Goal: Task Accomplishment & Management: Complete application form

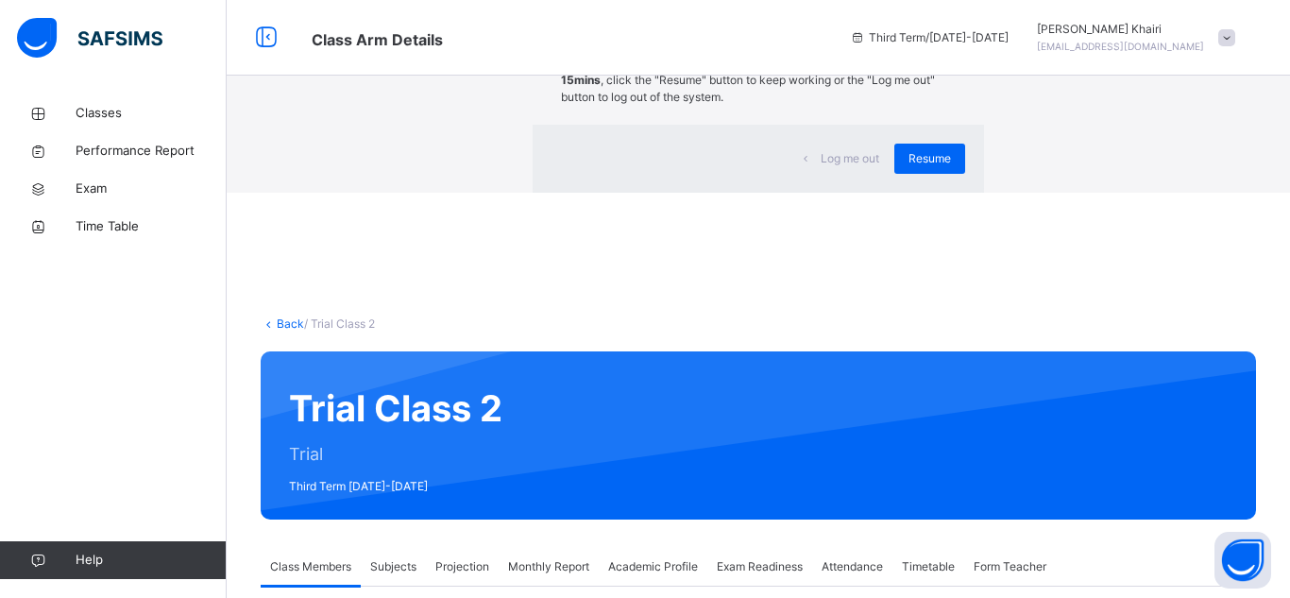
scroll to position [1044, 0]
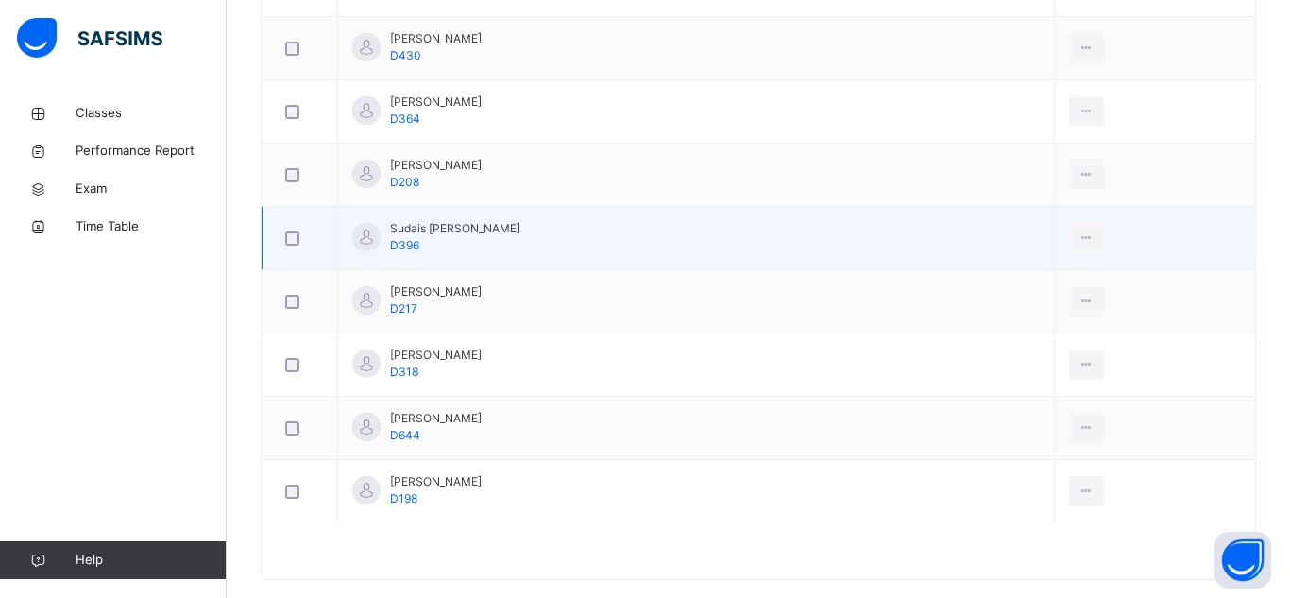
click at [838, 229] on td "Sudais Hafizi D396" at bounding box center [696, 238] width 717 height 63
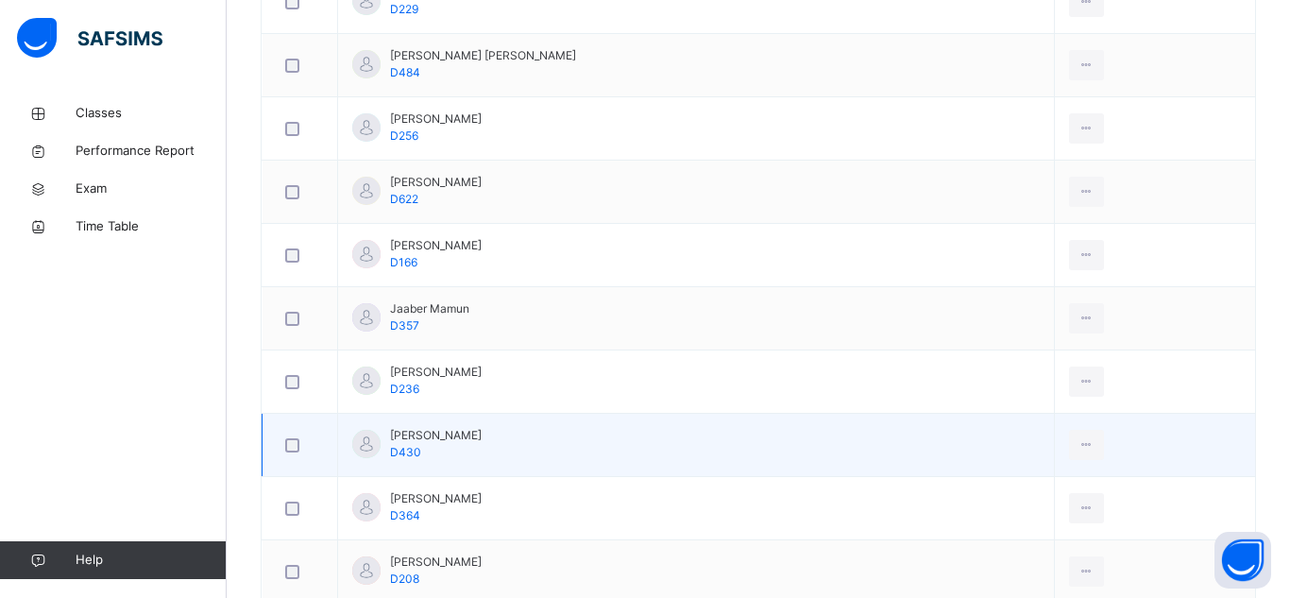
click at [992, 451] on td "Muhammad Qasim Zuberali D430" at bounding box center [696, 445] width 717 height 63
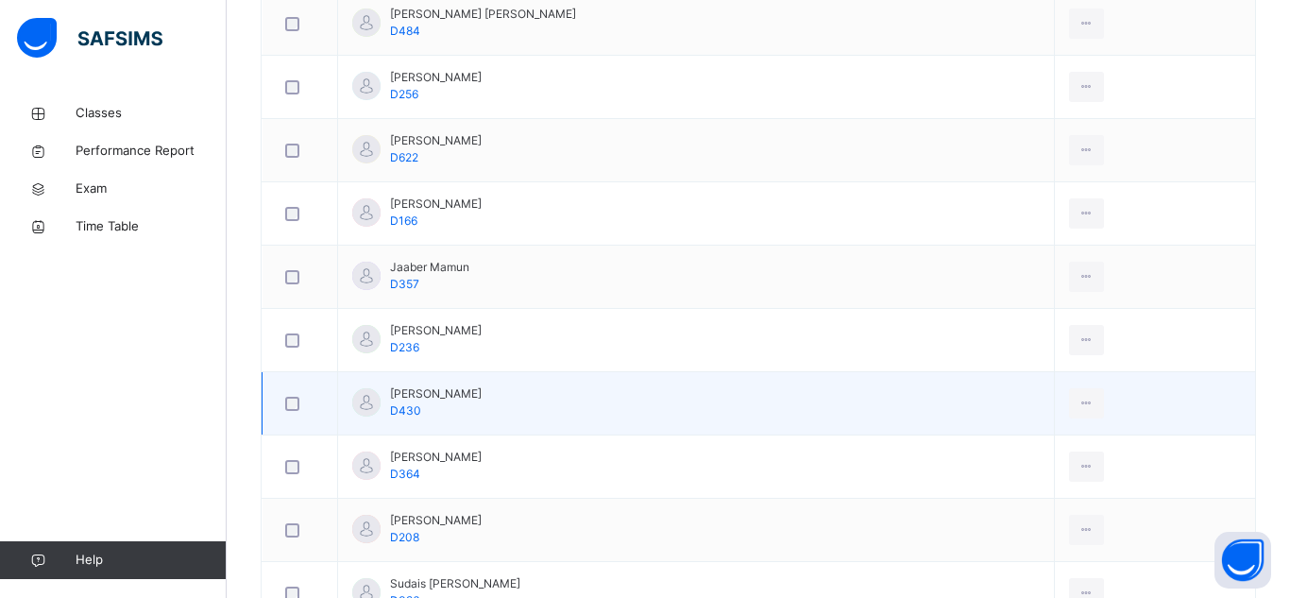
scroll to position [694, 0]
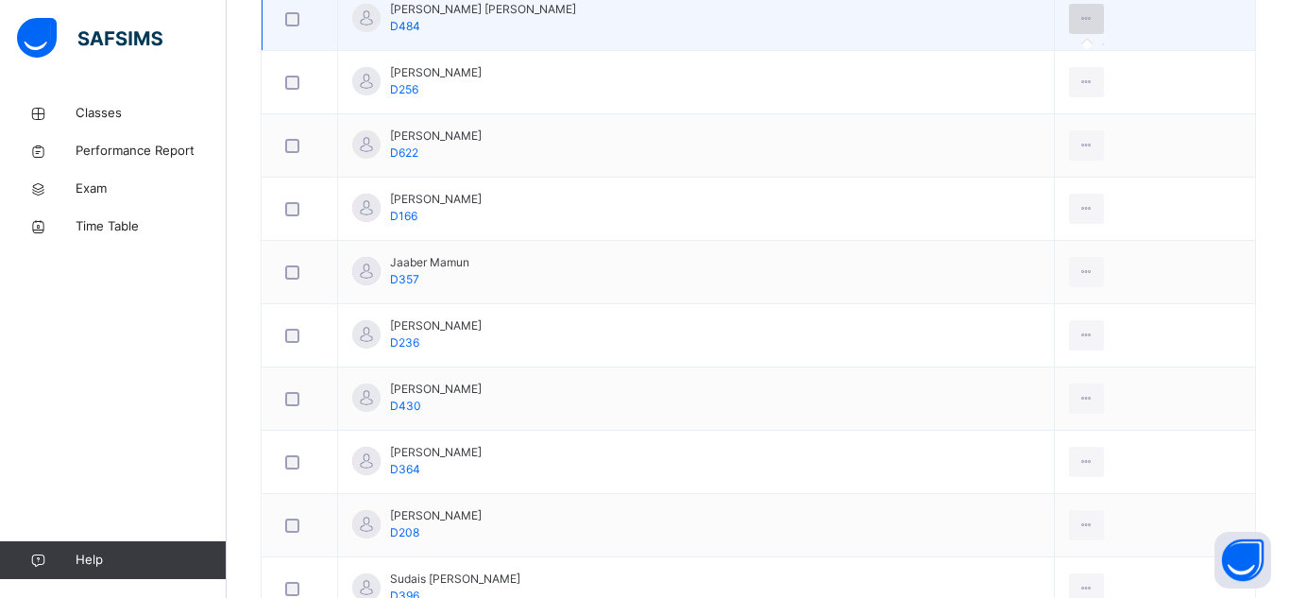
click at [1078, 17] on icon at bounding box center [1086, 18] width 16 height 17
click at [1102, 45] on ul at bounding box center [1103, 44] width 2 height 2
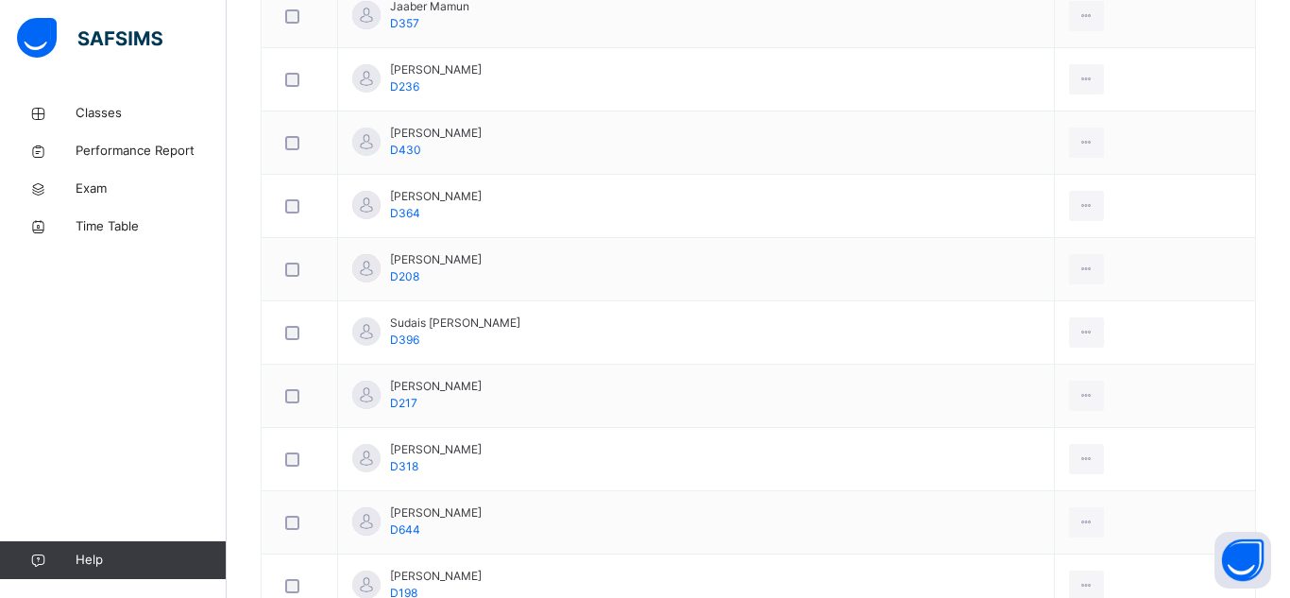
scroll to position [973, 0]
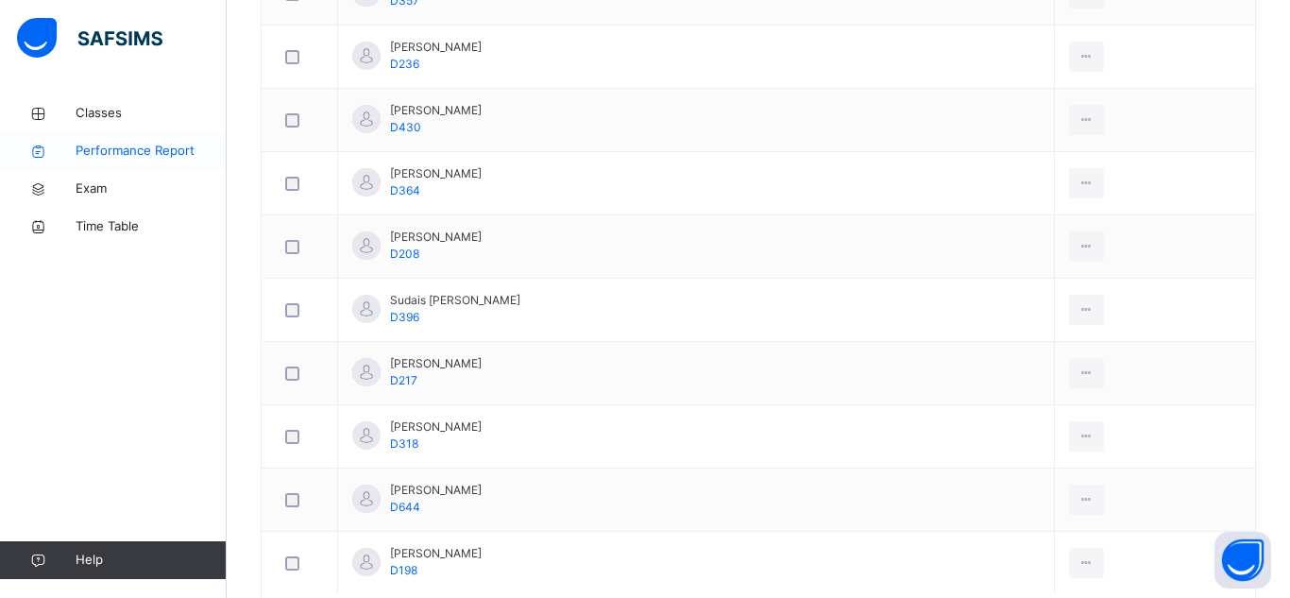
click at [93, 161] on link "Performance Report" at bounding box center [113, 151] width 227 height 38
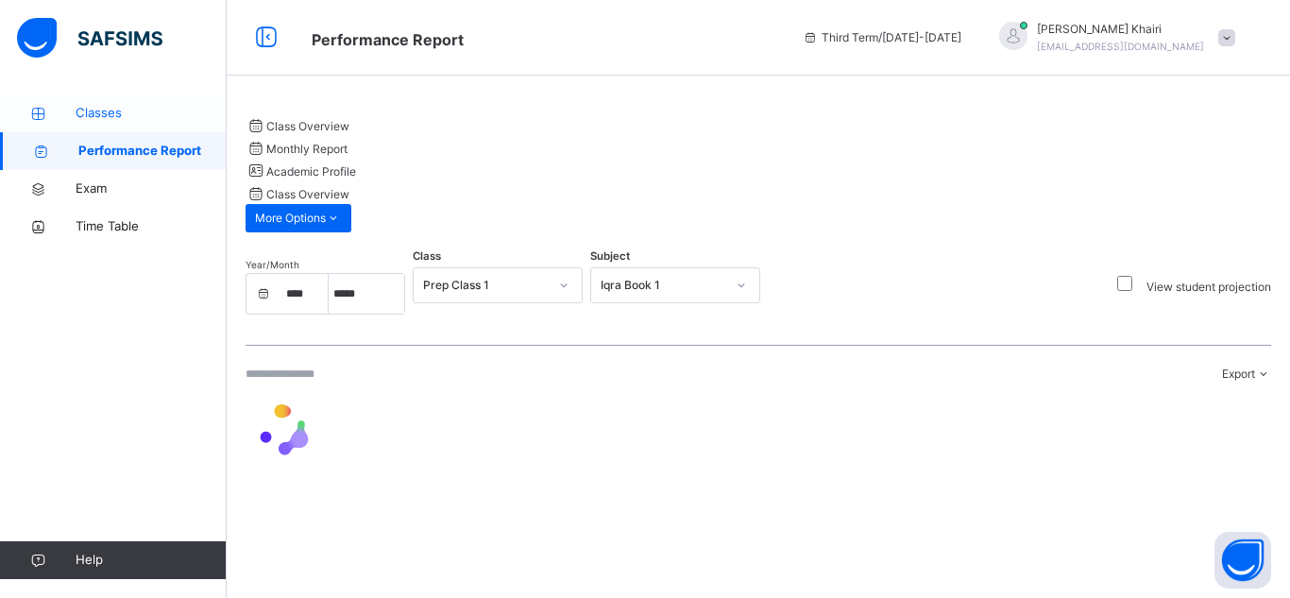
click at [97, 108] on span "Classes" at bounding box center [151, 113] width 151 height 19
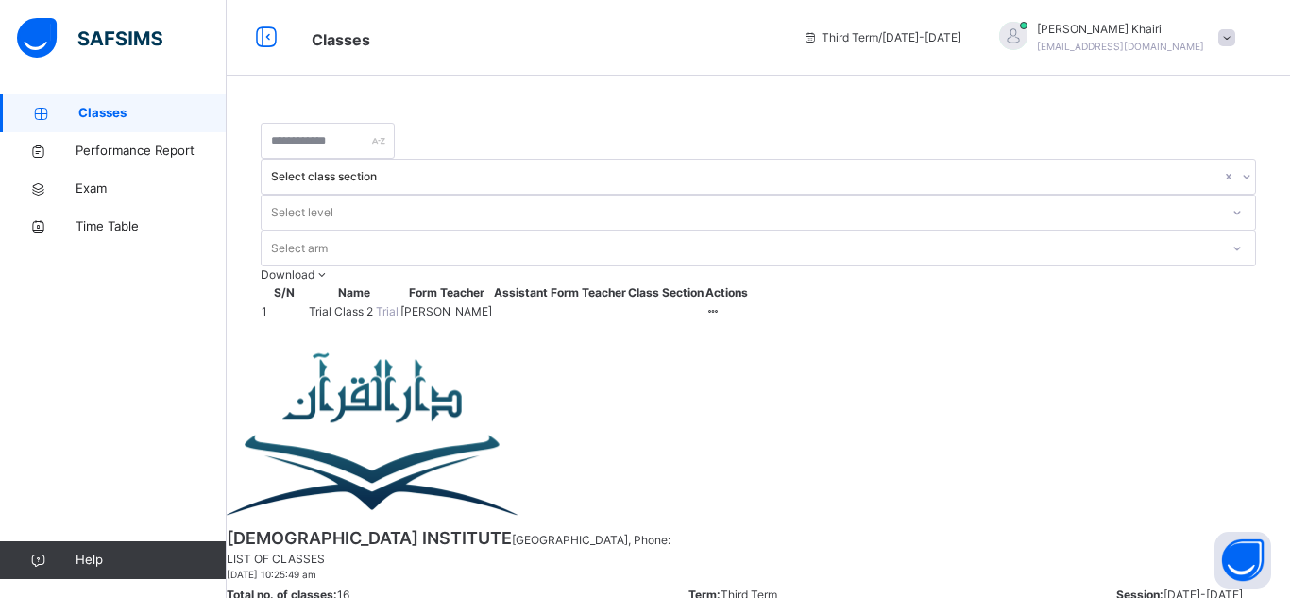
click at [376, 304] on span "Trial Class 2" at bounding box center [342, 311] width 67 height 14
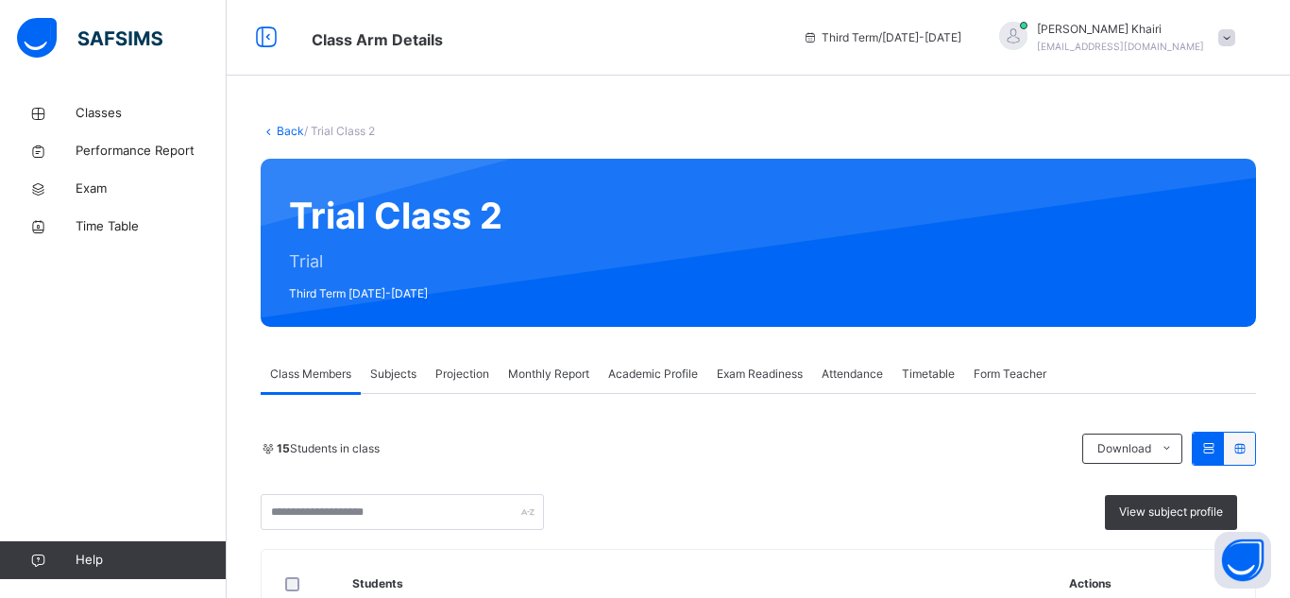
click at [458, 369] on span "Projection" at bounding box center [462, 373] width 54 height 17
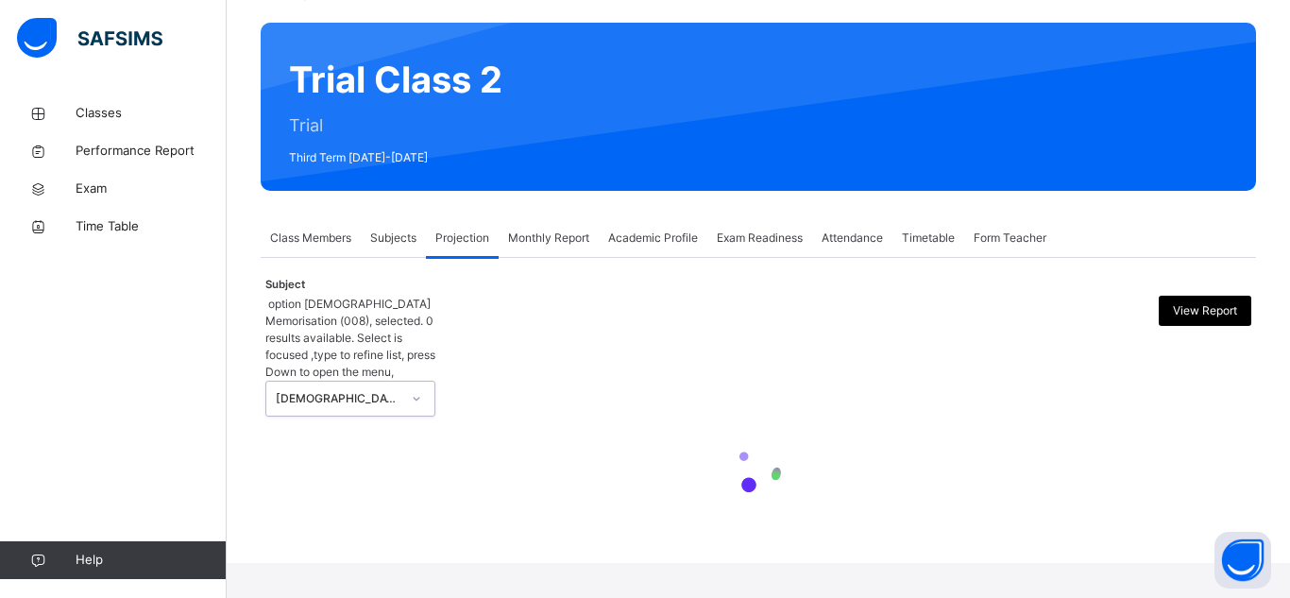
scroll to position [0, 0]
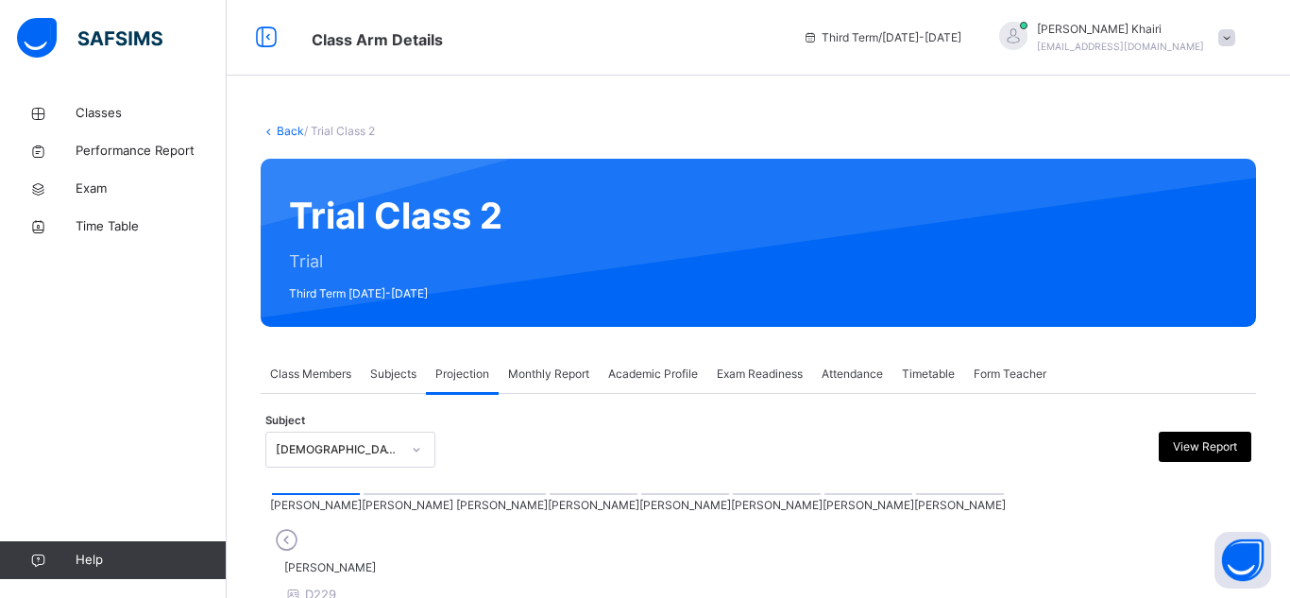
click at [916, 495] on div at bounding box center [960, 494] width 88 height 2
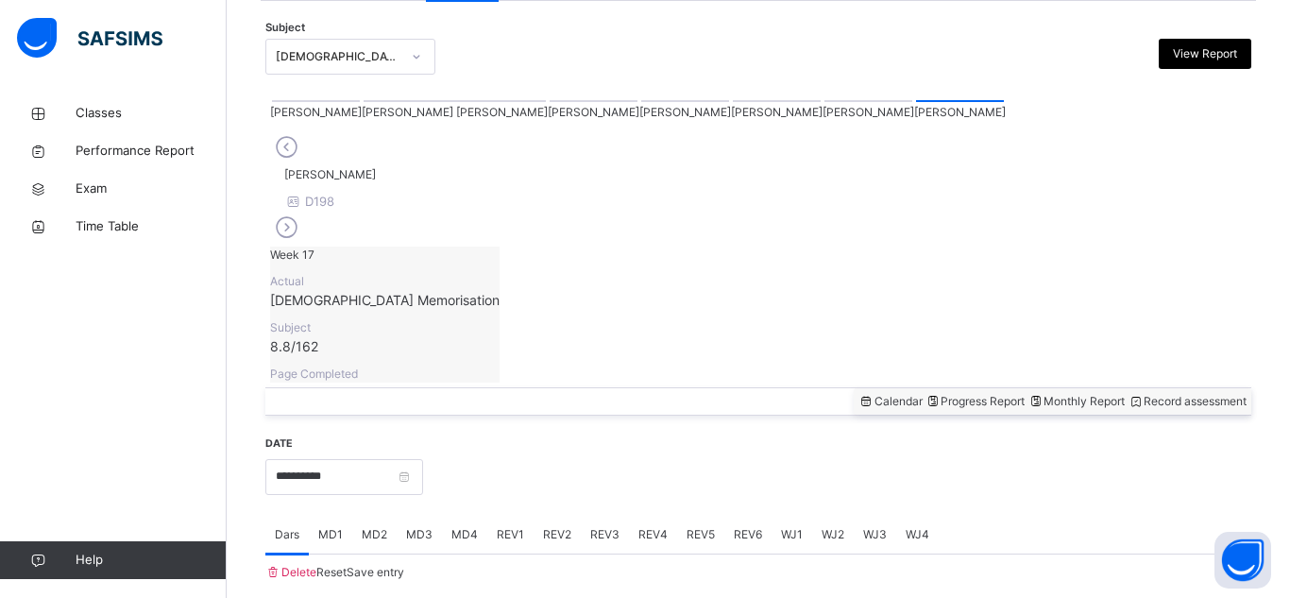
scroll to position [431, 0]
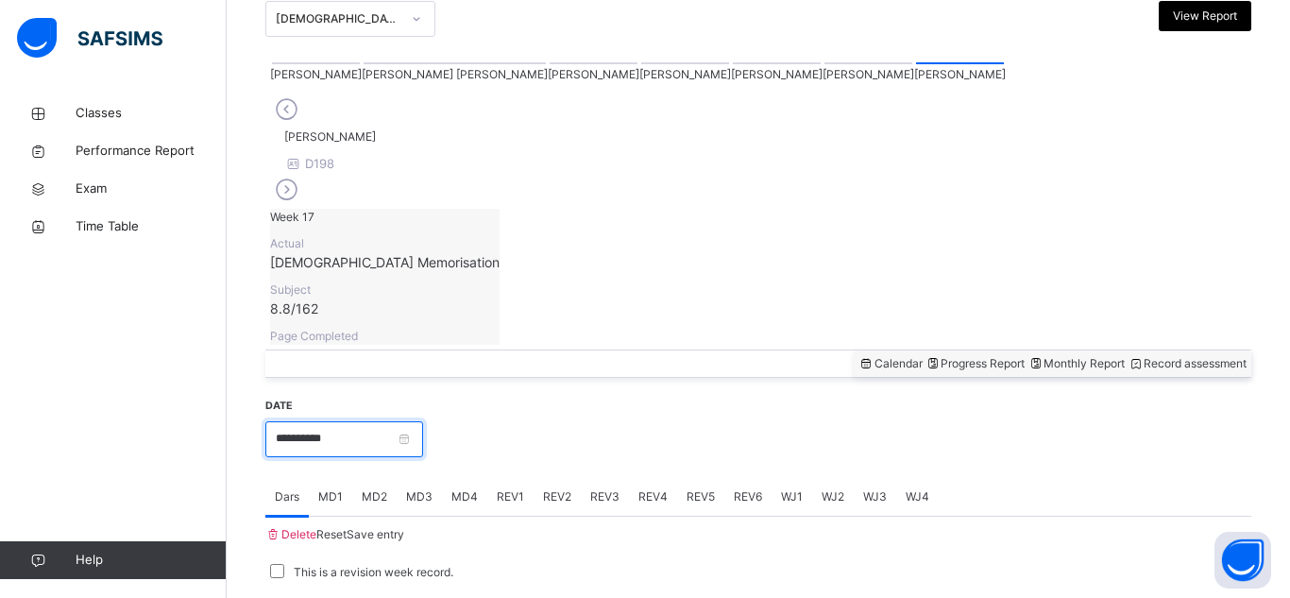
click at [423, 421] on input "**********" at bounding box center [344, 439] width 158 height 36
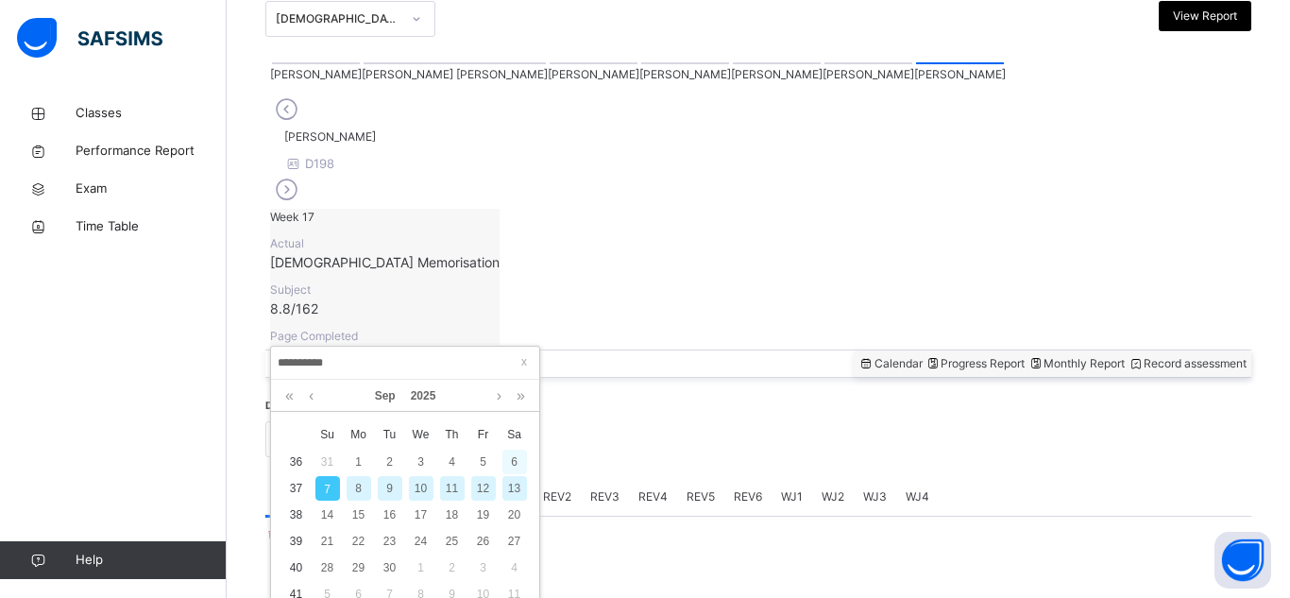
click at [510, 456] on div "6" at bounding box center [514, 461] width 25 height 25
type input "**********"
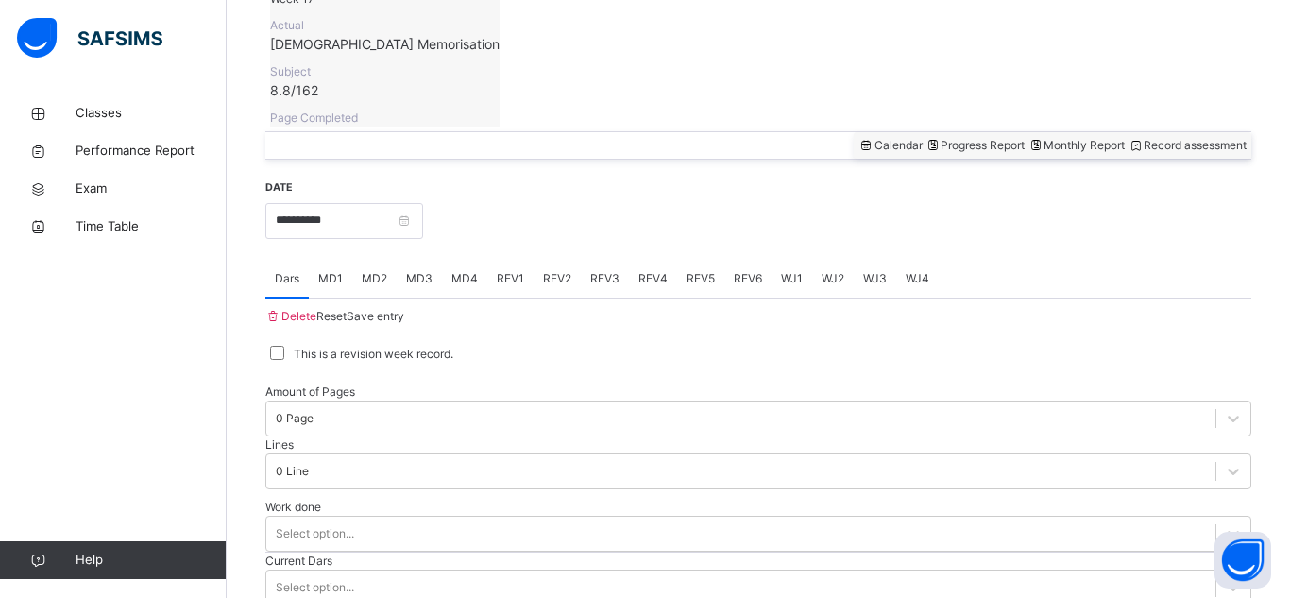
scroll to position [657, 0]
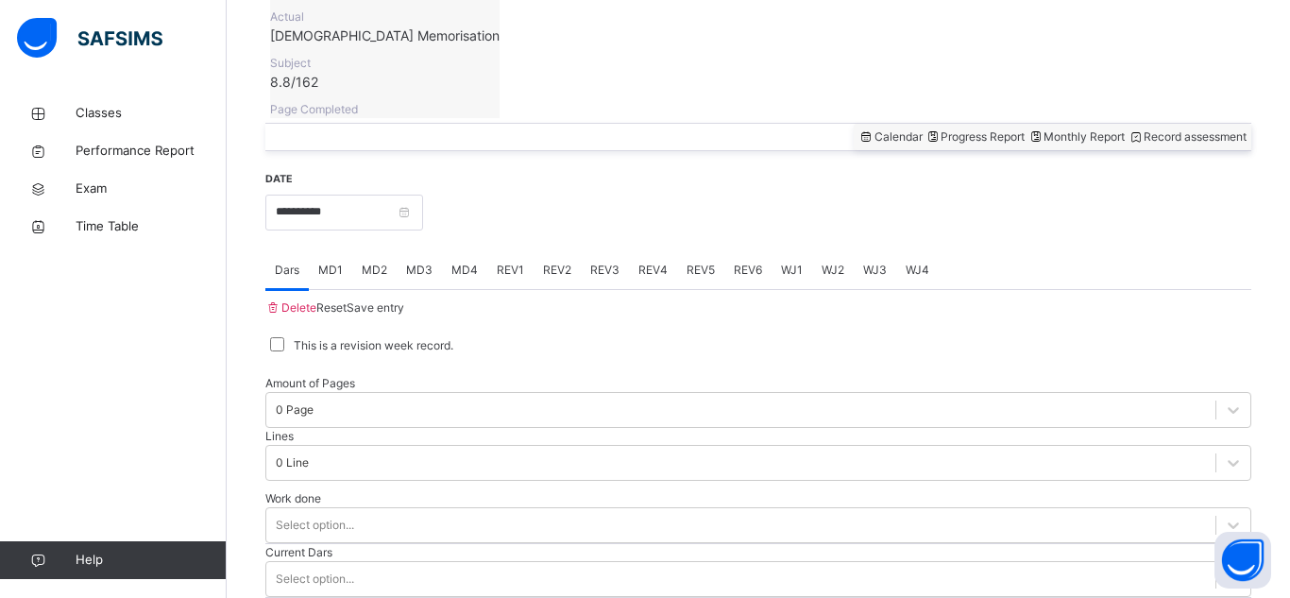
click at [403, 290] on div at bounding box center [758, 290] width 986 height 0
click at [472, 262] on span "MD4" at bounding box center [464, 270] width 26 height 17
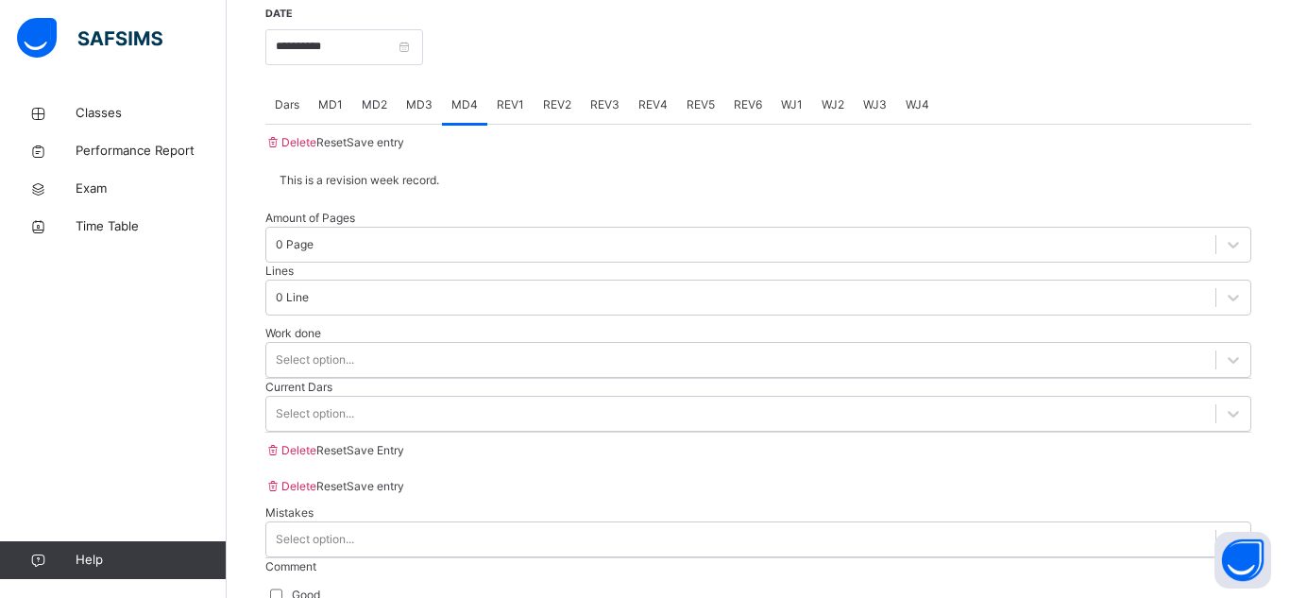
scroll to position [824, 0]
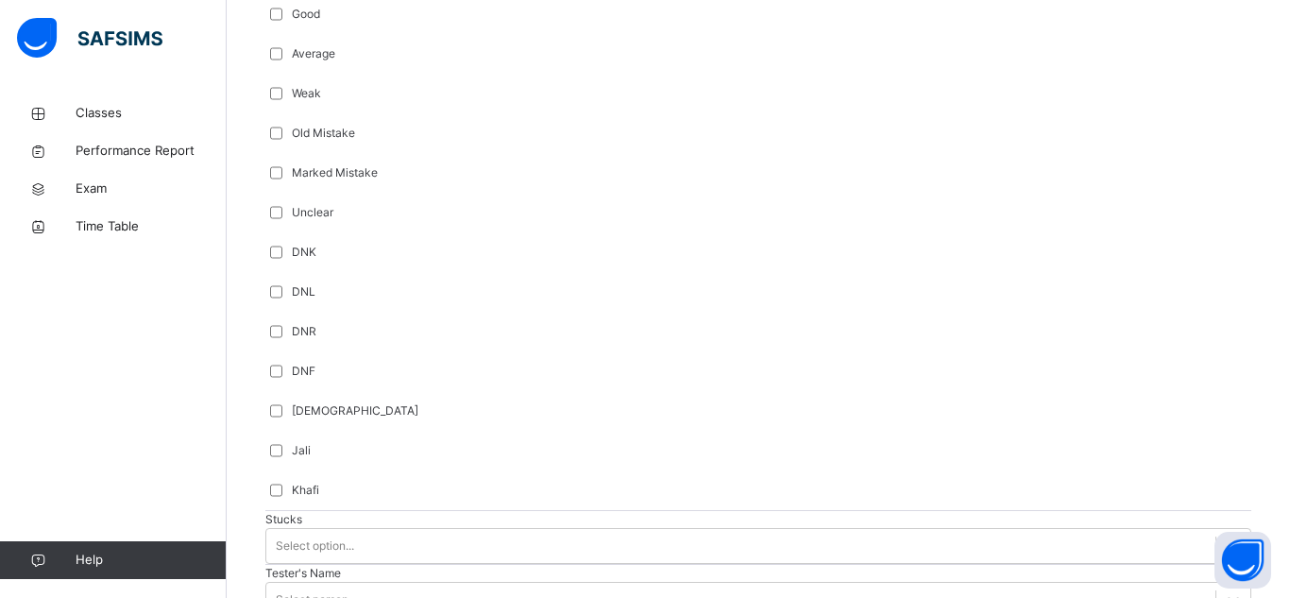
scroll to position [1466, 0]
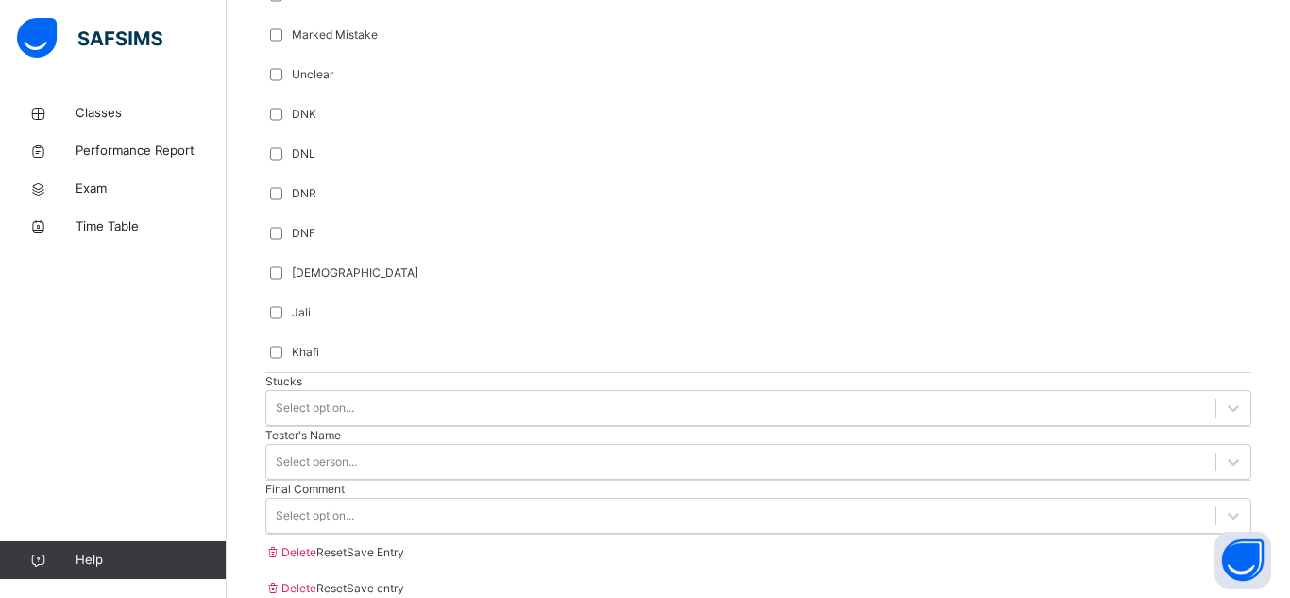
type input "********"
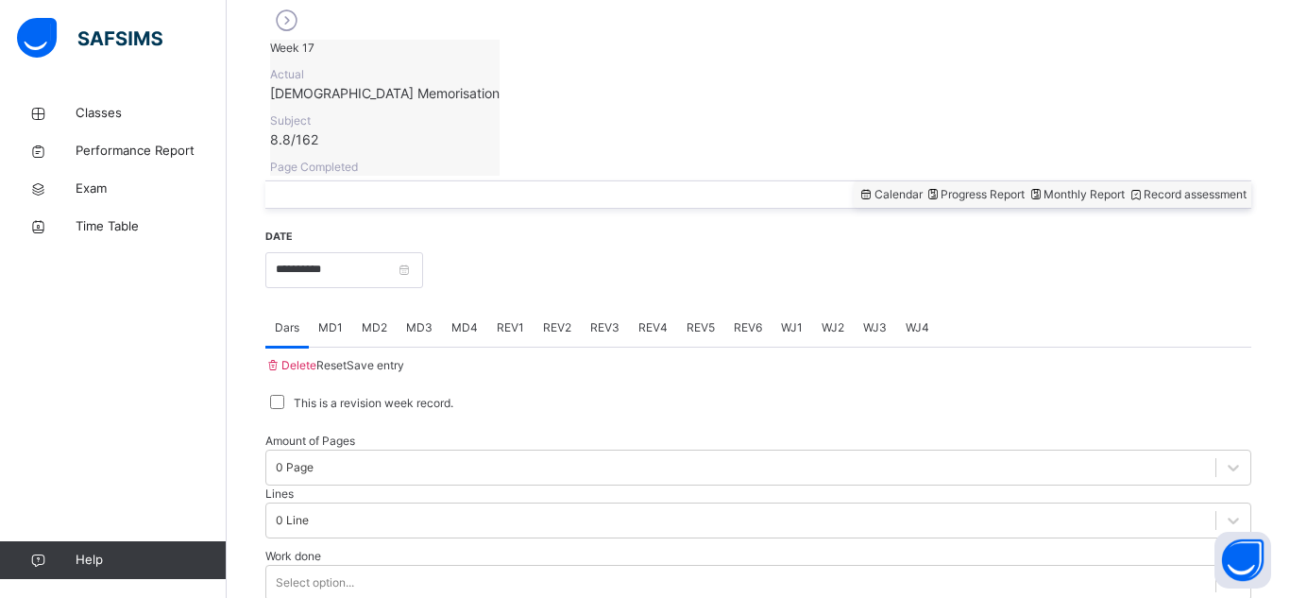
scroll to position [632, 0]
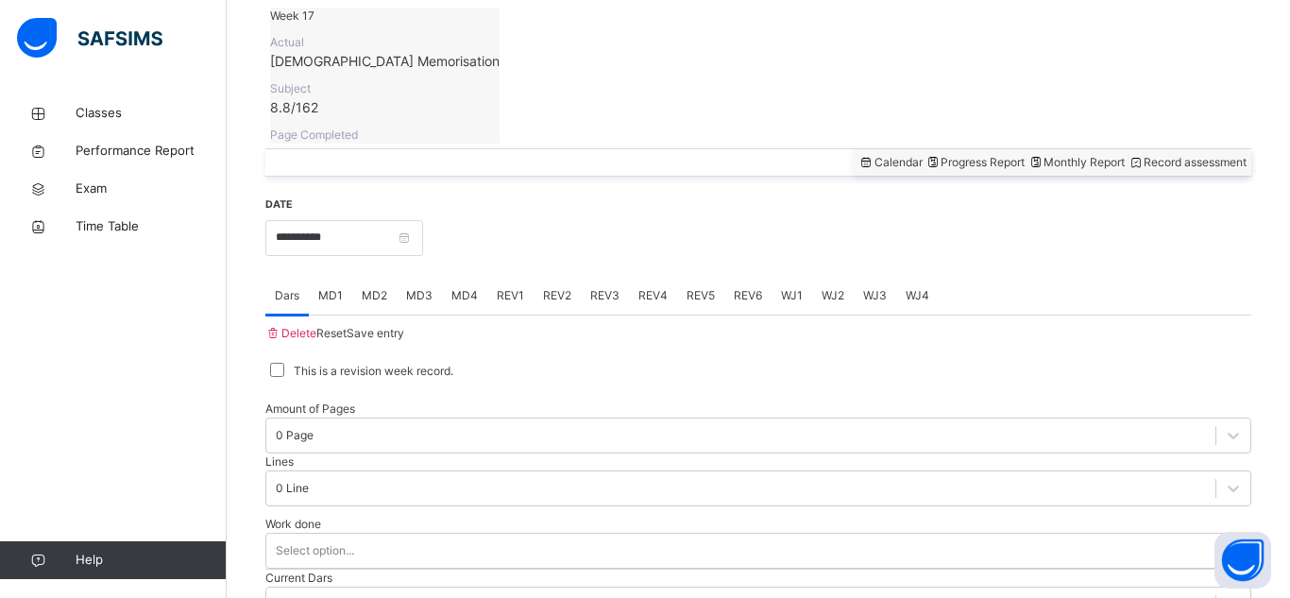
click at [508, 277] on div "REV1" at bounding box center [510, 296] width 46 height 38
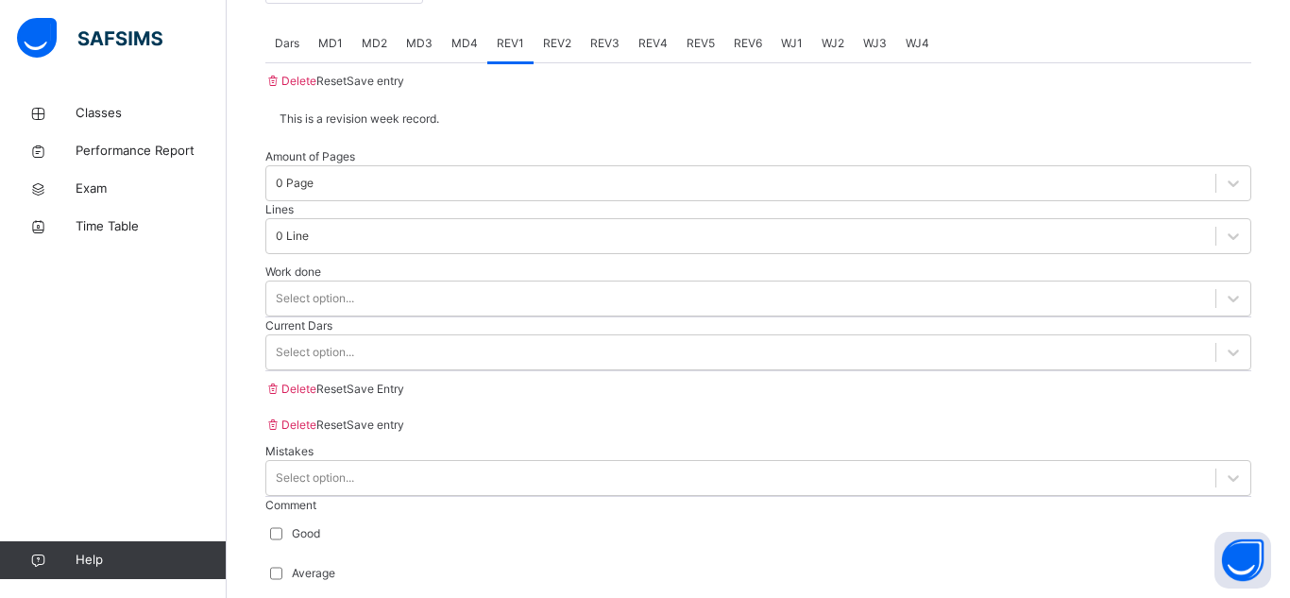
scroll to position [898, 0]
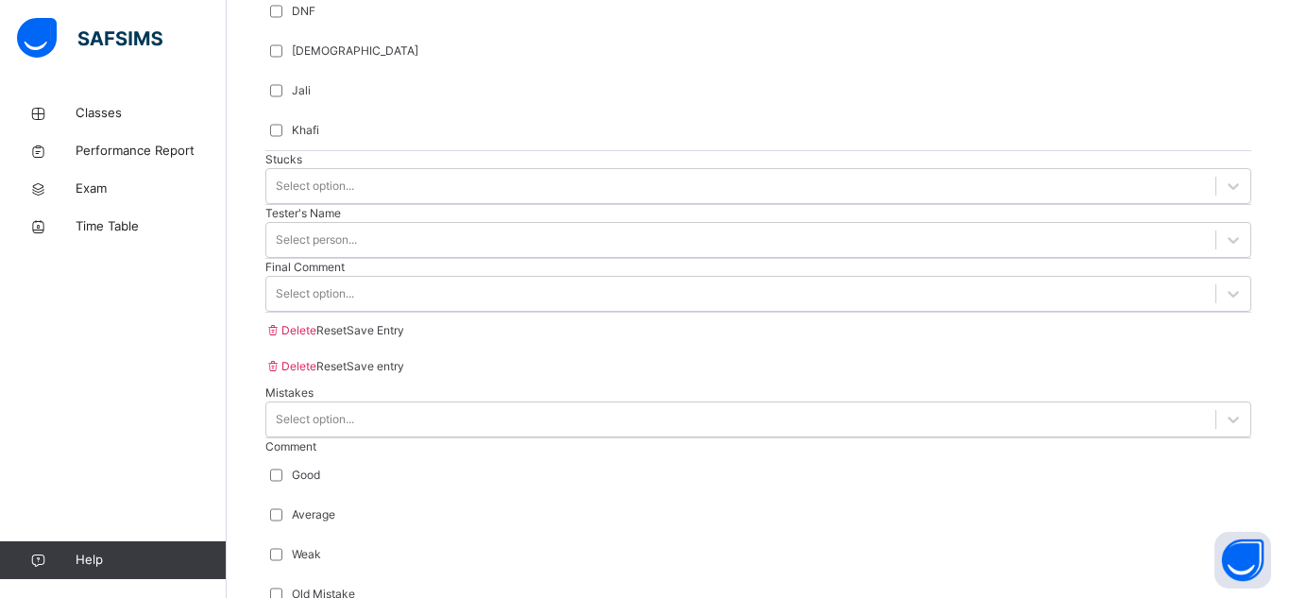
scroll to position [1766, 0]
type input "****"
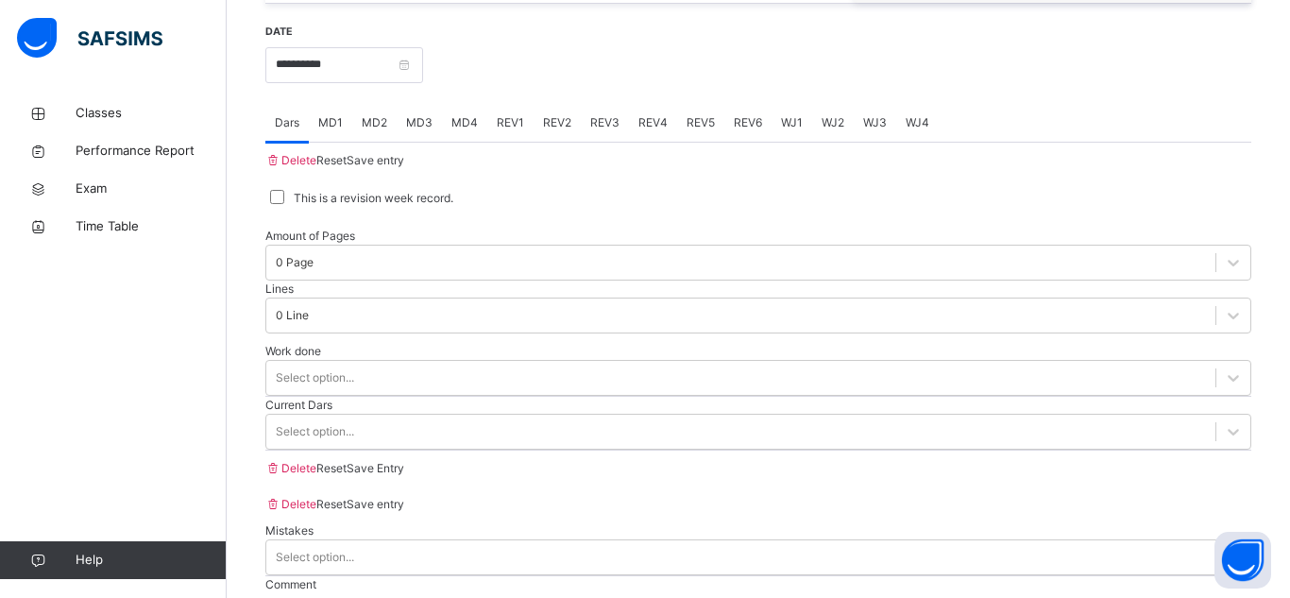
scroll to position [821, 0]
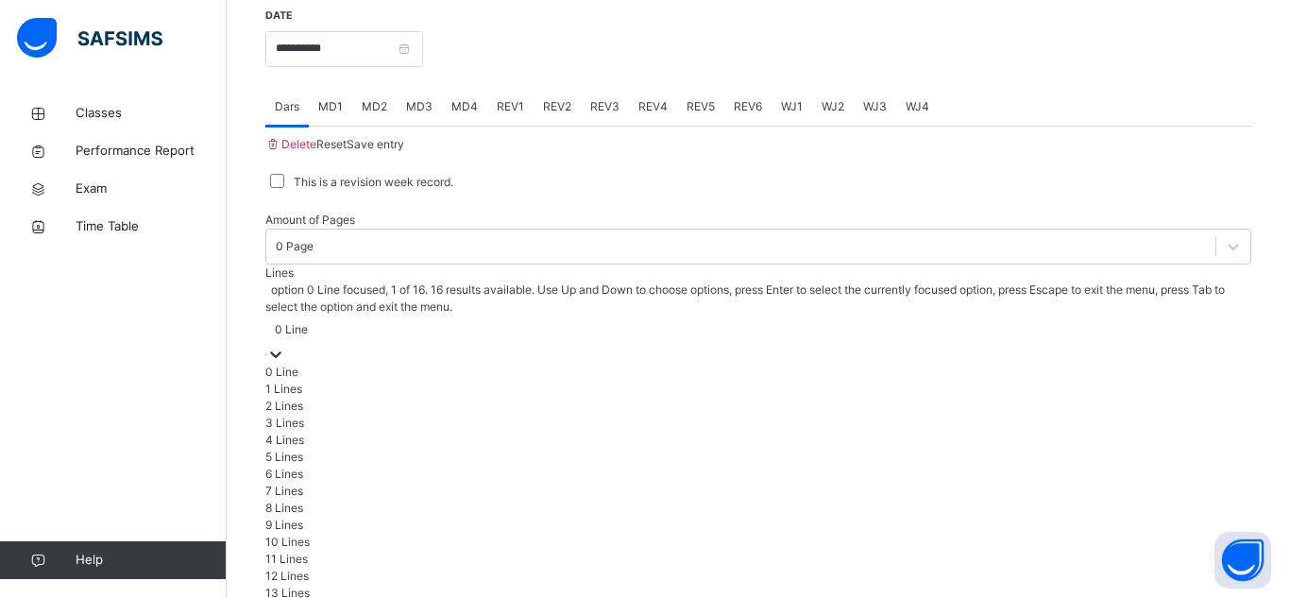
click at [308, 321] on div "0 Line" at bounding box center [291, 329] width 33 height 17
click at [550, 449] on div "5 Lines" at bounding box center [758, 457] width 986 height 17
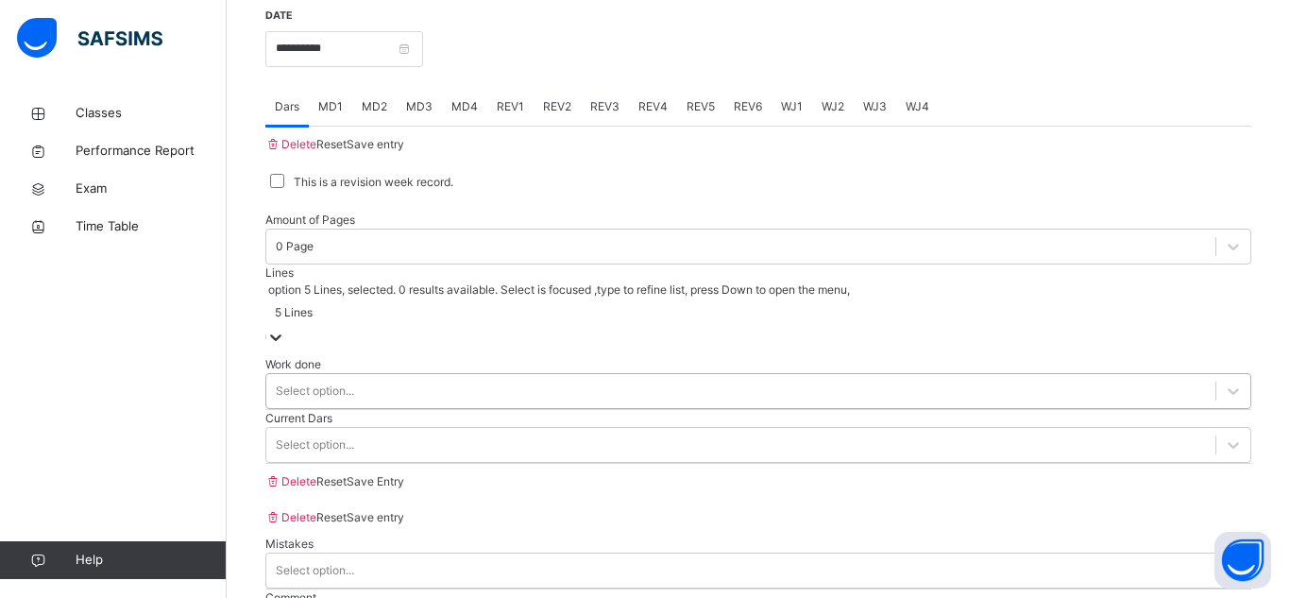
click at [470, 376] on div "Select option..." at bounding box center [740, 390] width 949 height 29
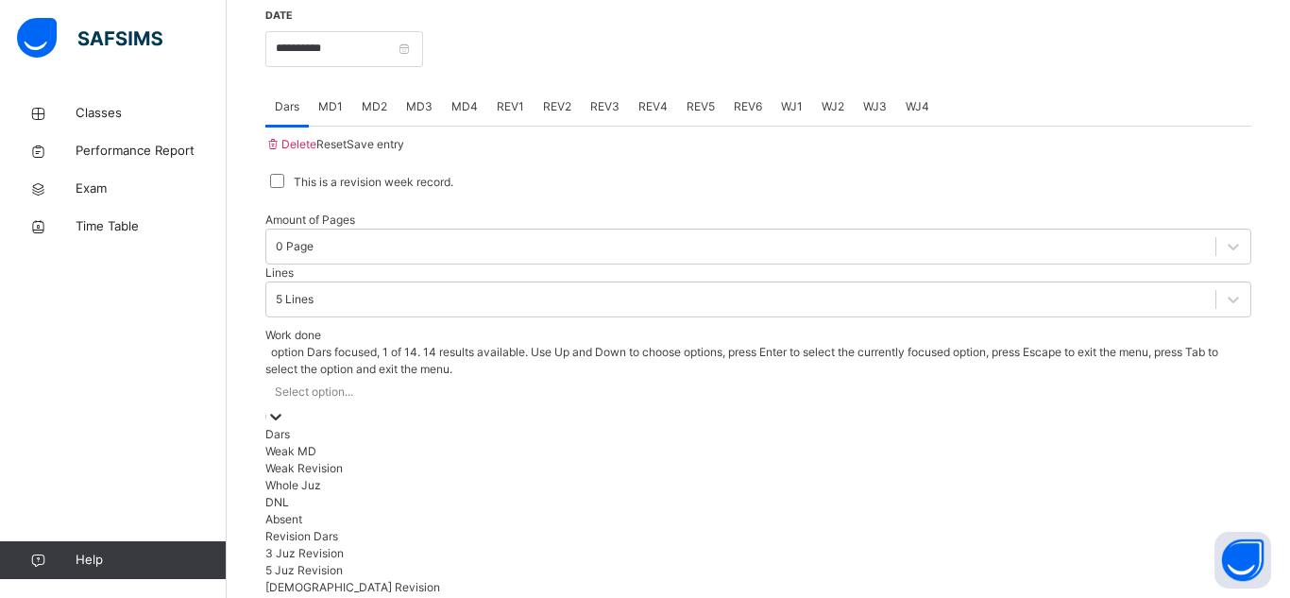
click at [474, 426] on div "Dars" at bounding box center [758, 434] width 986 height 17
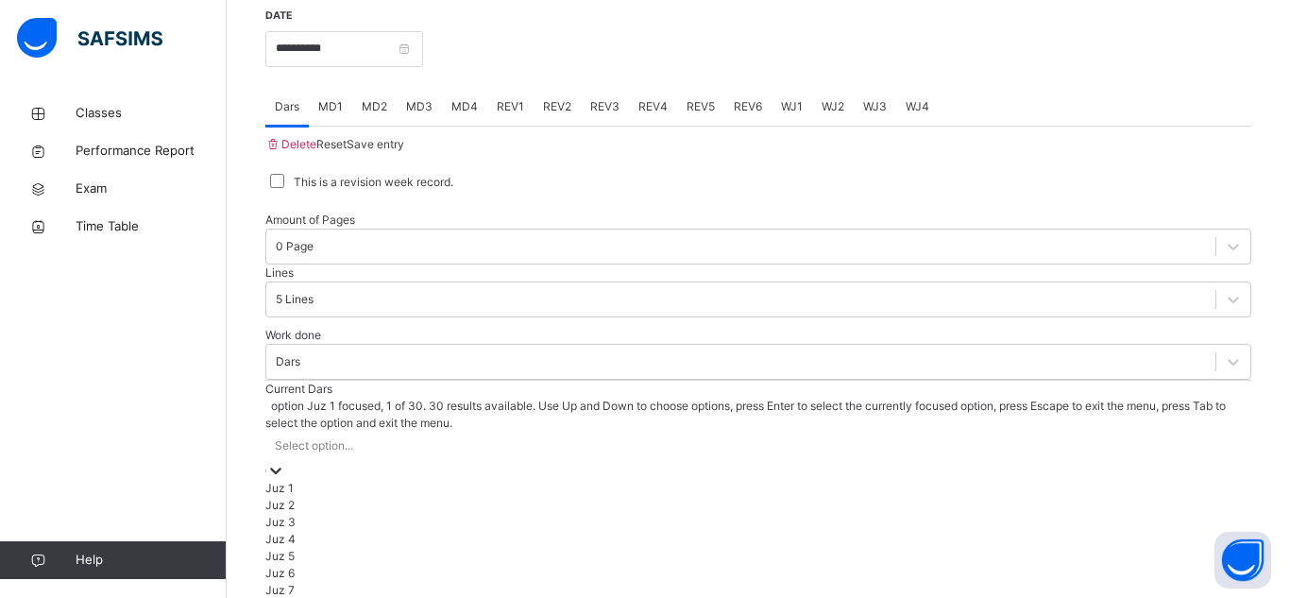
click at [509, 432] on div "Select option..." at bounding box center [758, 446] width 986 height 29
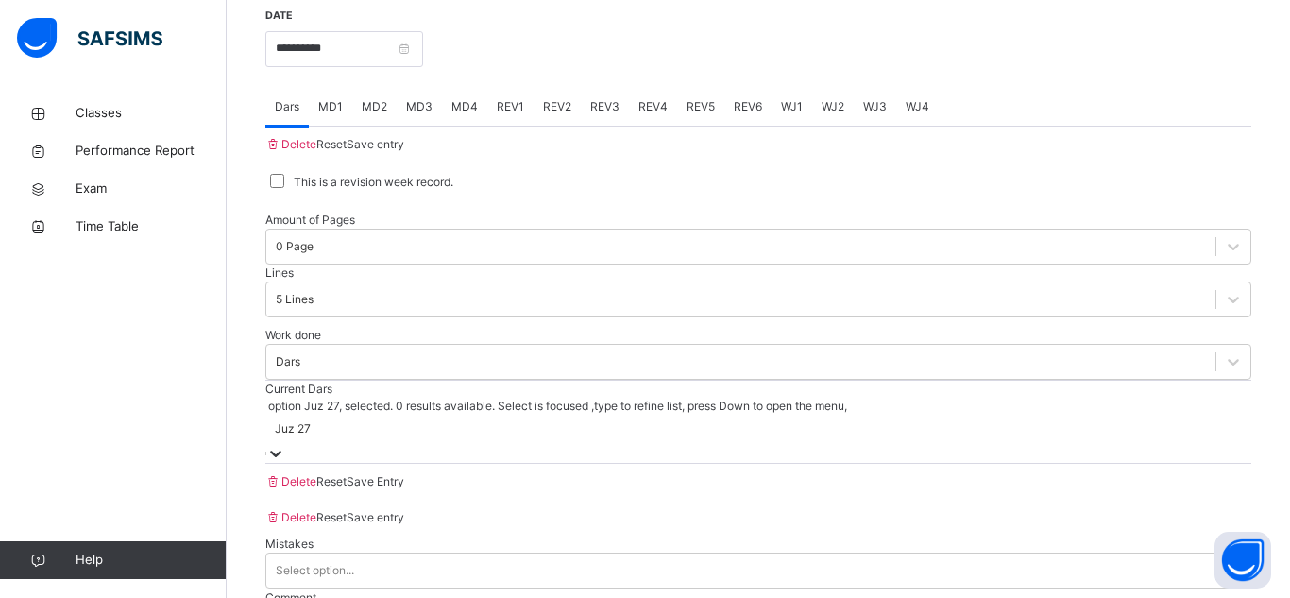
scroll to position [0, 0]
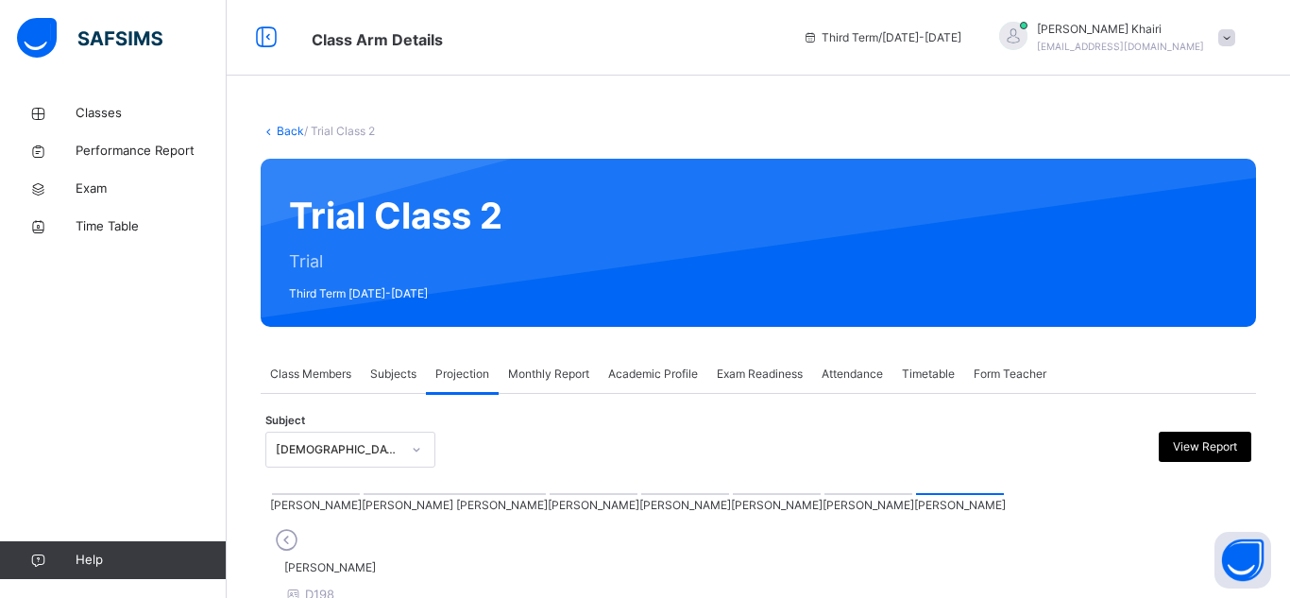
click at [357, 559] on div at bounding box center [758, 559] width 976 height 0
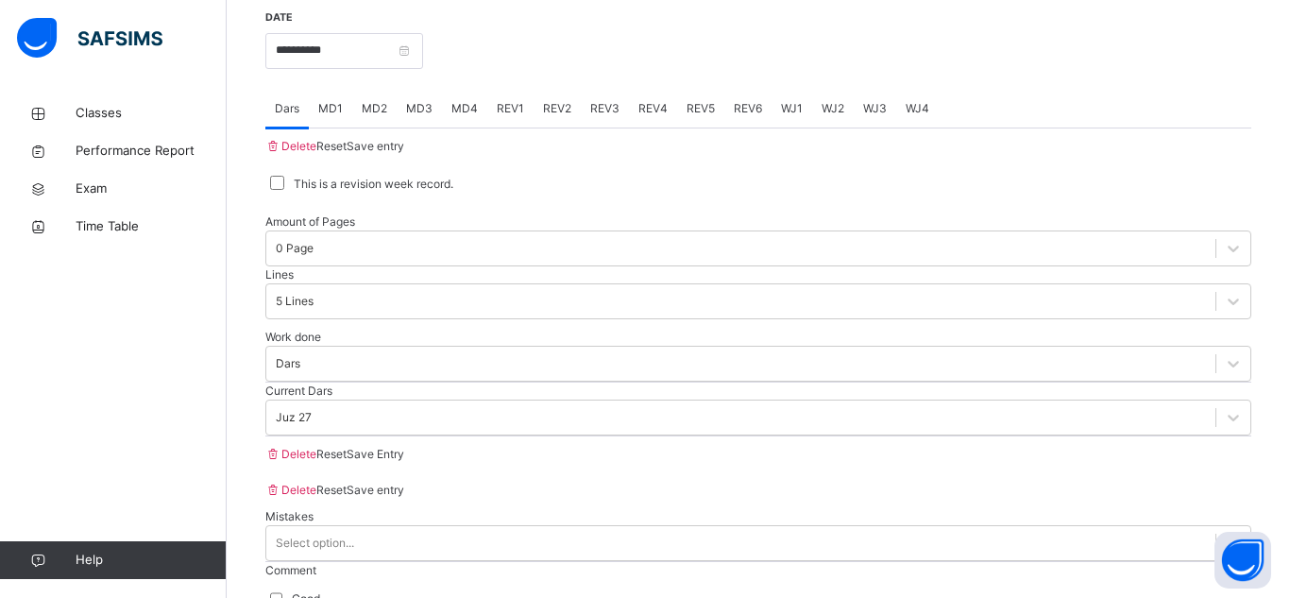
scroll to position [821, 0]
click at [404, 461] on div "Save Entry" at bounding box center [376, 452] width 58 height 17
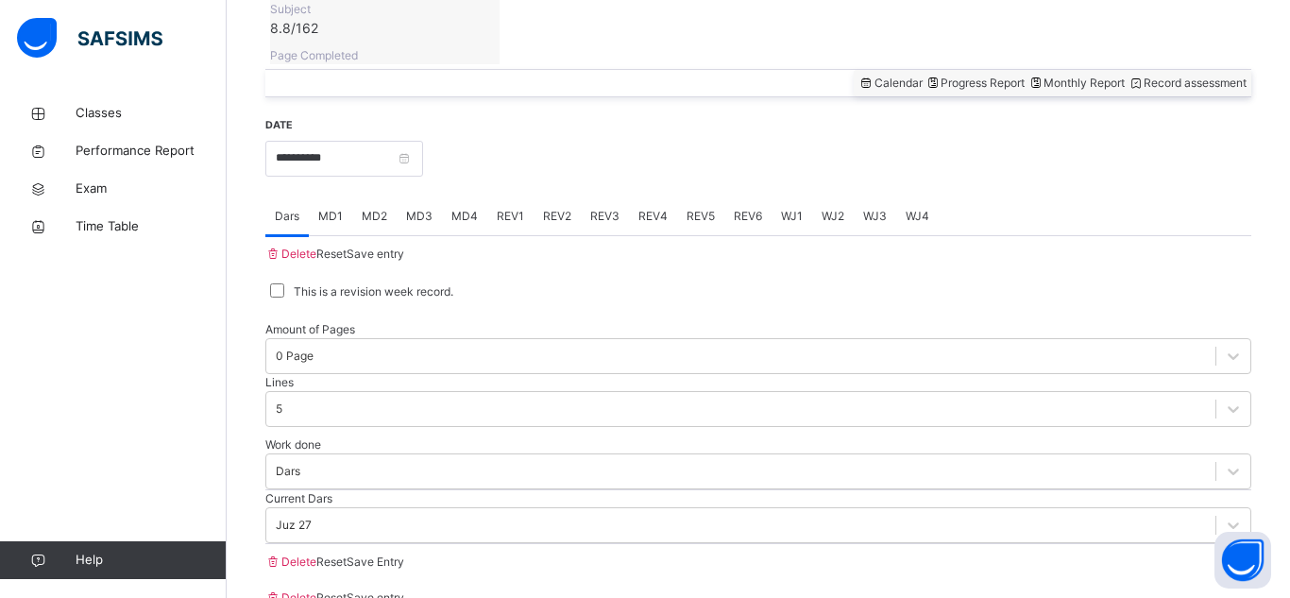
scroll to position [632, 0]
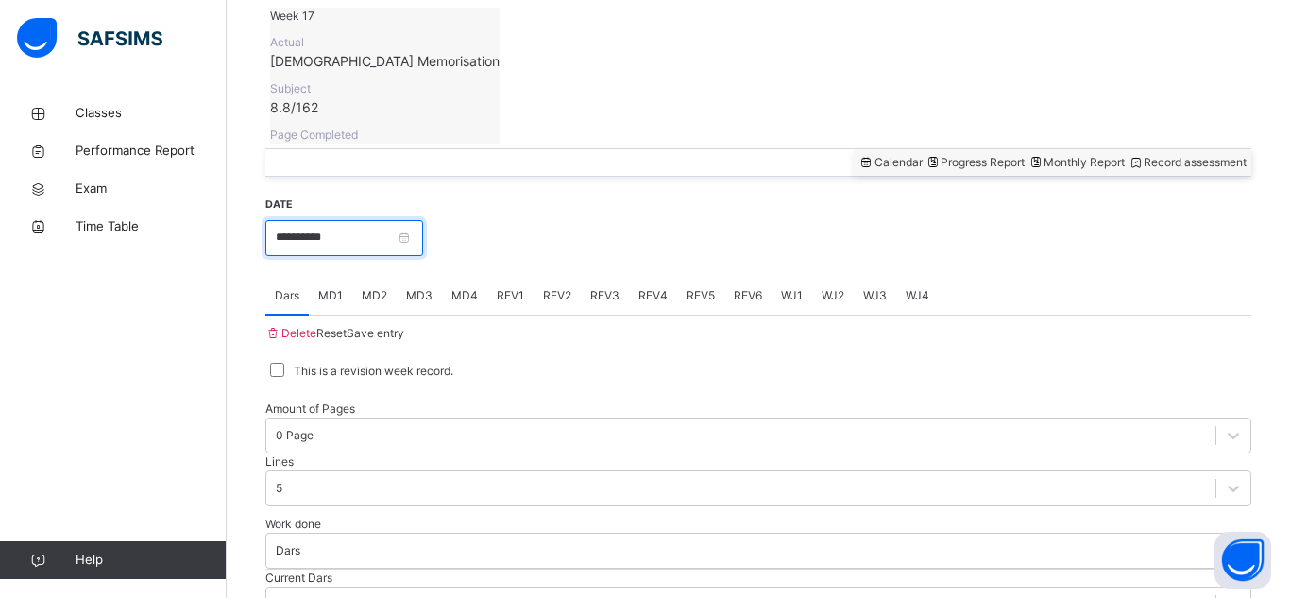
click at [365, 220] on input "**********" at bounding box center [344, 238] width 158 height 36
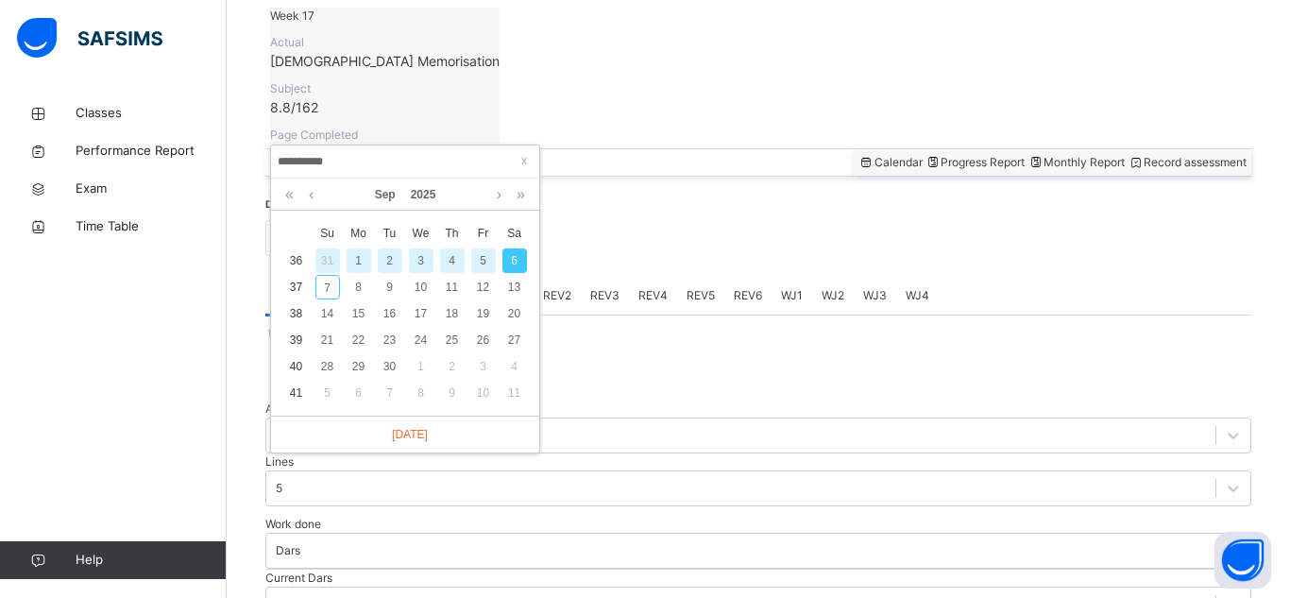
click at [365, 147] on div "**********" at bounding box center [405, 161] width 268 height 33
click at [415, 263] on div "3" at bounding box center [421, 260] width 25 height 25
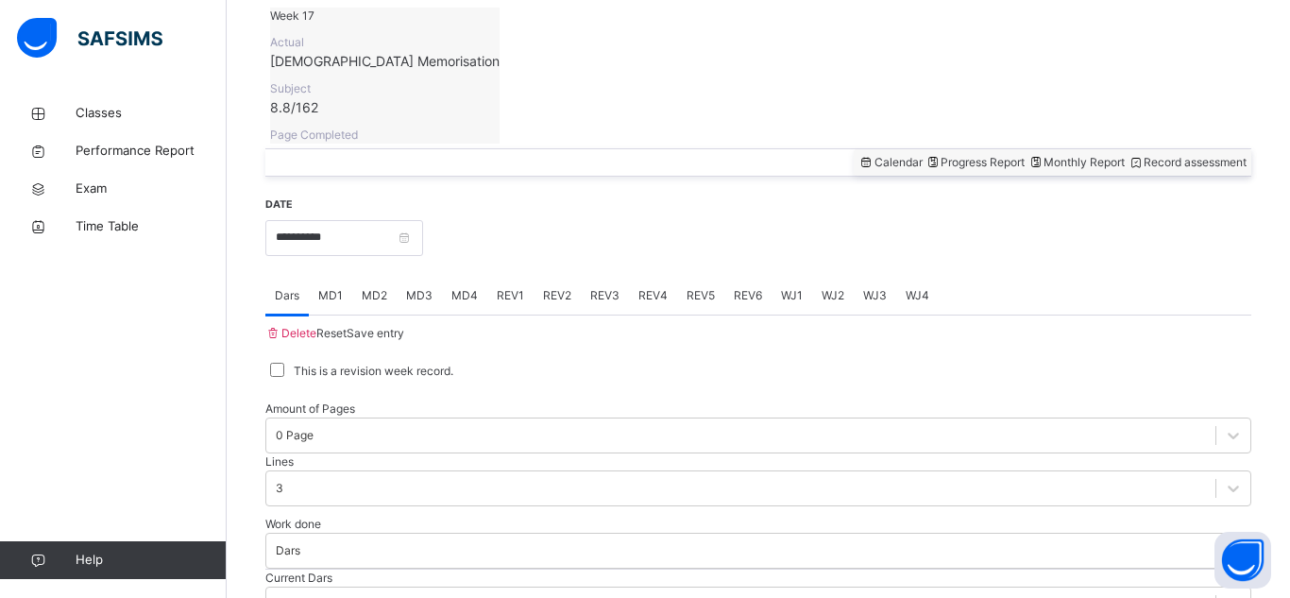
click at [470, 287] on span "MD4" at bounding box center [464, 295] width 26 height 17
click at [425, 287] on span "MD3" at bounding box center [419, 295] width 26 height 17
click at [284, 287] on span "Dars" at bounding box center [287, 295] width 25 height 17
click at [518, 277] on div "REV1" at bounding box center [510, 296] width 46 height 38
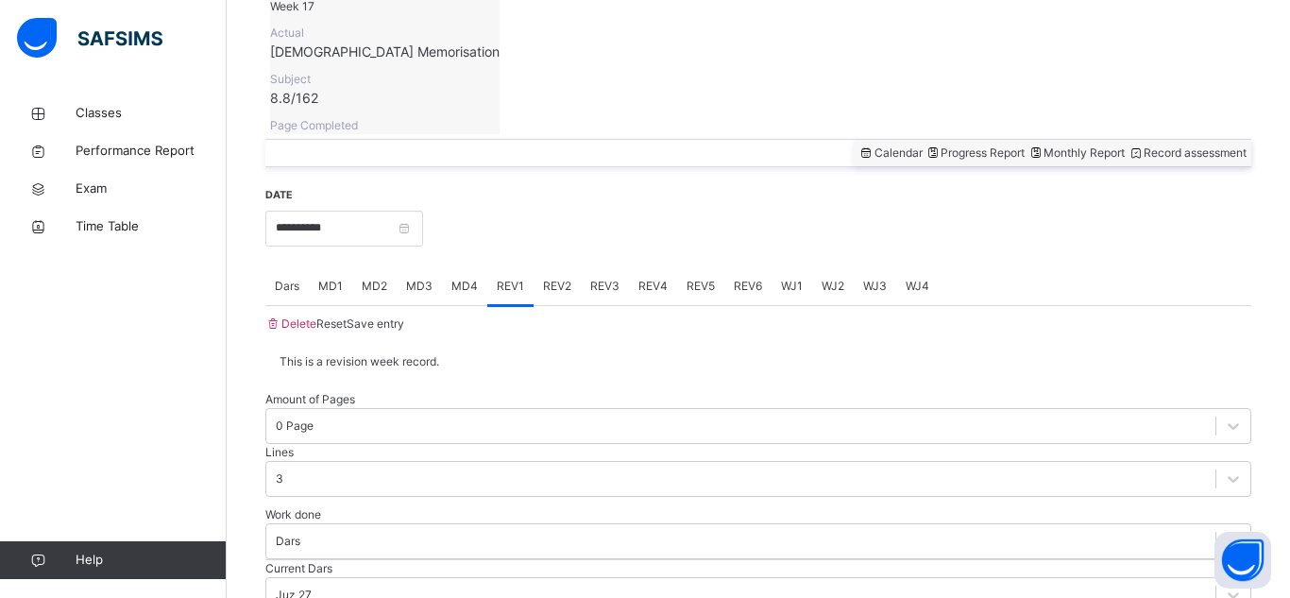
scroll to position [669, 0]
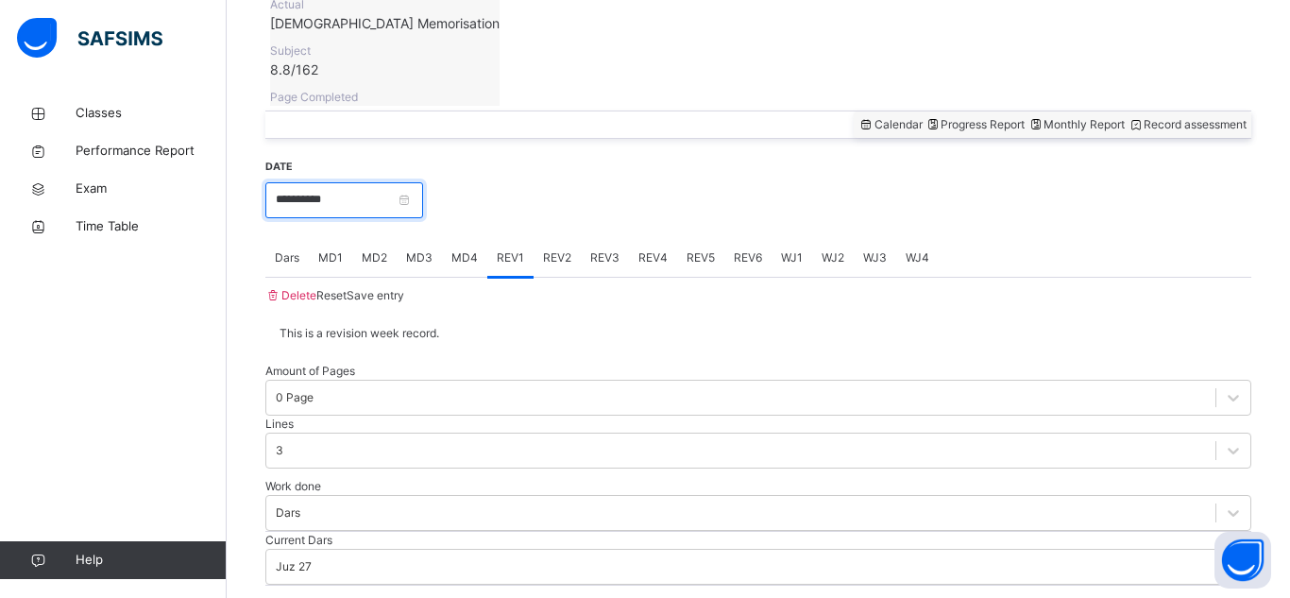
click at [327, 182] on input "**********" at bounding box center [344, 200] width 158 height 36
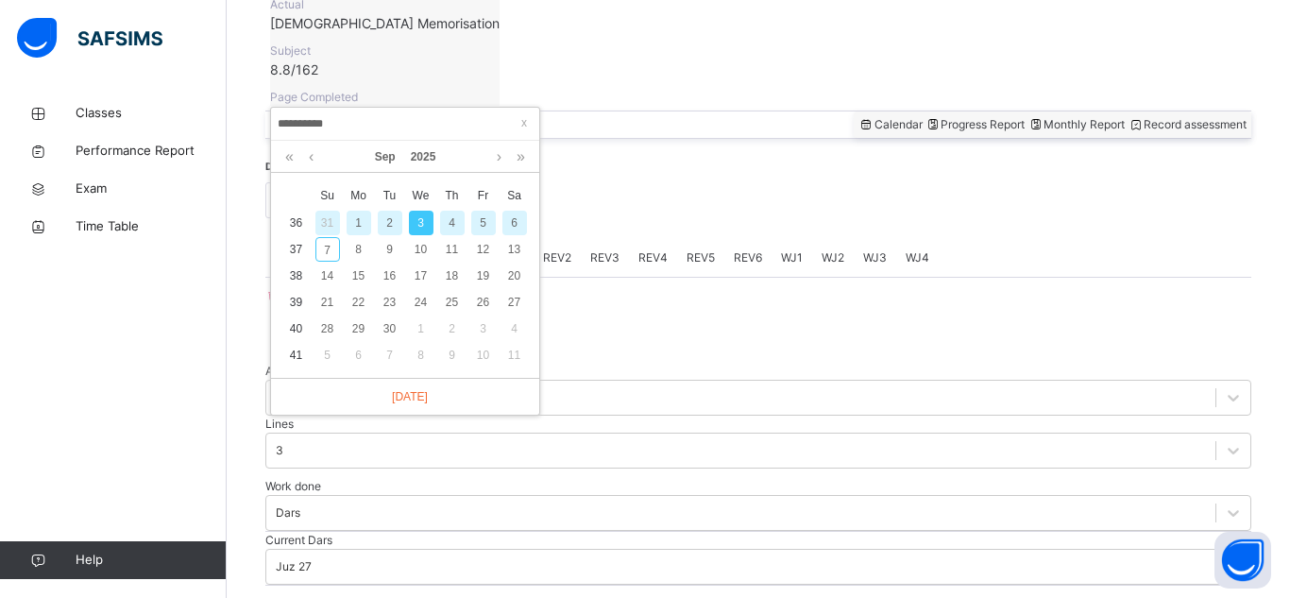
click at [330, 218] on div "31" at bounding box center [327, 223] width 25 height 25
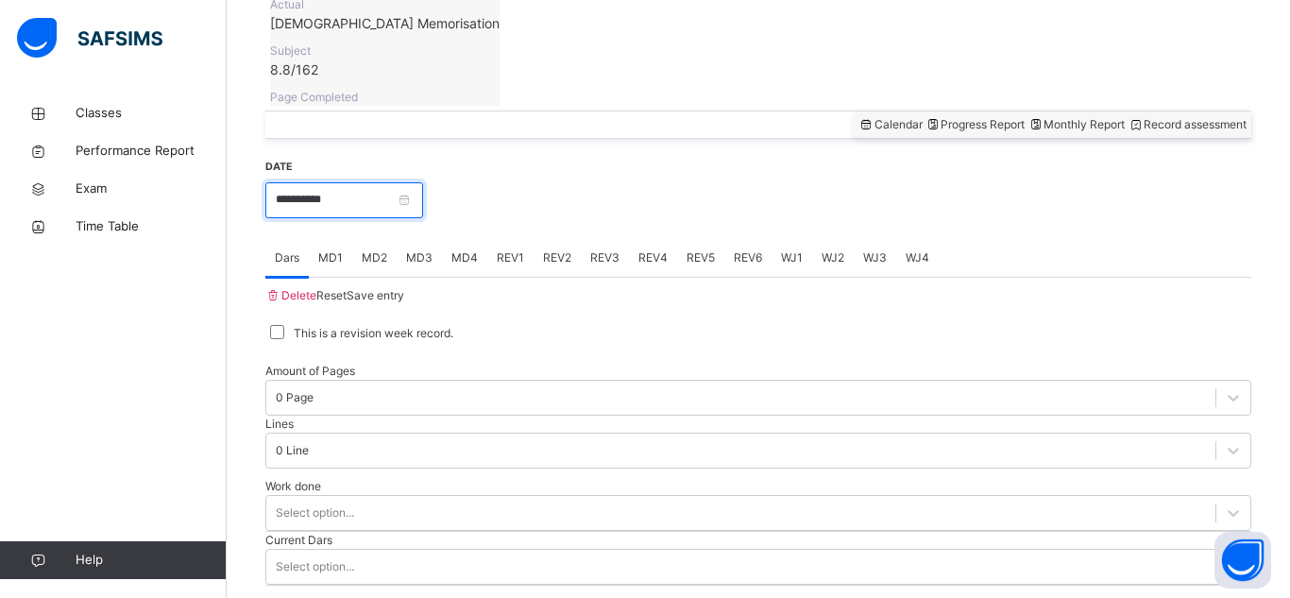
click at [311, 182] on input "**********" at bounding box center [344, 200] width 158 height 36
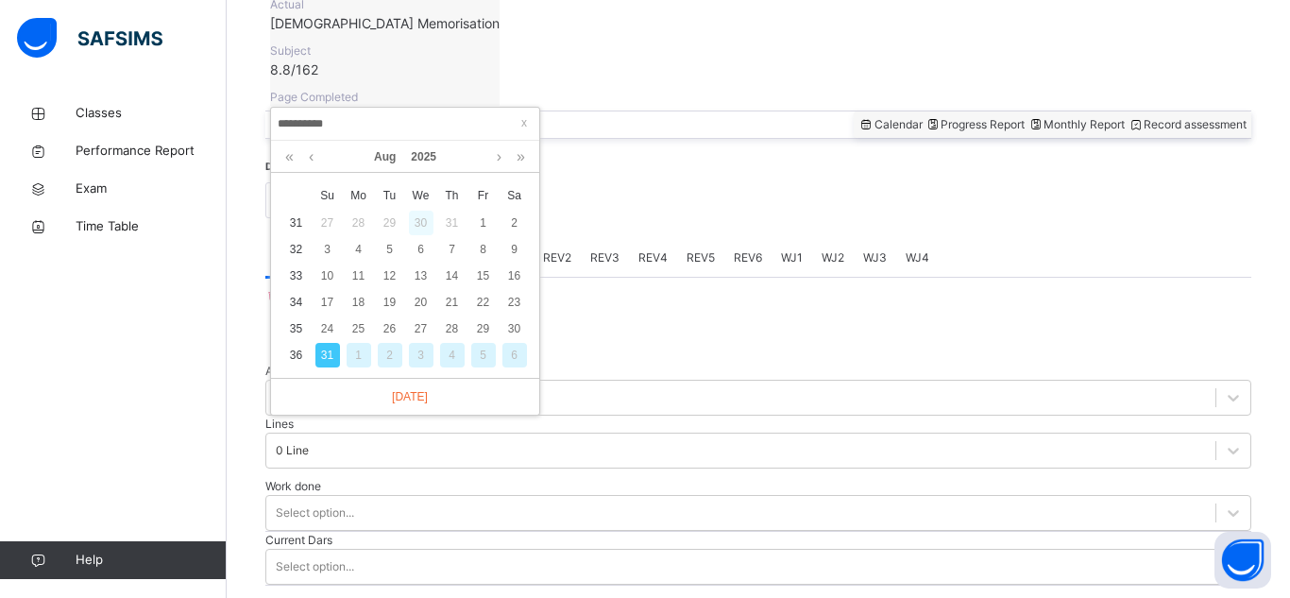
click at [419, 218] on div "30" at bounding box center [421, 223] width 25 height 25
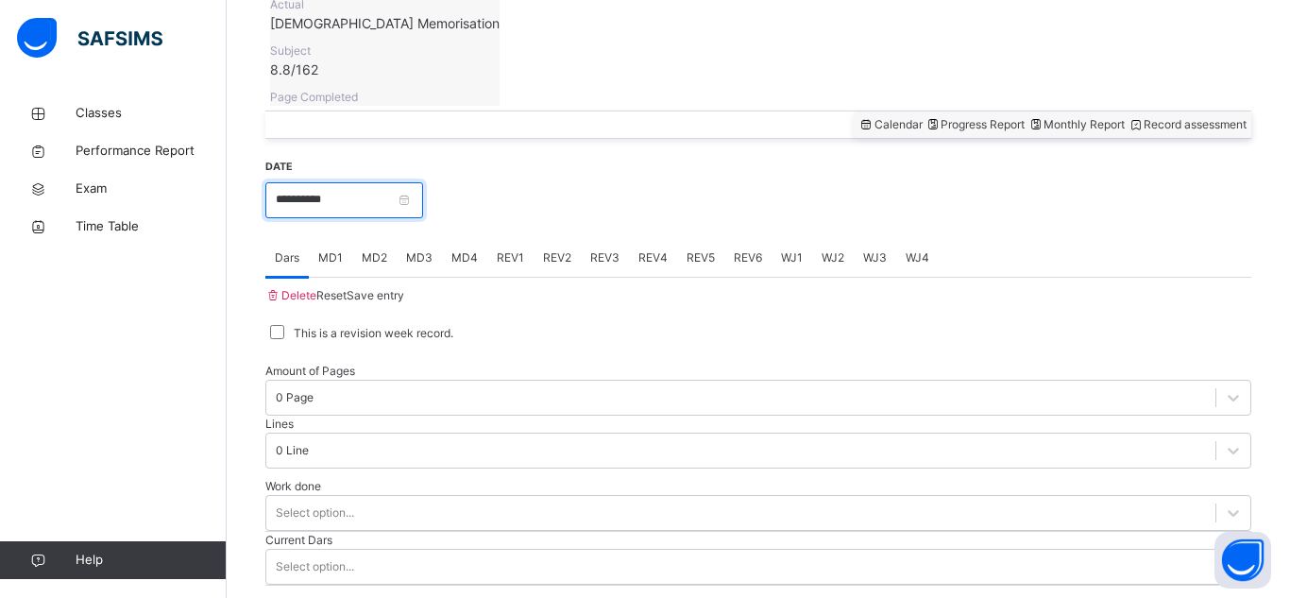
click at [387, 182] on input "**********" at bounding box center [344, 200] width 158 height 36
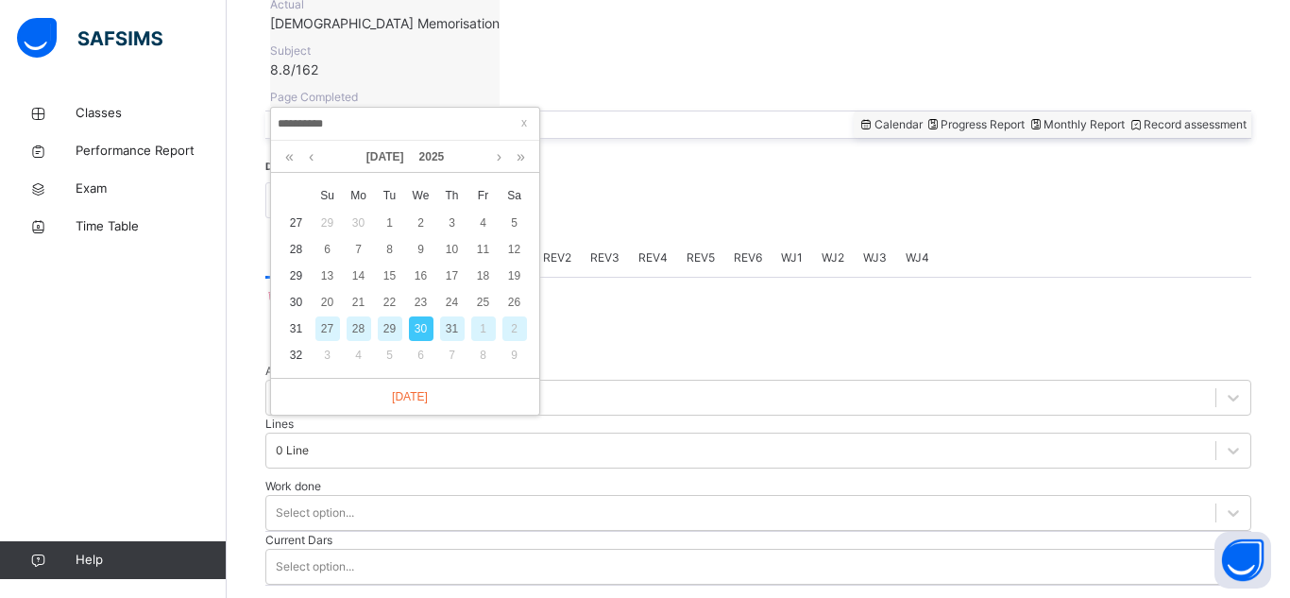
click at [426, 324] on div "30" at bounding box center [421, 328] width 25 height 25
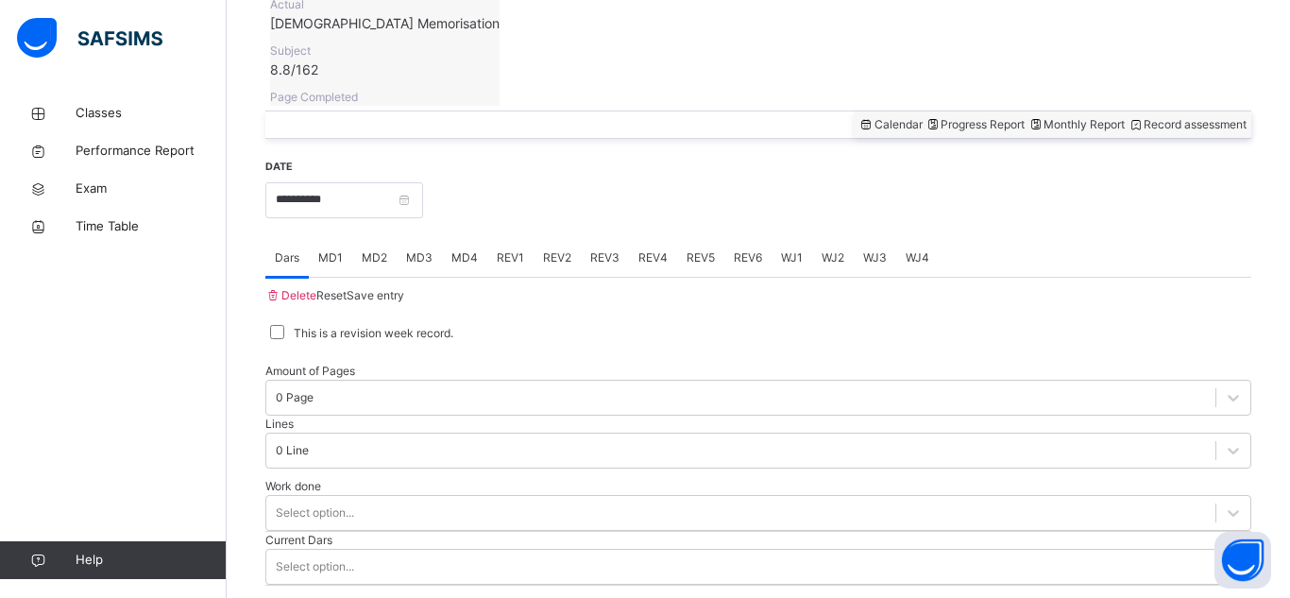
click at [420, 249] on span "MD3" at bounding box center [419, 257] width 26 height 17
click at [370, 182] on input "**********" at bounding box center [344, 200] width 158 height 36
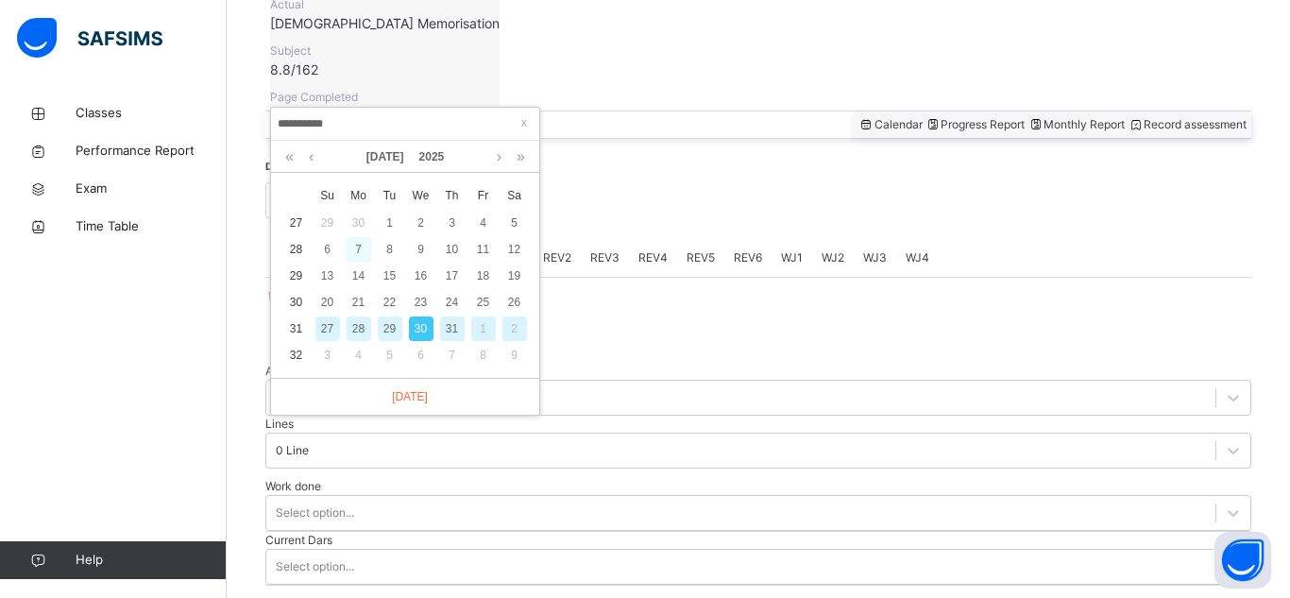
click at [358, 240] on div "7" at bounding box center [359, 249] width 25 height 25
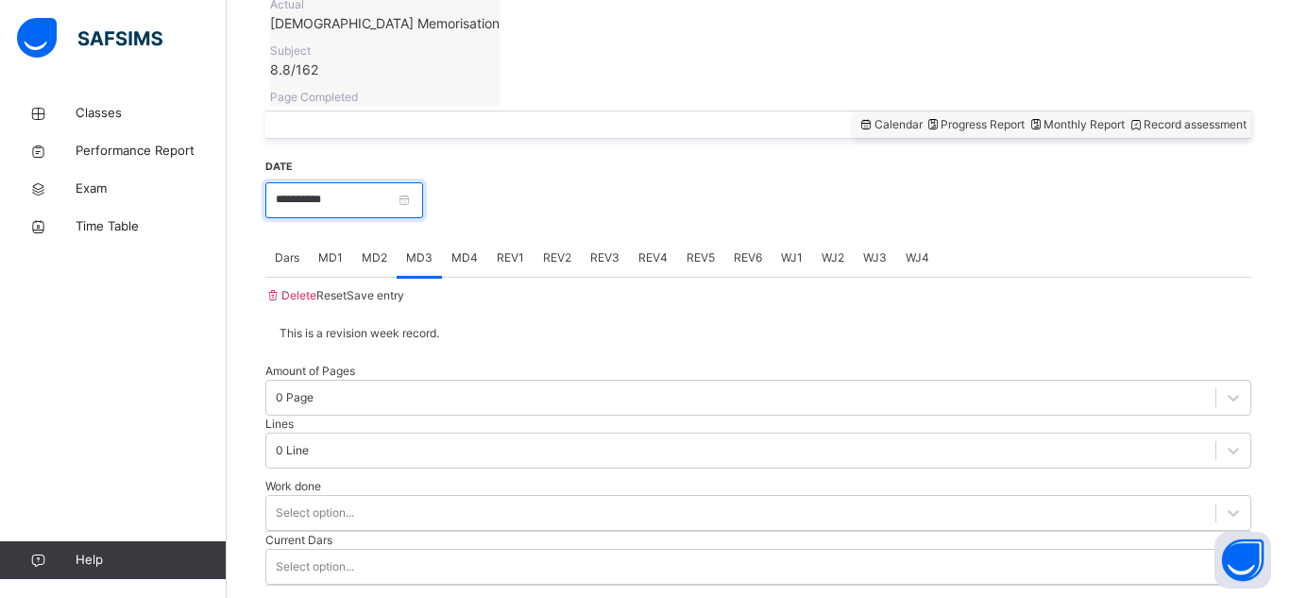
click at [344, 182] on input "**********" at bounding box center [344, 200] width 158 height 36
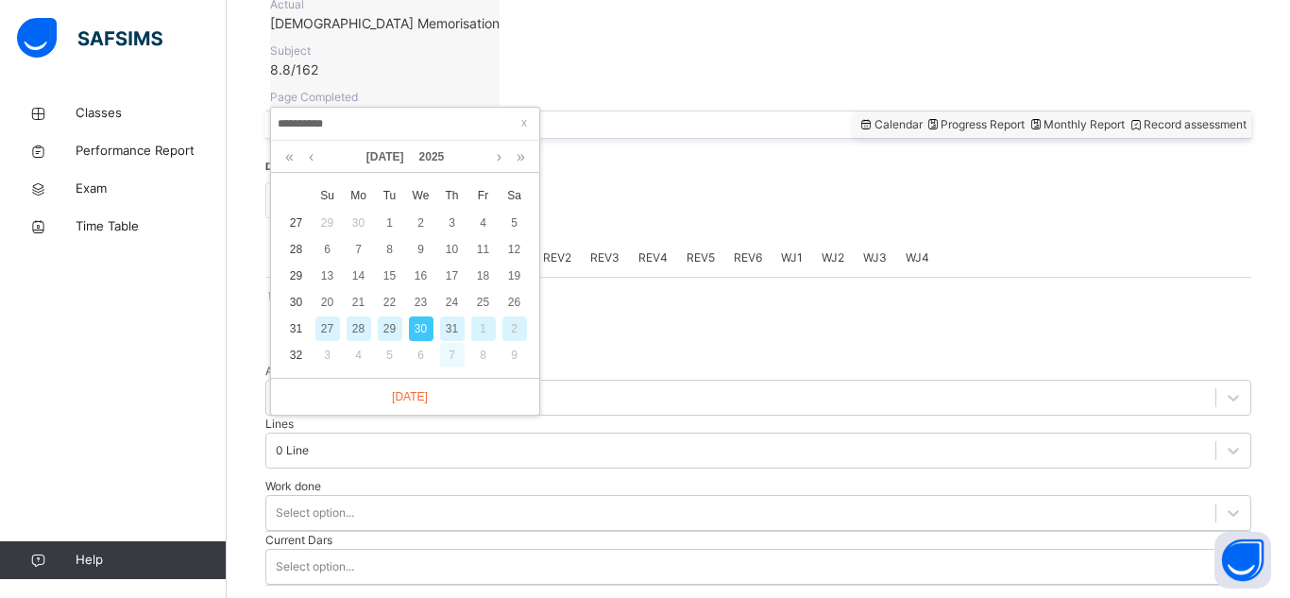
click at [450, 358] on div "7" at bounding box center [452, 355] width 25 height 25
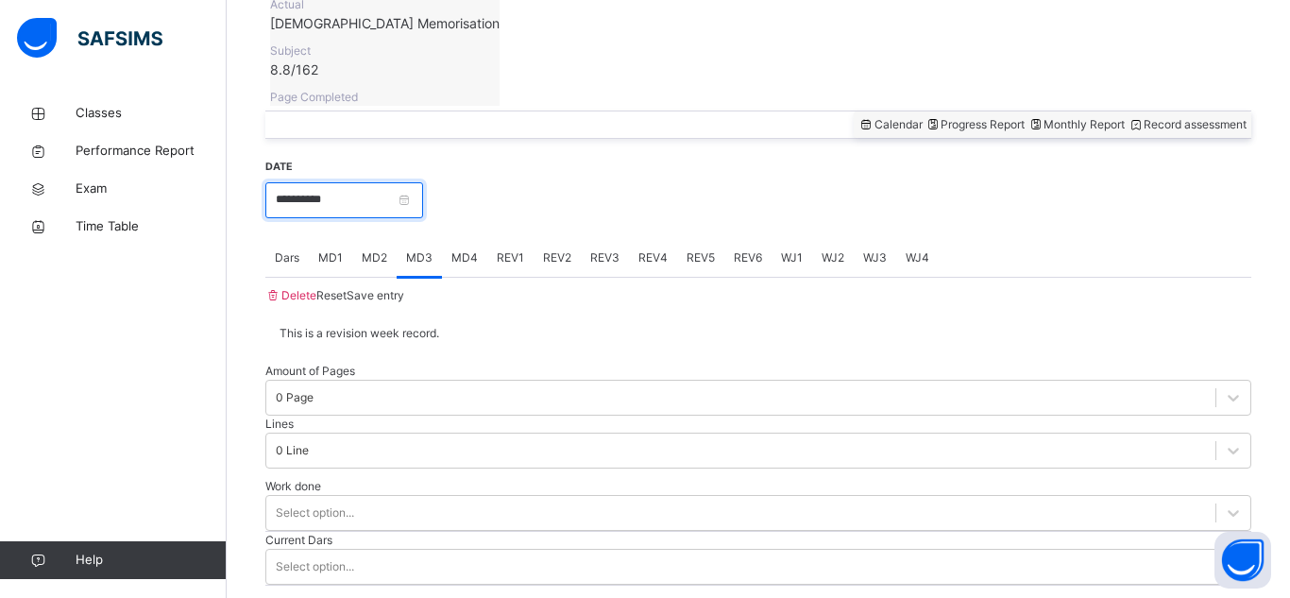
click at [418, 182] on input "**********" at bounding box center [344, 200] width 158 height 36
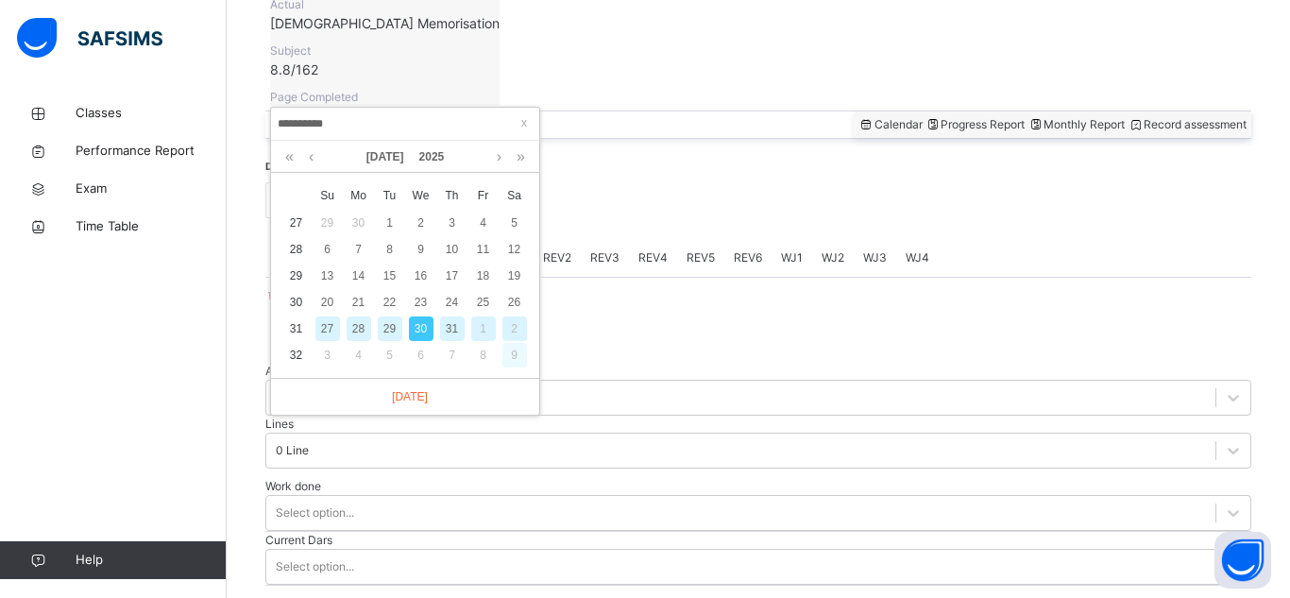
click at [513, 350] on div "9" at bounding box center [514, 355] width 25 height 25
type input "**********"
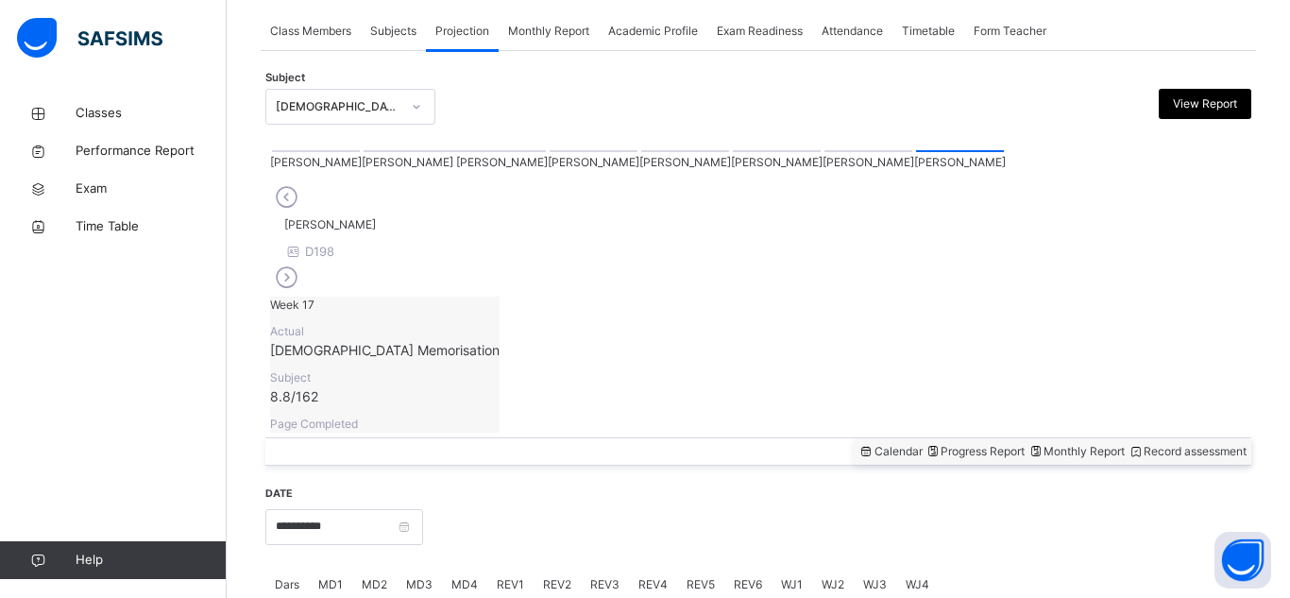
scroll to position [292, 0]
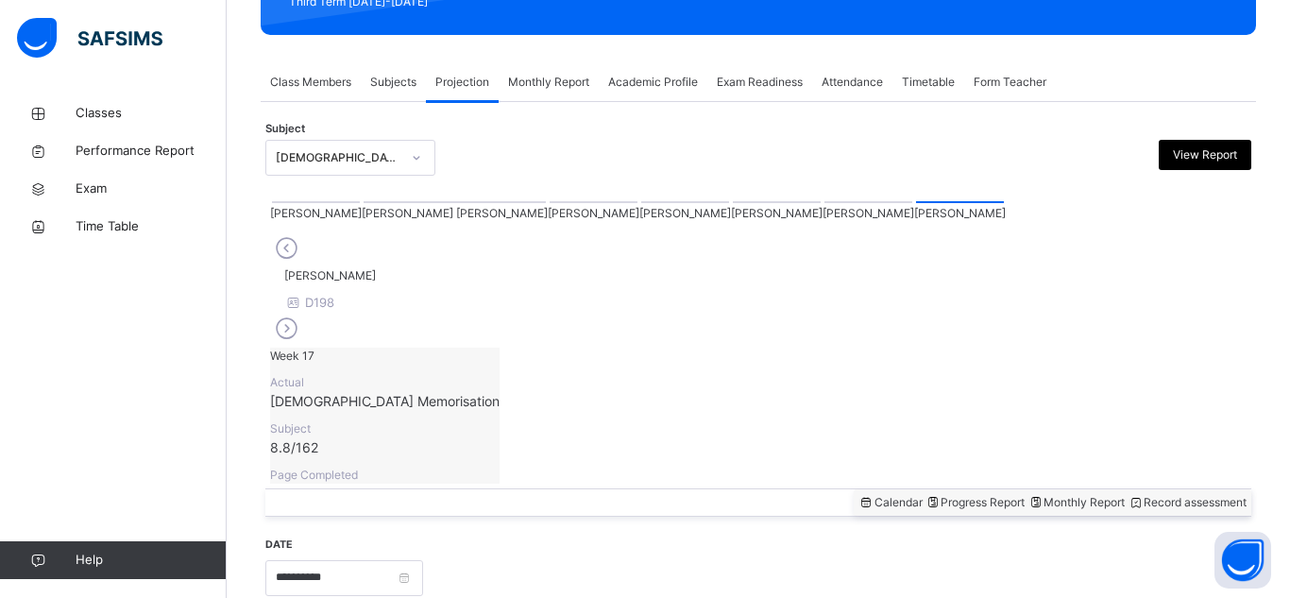
click at [641, 203] on div at bounding box center [685, 202] width 88 height 2
click at [916, 203] on div at bounding box center [960, 202] width 88 height 2
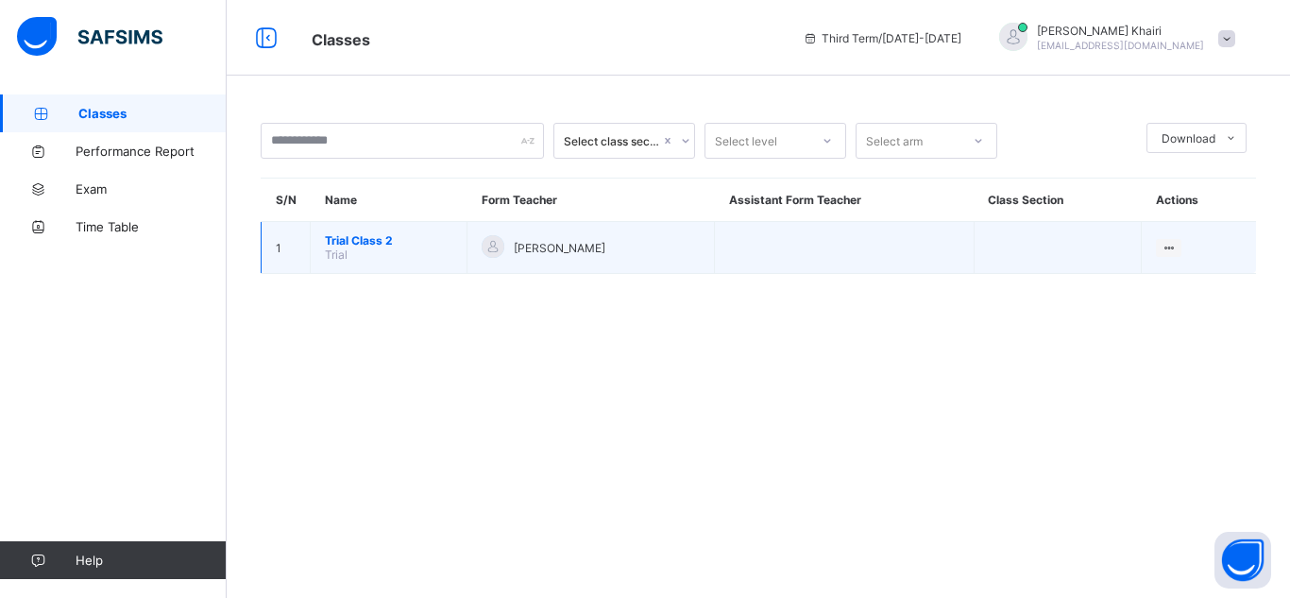
click at [410, 246] on td "Trial Class 2 Trial" at bounding box center [389, 248] width 157 height 52
click at [410, 236] on span "Trial Class 2" at bounding box center [388, 240] width 127 height 14
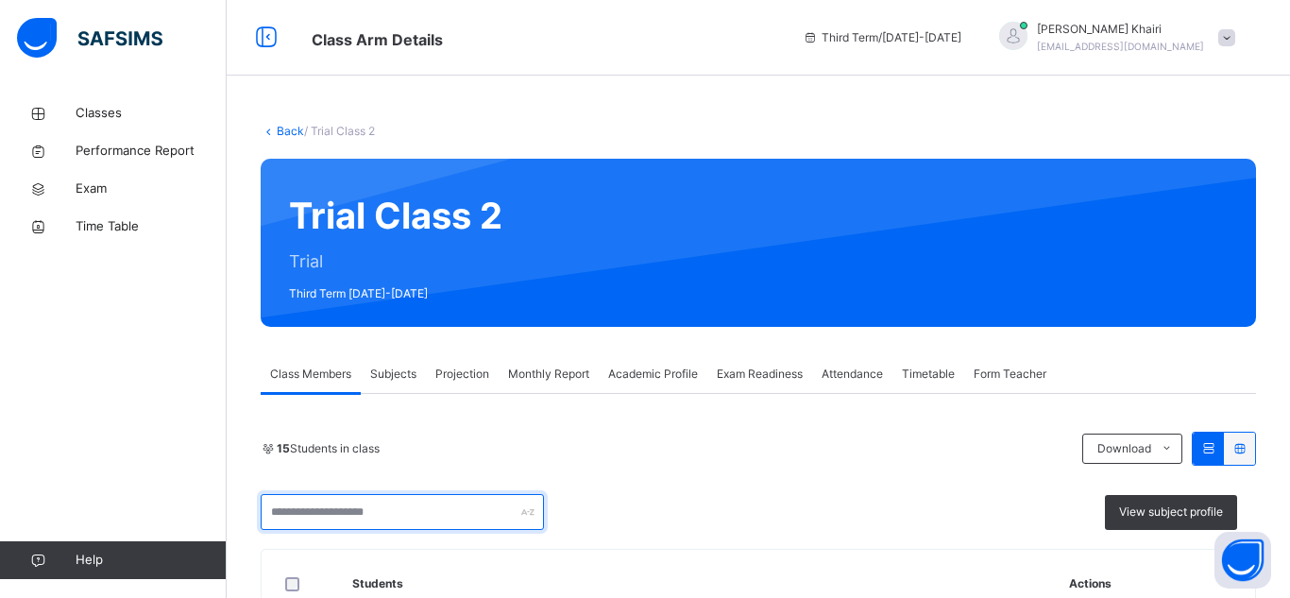
click at [483, 512] on input "text" at bounding box center [402, 512] width 283 height 36
type input "******"
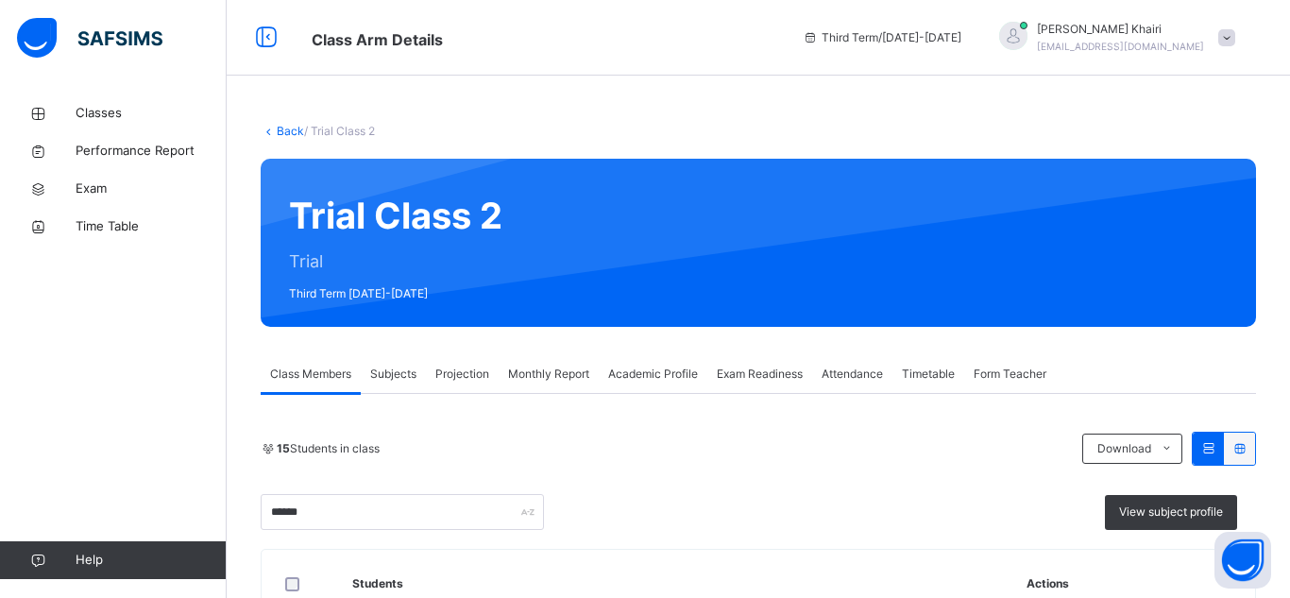
click at [752, 459] on div "15 Students in class Download Pdf Report Excel Report" at bounding box center [758, 449] width 995 height 34
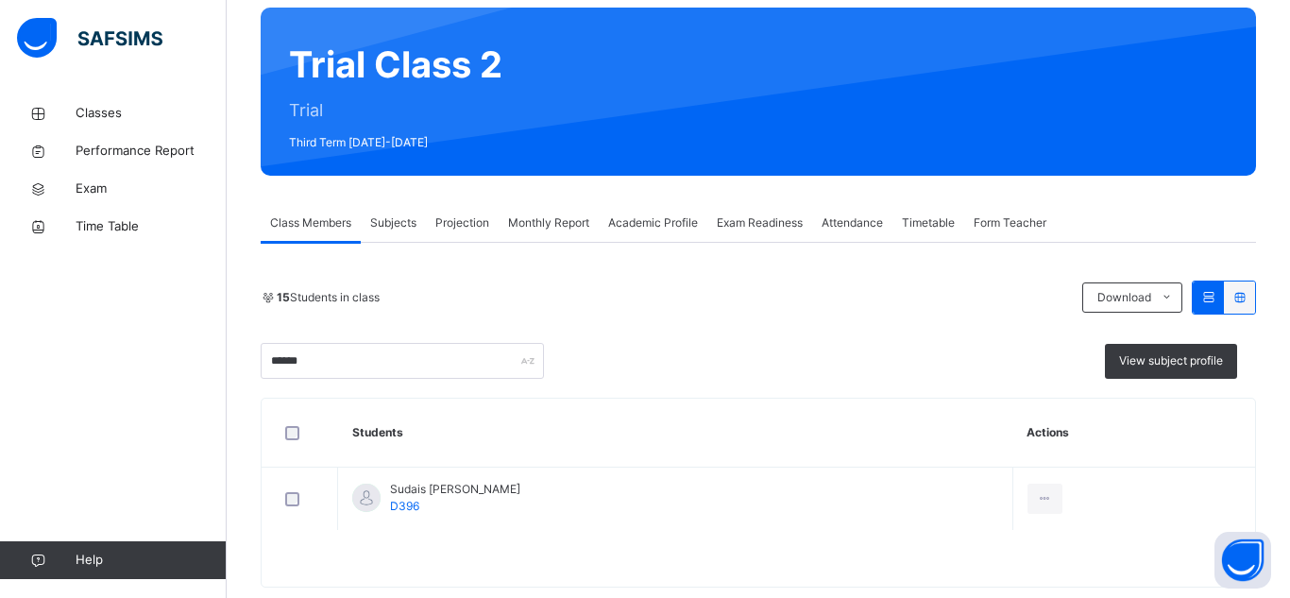
scroll to position [188, 0]
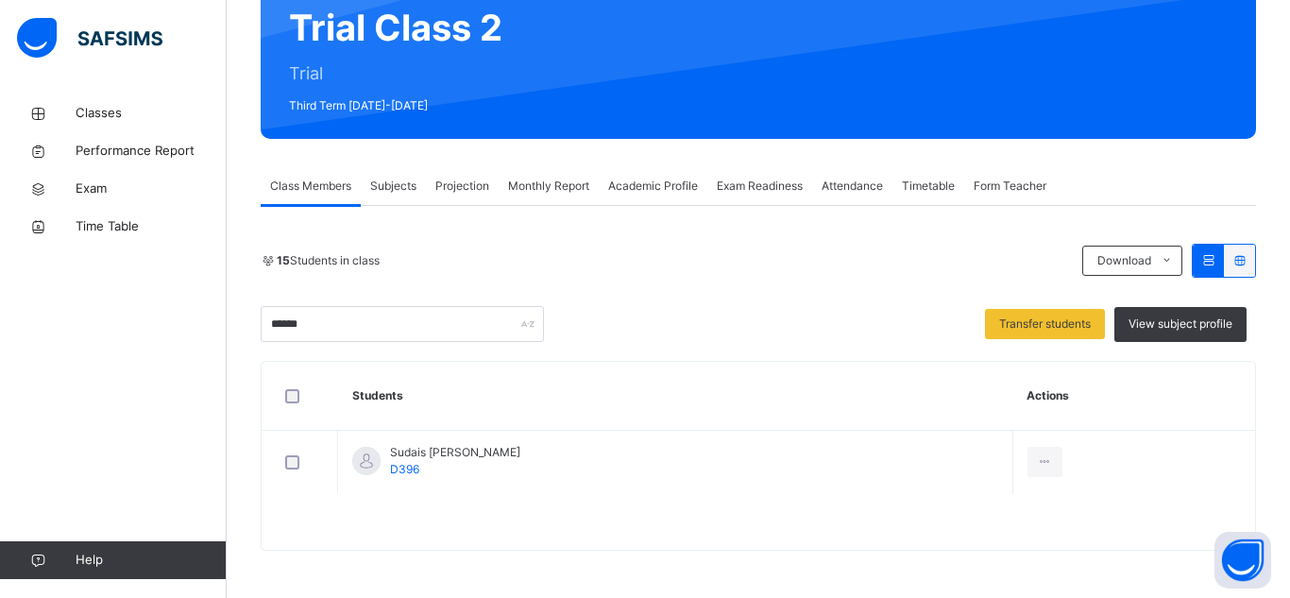
click at [405, 186] on span "Subjects" at bounding box center [393, 186] width 46 height 17
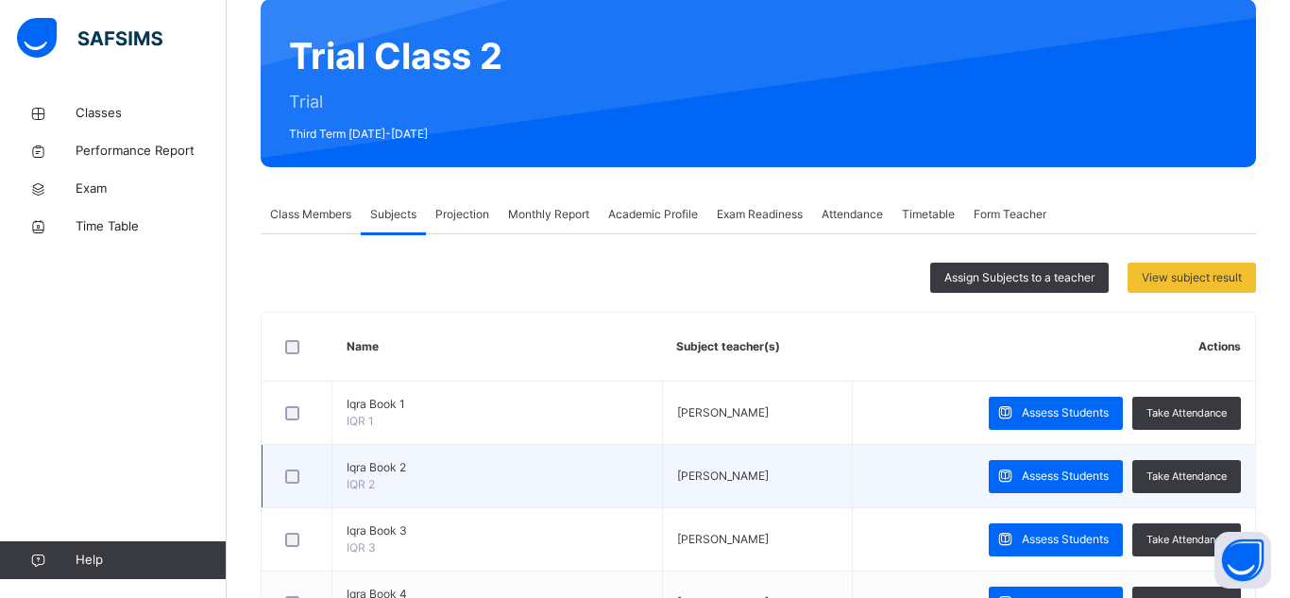
scroll to position [0, 0]
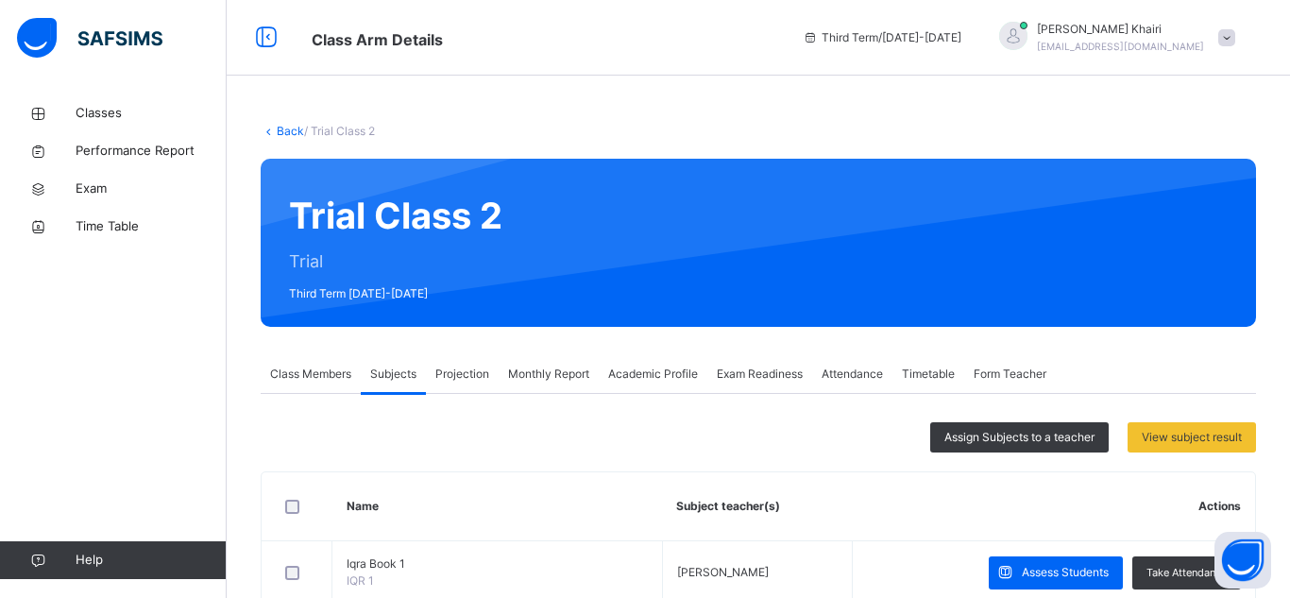
click at [460, 375] on span "Projection" at bounding box center [462, 373] width 54 height 17
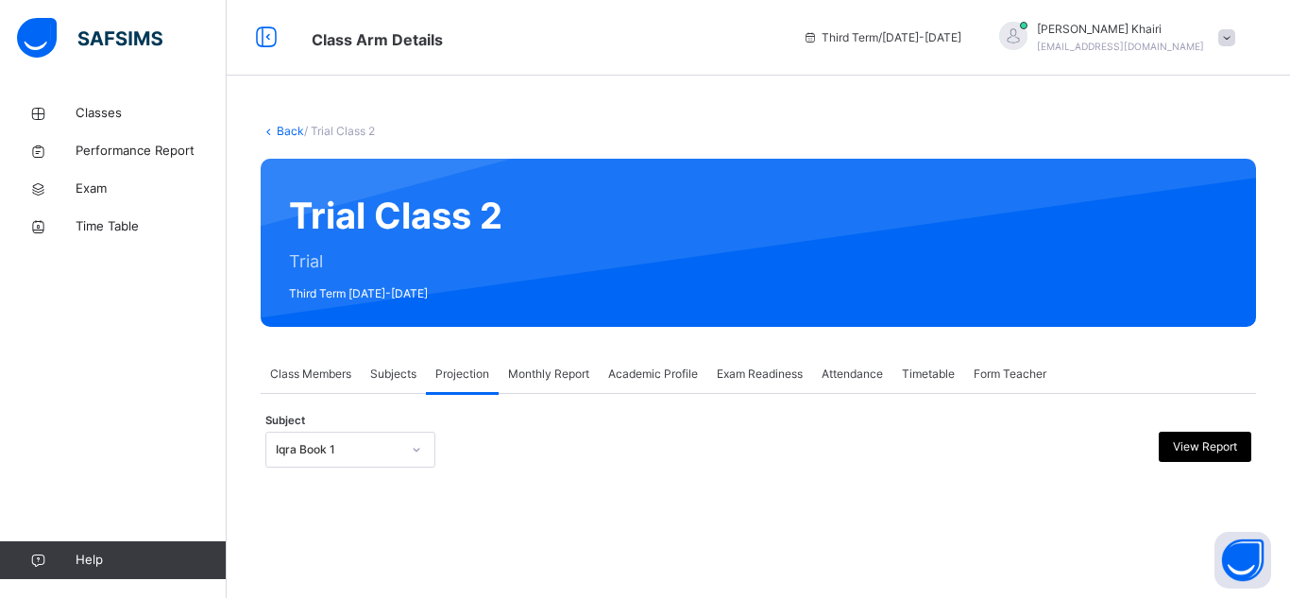
click at [381, 449] on div "Iqra Book 1" at bounding box center [350, 450] width 170 height 36
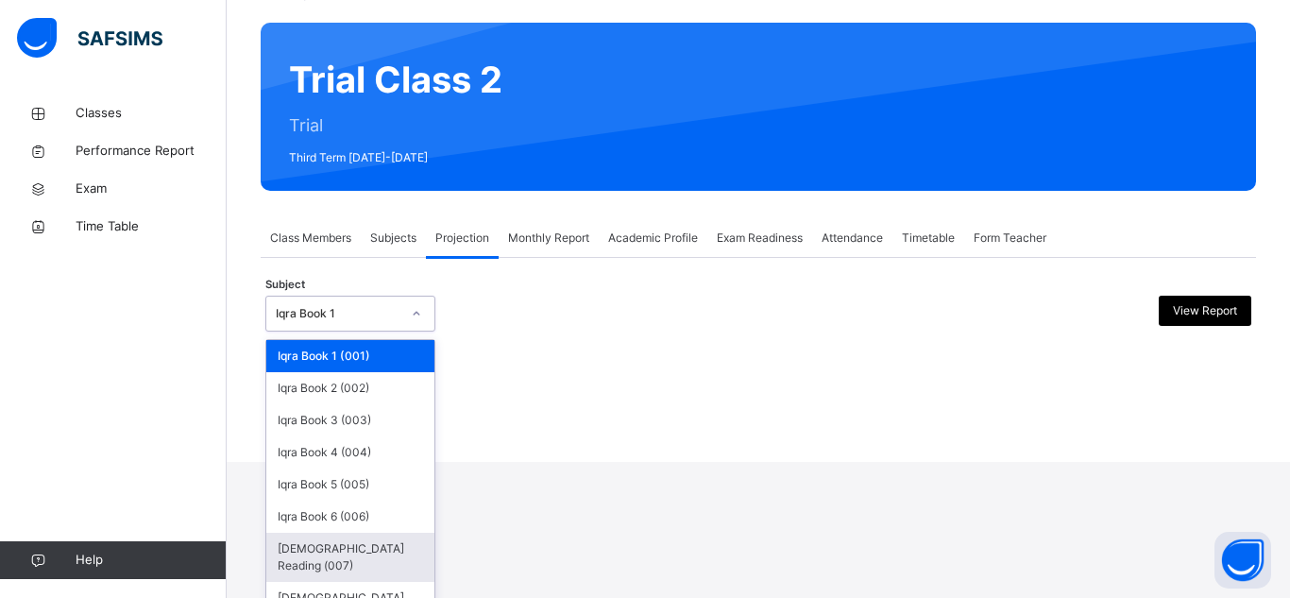
click at [373, 542] on div "[DEMOGRAPHIC_DATA] Reading (007)" at bounding box center [350, 557] width 168 height 49
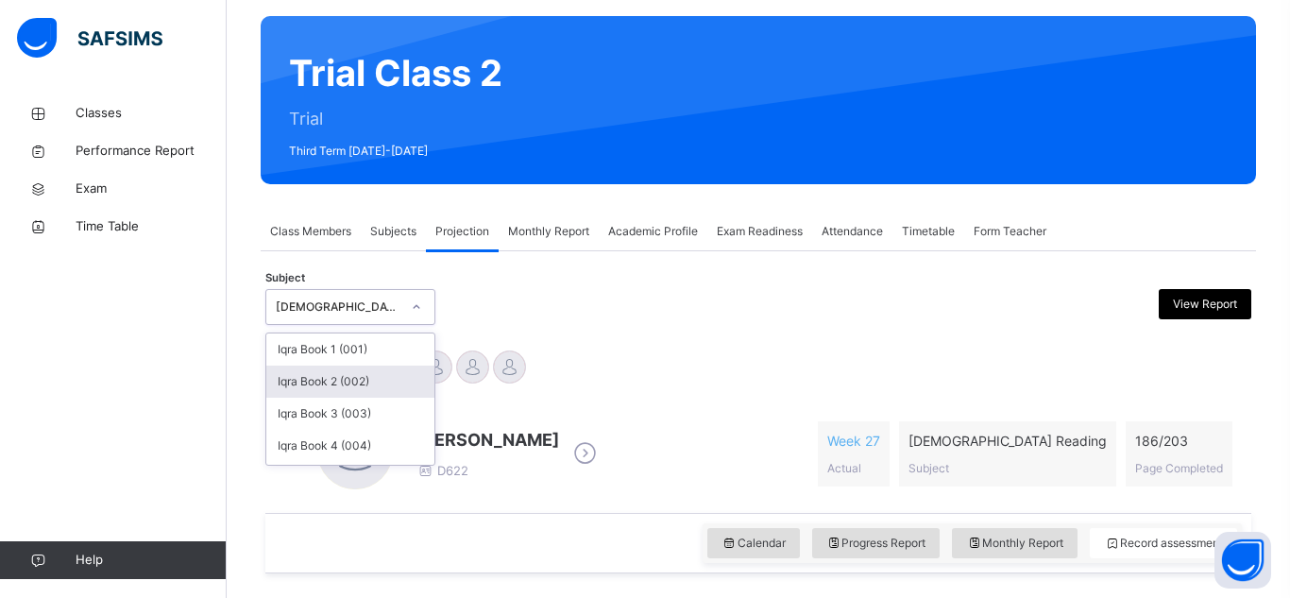
scroll to position [144, 0]
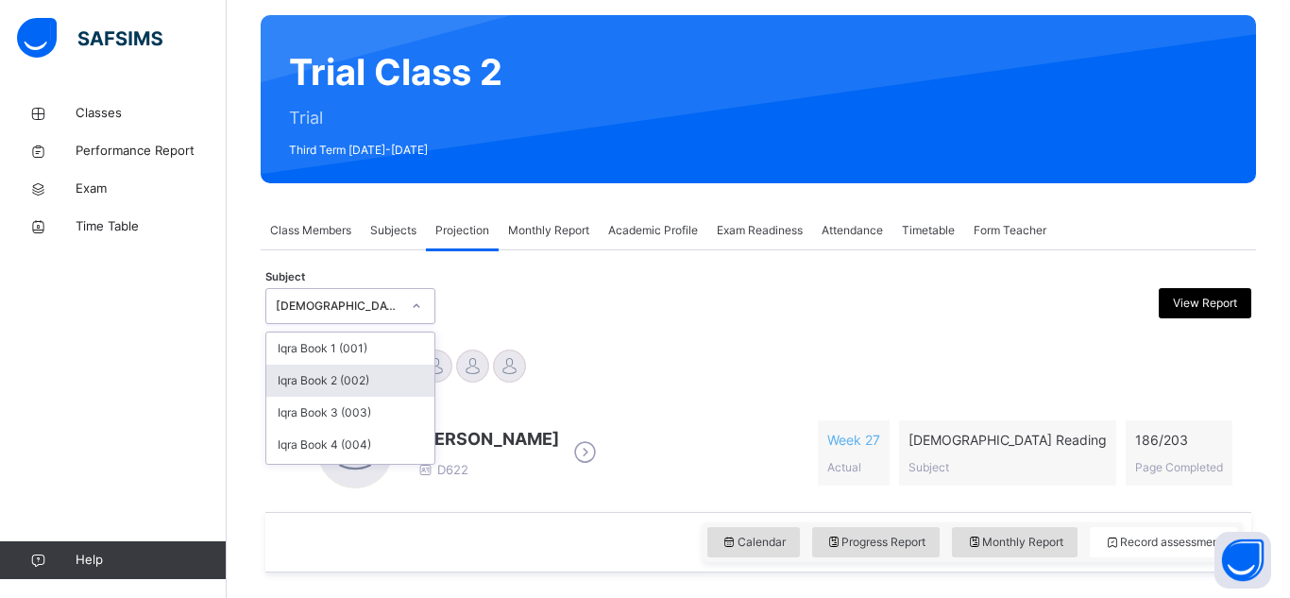
click at [634, 344] on div "Haseef Cooper Jaaber Mamun Neil Malik Sudais Hafizi Sulaiman Trabaz Talhah Bin …" at bounding box center [758, 368] width 986 height 51
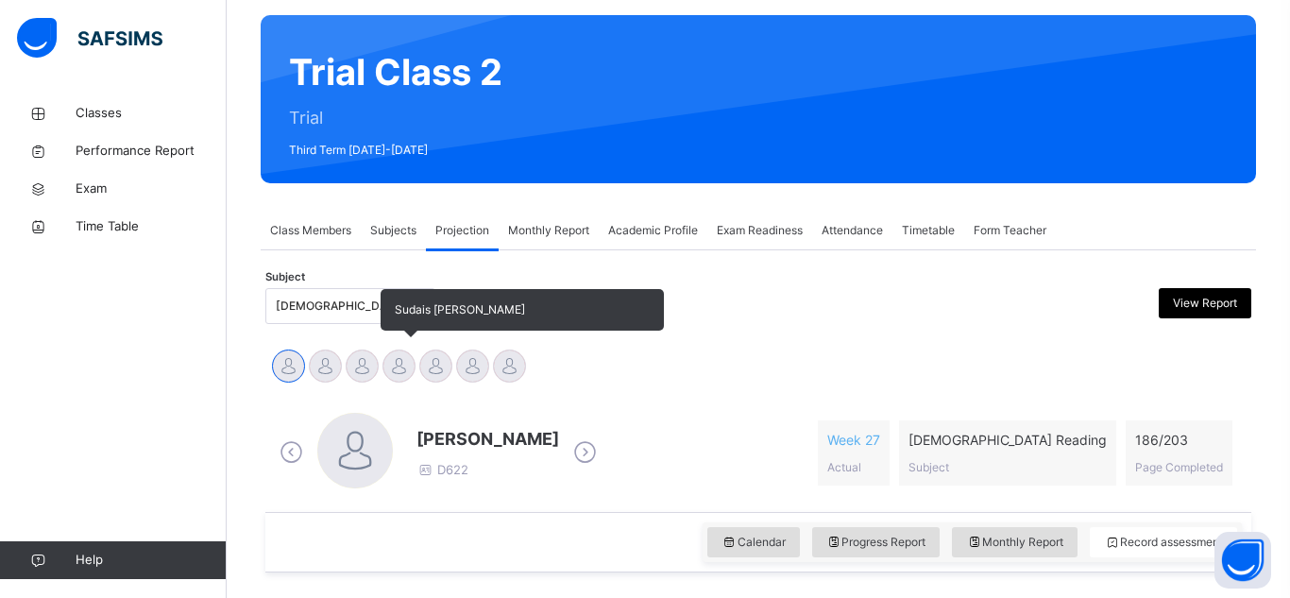
click at [401, 359] on div at bounding box center [398, 365] width 33 height 33
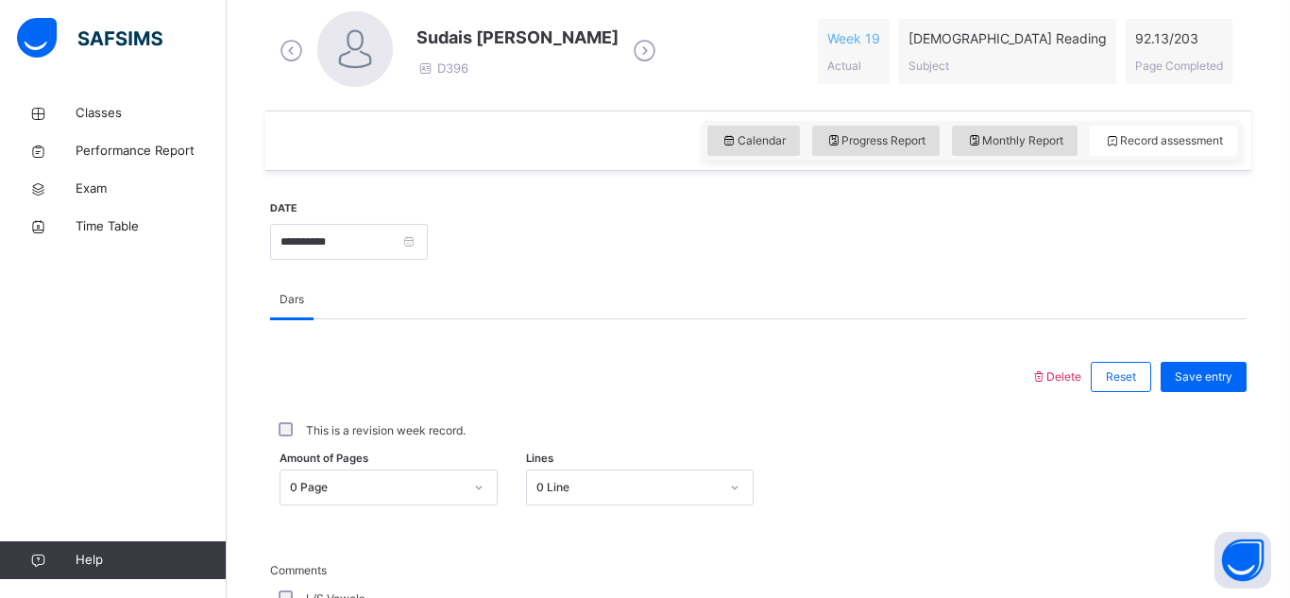
scroll to position [597, 0]
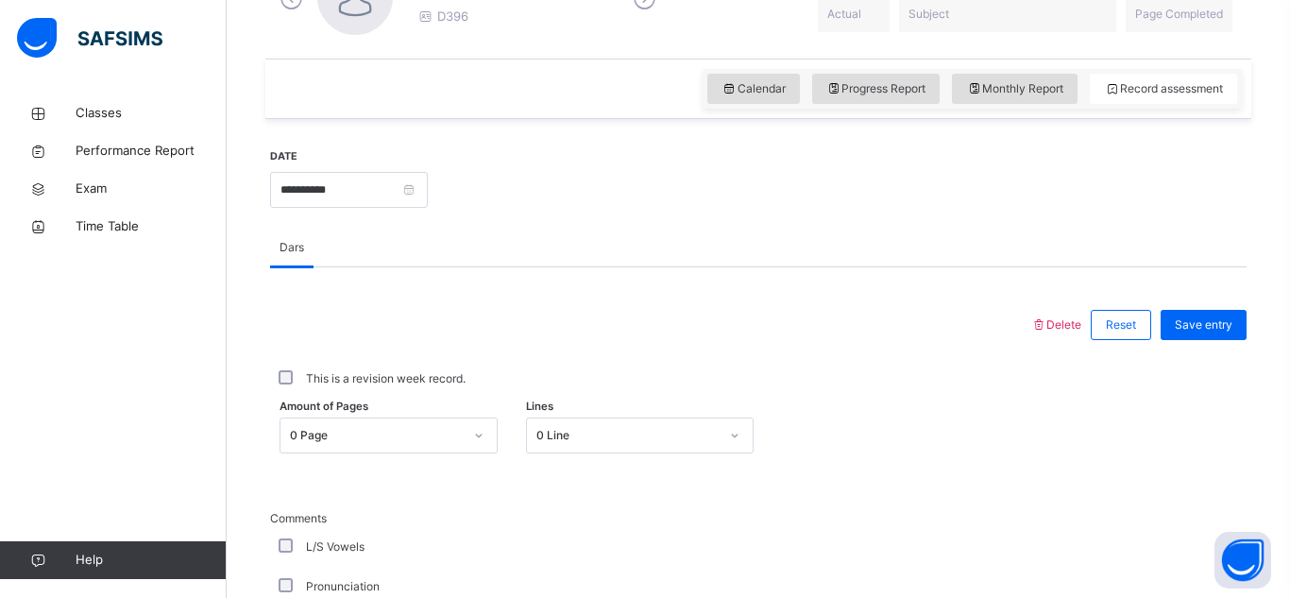
click at [439, 432] on div "0 Page" at bounding box center [388, 435] width 218 height 36
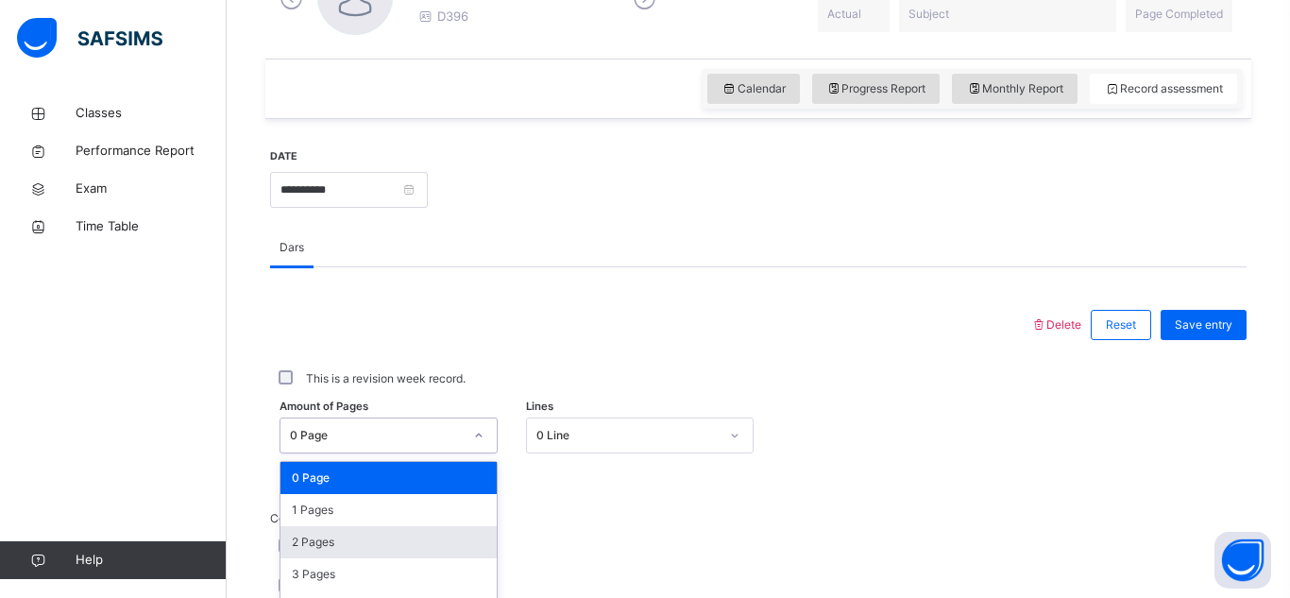
scroll to position [753, 0]
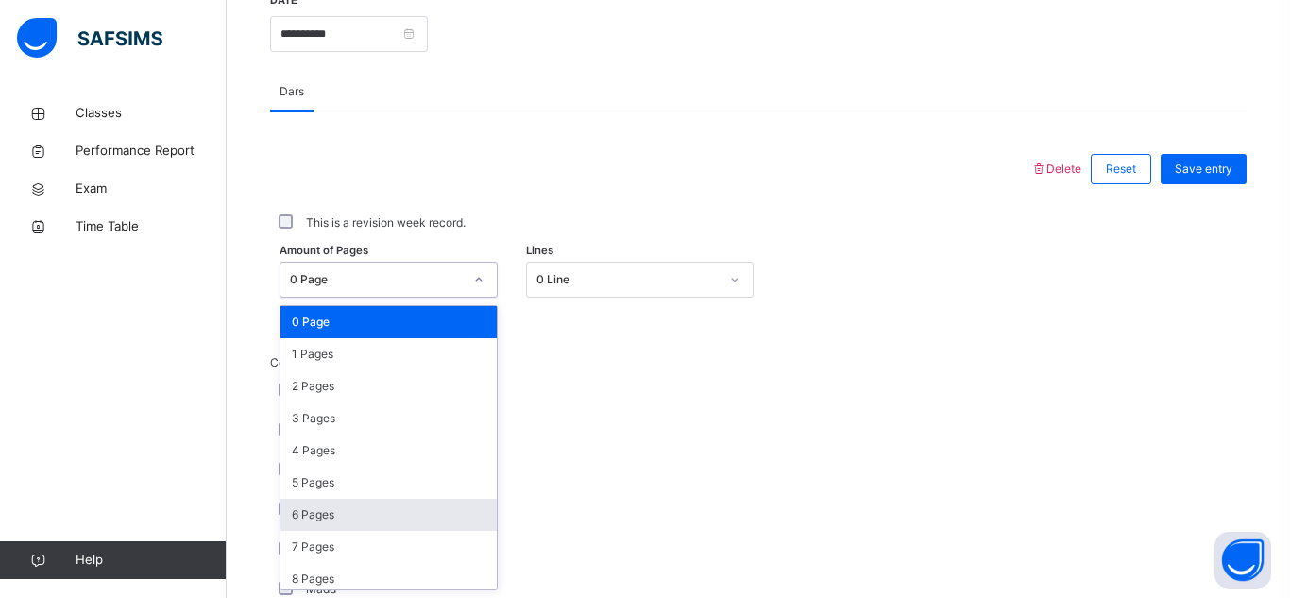
click at [343, 515] on div "6 Pages" at bounding box center [388, 515] width 216 height 32
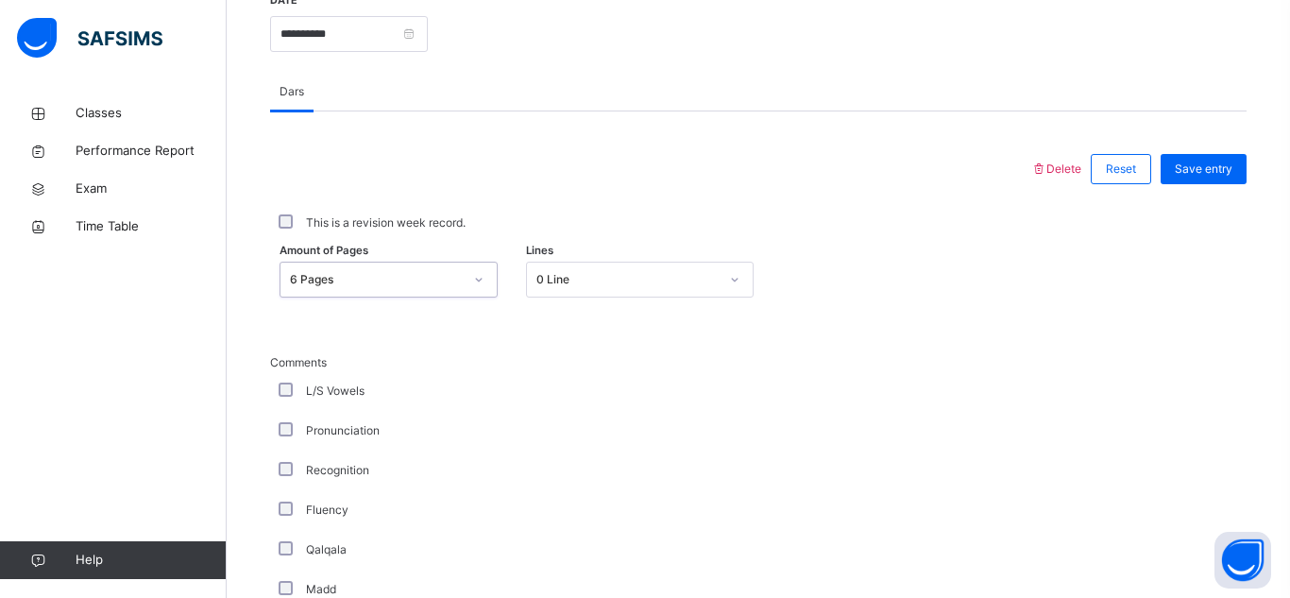
click at [343, 515] on label "Fluency" at bounding box center [327, 509] width 42 height 17
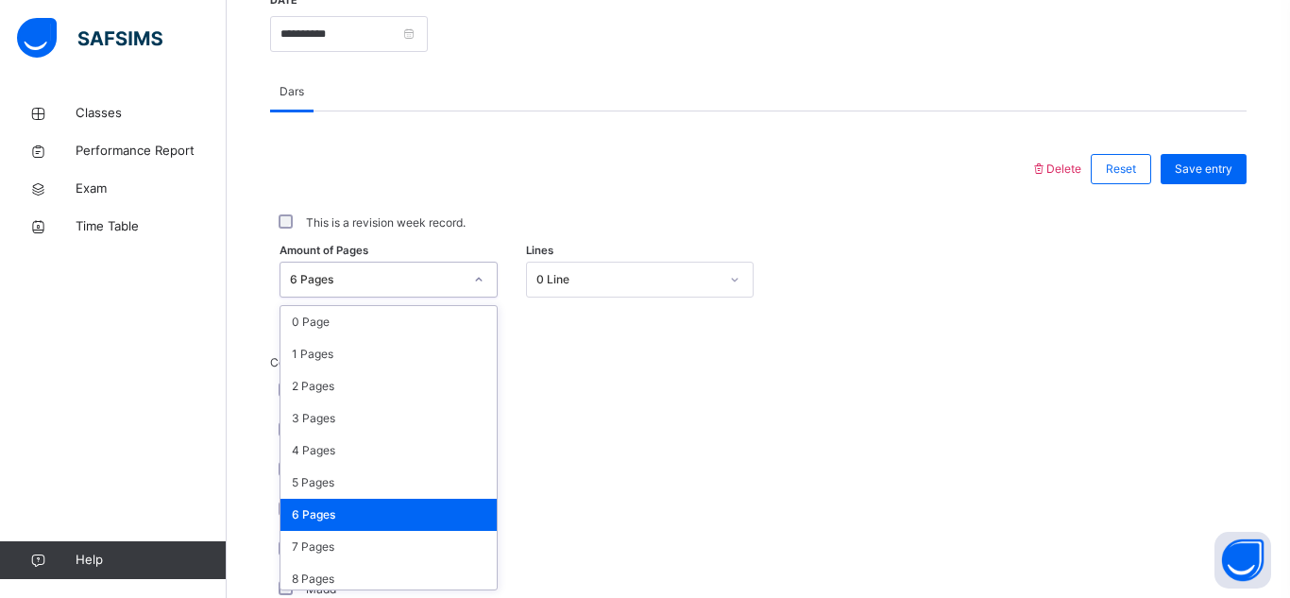
click at [386, 284] on div "6 Pages" at bounding box center [376, 279] width 173 height 17
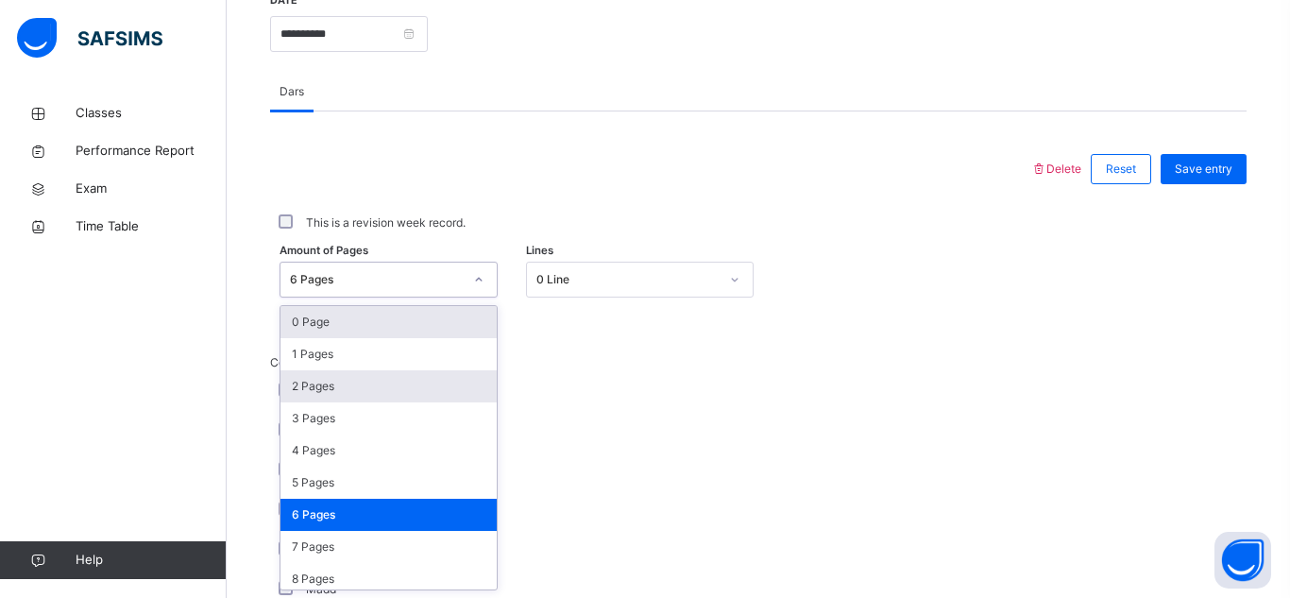
drag, startPoint x: 421, startPoint y: 369, endPoint x: 424, endPoint y: 334, distance: 35.1
click at [424, 334] on div "0 Page 1 Pages 2 Pages 3 Pages 4 Pages 5 Pages 6 Pages 7 Pages 8 Pages 9 Pages …" at bounding box center [388, 447] width 216 height 283
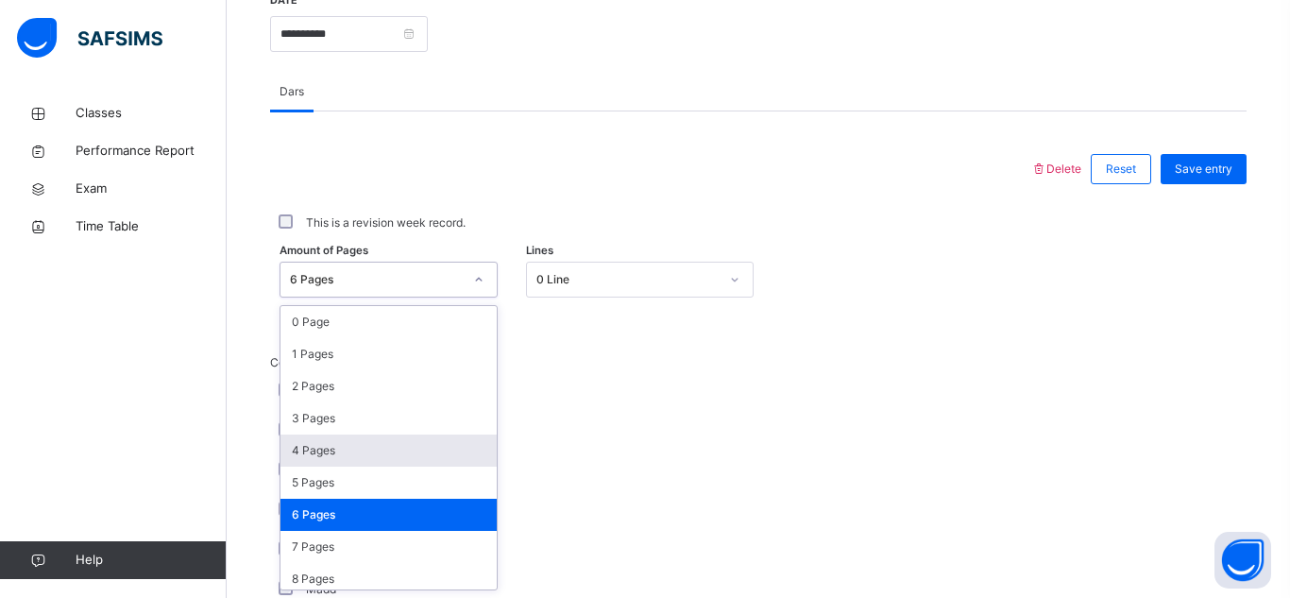
click at [410, 440] on div "4 Pages" at bounding box center [388, 450] width 216 height 32
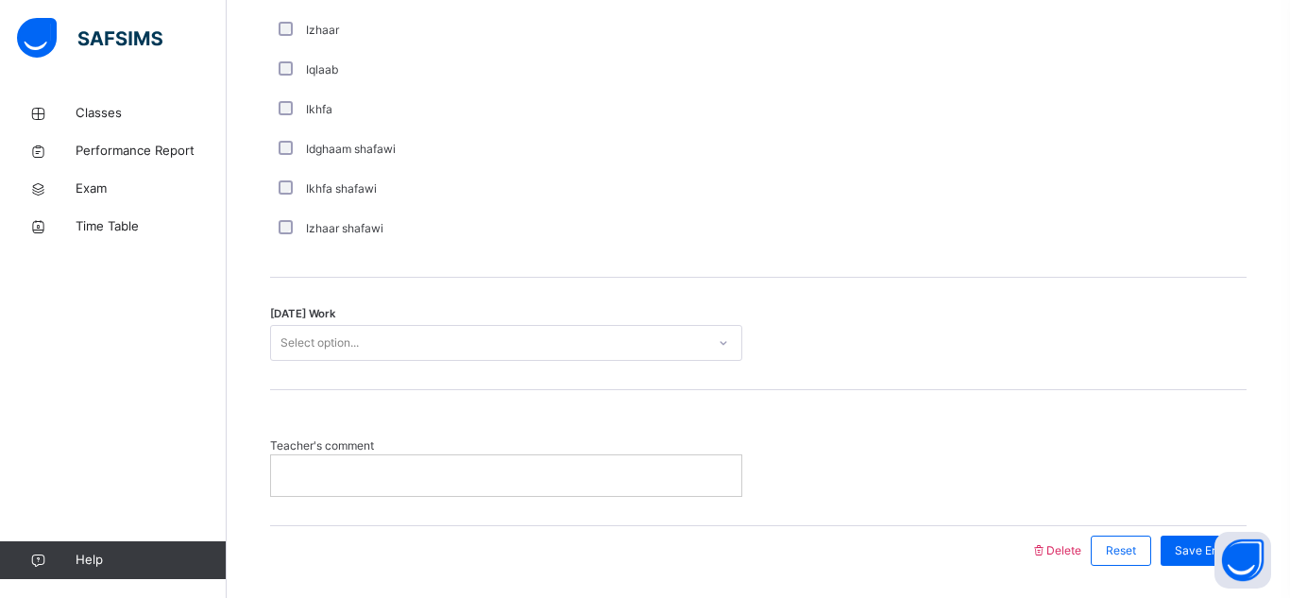
scroll to position [1508, 0]
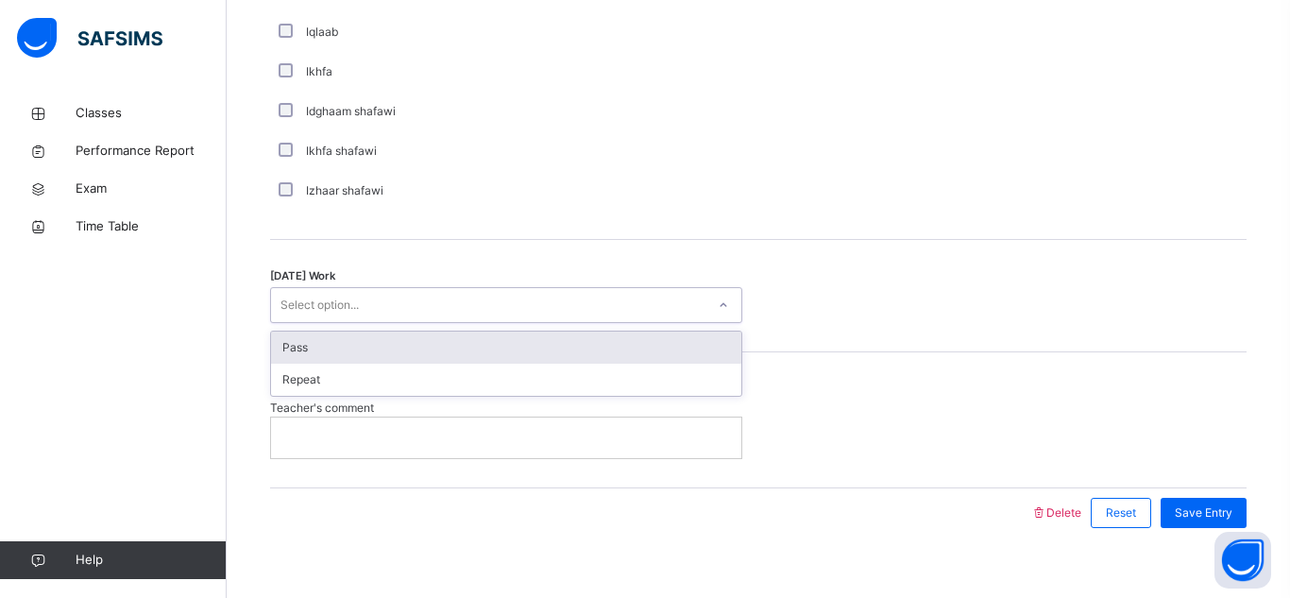
click at [470, 304] on div "Select option..." at bounding box center [488, 305] width 434 height 29
click at [472, 345] on div "Pass" at bounding box center [506, 347] width 470 height 32
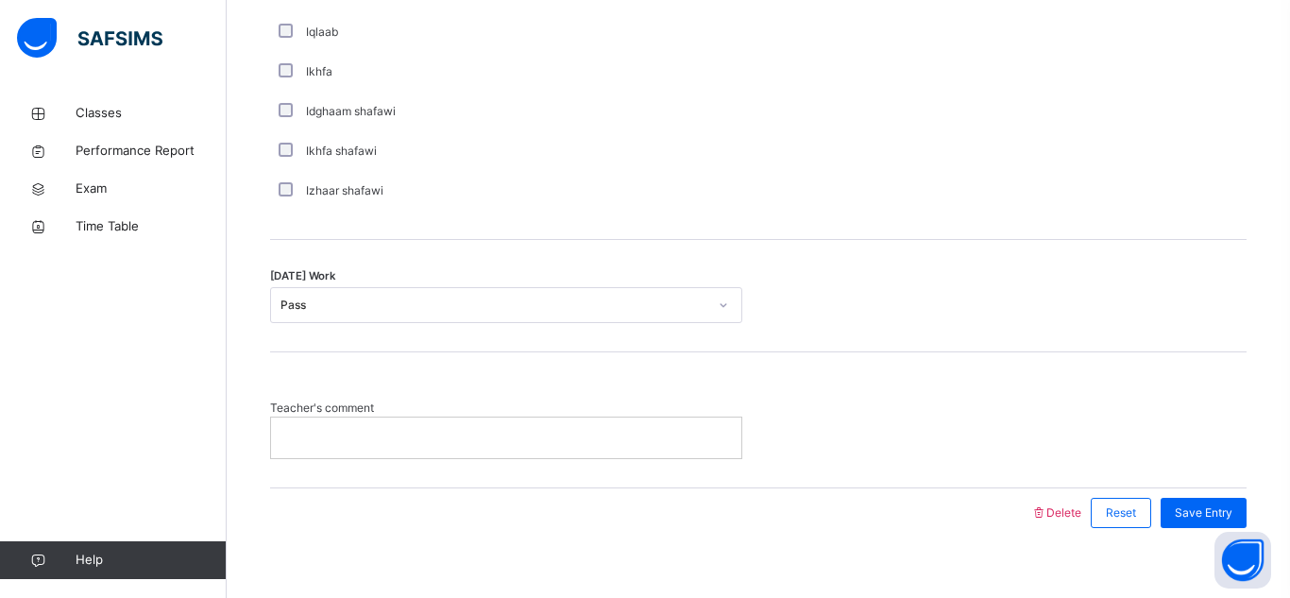
click at [464, 445] on p at bounding box center [506, 437] width 442 height 17
click at [1219, 514] on span "Save Entry" at bounding box center [1204, 512] width 58 height 17
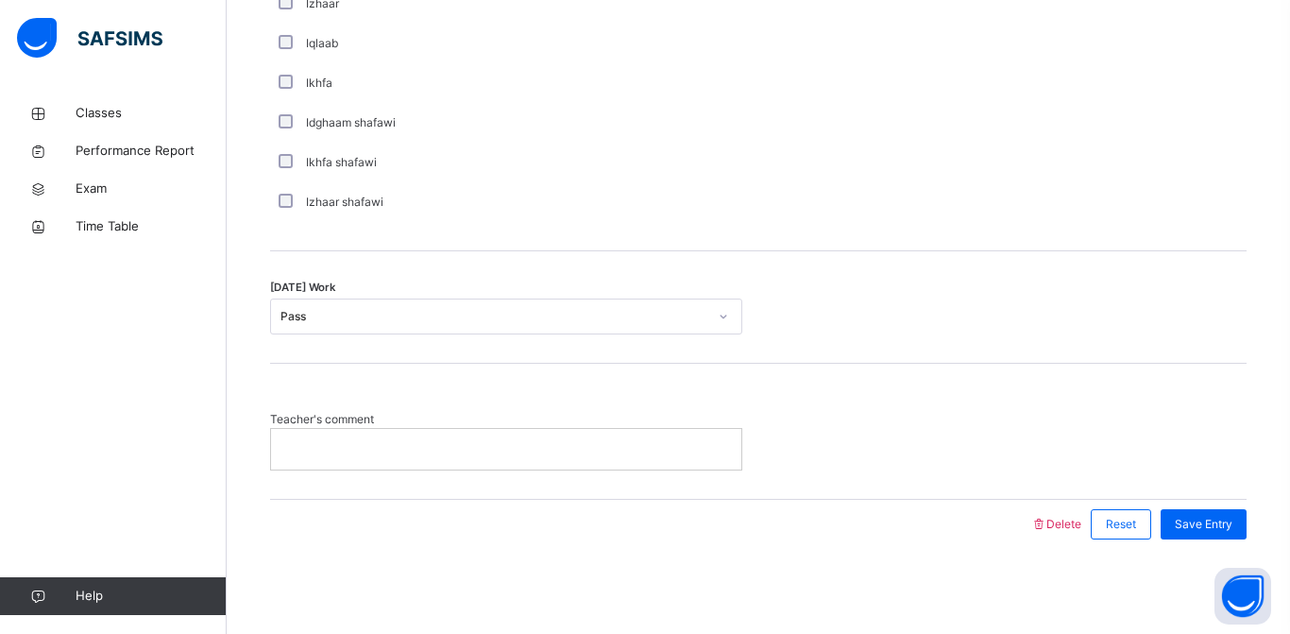
click at [559, 446] on p at bounding box center [506, 448] width 442 height 17
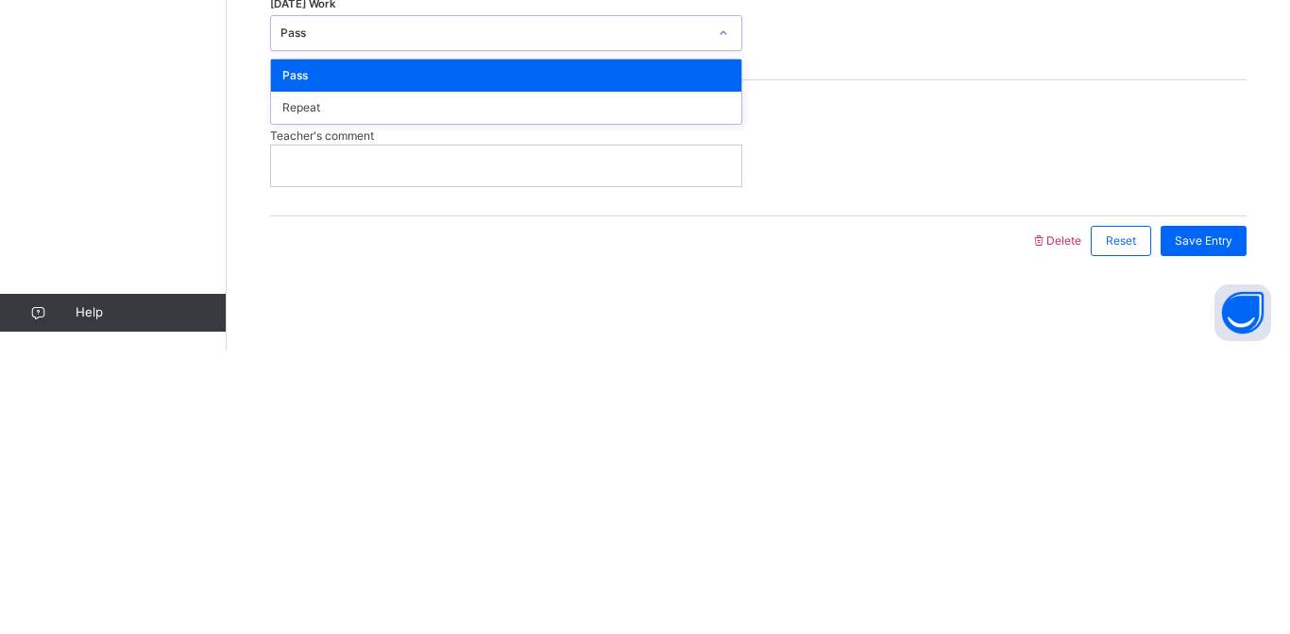
click at [928, 431] on div "Teacher's comment" at bounding box center [758, 440] width 976 height 59
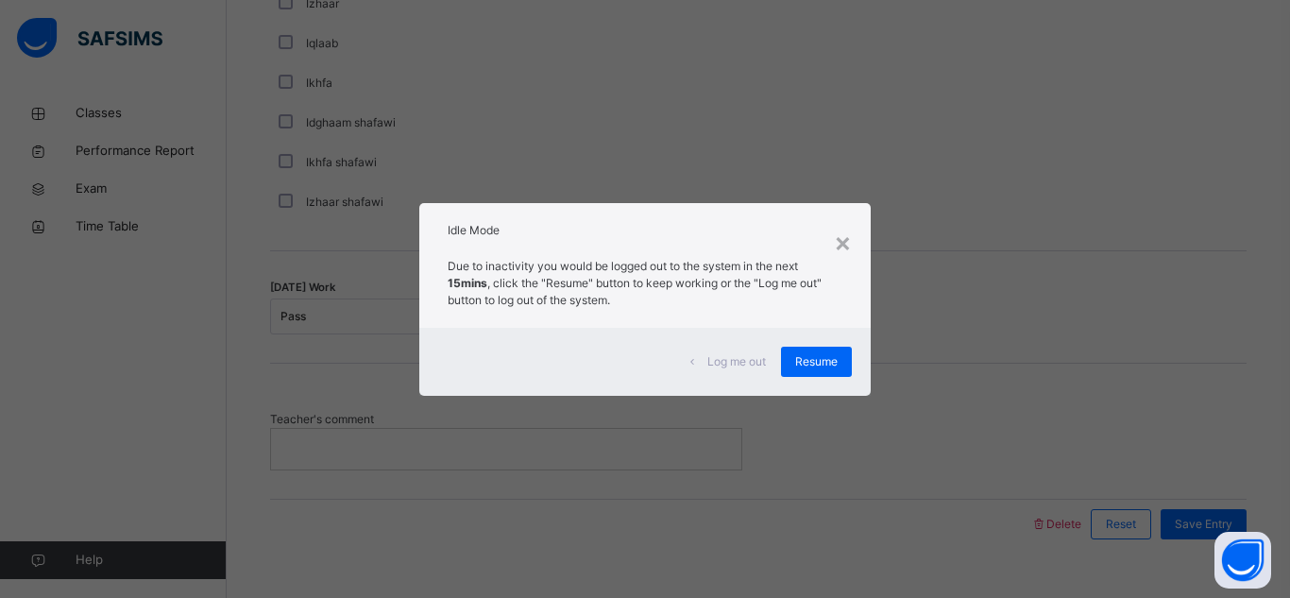
drag, startPoint x: 929, startPoint y: 100, endPoint x: 819, endPoint y: 114, distance: 111.4
click at [819, 114] on div "× Idle Mode Due to inactivity you would be logged out to the system in the next…" at bounding box center [645, 299] width 1290 height 598
drag, startPoint x: 797, startPoint y: 374, endPoint x: 775, endPoint y: 380, distance: 22.4
click at [775, 380] on div "Log me out Resume" at bounding box center [644, 362] width 451 height 68
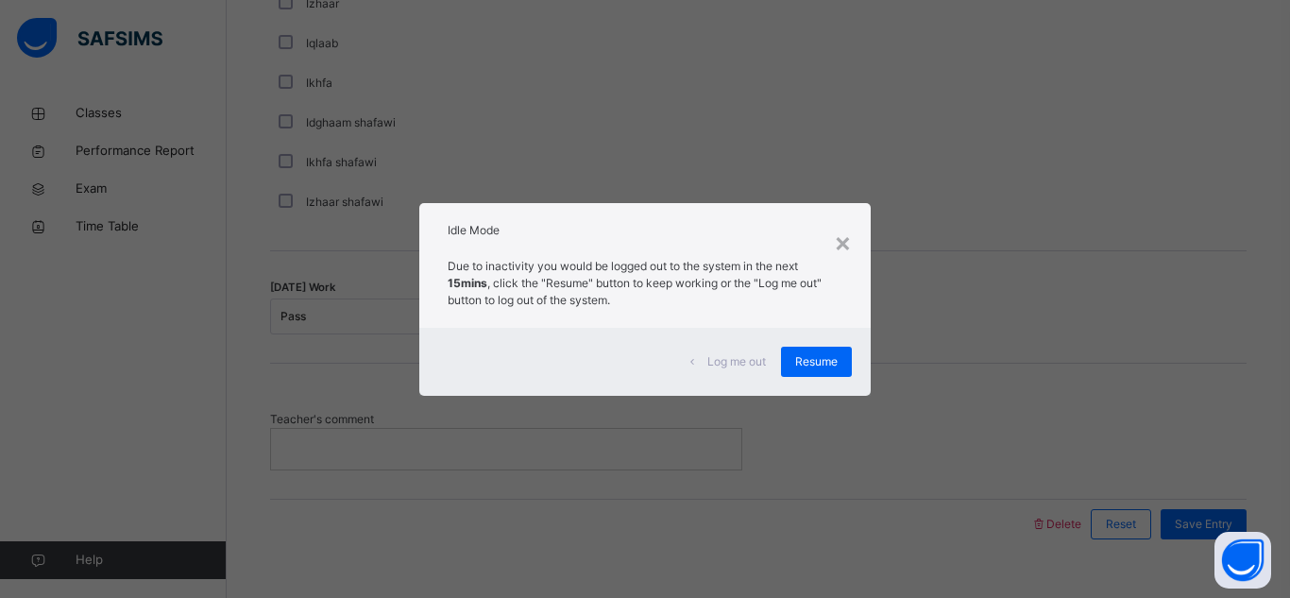
click at [753, 364] on span "Log me out" at bounding box center [736, 361] width 59 height 17
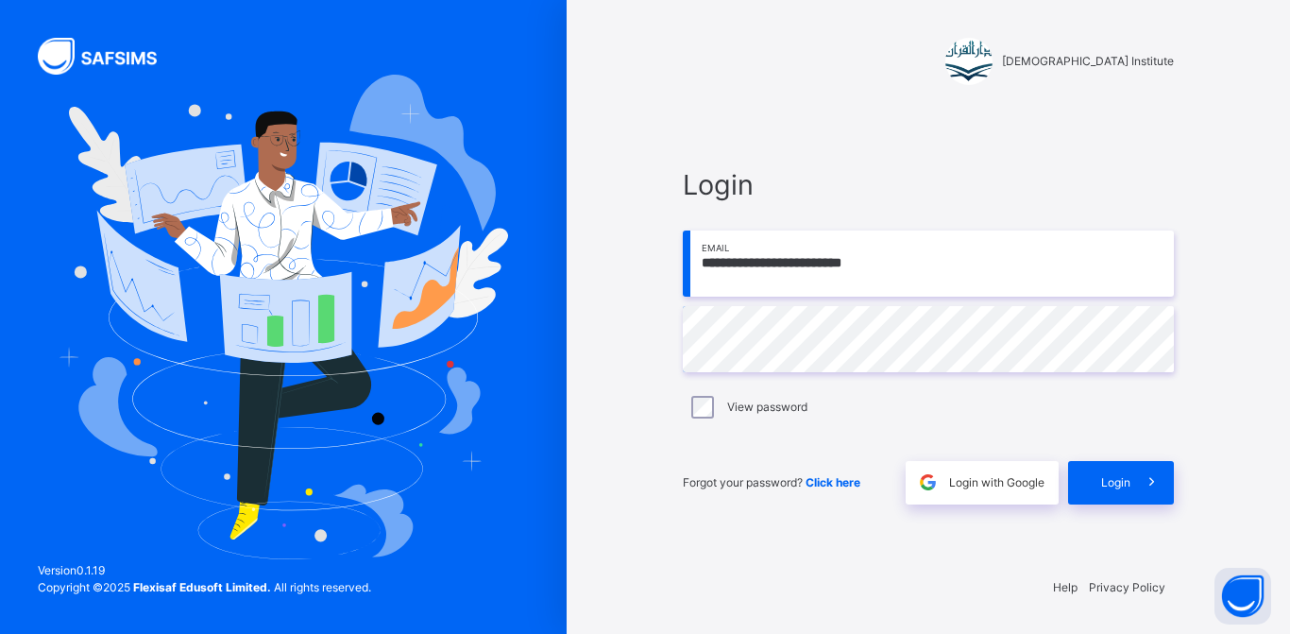
click at [73, 350] on img at bounding box center [283, 316] width 449 height 483
click at [1112, 504] on div "Login" at bounding box center [1121, 482] width 106 height 43
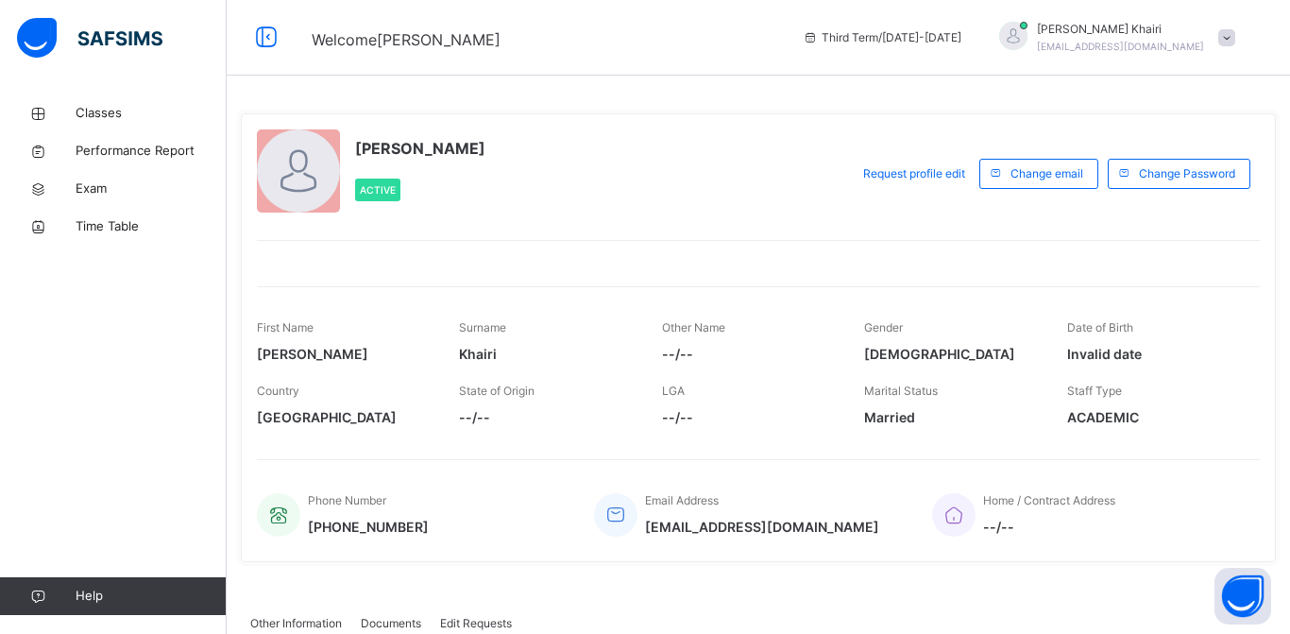
click at [61, 118] on icon at bounding box center [38, 114] width 76 height 14
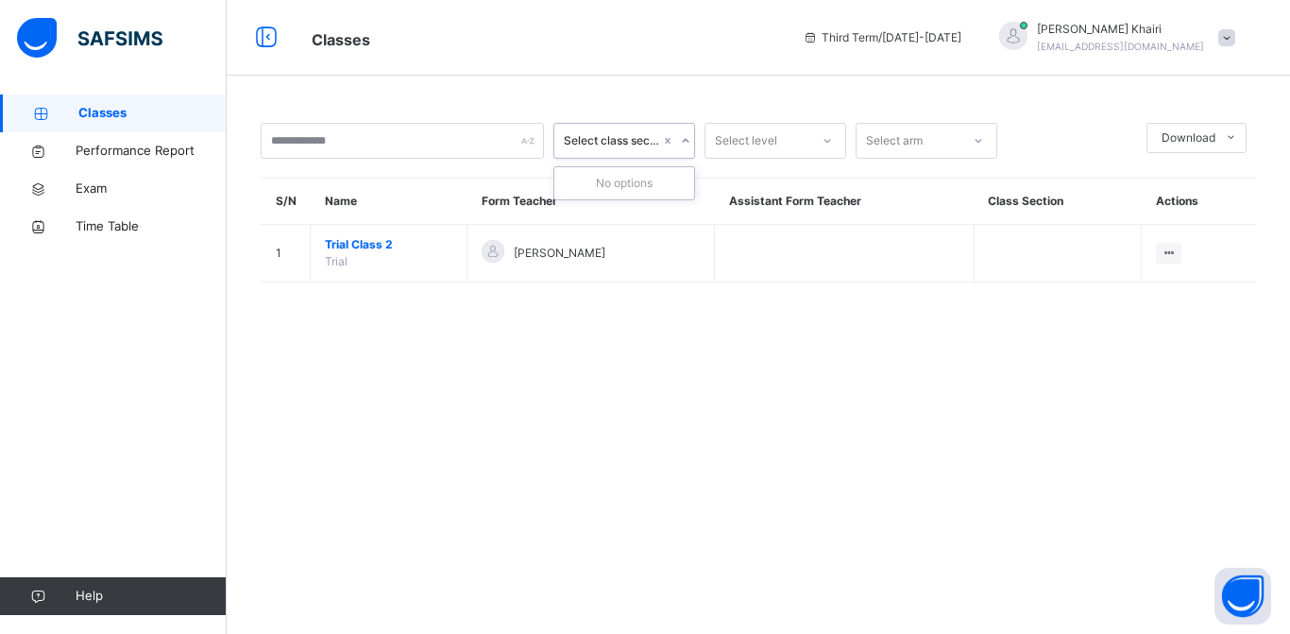
click at [1032, 193] on th "Class Section" at bounding box center [1058, 201] width 168 height 46
click at [486, 268] on td "[PERSON_NAME]" at bounding box center [590, 254] width 247 height 58
click at [370, 251] on span "Trial Class 2" at bounding box center [388, 244] width 127 height 17
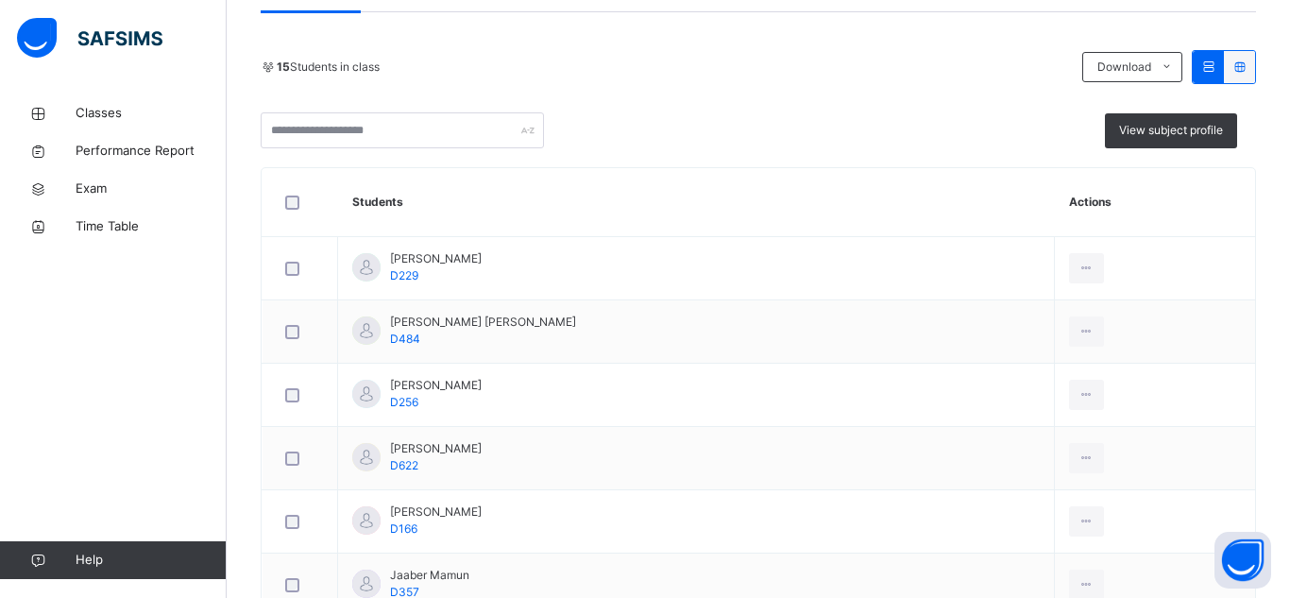
scroll to position [1074, 0]
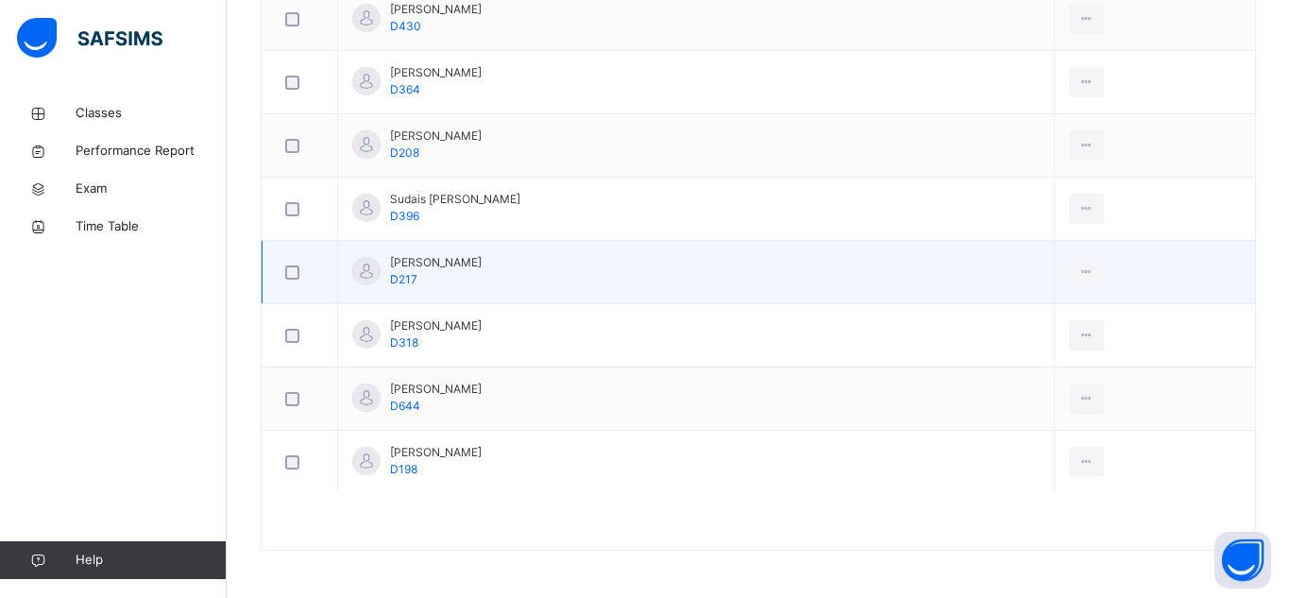
drag, startPoint x: 773, startPoint y: 327, endPoint x: 815, endPoint y: 276, distance: 65.8
click at [815, 276] on td "Sulaiman Trabaz D217" at bounding box center [696, 272] width 717 height 63
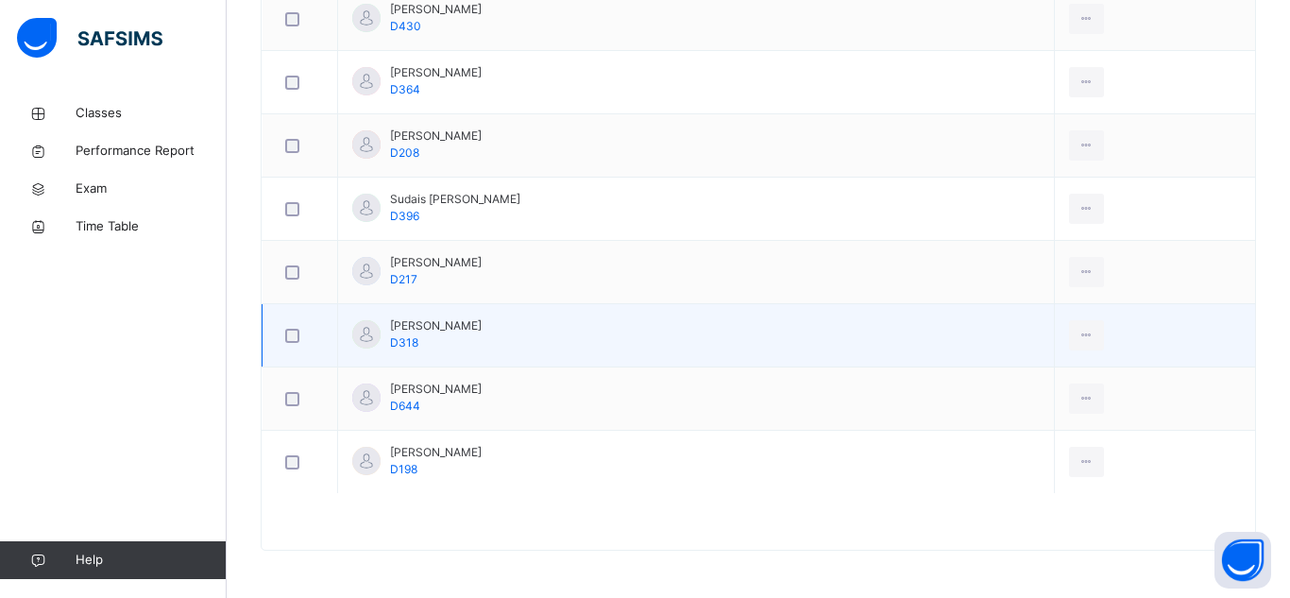
click at [808, 330] on td "Talhah Bin Abdurrahman D318" at bounding box center [696, 335] width 717 height 63
click at [808, 333] on td "Talhah Bin Abdurrahman D318" at bounding box center [696, 335] width 717 height 63
click at [809, 334] on td "Talhah Bin Abdurrahman D318" at bounding box center [696, 335] width 717 height 63
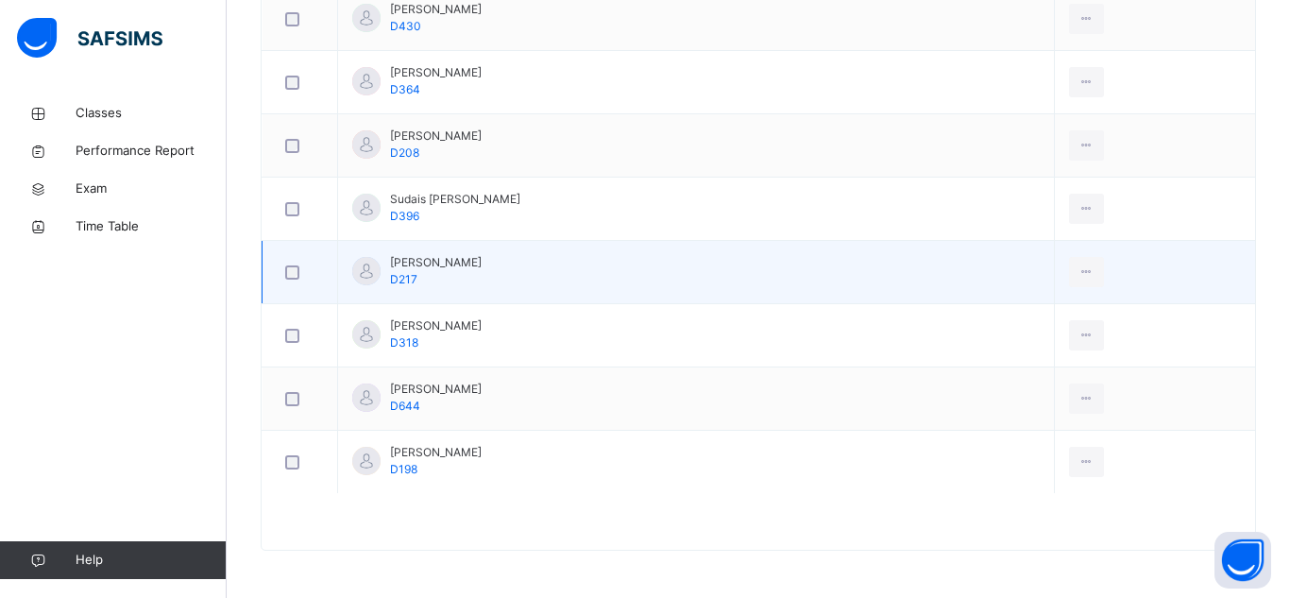
click at [831, 299] on td "Sulaiman Trabaz D217" at bounding box center [696, 272] width 717 height 63
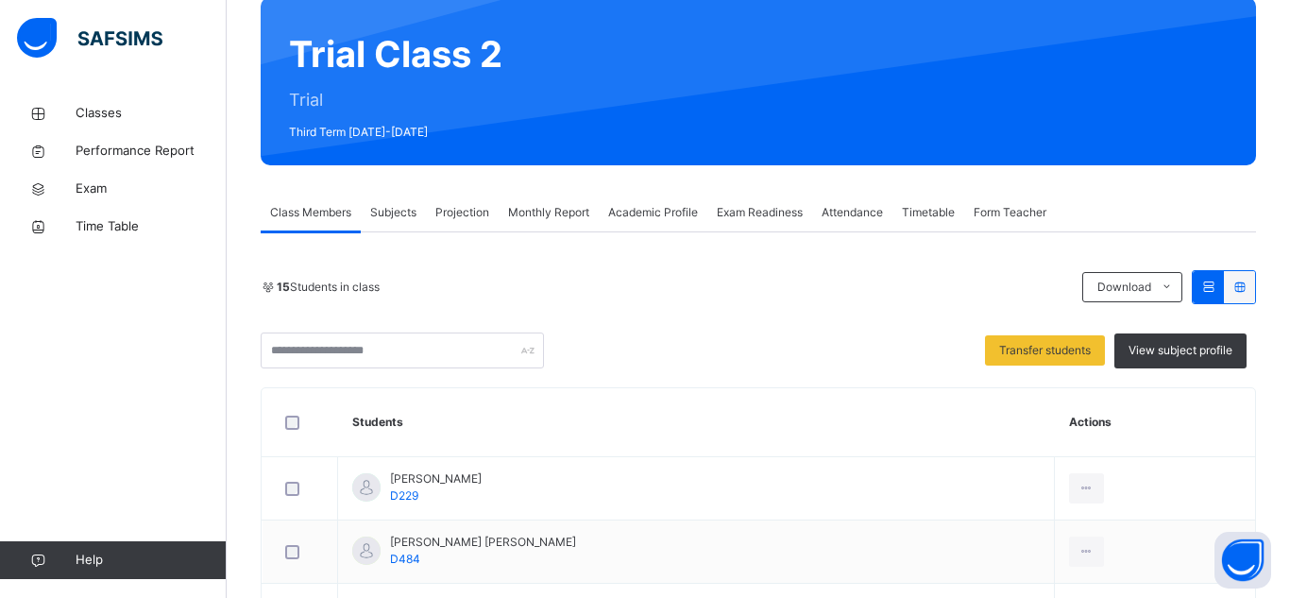
scroll to position [92, 0]
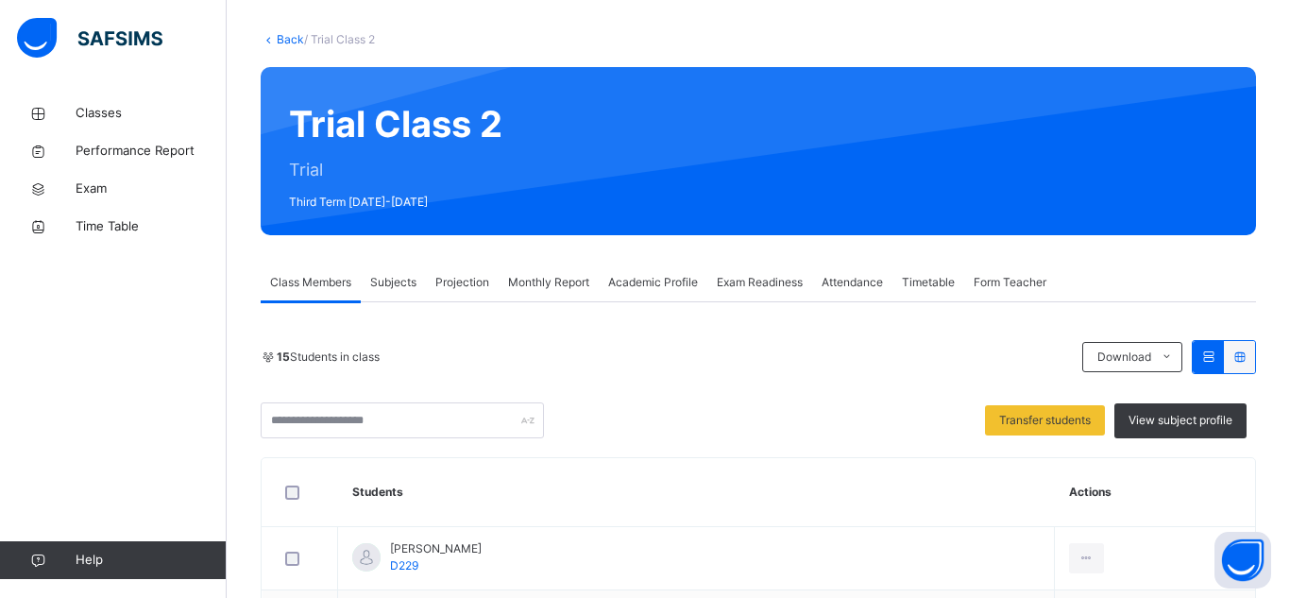
click at [386, 264] on div "Subjects" at bounding box center [393, 282] width 65 height 38
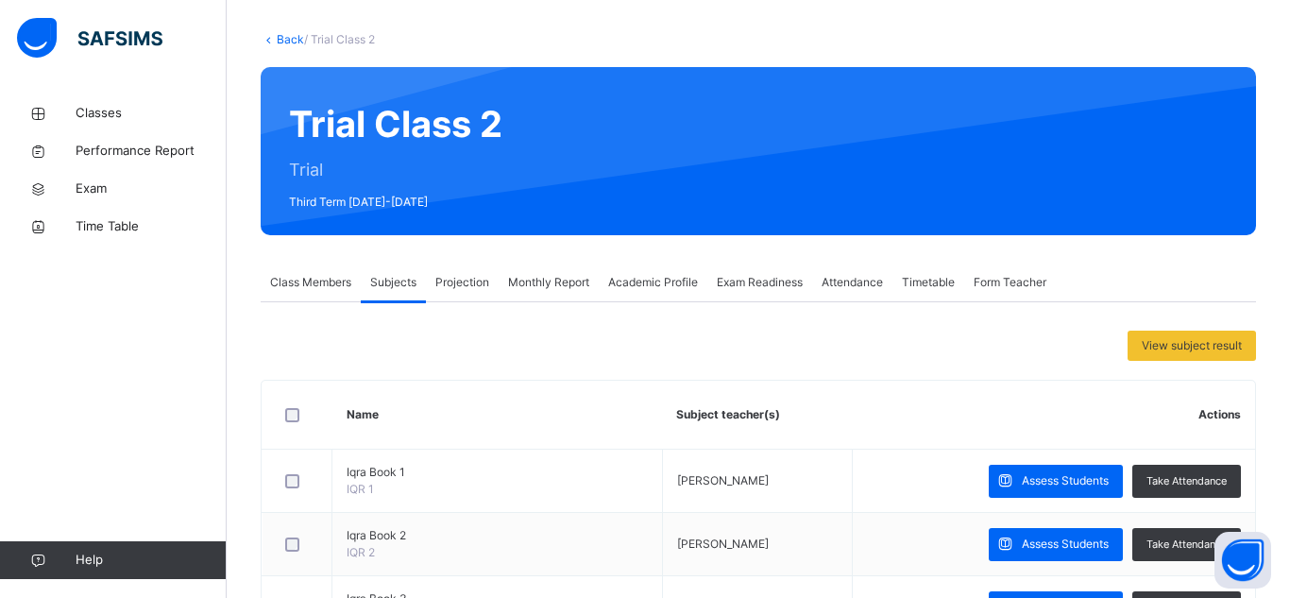
click at [439, 286] on span "Projection" at bounding box center [462, 282] width 54 height 17
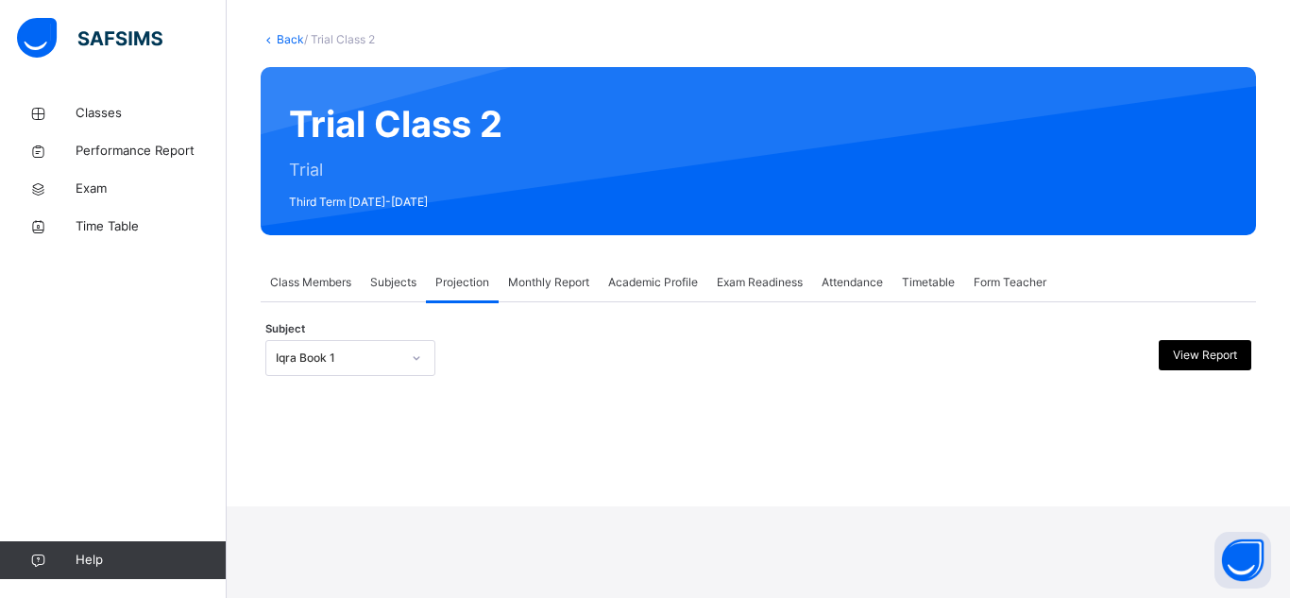
scroll to position [0, 0]
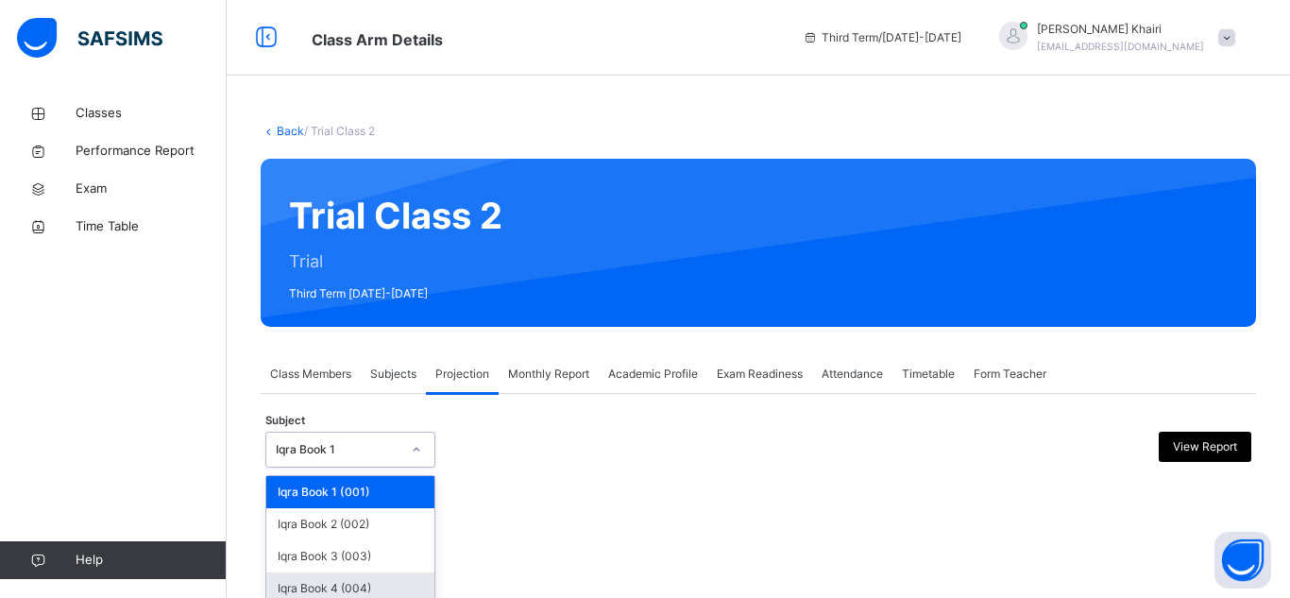
click at [315, 444] on div "option Iqra Book 4 (004) focused, 4 of 8. 8 results available. Use Up and Down …" at bounding box center [350, 450] width 170 height 36
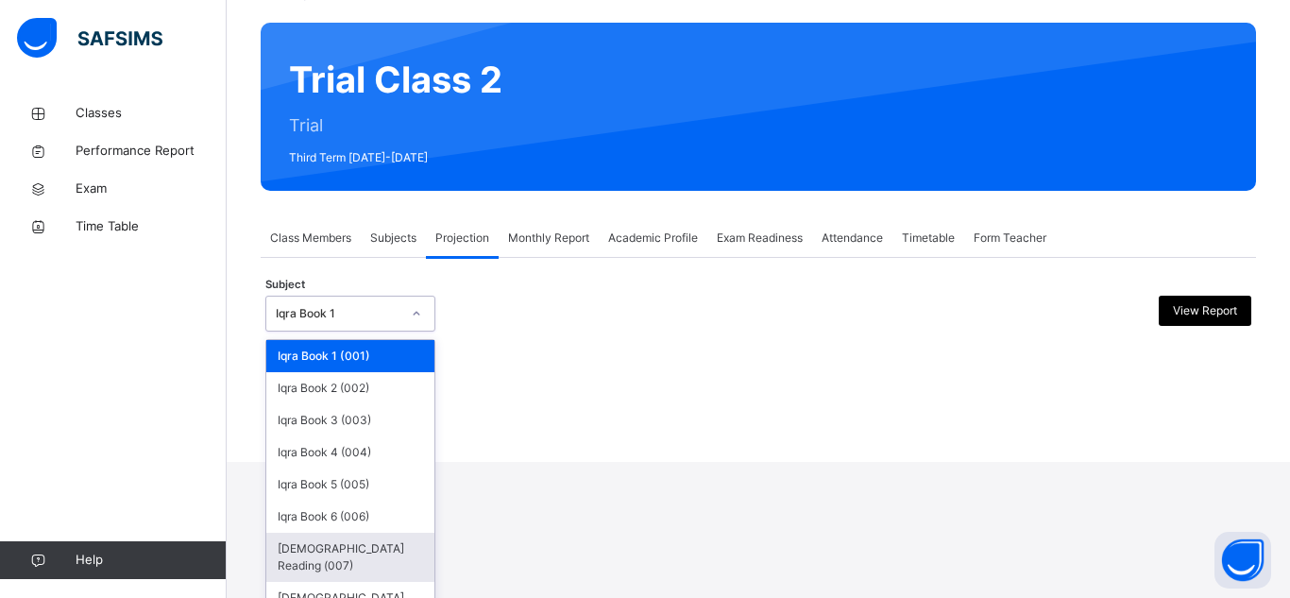
click at [330, 535] on div "[DEMOGRAPHIC_DATA] Reading (007)" at bounding box center [350, 557] width 168 height 49
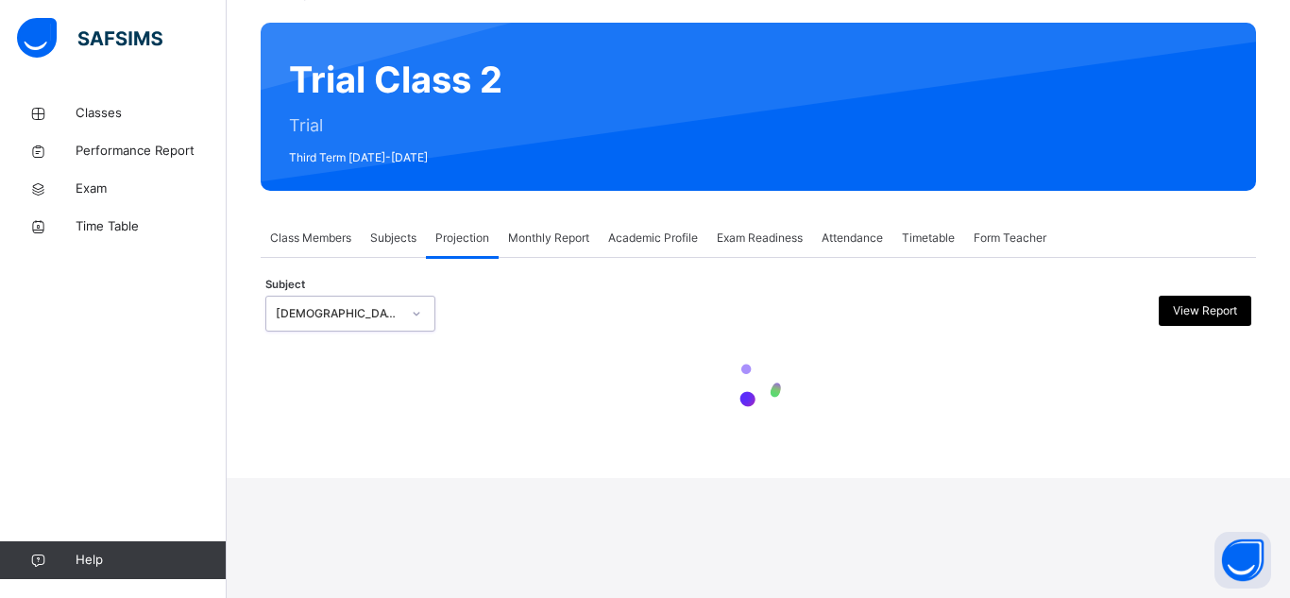
scroll to position [0, 0]
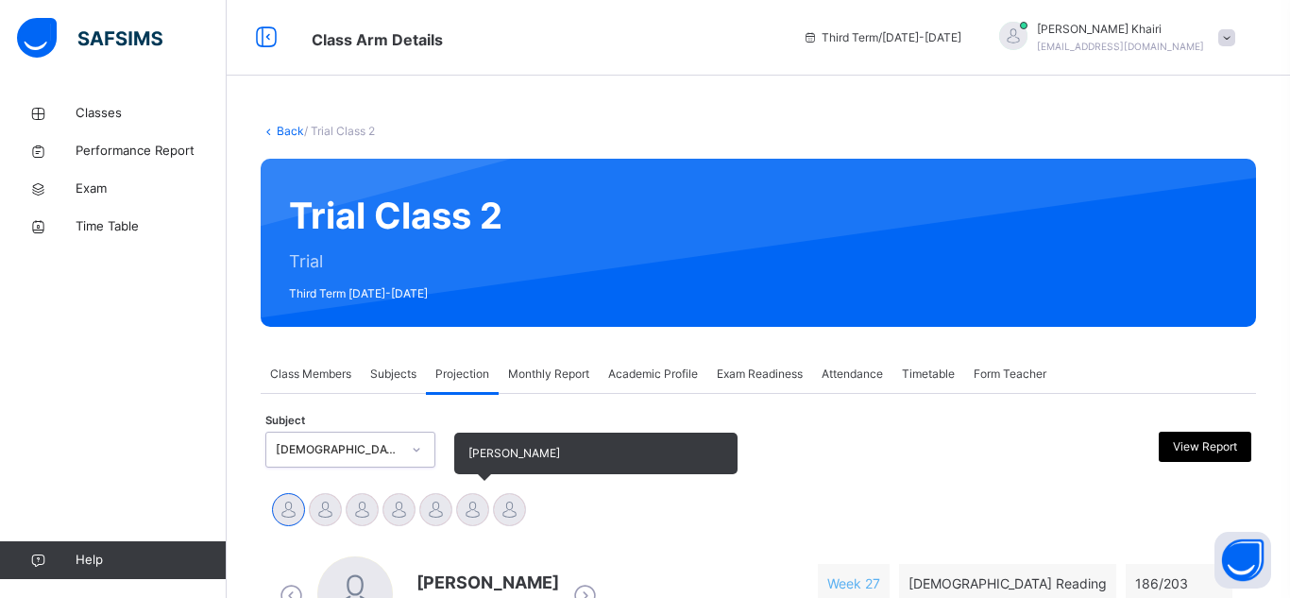
click at [483, 499] on div at bounding box center [472, 509] width 33 height 33
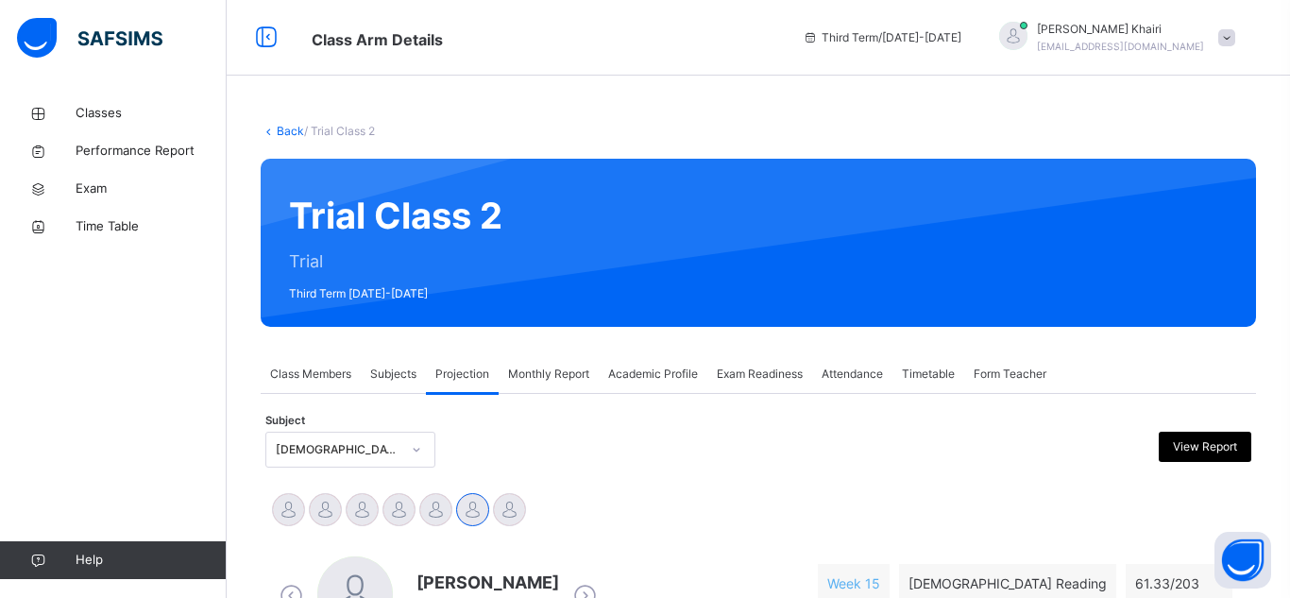
click at [449, 489] on div "Haseef Cooper Jaaber Mamun Neil Malik Sudais Hafizi Sulaiman Trabaz Talhah Bin …" at bounding box center [758, 511] width 986 height 51
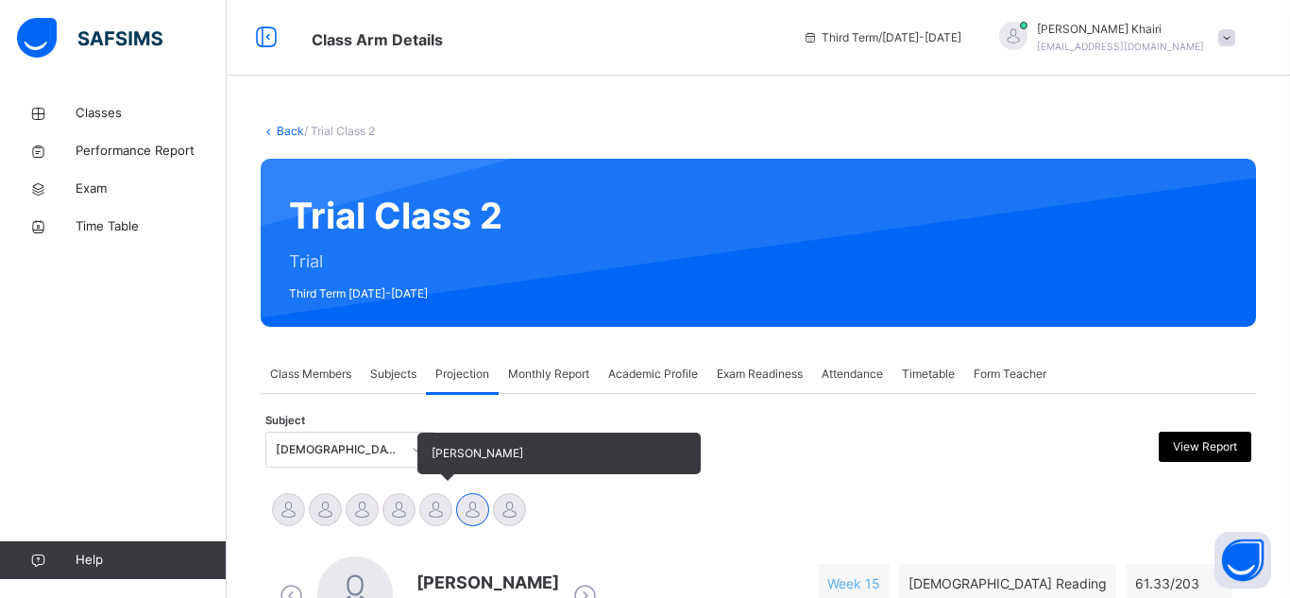
click at [432, 504] on div at bounding box center [435, 509] width 33 height 33
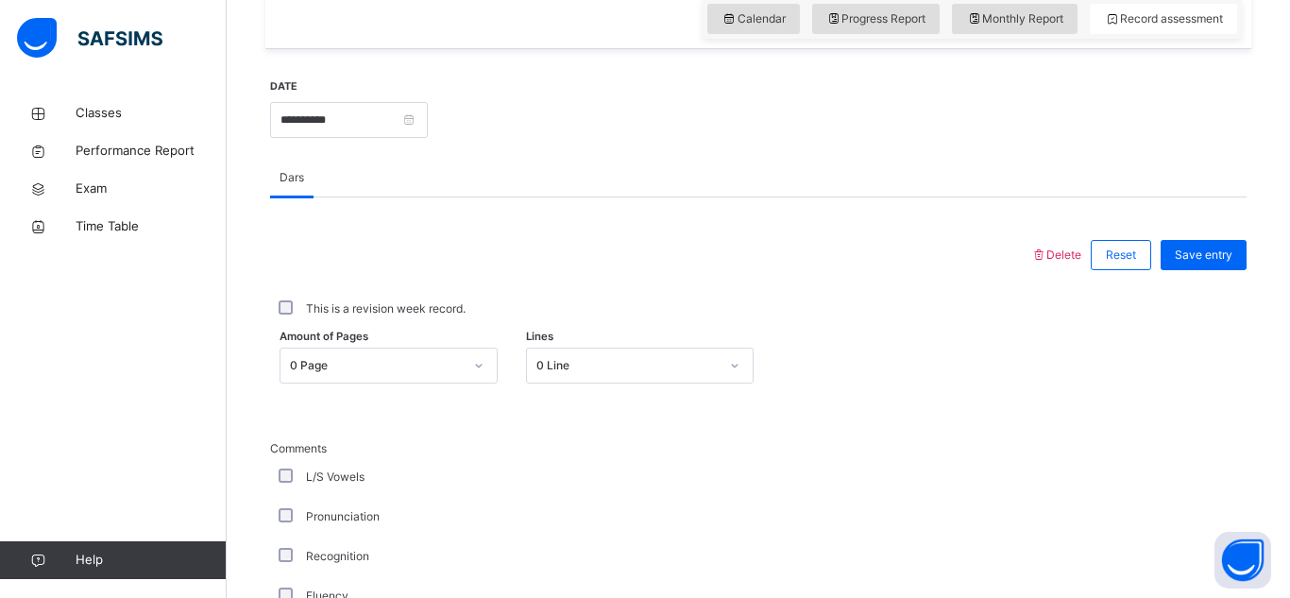
scroll to position [669, 0]
click at [415, 372] on div "0 Page" at bounding box center [388, 363] width 218 height 36
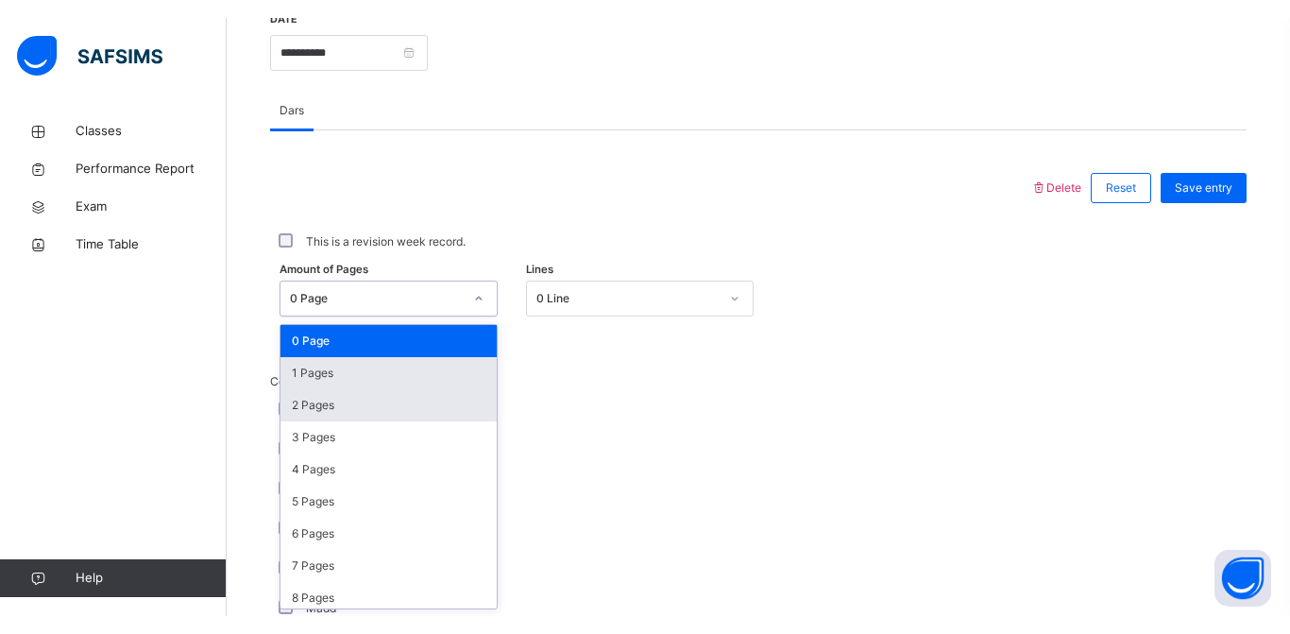
scroll to position [753, 0]
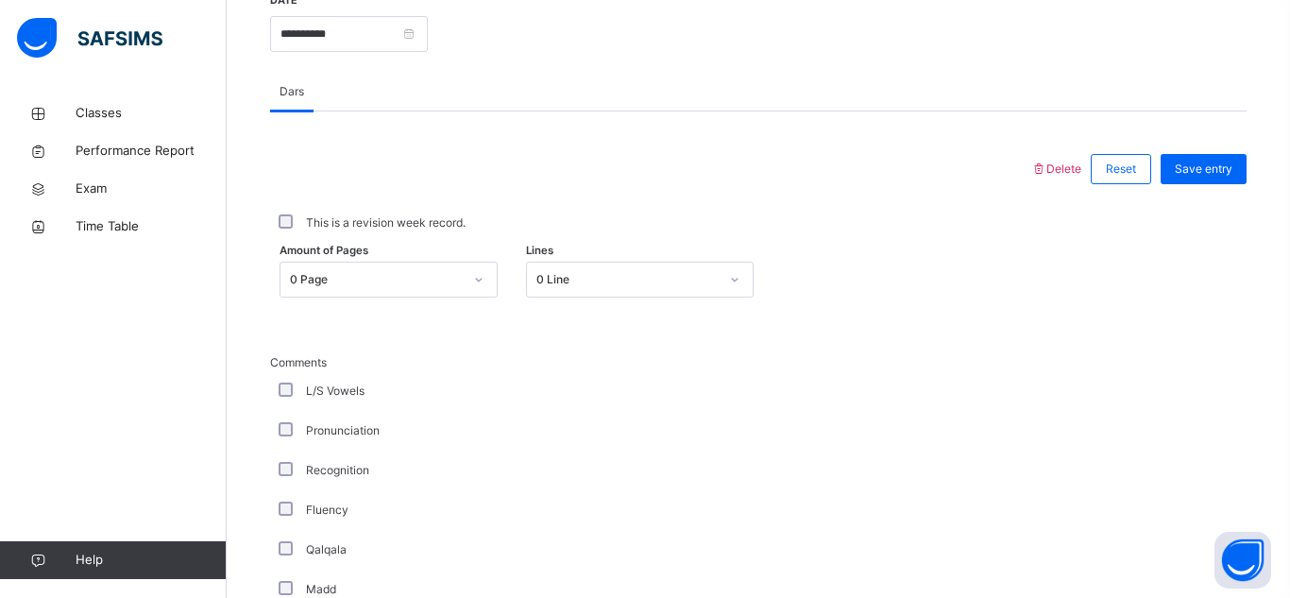
drag, startPoint x: 410, startPoint y: 535, endPoint x: 402, endPoint y: 516, distance: 21.2
drag, startPoint x: 402, startPoint y: 516, endPoint x: 349, endPoint y: 480, distance: 63.9
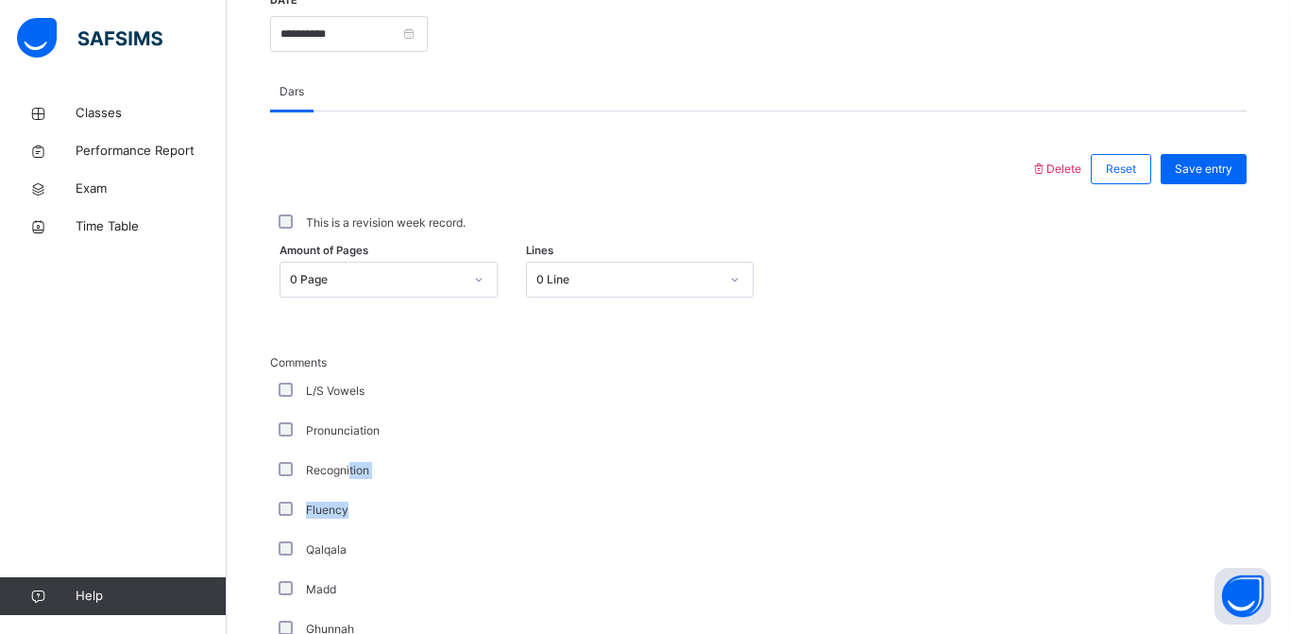
click at [449, 460] on div "Recognition" at bounding box center [506, 470] width 472 height 40
click at [481, 491] on div "Fluency" at bounding box center [506, 510] width 472 height 40
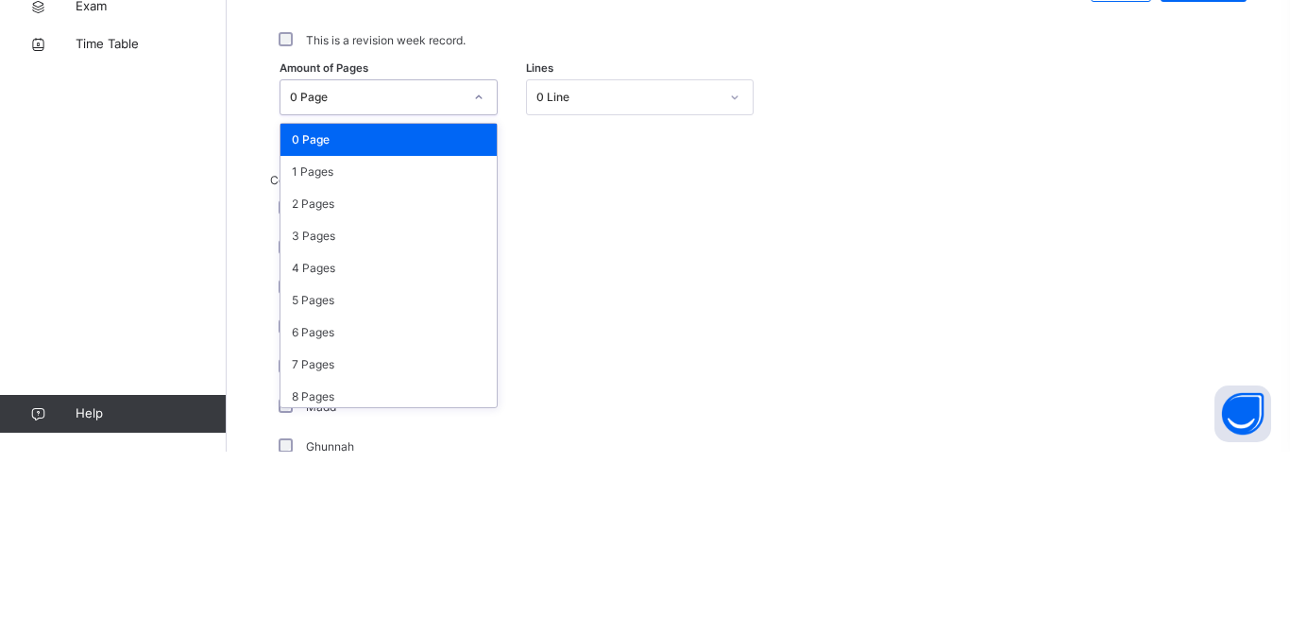
click at [368, 478] on div "5 Pages" at bounding box center [388, 482] width 216 height 32
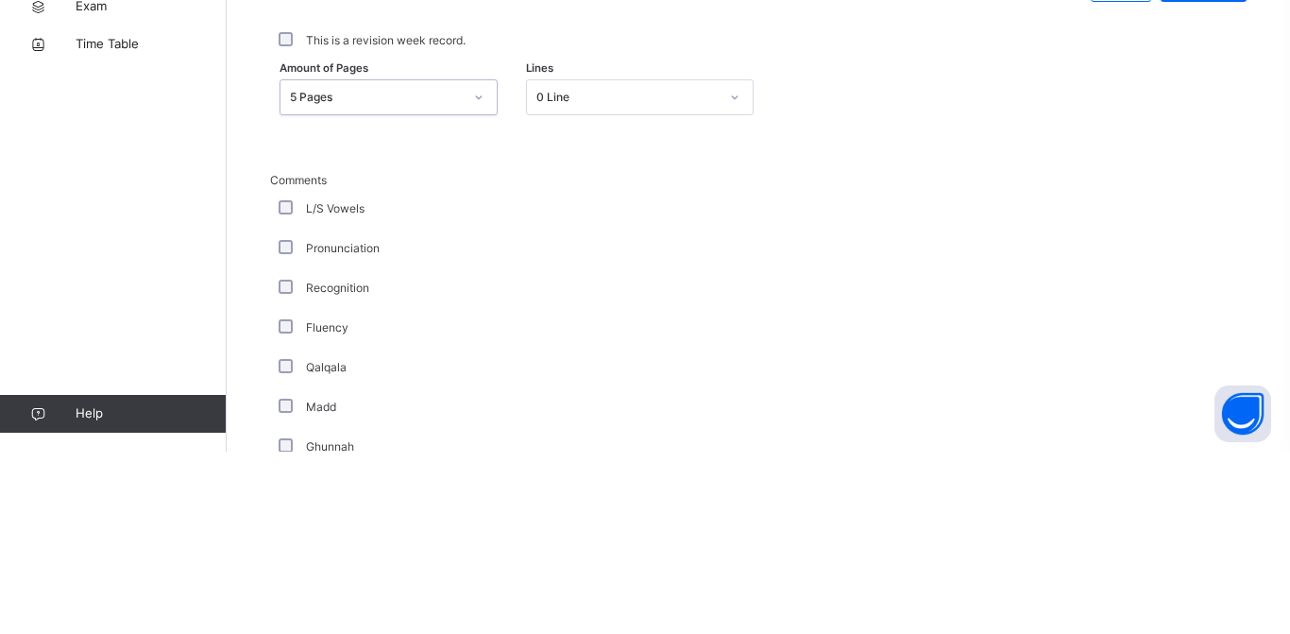
click at [724, 240] on div "This is a revision week record." at bounding box center [758, 223] width 976 height 40
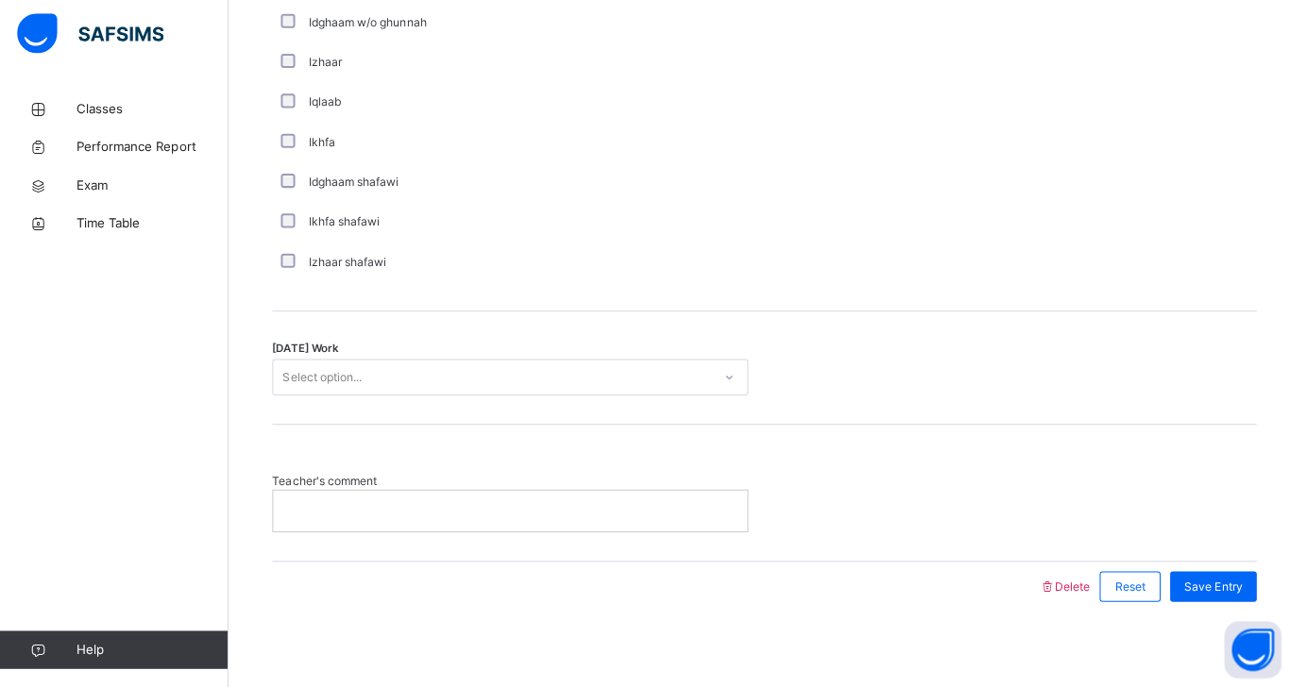
scroll to position [1443, 0]
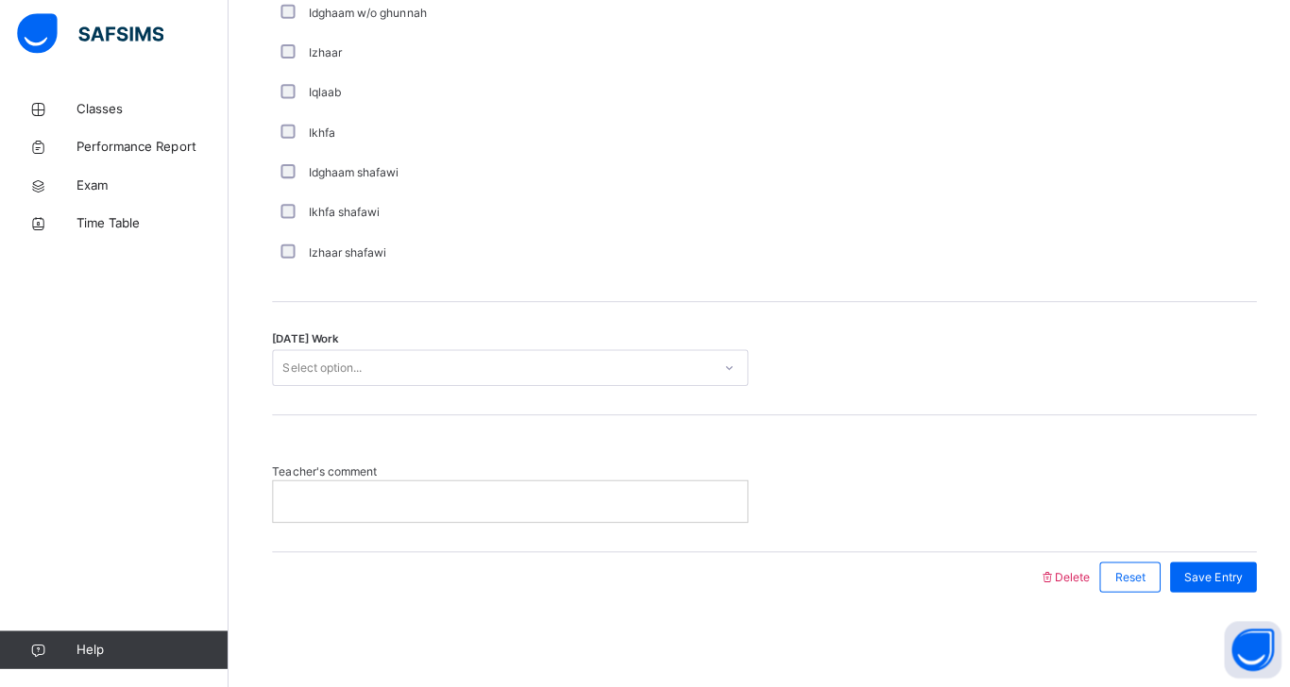
click at [1241, 590] on div "Save Entry" at bounding box center [1203, 578] width 86 height 30
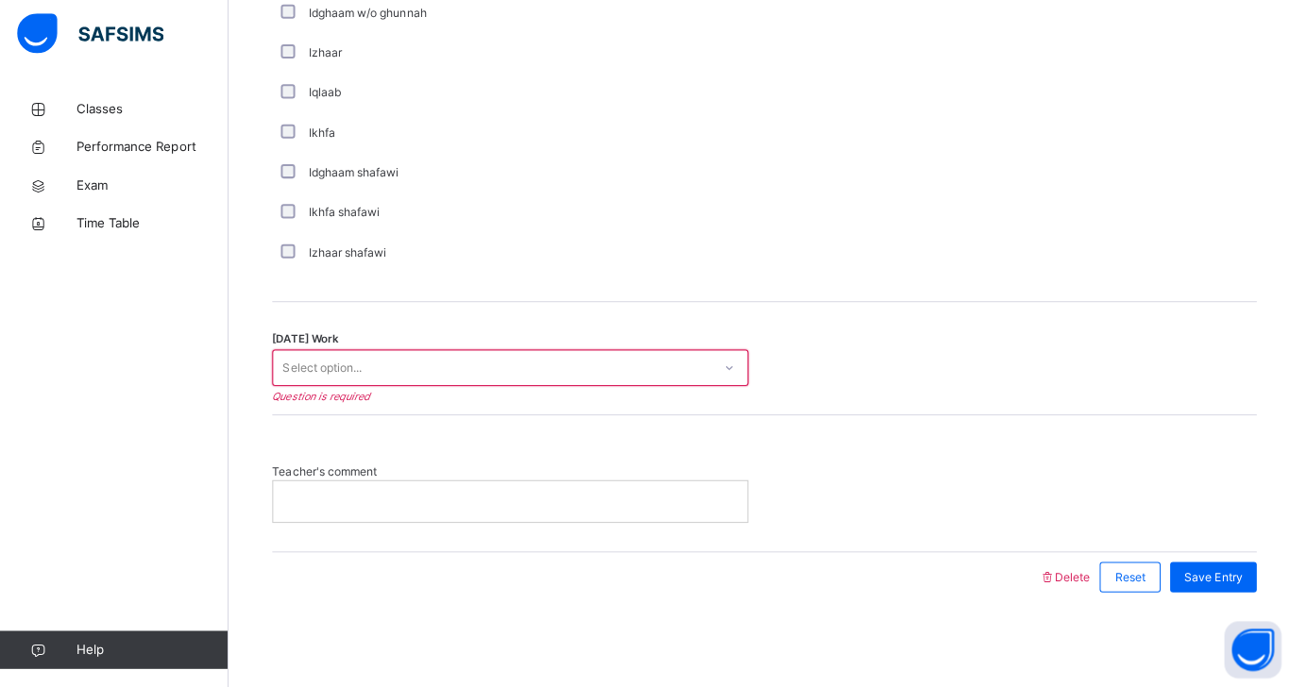
click at [1220, 569] on span "Save Entry" at bounding box center [1204, 577] width 58 height 17
click at [1214, 592] on div "Save Entry" at bounding box center [1203, 578] width 86 height 30
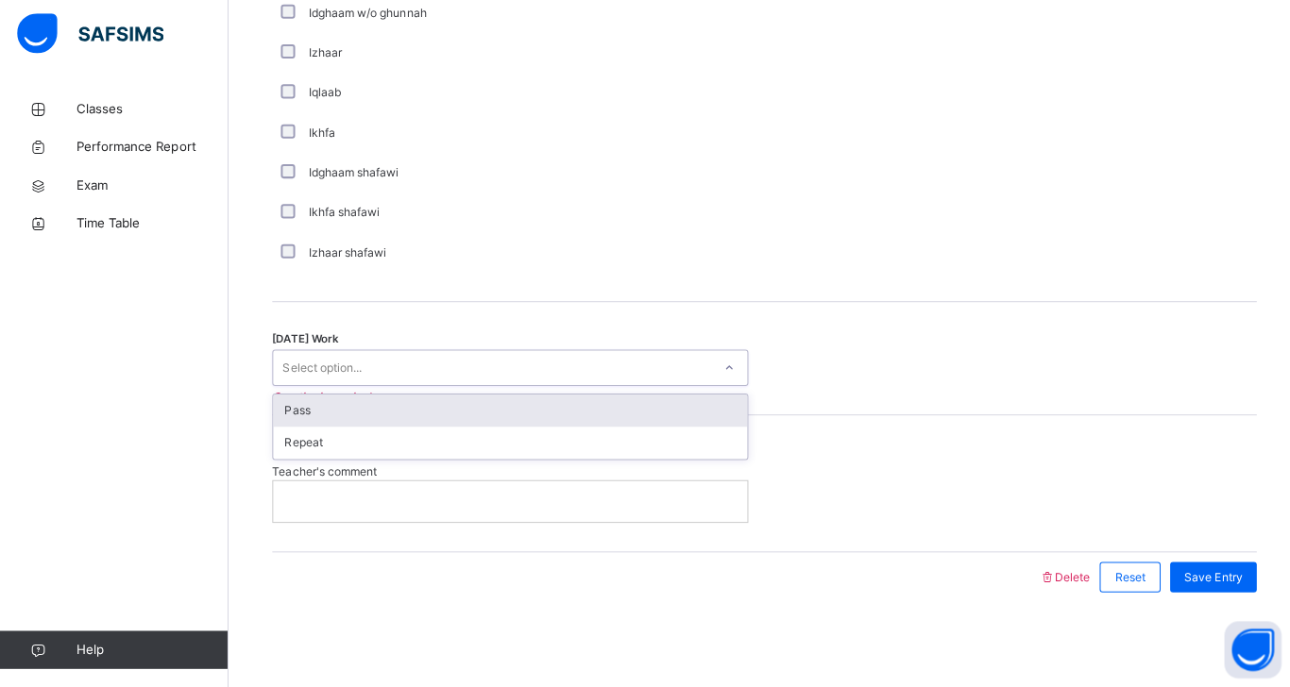
scroll to position [1469, 0]
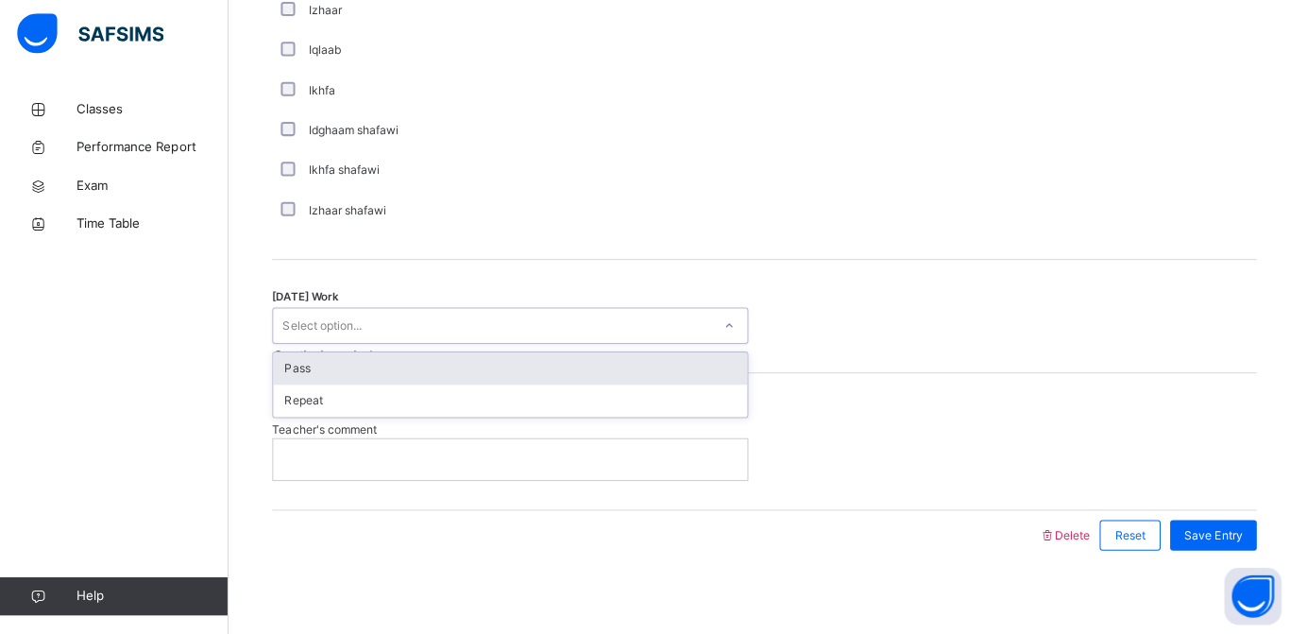
scroll to position [1484, 0]
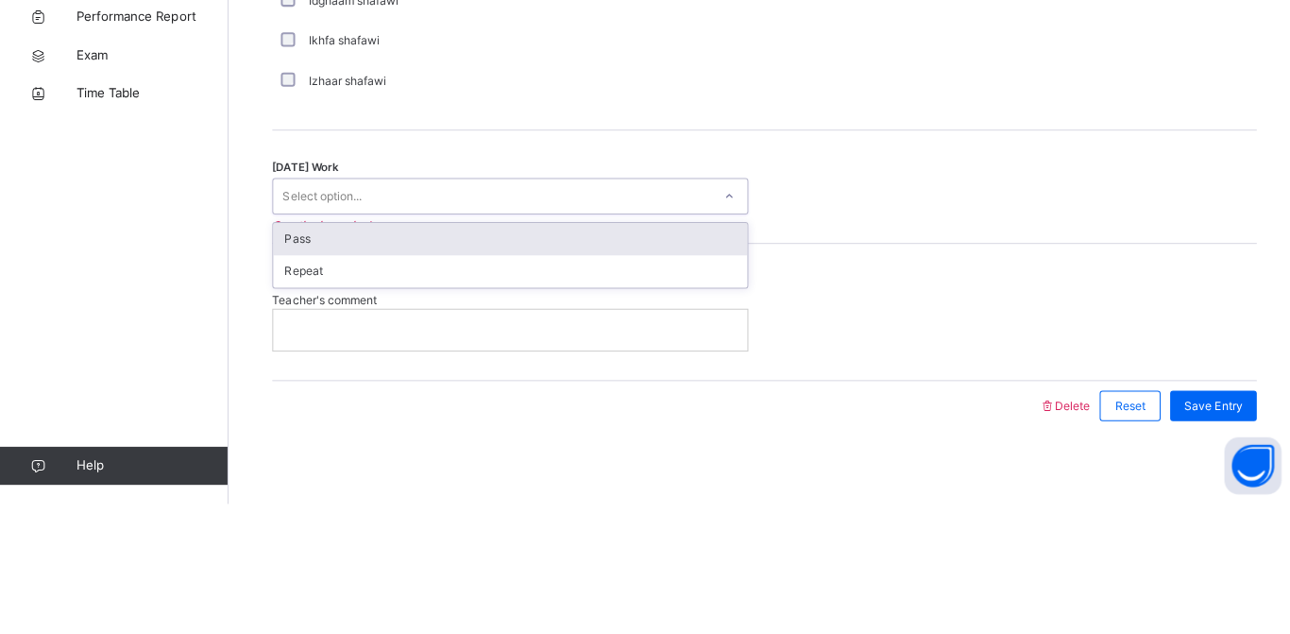
type input "*"
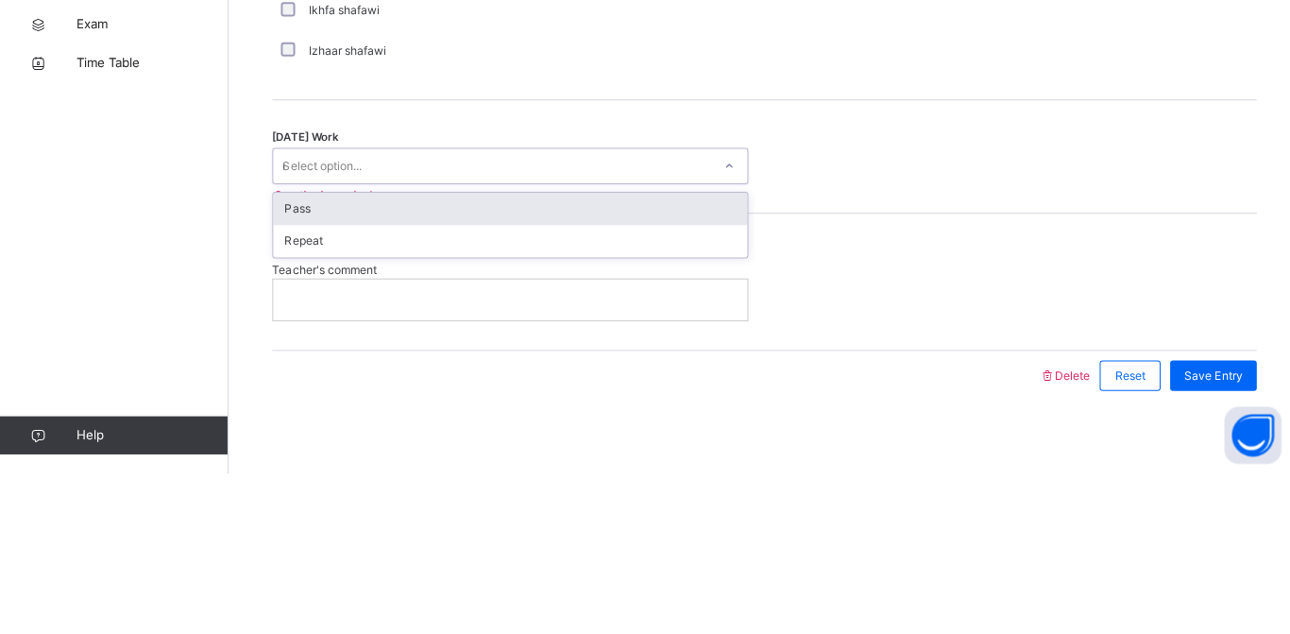
scroll to position [0, 0]
click at [274, 374] on div "Pass" at bounding box center [506, 371] width 470 height 32
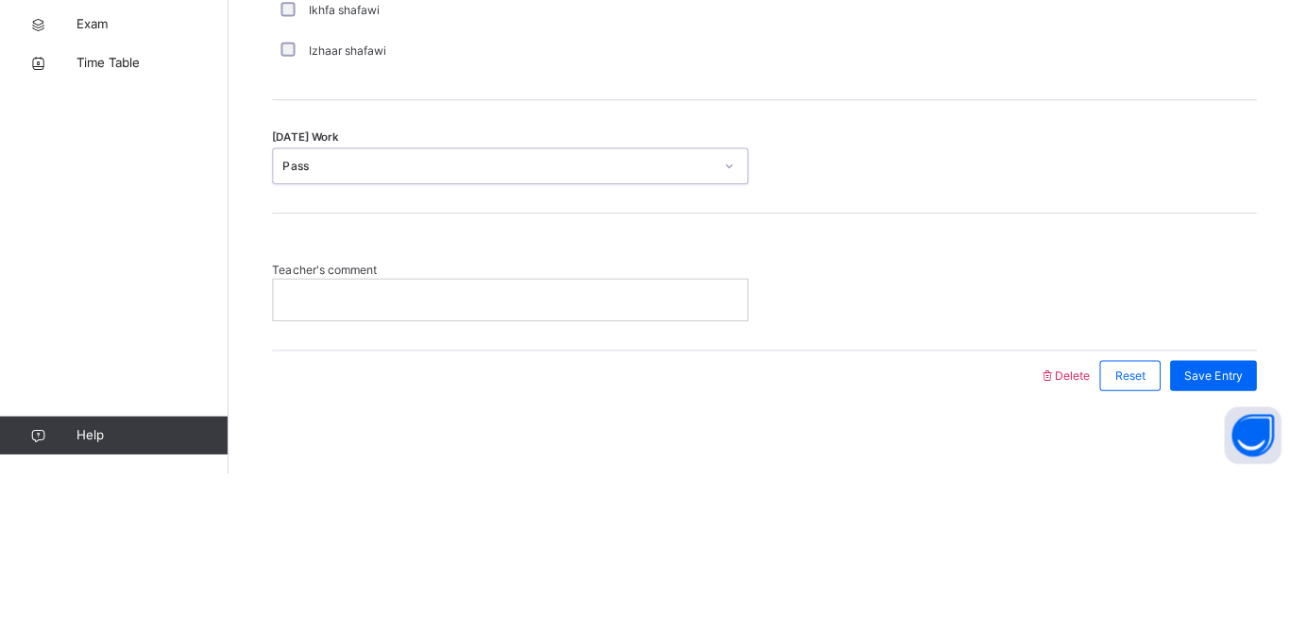
click at [1219, 399] on div "Teacher's comment" at bounding box center [758, 443] width 976 height 135
click at [1203, 392] on div "Teacher's comment" at bounding box center [758, 443] width 976 height 135
click at [1214, 380] on div "Teacher's comment" at bounding box center [758, 443] width 976 height 135
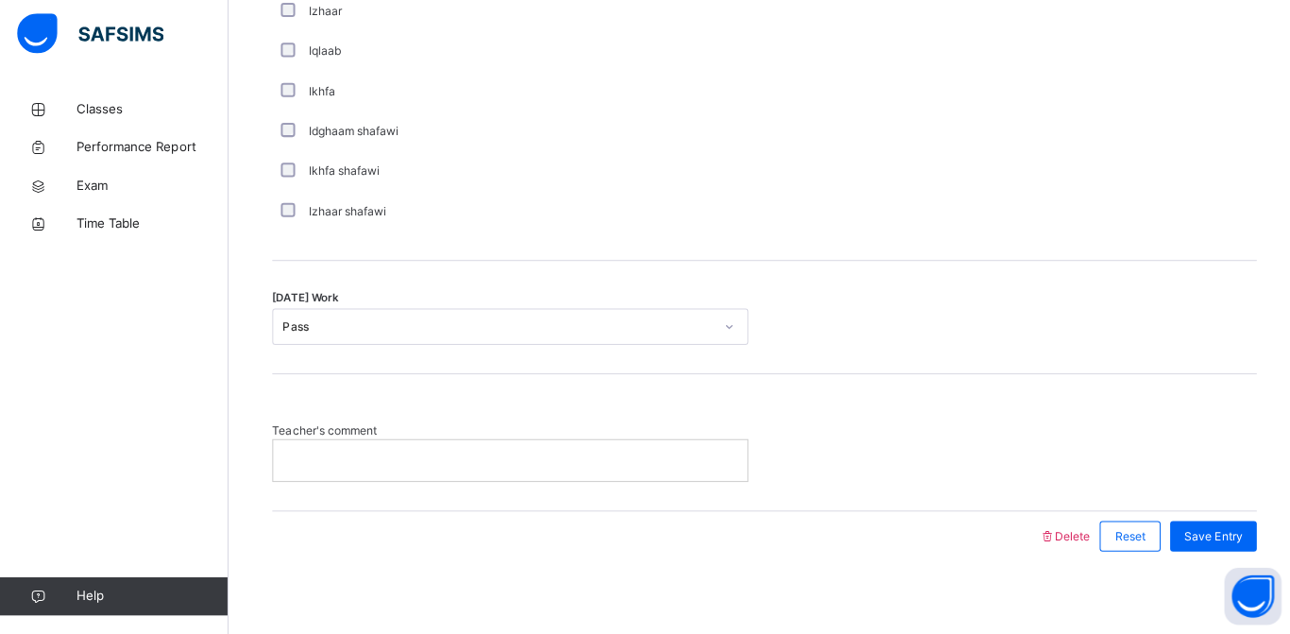
click at [1194, 530] on span "Save Entry" at bounding box center [1204, 536] width 58 height 17
click at [1195, 539] on span "Save Entry" at bounding box center [1204, 536] width 58 height 17
click at [1198, 549] on div "Save Entry" at bounding box center [1203, 536] width 86 height 30
click at [1198, 550] on div "Save Entry" at bounding box center [1203, 536] width 86 height 30
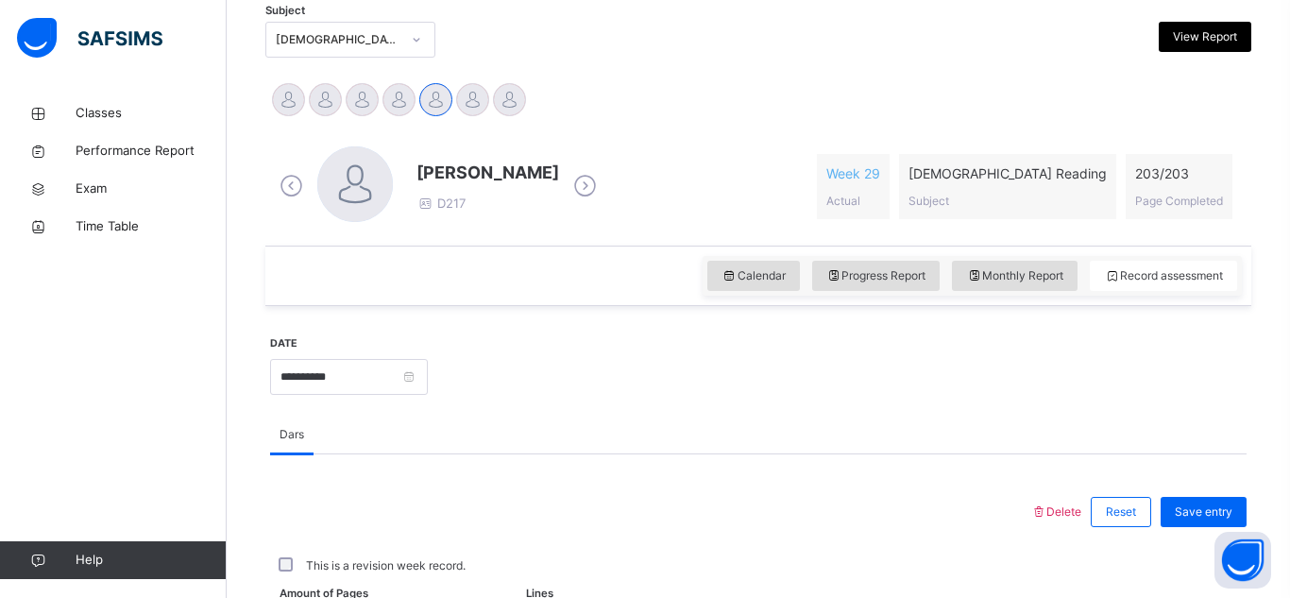
scroll to position [402, 0]
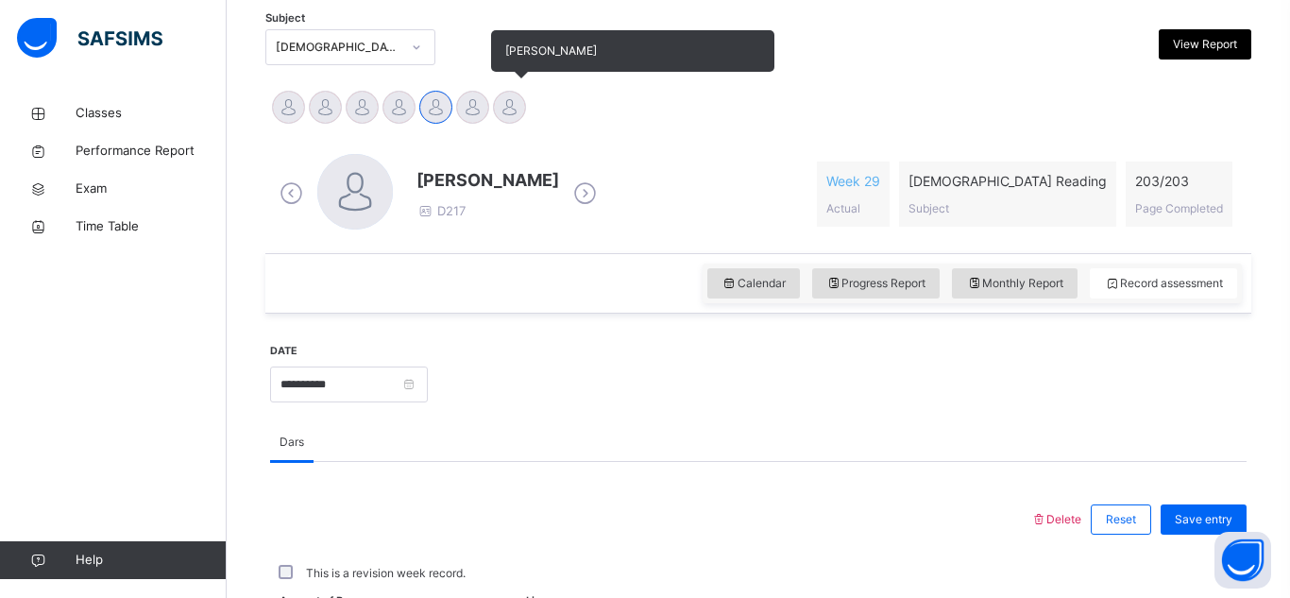
click at [511, 126] on div "[PERSON_NAME]" at bounding box center [509, 110] width 37 height 42
click at [507, 113] on div at bounding box center [509, 107] width 33 height 33
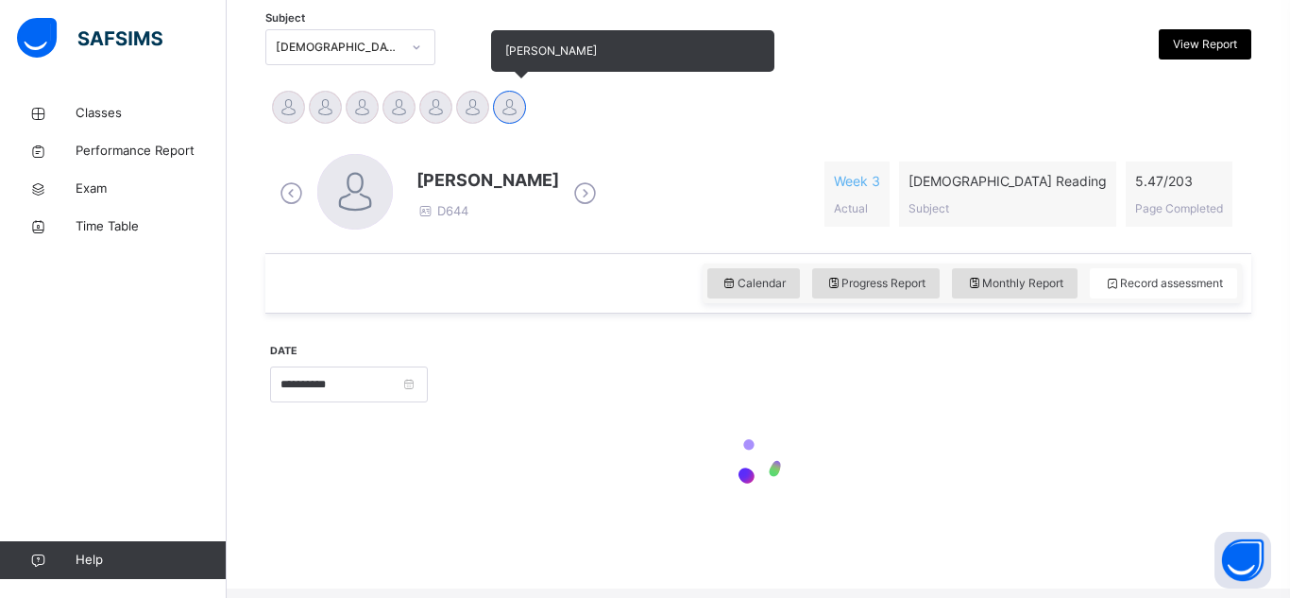
scroll to position [393, 0]
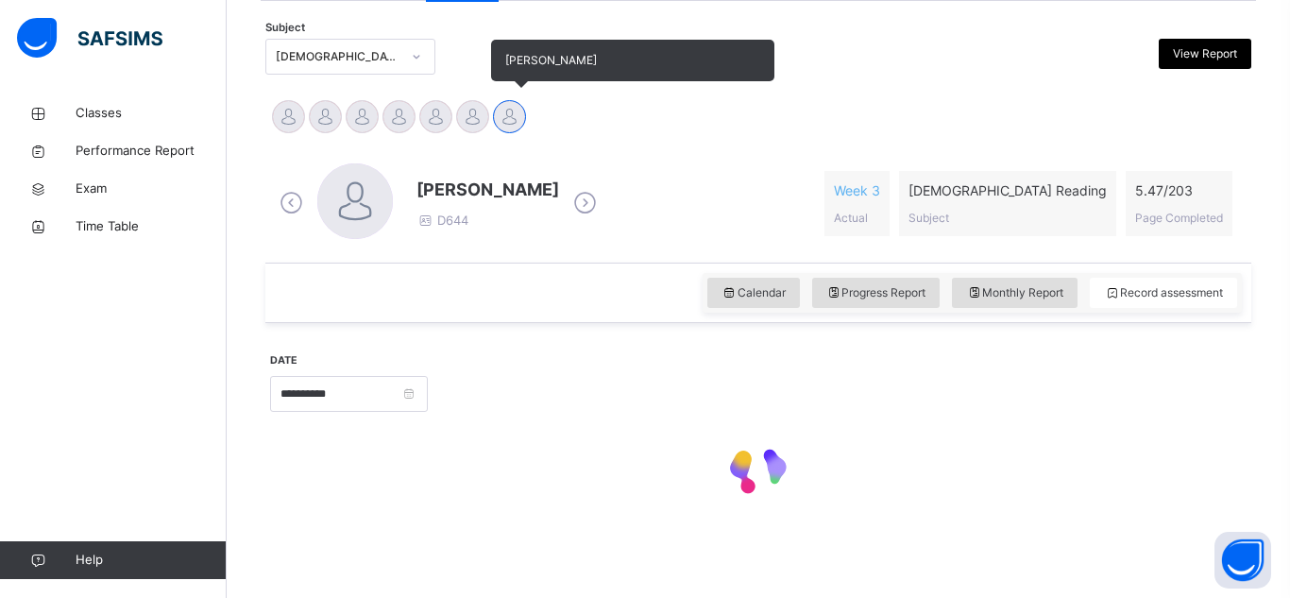
click at [507, 113] on div at bounding box center [509, 116] width 33 height 33
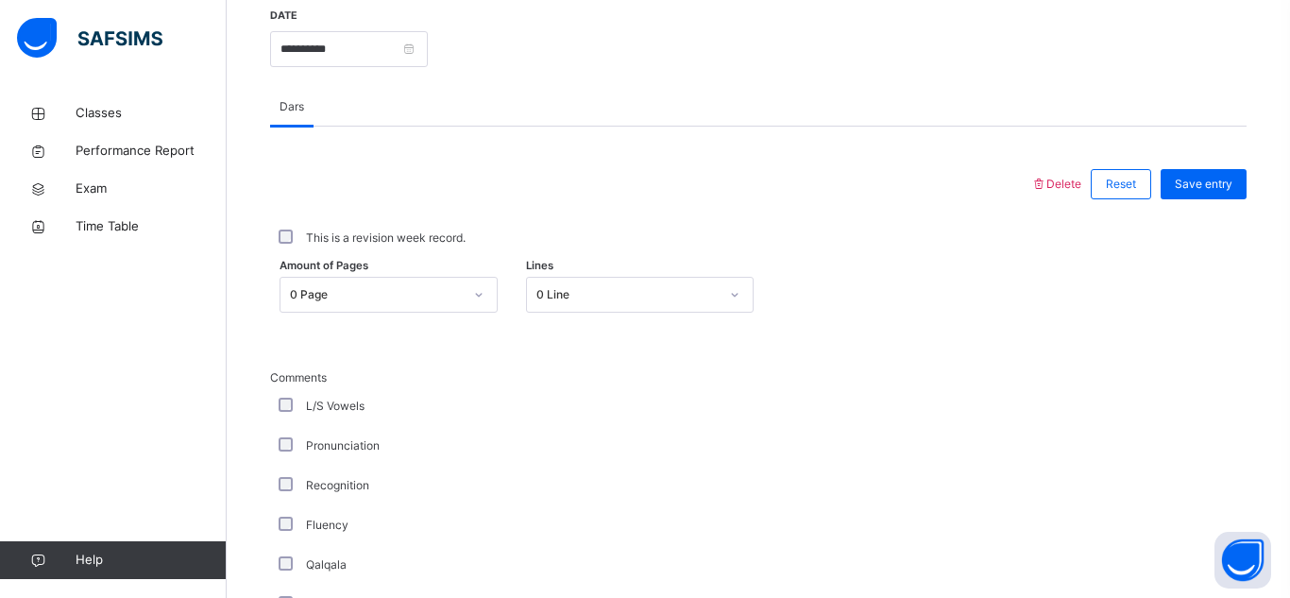
scroll to position [741, 0]
click at [507, 113] on div "Dars" at bounding box center [758, 103] width 976 height 39
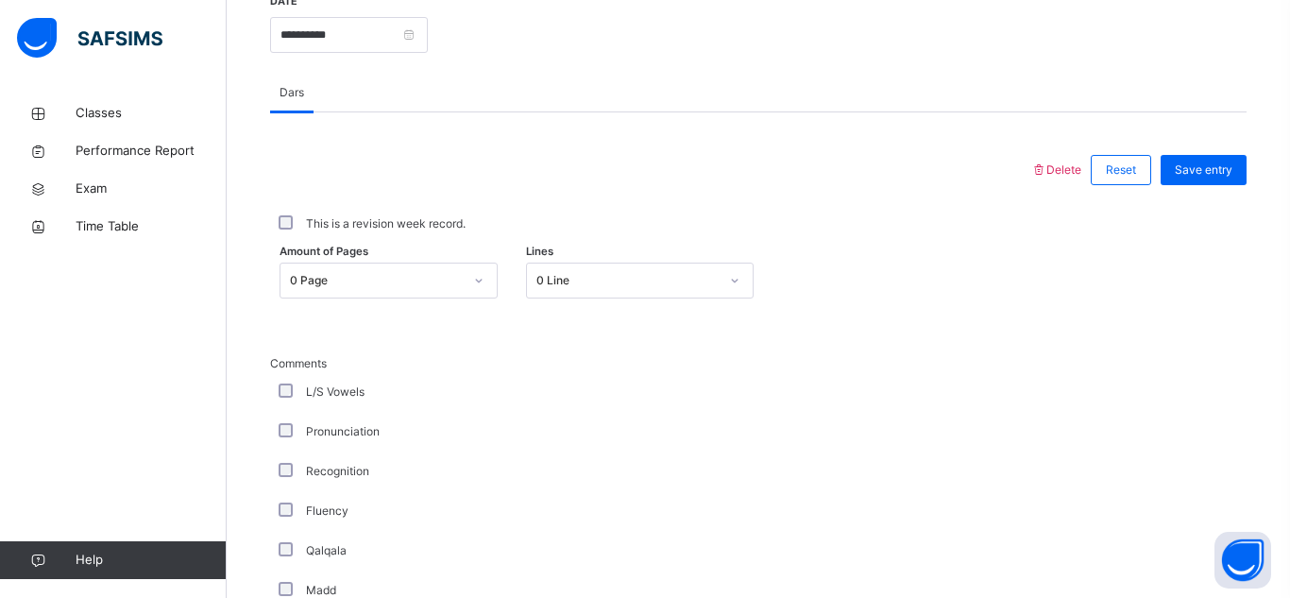
click at [548, 283] on div "0 Line" at bounding box center [627, 280] width 182 height 17
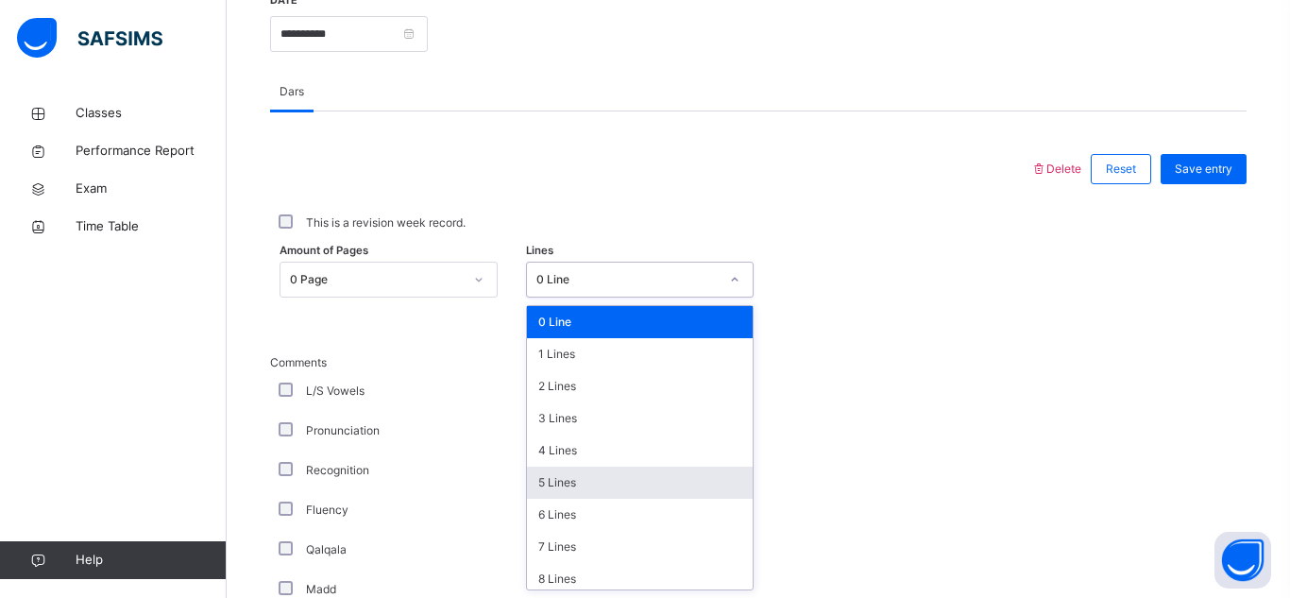
click at [548, 479] on div "5 Lines" at bounding box center [640, 482] width 226 height 32
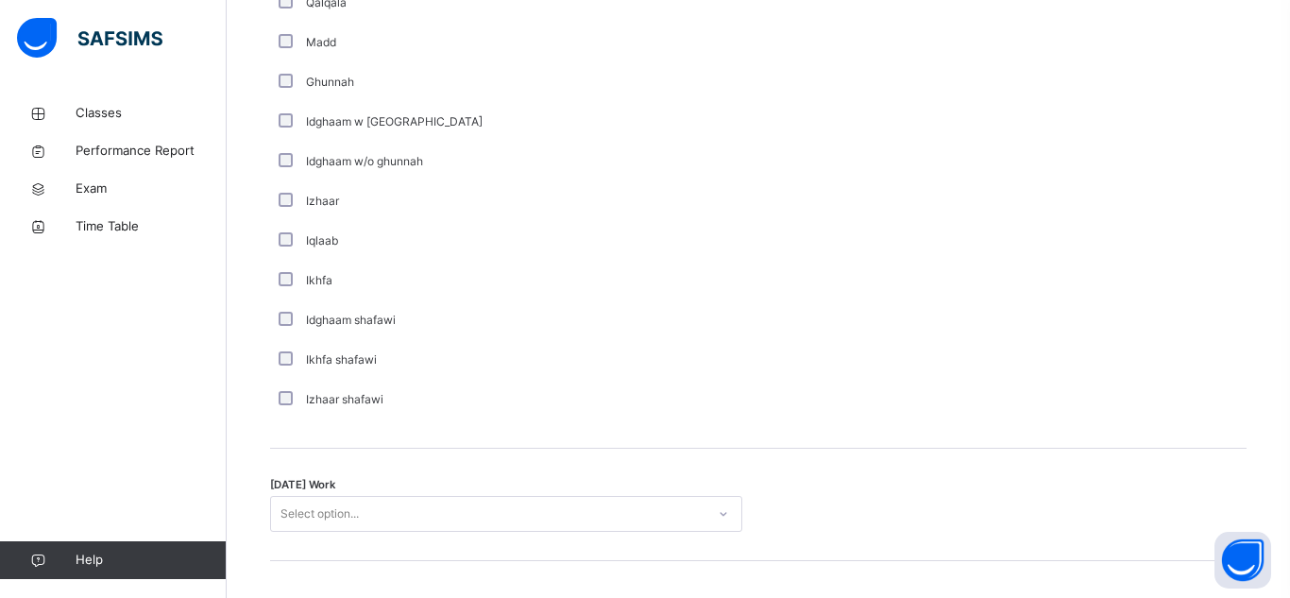
scroll to position [1333, 0]
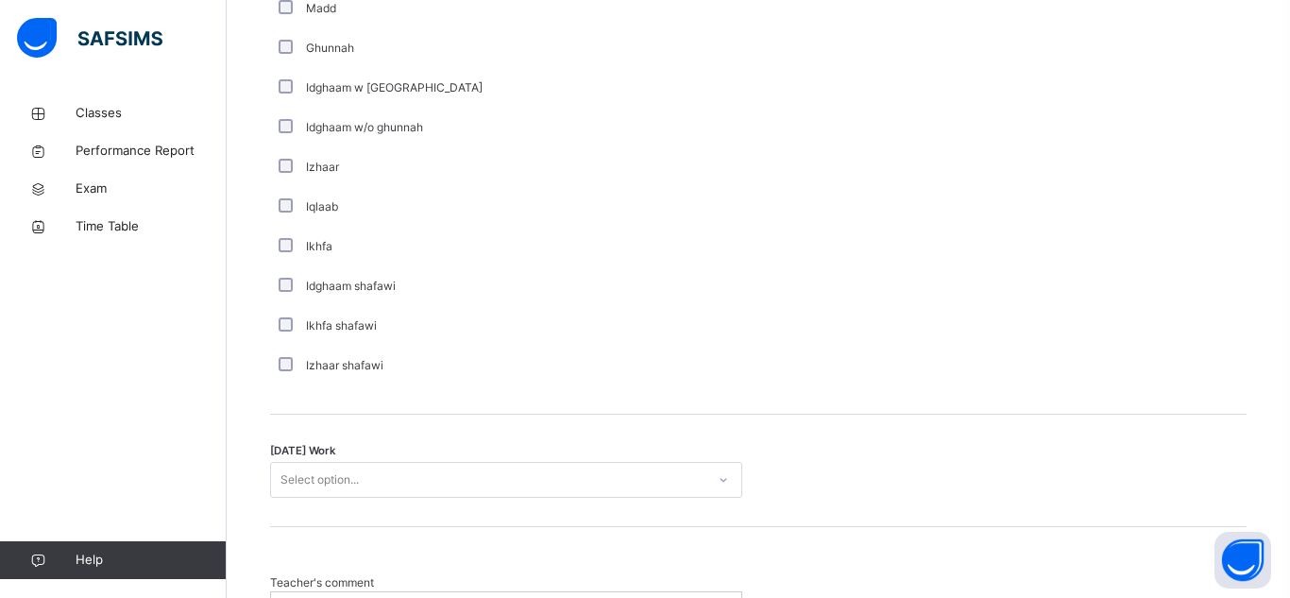
click at [568, 481] on div "Select option..." at bounding box center [488, 480] width 434 height 29
type input "*"
type input "**********"
click at [674, 469] on div "Select option..." at bounding box center [488, 480] width 434 height 29
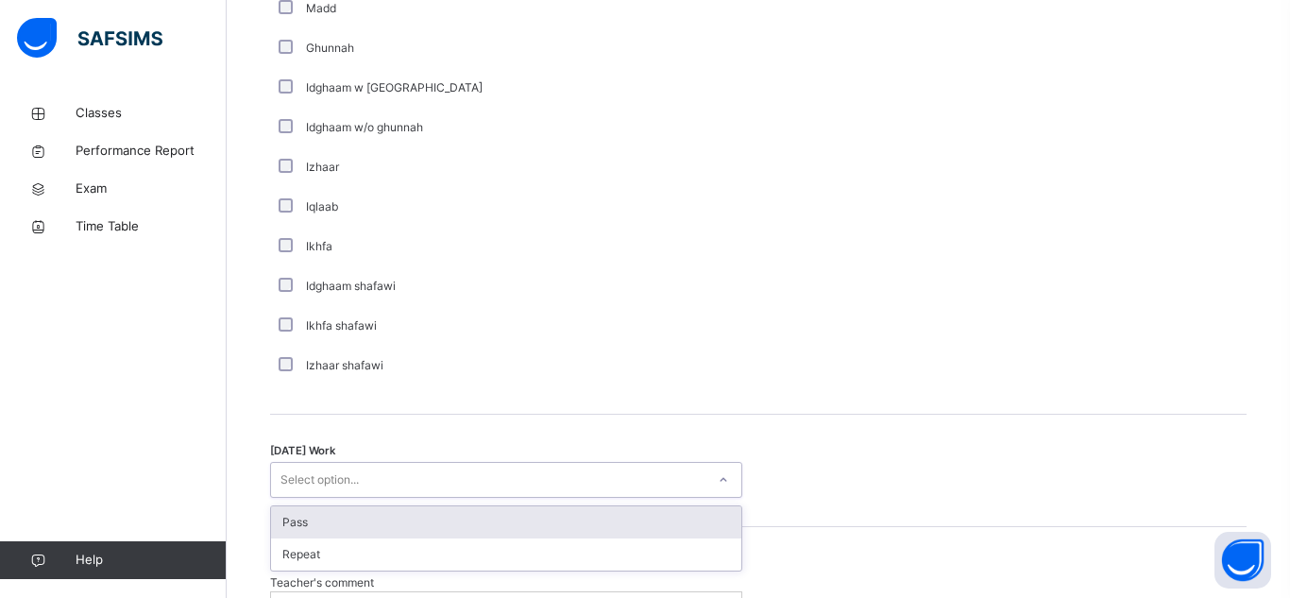
click at [638, 518] on div "Pass" at bounding box center [506, 522] width 470 height 32
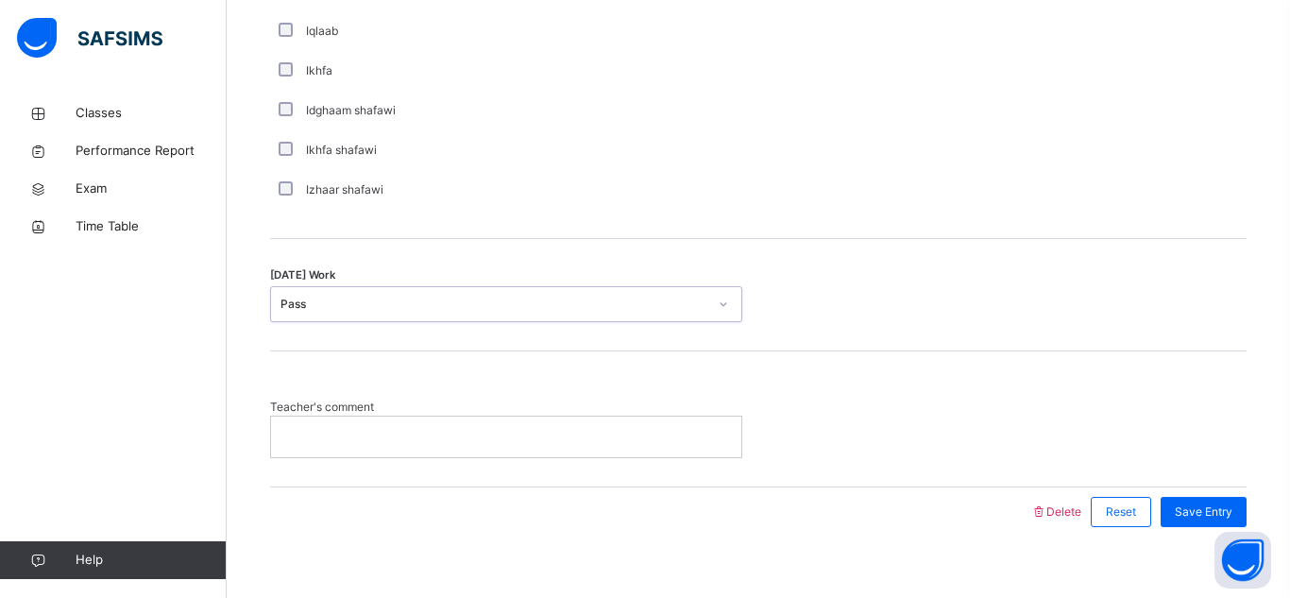
scroll to position [1513, 0]
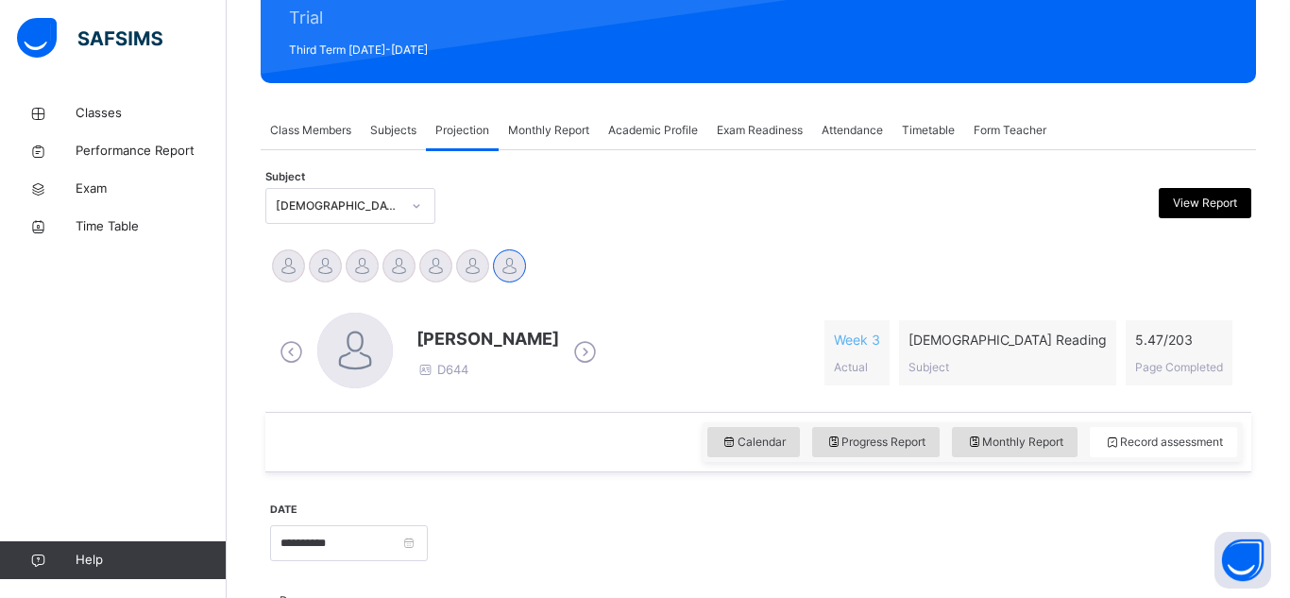
type input "***"
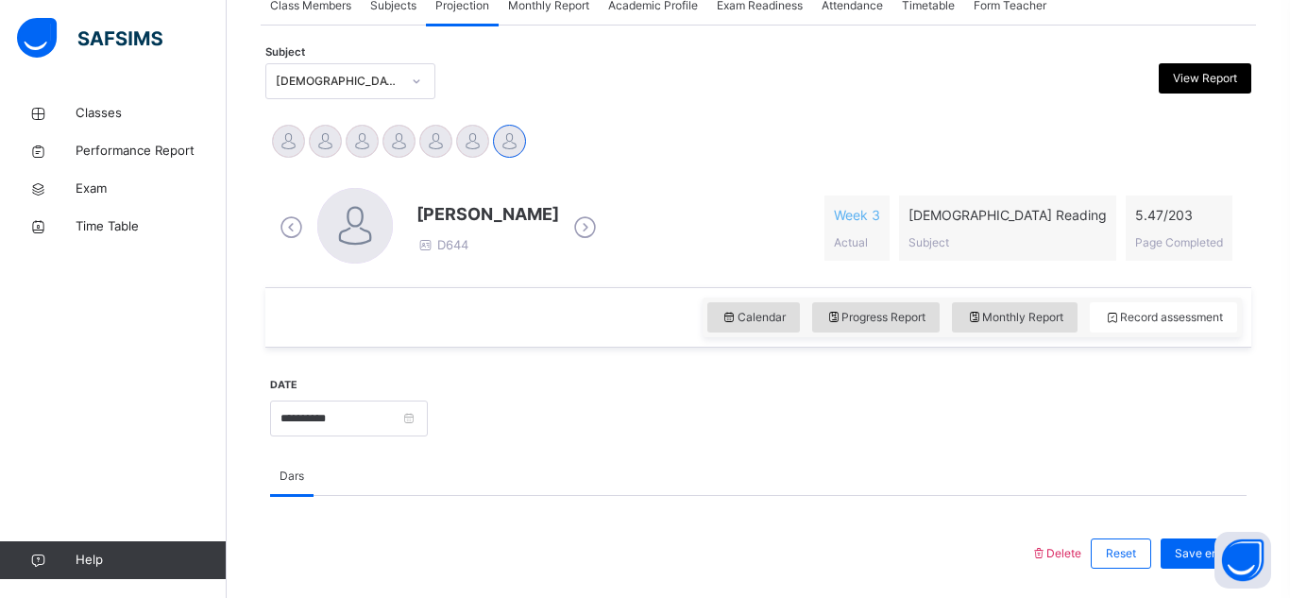
scroll to position [369, 0]
click at [1186, 548] on span "Save entry" at bounding box center [1204, 552] width 58 height 17
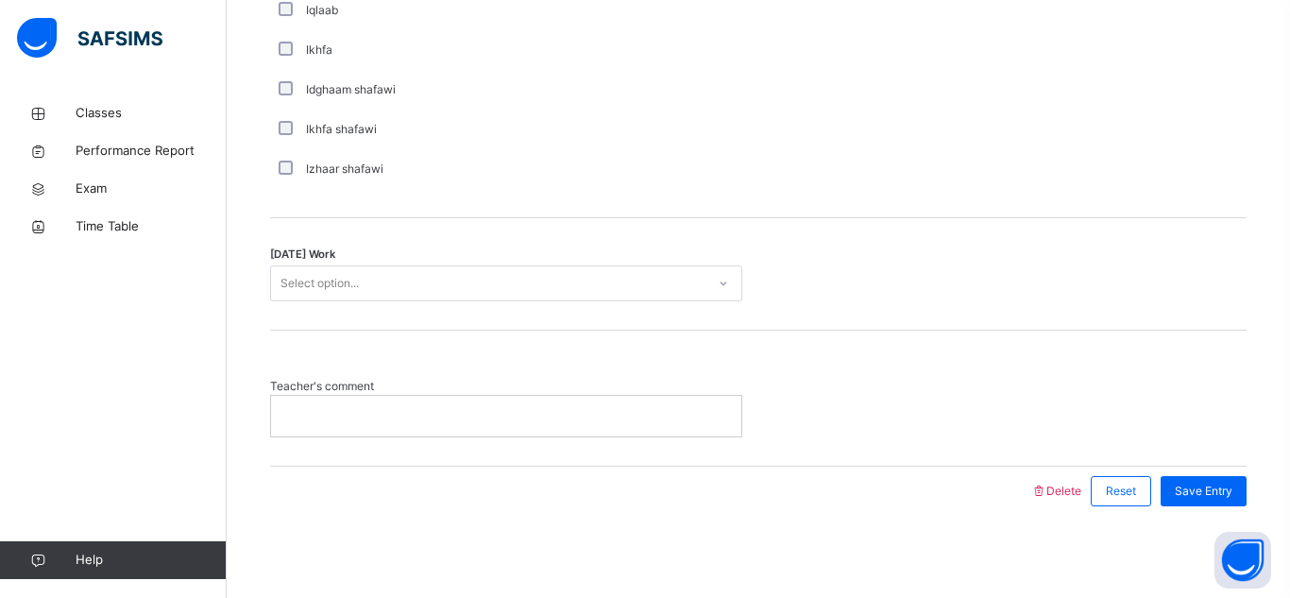
scroll to position [1533, 0]
click at [498, 417] on p at bounding box center [506, 412] width 442 height 17
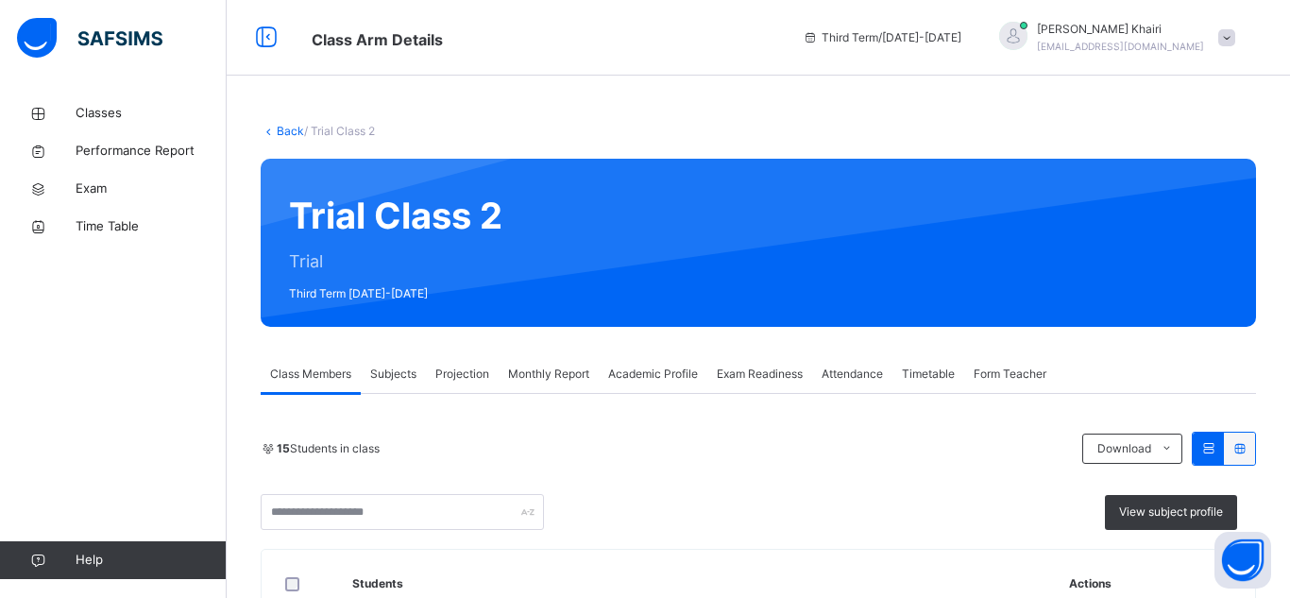
click at [475, 371] on span "Projection" at bounding box center [462, 373] width 54 height 17
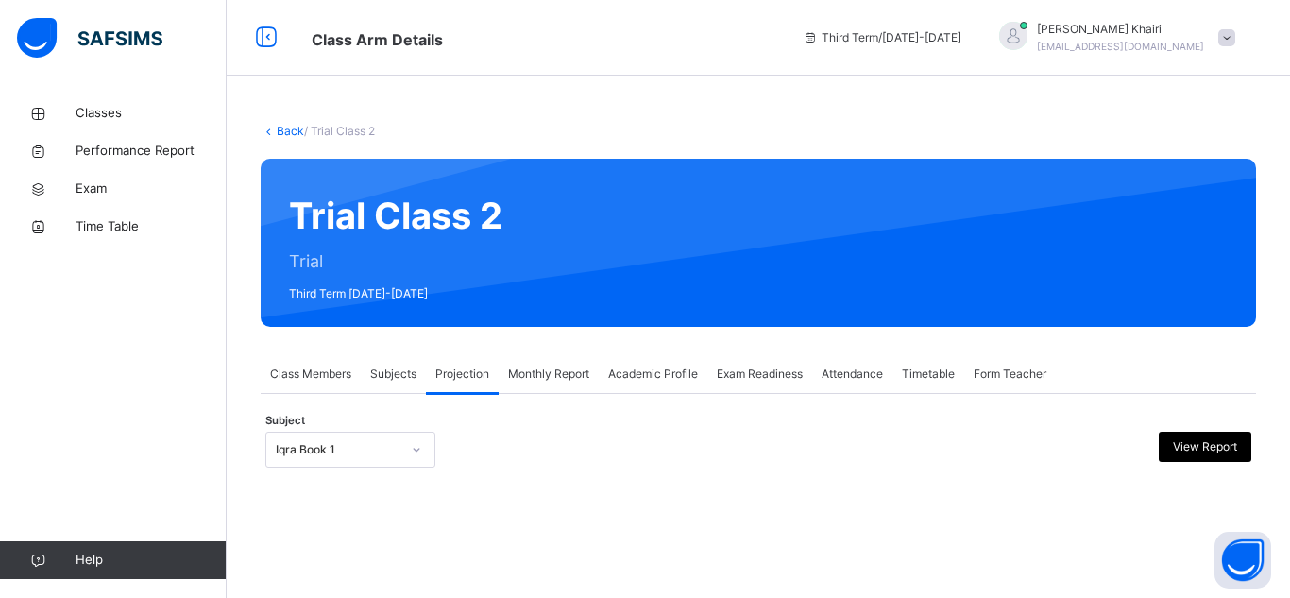
click at [315, 445] on div "Iqra Book 1" at bounding box center [350, 450] width 170 height 36
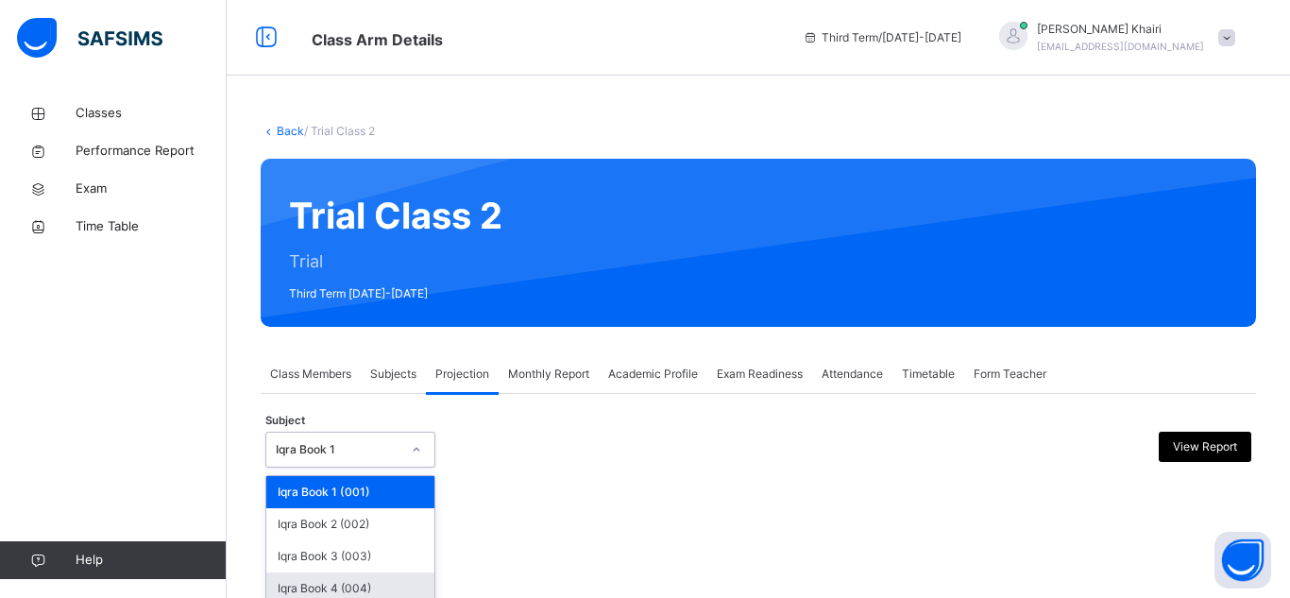
scroll to position [136, 0]
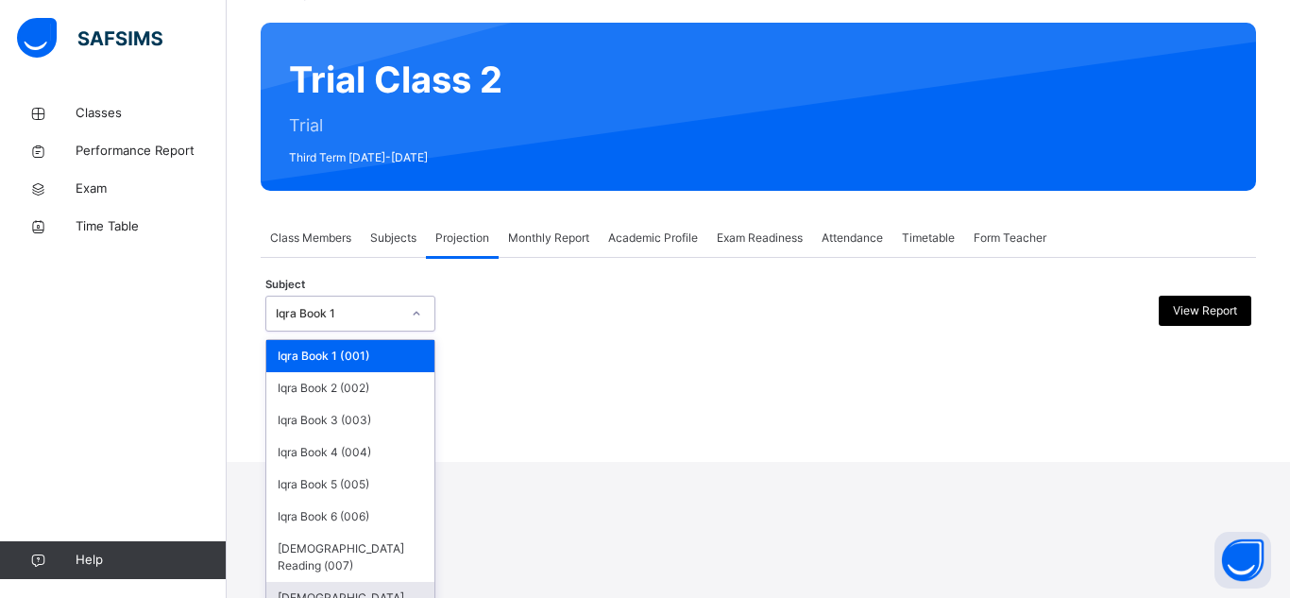
click at [364, 582] on div "[DEMOGRAPHIC_DATA] Memorisation (008)" at bounding box center [350, 606] width 168 height 49
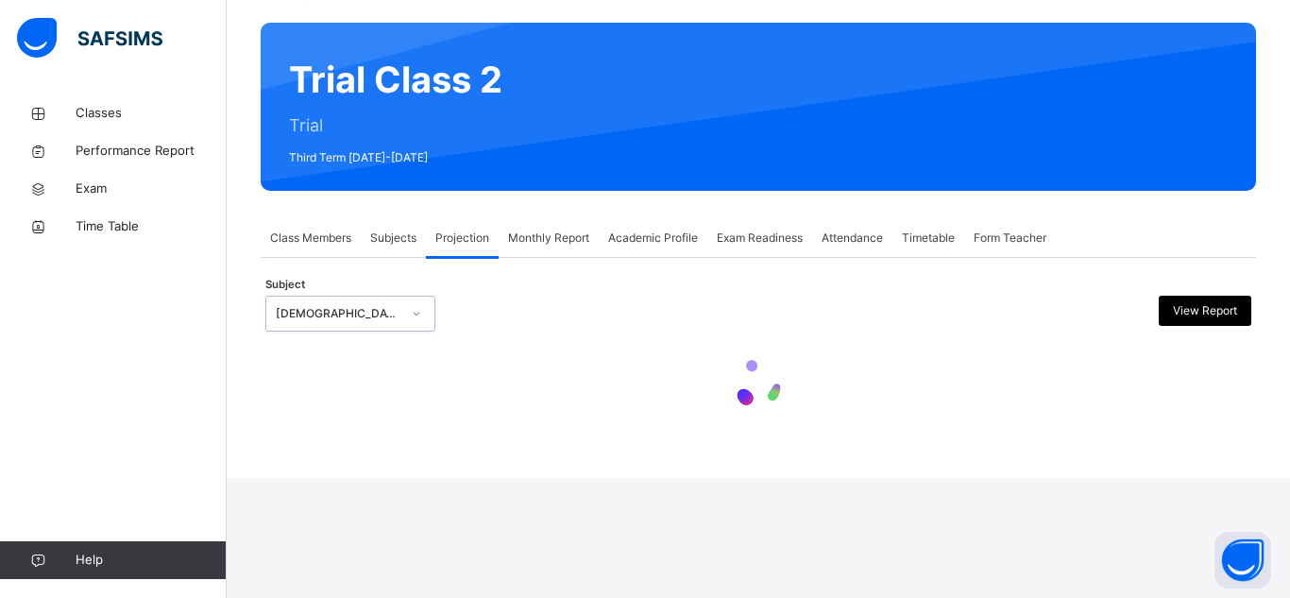
scroll to position [0, 0]
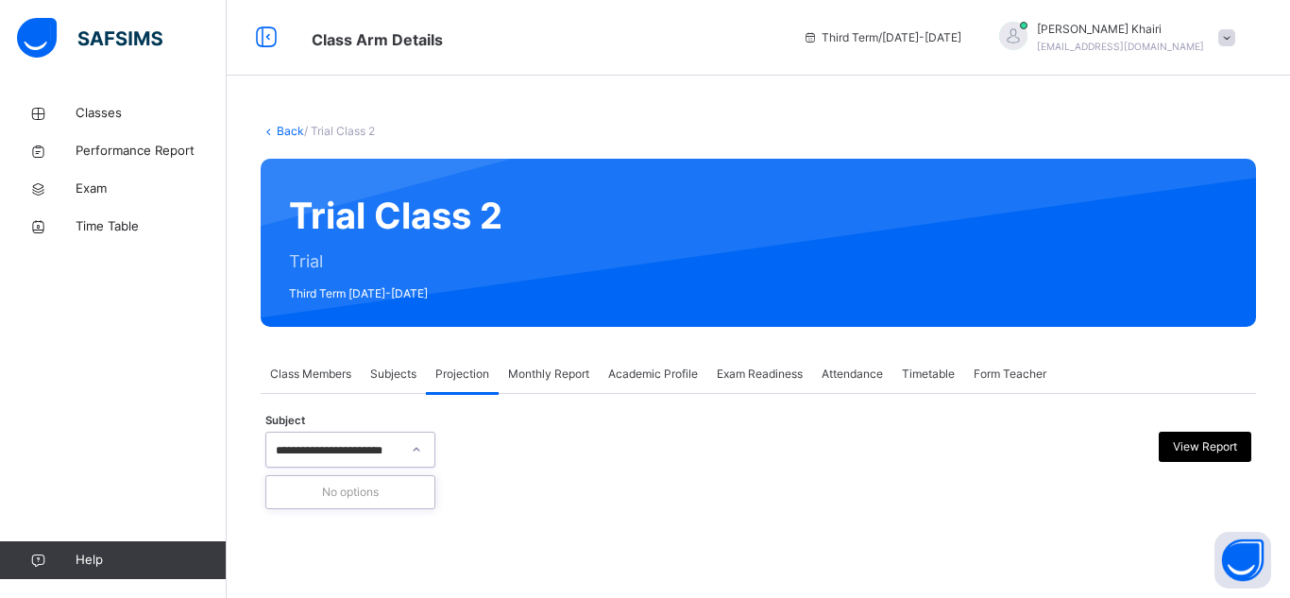
click at [358, 456] on input "**********" at bounding box center [335, 450] width 118 height 17
type input "**********"
drag, startPoint x: 286, startPoint y: 433, endPoint x: 233, endPoint y: 438, distance: 53.1
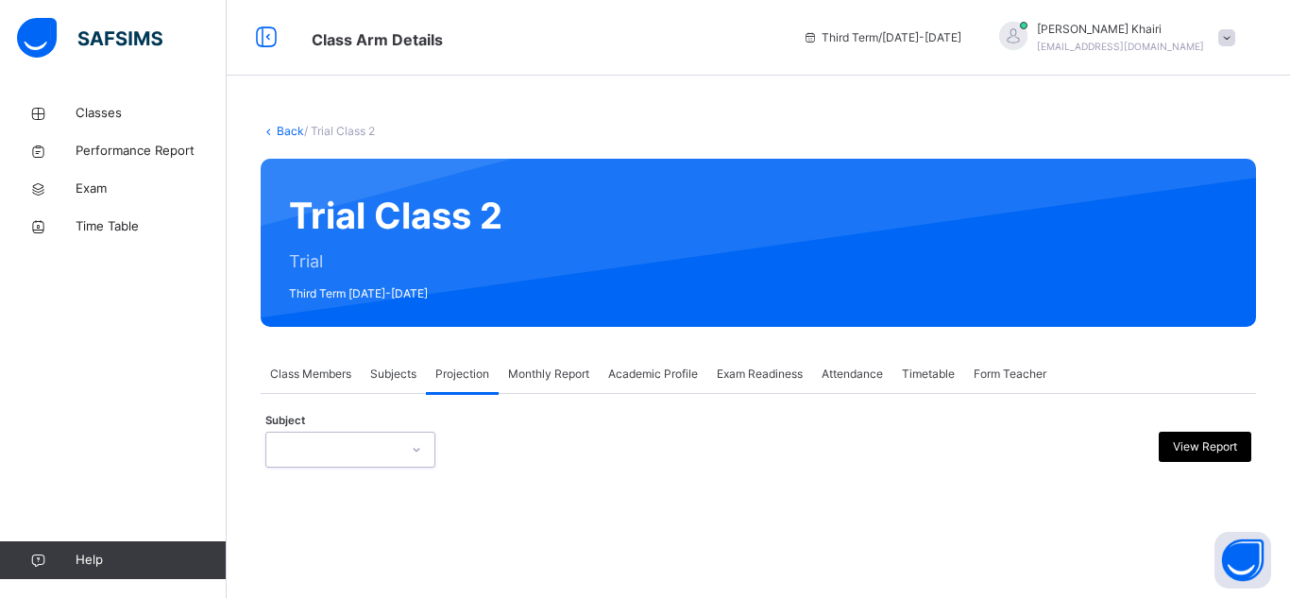
click at [233, 438] on div "Back / Trial Class 2 Trial Class 2 Trial Third Term [DATE]-[DATE] Class Members…" at bounding box center [758, 309] width 1063 height 430
click at [301, 439] on div "option [DEMOGRAPHIC_DATA] Memorisation (008), selected. 0 results available. Se…" at bounding box center [350, 450] width 170 height 36
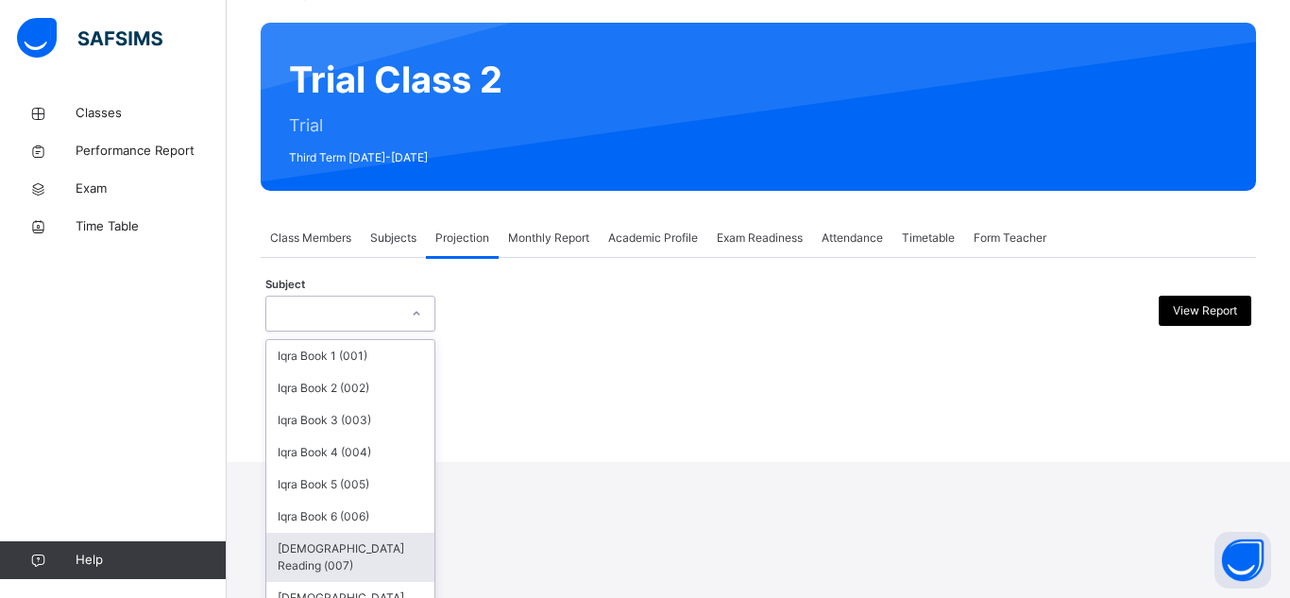
click at [406, 558] on div "[DEMOGRAPHIC_DATA] Reading (007)" at bounding box center [350, 557] width 168 height 49
type input "*"
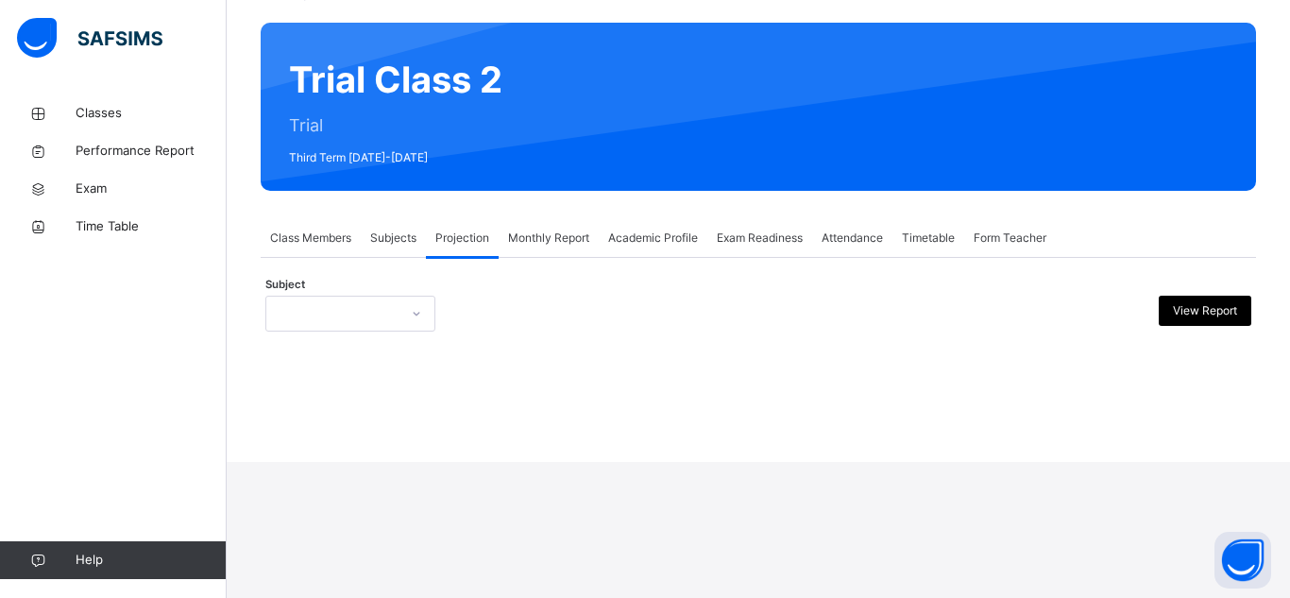
click at [399, 462] on div "Back / Trial Class 2 Trial Class 2 Trial Third Term [DATE]-[DATE] Class Members…" at bounding box center [758, 163] width 1063 height 598
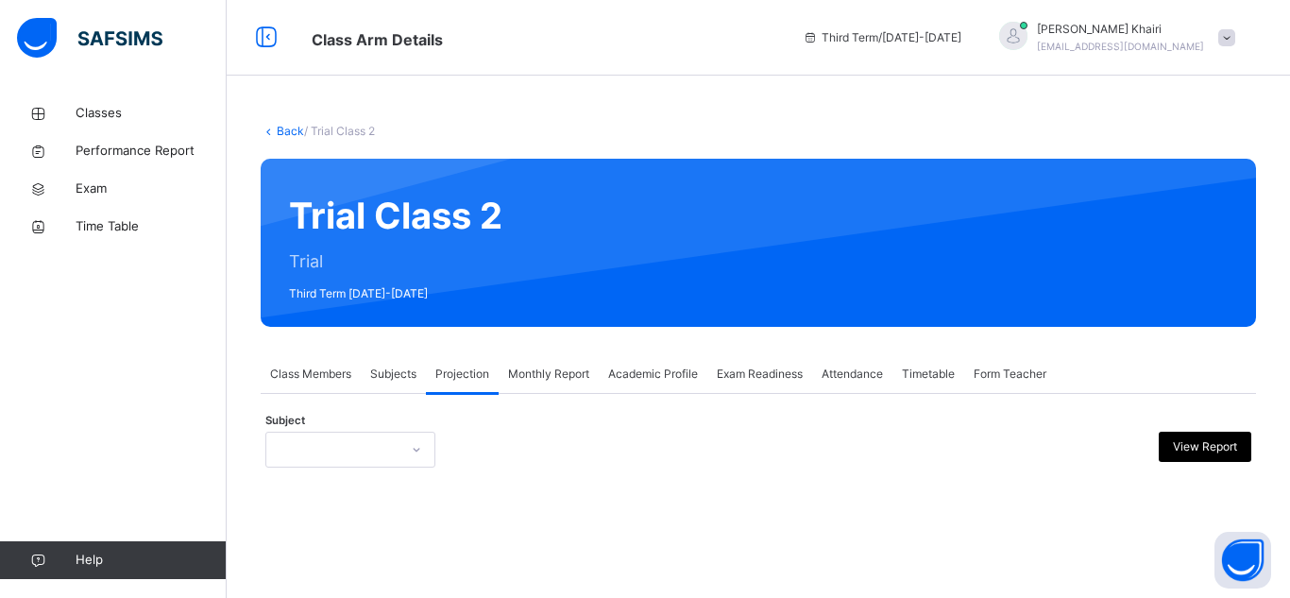
click at [406, 439] on div at bounding box center [350, 450] width 170 height 36
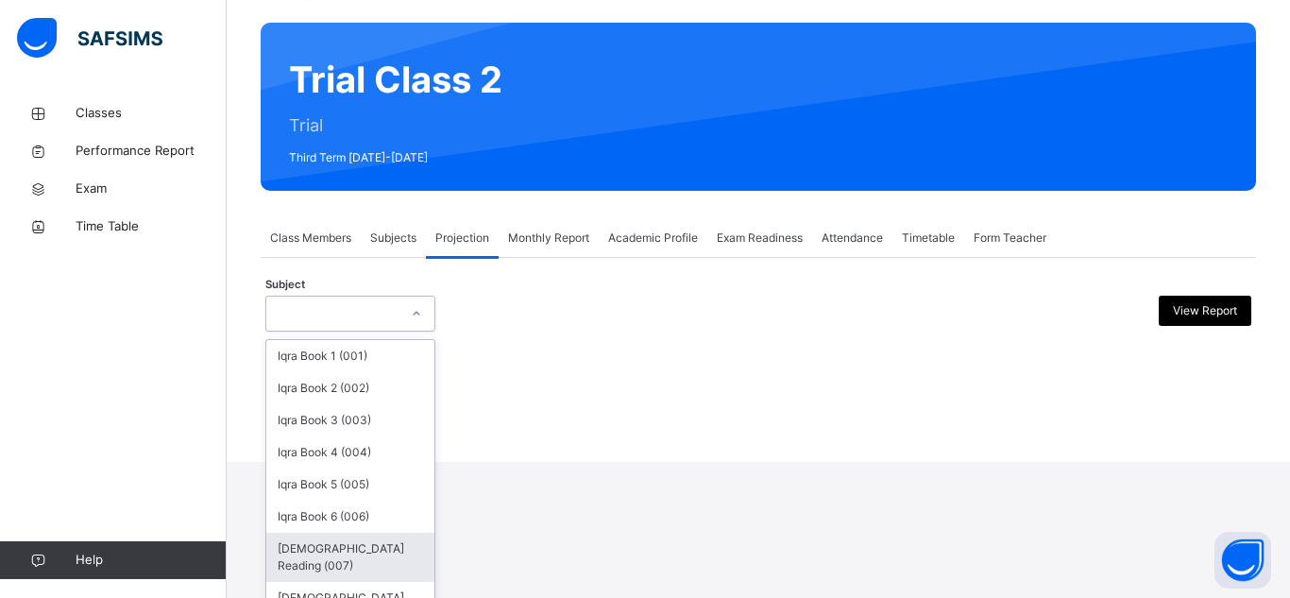
click at [384, 558] on div "[DEMOGRAPHIC_DATA] Reading (007)" at bounding box center [350, 557] width 168 height 49
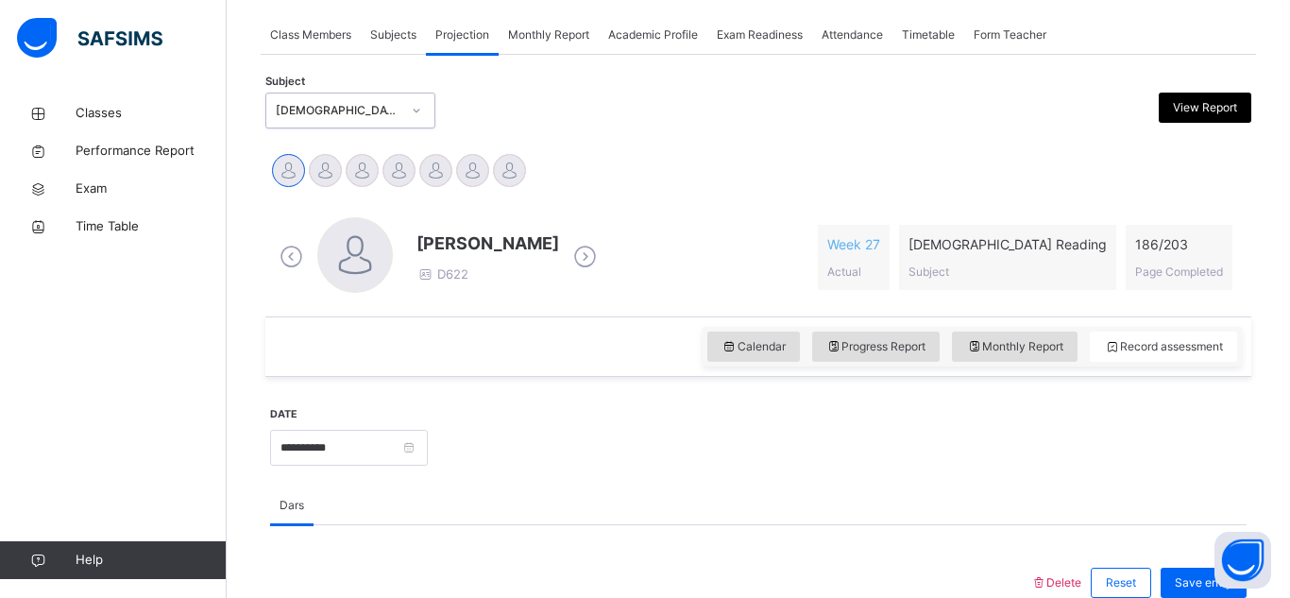
scroll to position [378, 0]
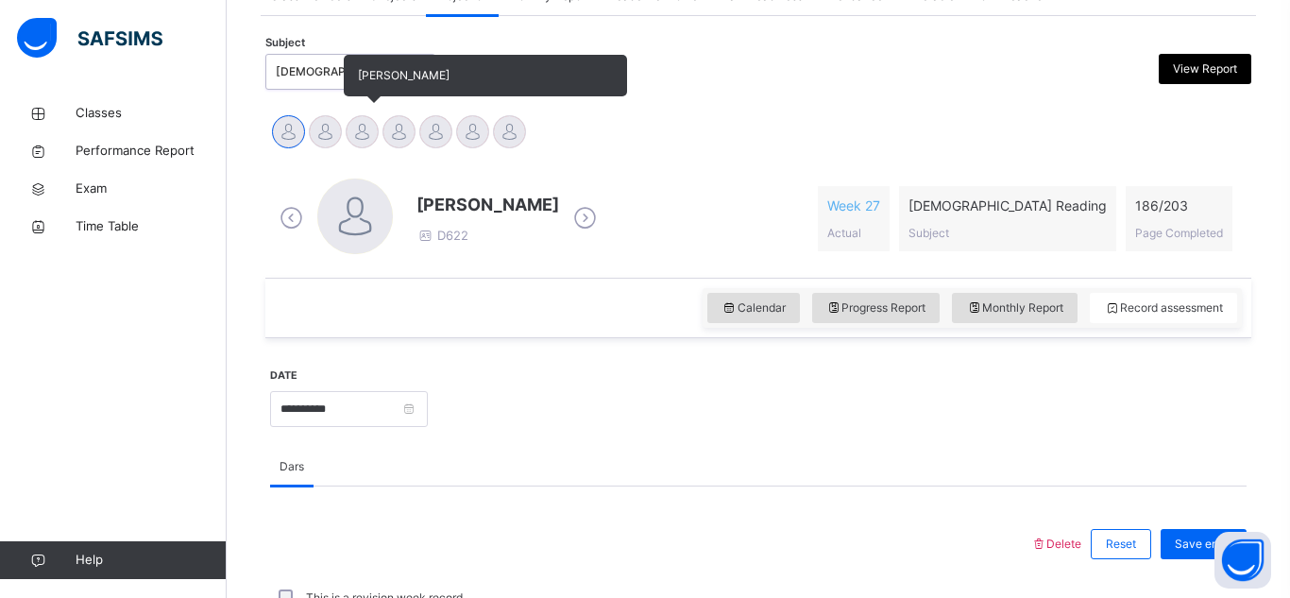
click at [373, 136] on div at bounding box center [362, 131] width 33 height 33
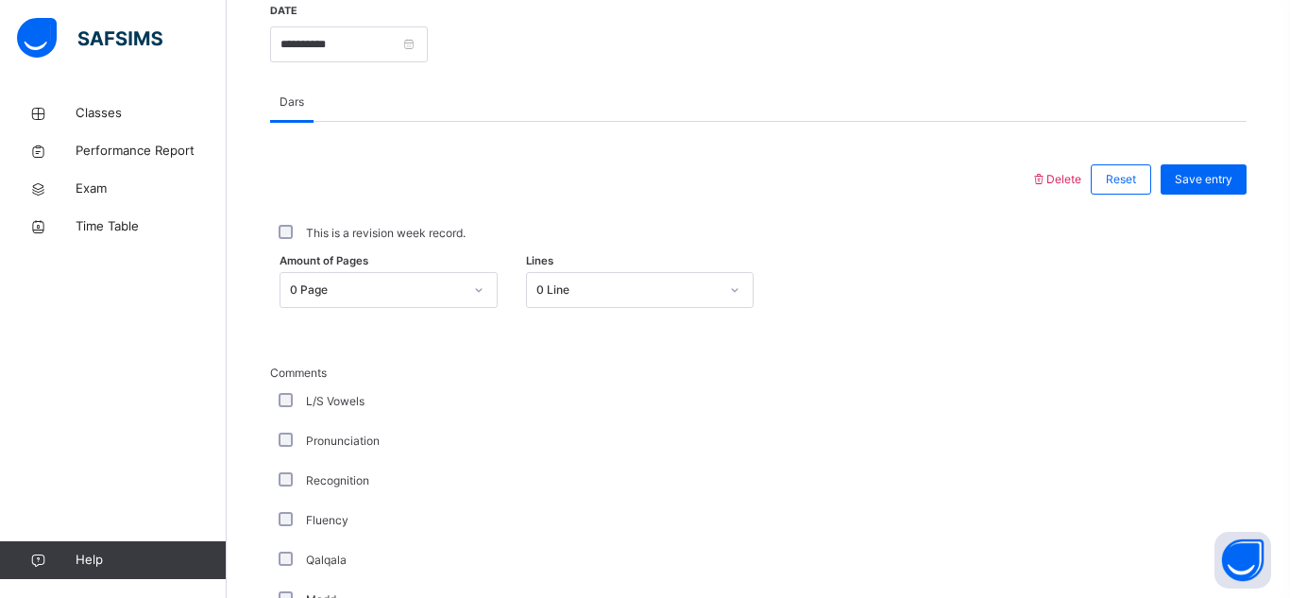
scroll to position [769, 0]
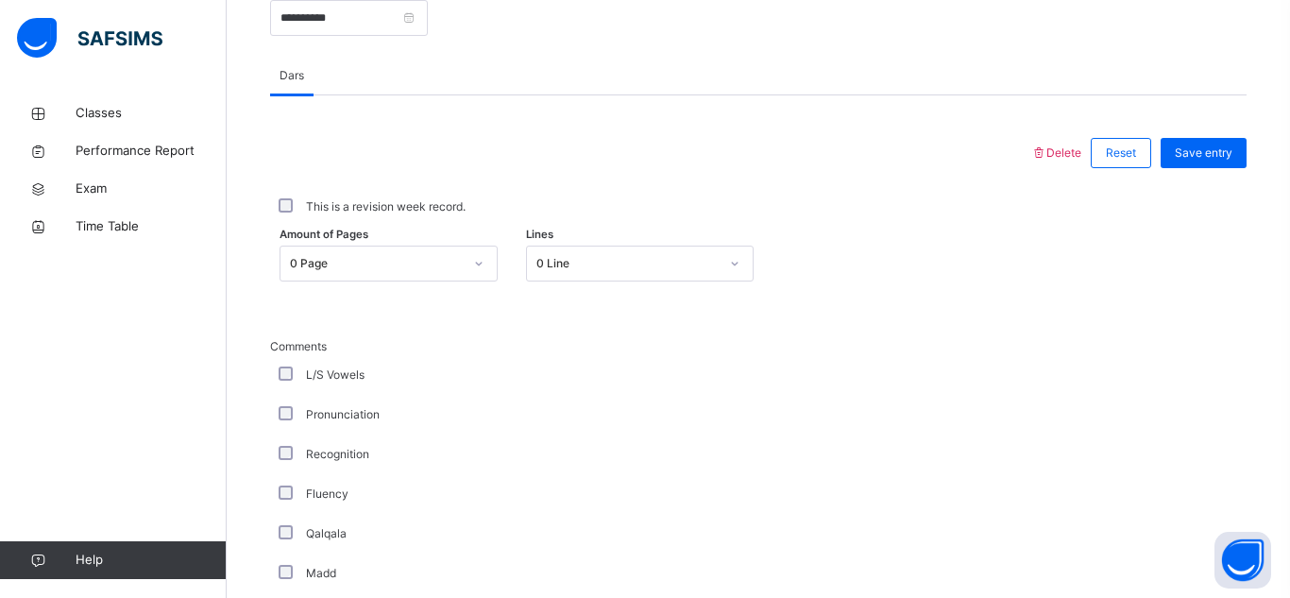
click at [412, 276] on div "0 Page" at bounding box center [370, 263] width 180 height 29
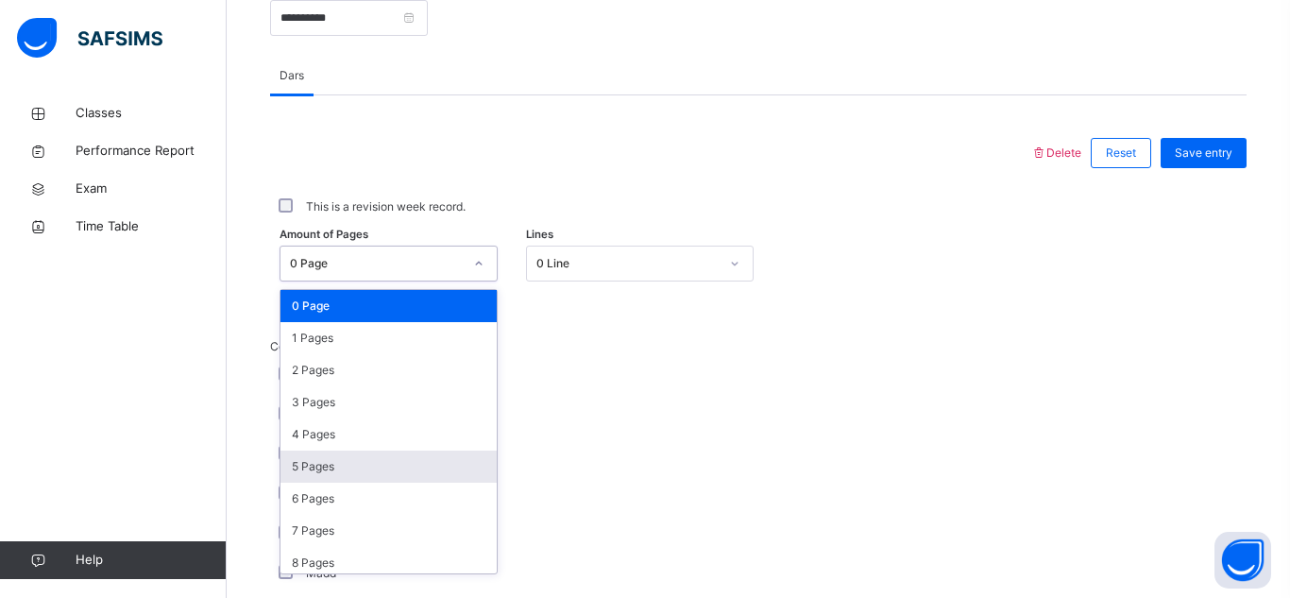
click at [418, 476] on div "5 Pages" at bounding box center [388, 466] width 216 height 32
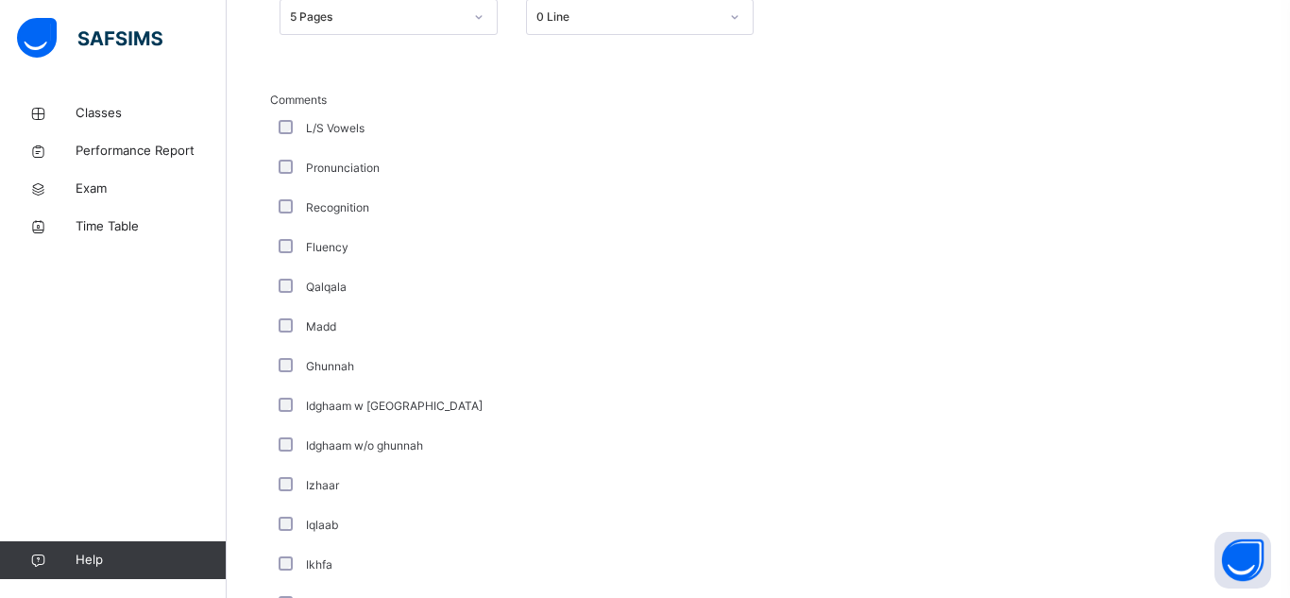
scroll to position [1033, 0]
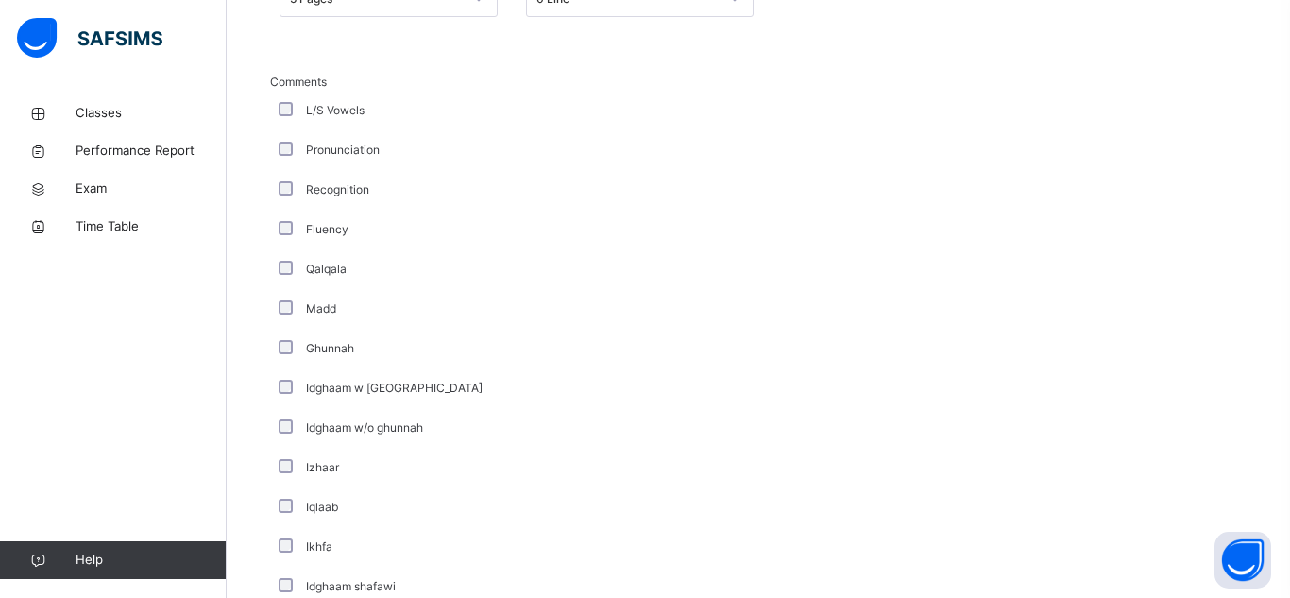
click at [285, 278] on div "Qalqala" at bounding box center [506, 269] width 463 height 17
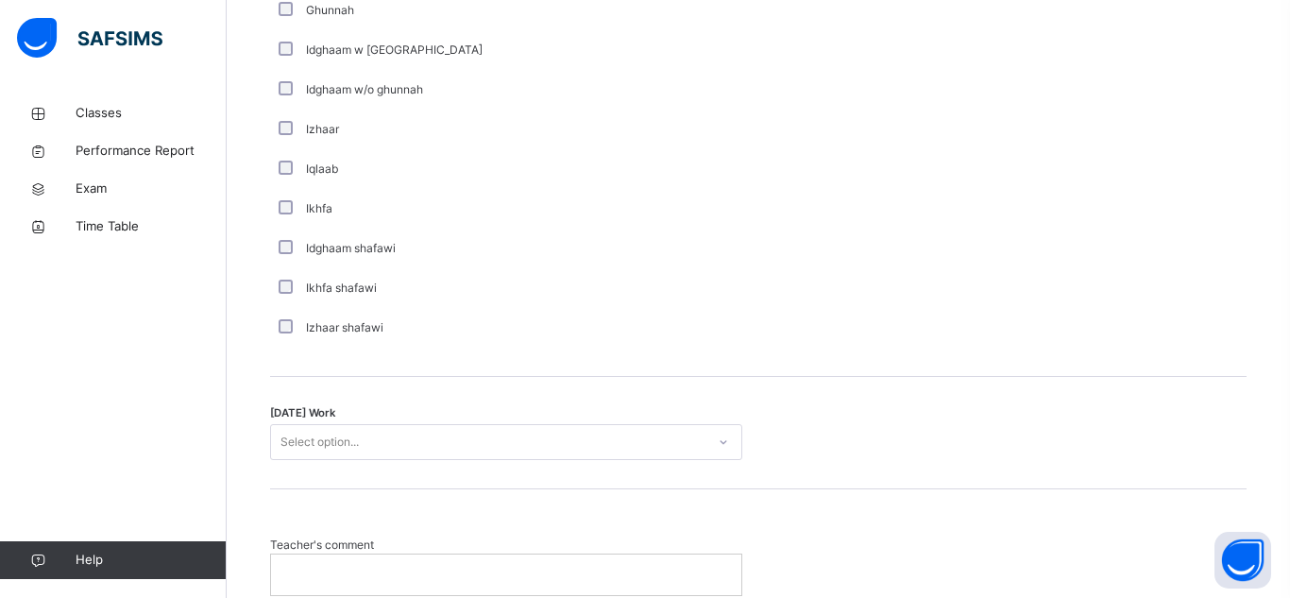
scroll to position [1387, 0]
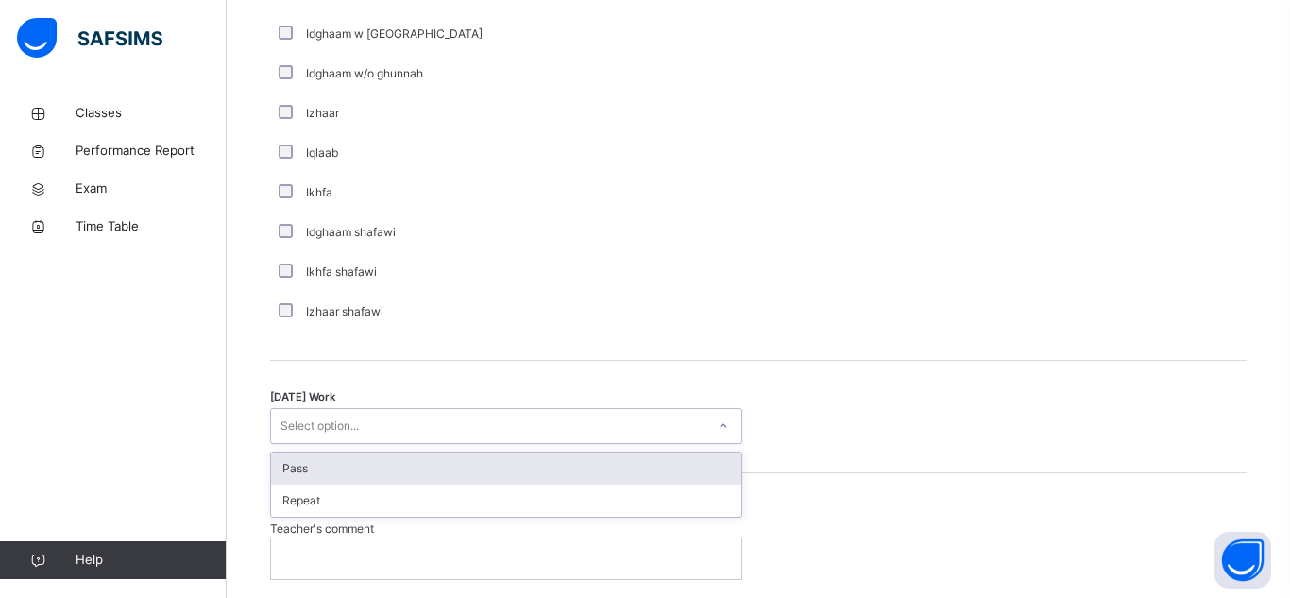
click at [505, 436] on div "Select option..." at bounding box center [488, 426] width 434 height 29
click at [487, 477] on div "Pass" at bounding box center [506, 468] width 470 height 32
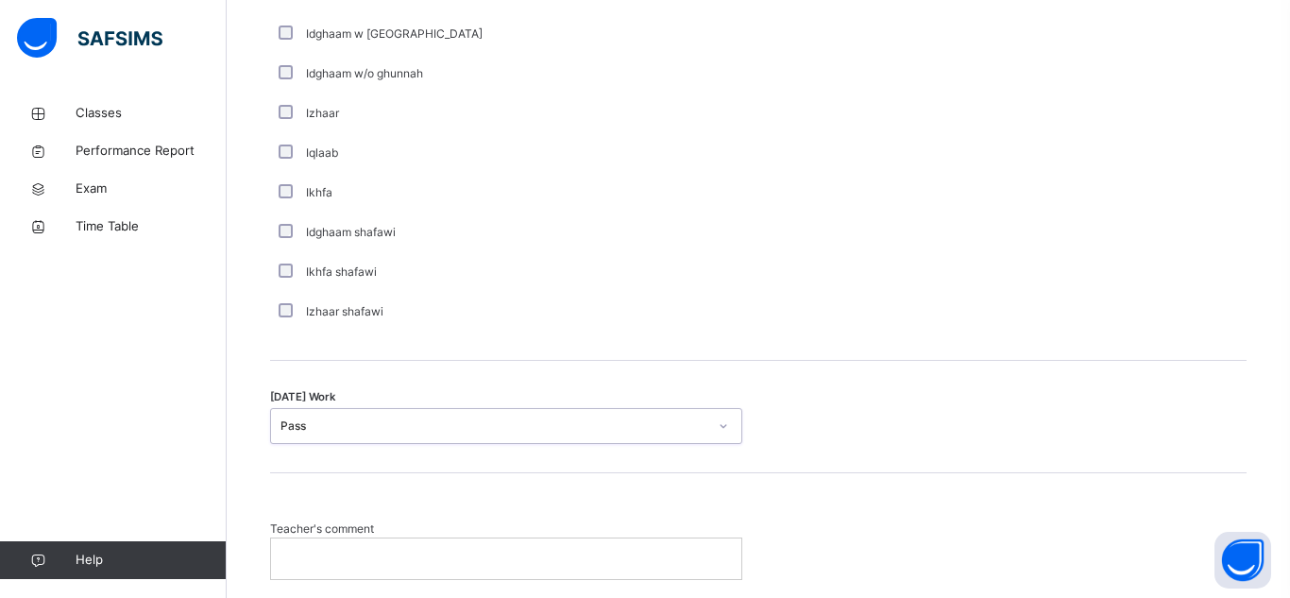
click at [465, 566] on p at bounding box center [506, 558] width 442 height 17
click at [465, 566] on p "******" at bounding box center [506, 558] width 442 height 17
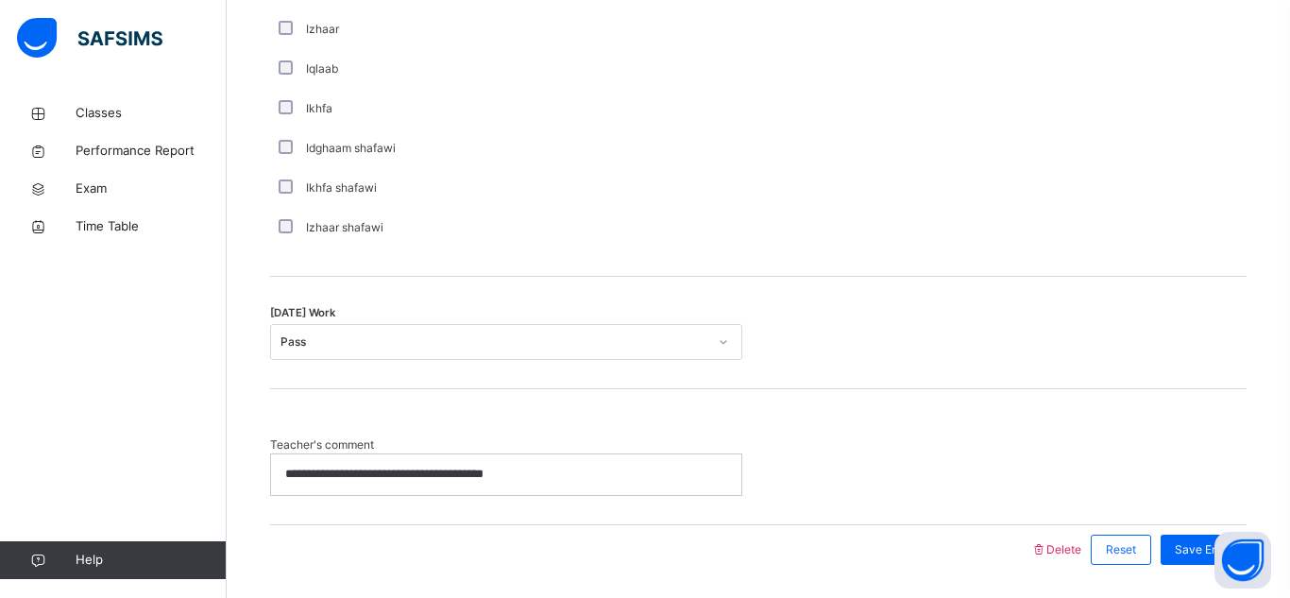
click at [499, 483] on div "**********" at bounding box center [506, 474] width 470 height 40
click at [594, 566] on div at bounding box center [649, 549] width 741 height 49
click at [540, 467] on p "**********" at bounding box center [506, 474] width 442 height 17
click at [487, 476] on p "**********" at bounding box center [506, 474] width 442 height 17
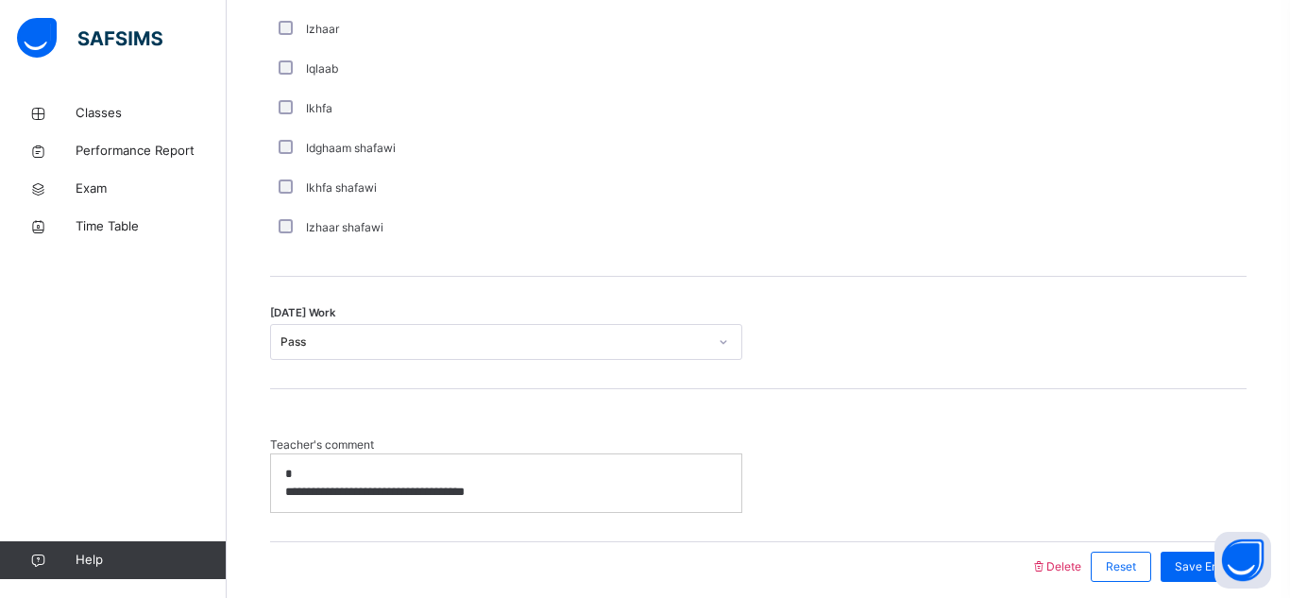
scroll to position [1550, 0]
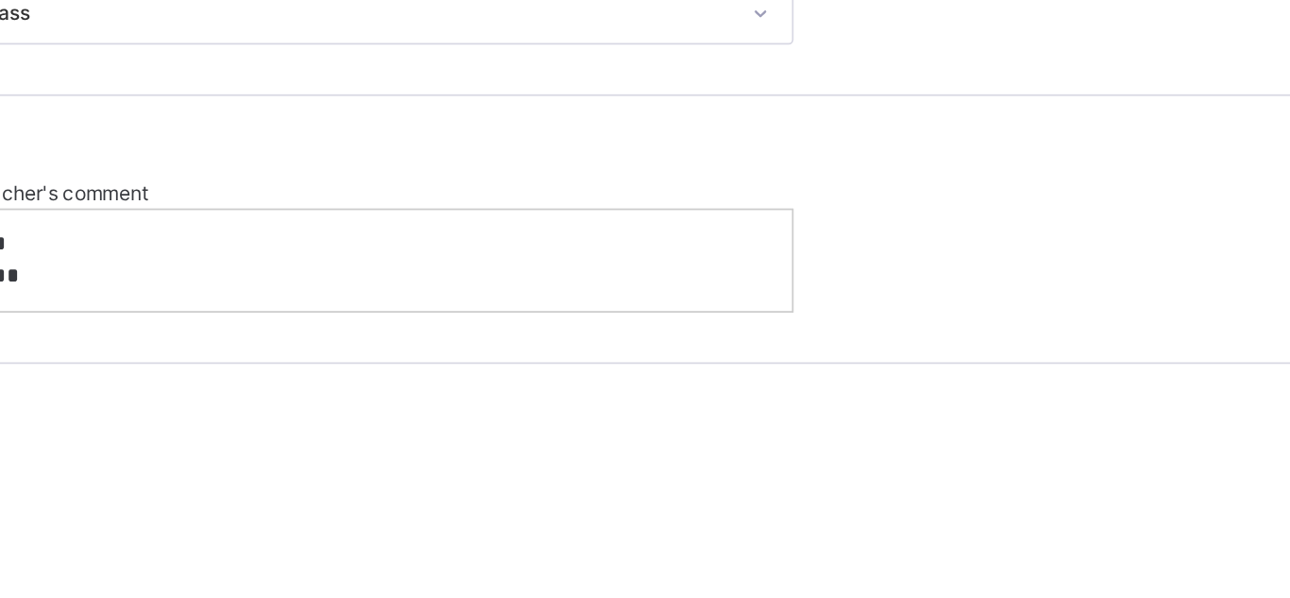
click at [460, 460] on div "Teacher's comment * *" at bounding box center [758, 387] width 976 height 153
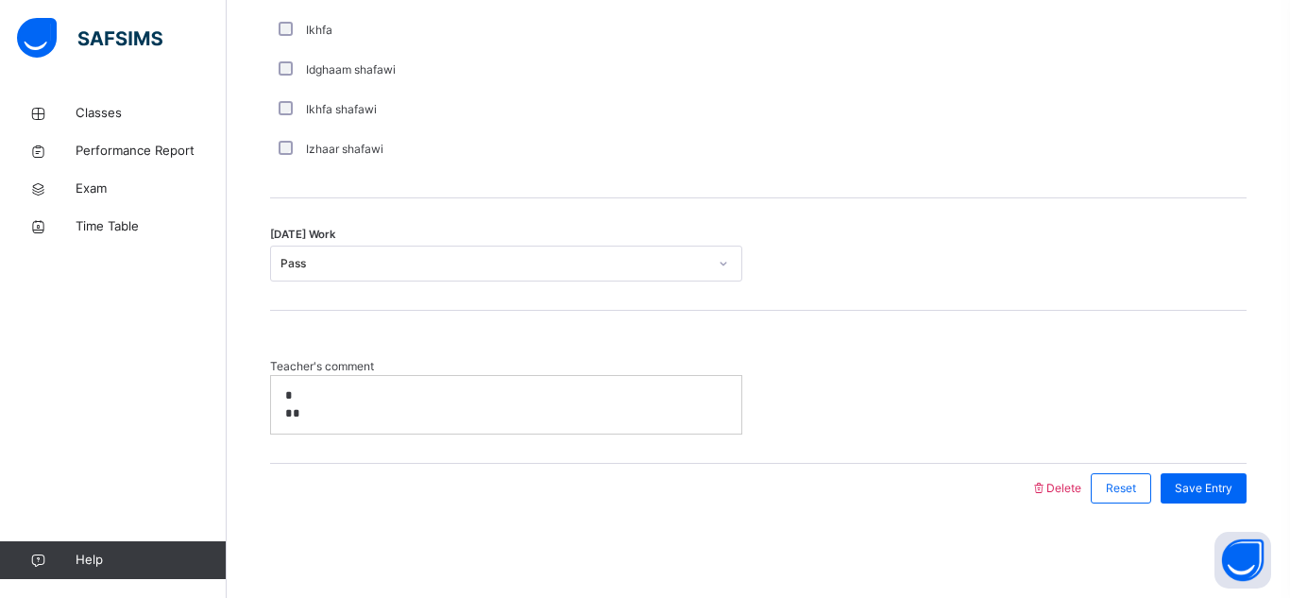
click at [307, 405] on p "*" at bounding box center [506, 413] width 442 height 17
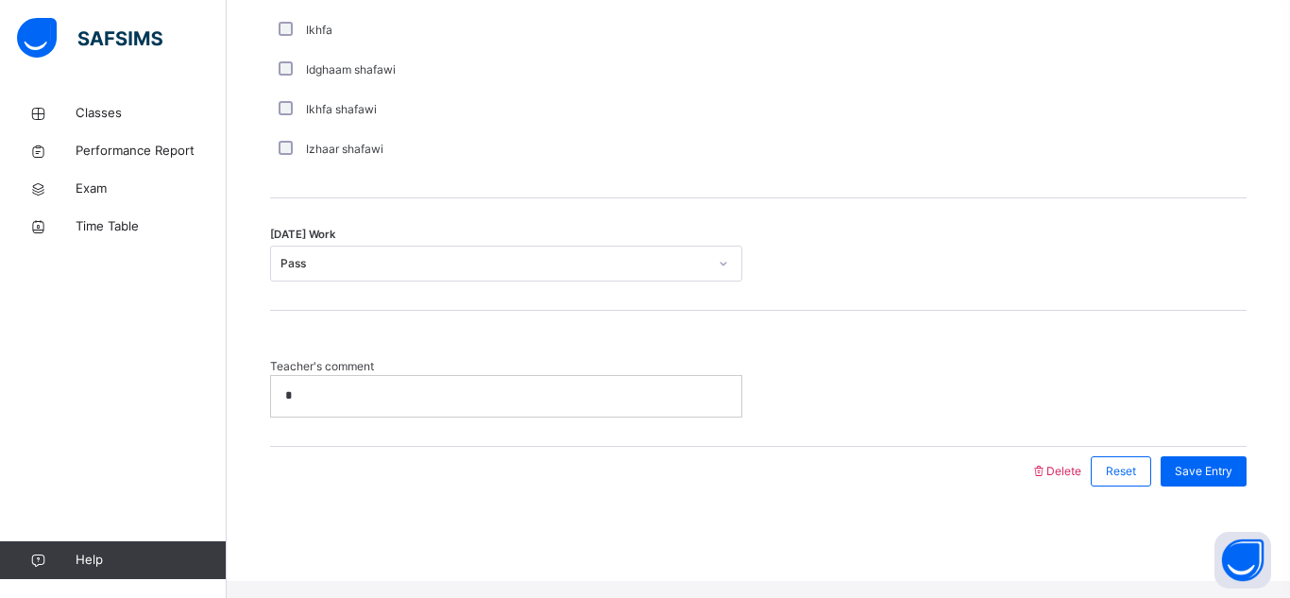
scroll to position [1533, 0]
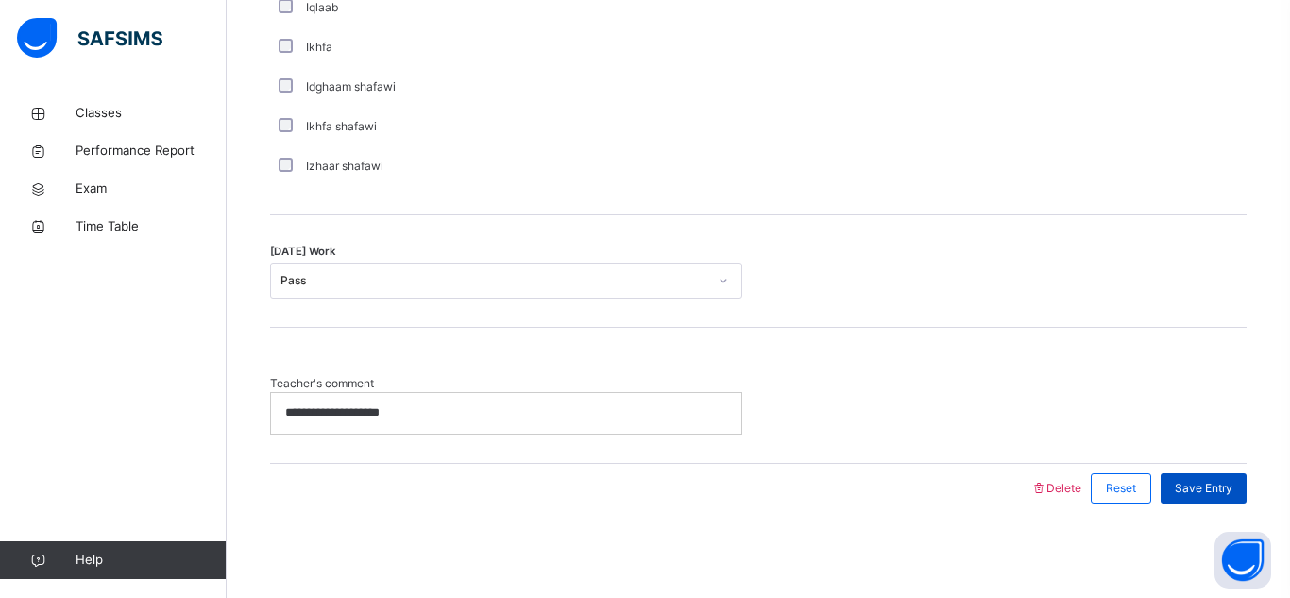
click at [1210, 487] on span "Save Entry" at bounding box center [1204, 488] width 58 height 17
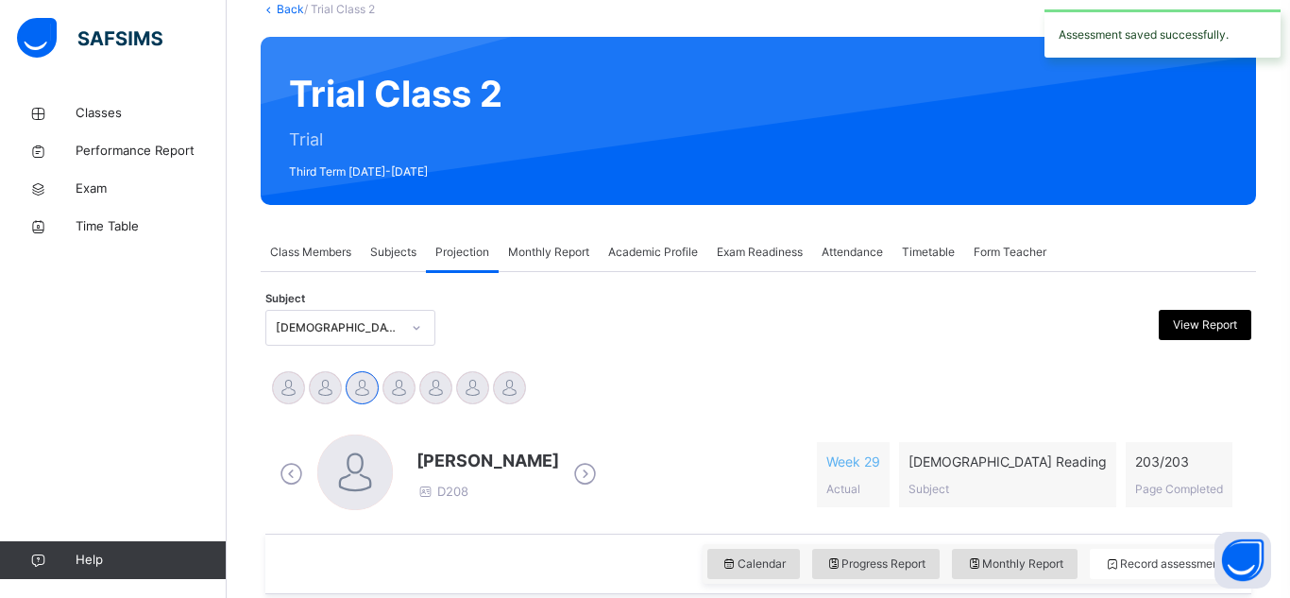
scroll to position [0, 0]
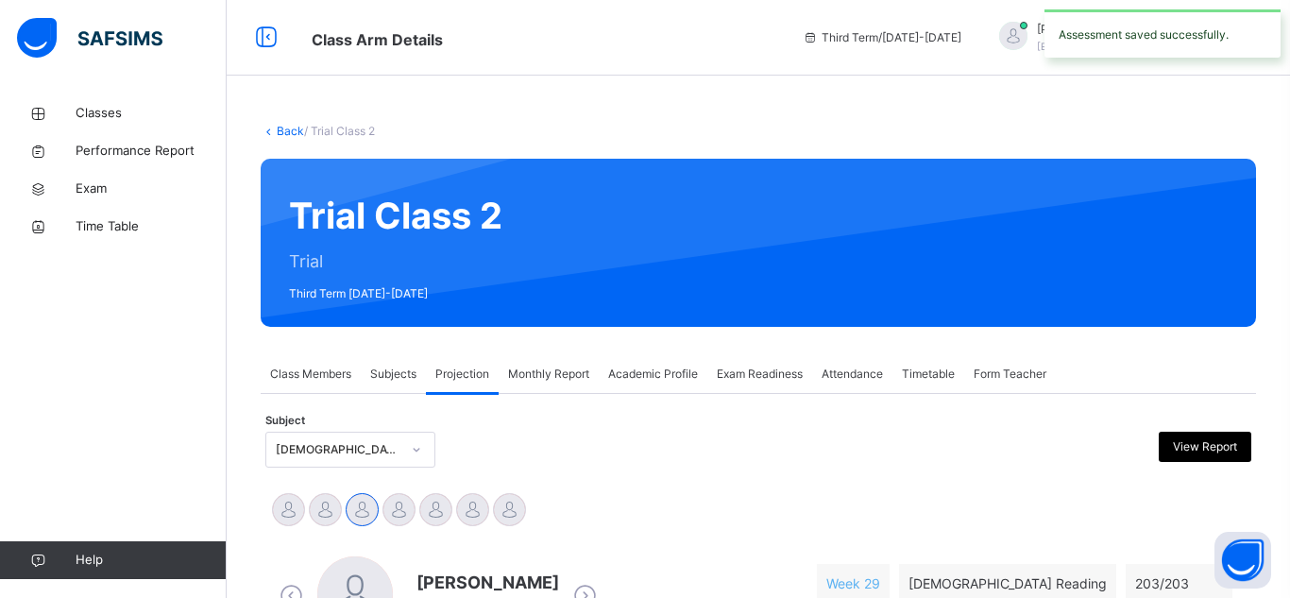
click at [390, 460] on div "[DEMOGRAPHIC_DATA] Reading (007)" at bounding box center [350, 450] width 170 height 36
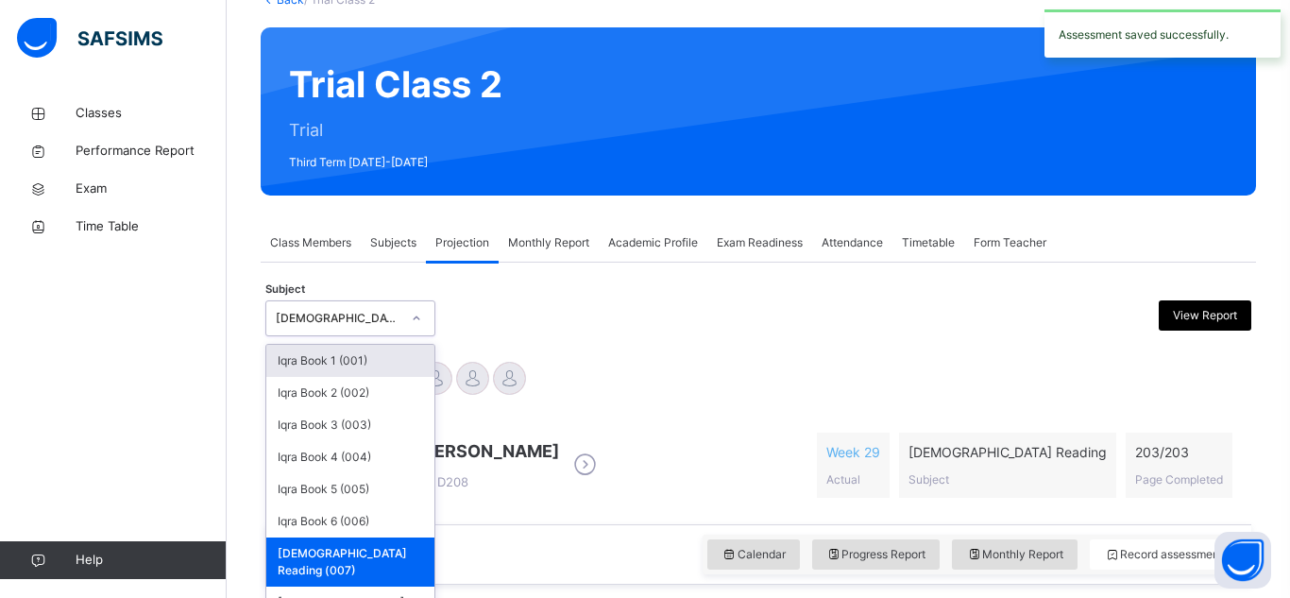
scroll to position [144, 0]
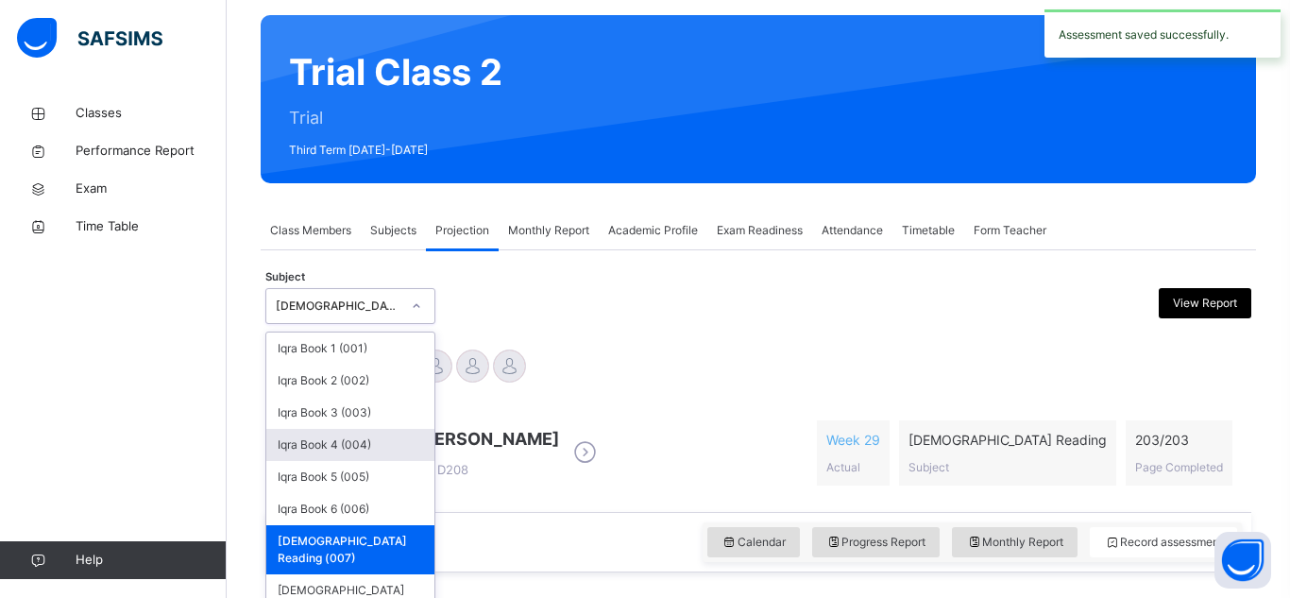
type input "*"
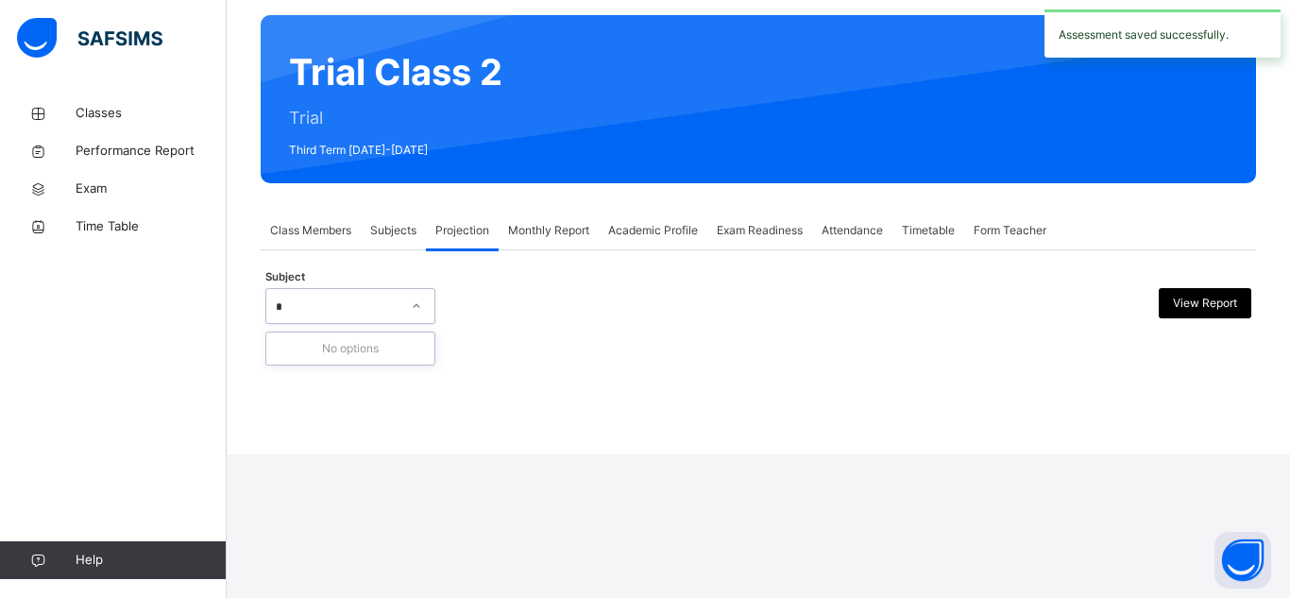
scroll to position [0, 0]
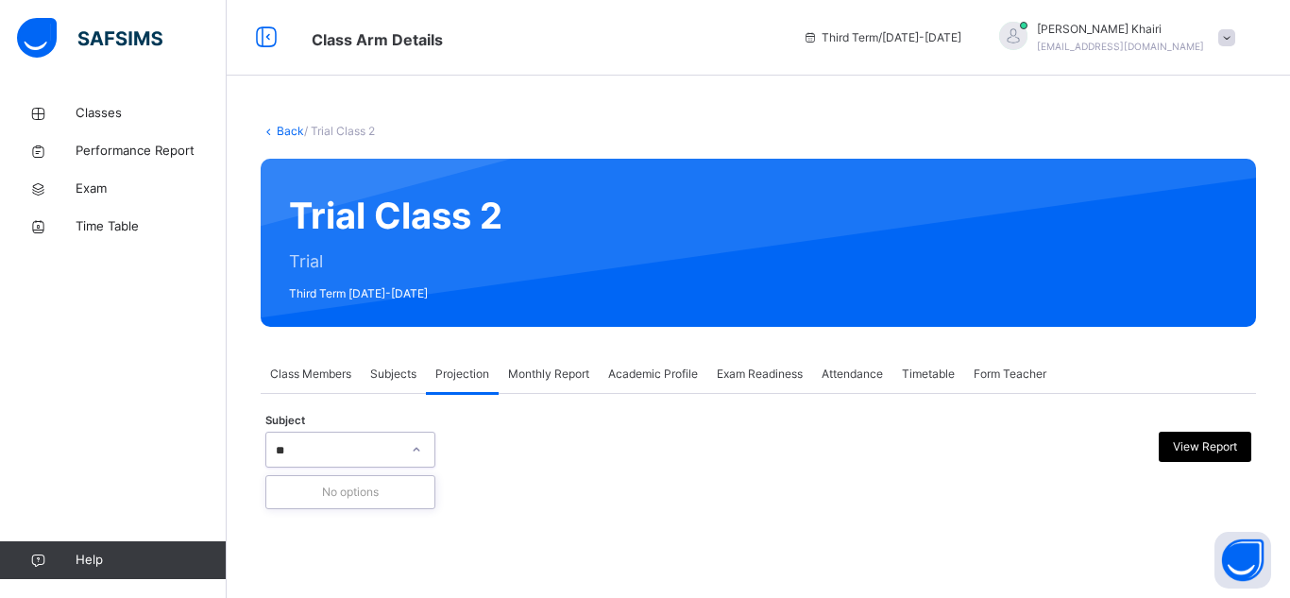
type input "*"
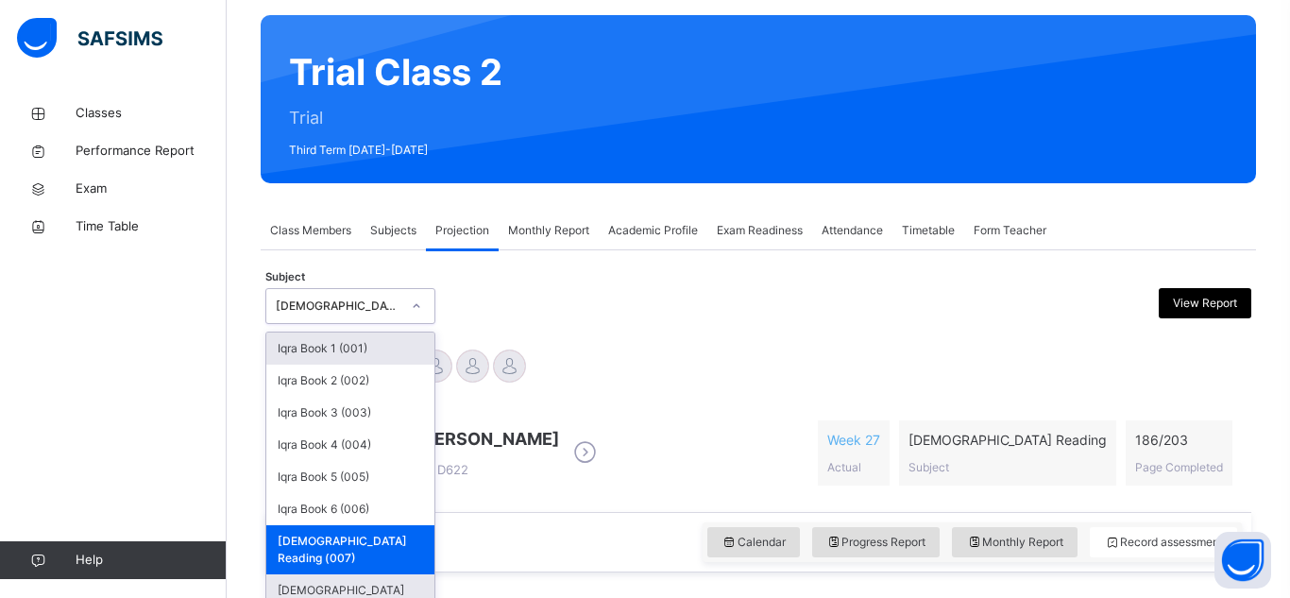
click at [287, 576] on div "[DEMOGRAPHIC_DATA] Memorisation (008)" at bounding box center [350, 598] width 168 height 49
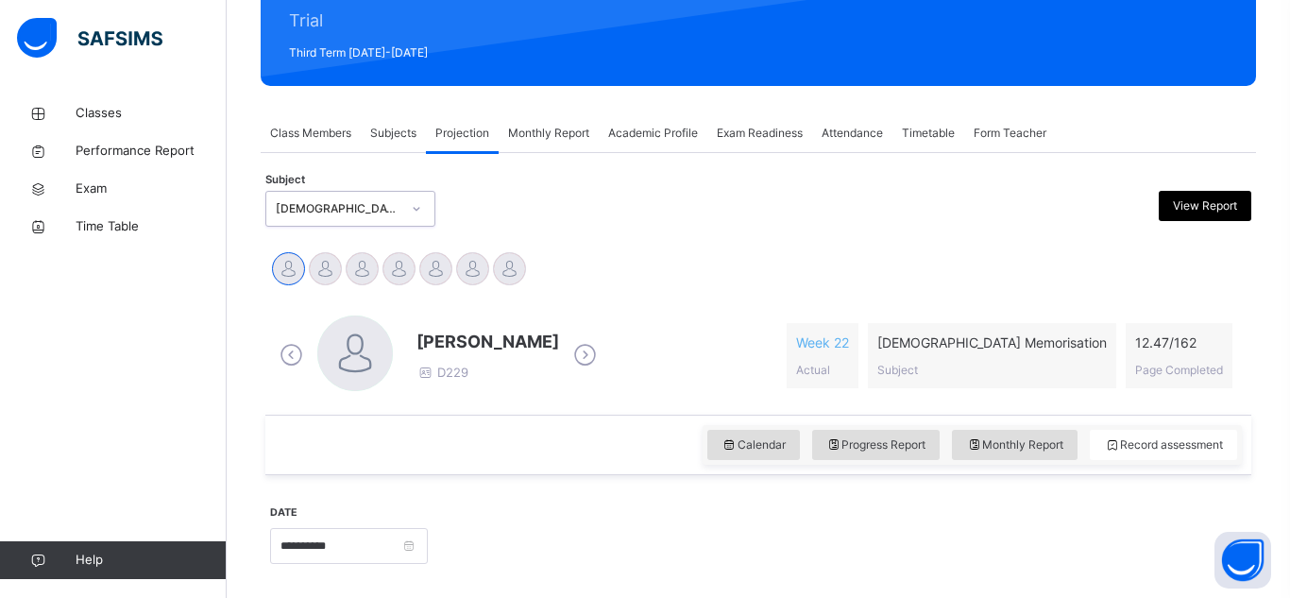
scroll to position [252, 0]
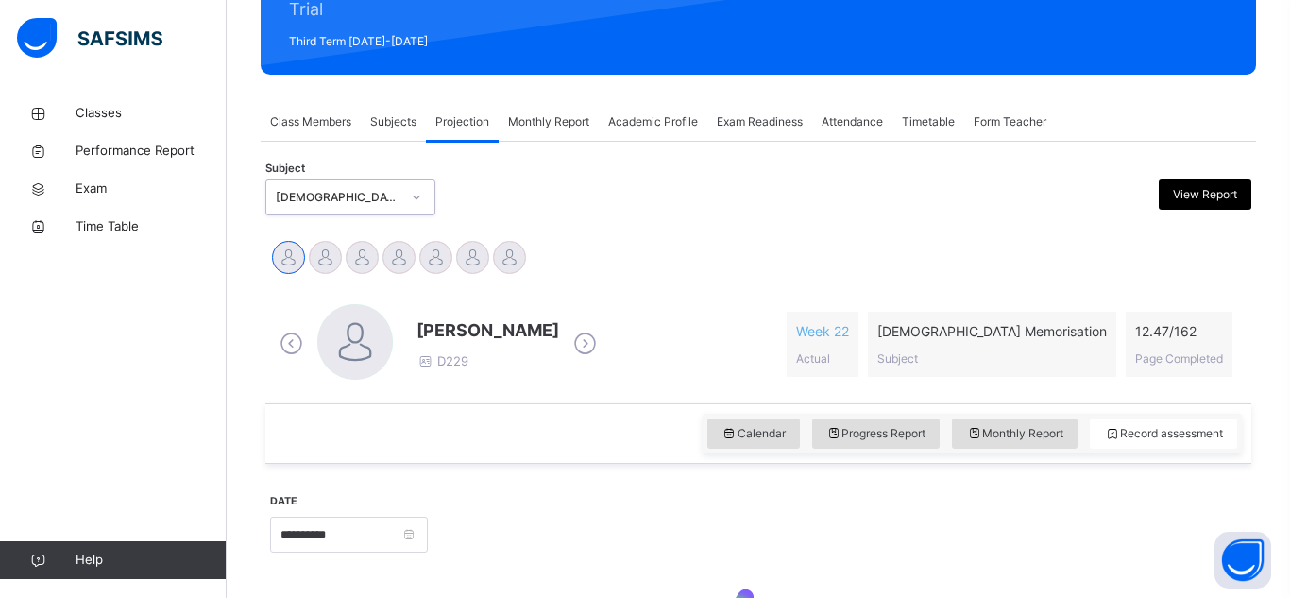
click at [323, 304] on div at bounding box center [355, 344] width 76 height 80
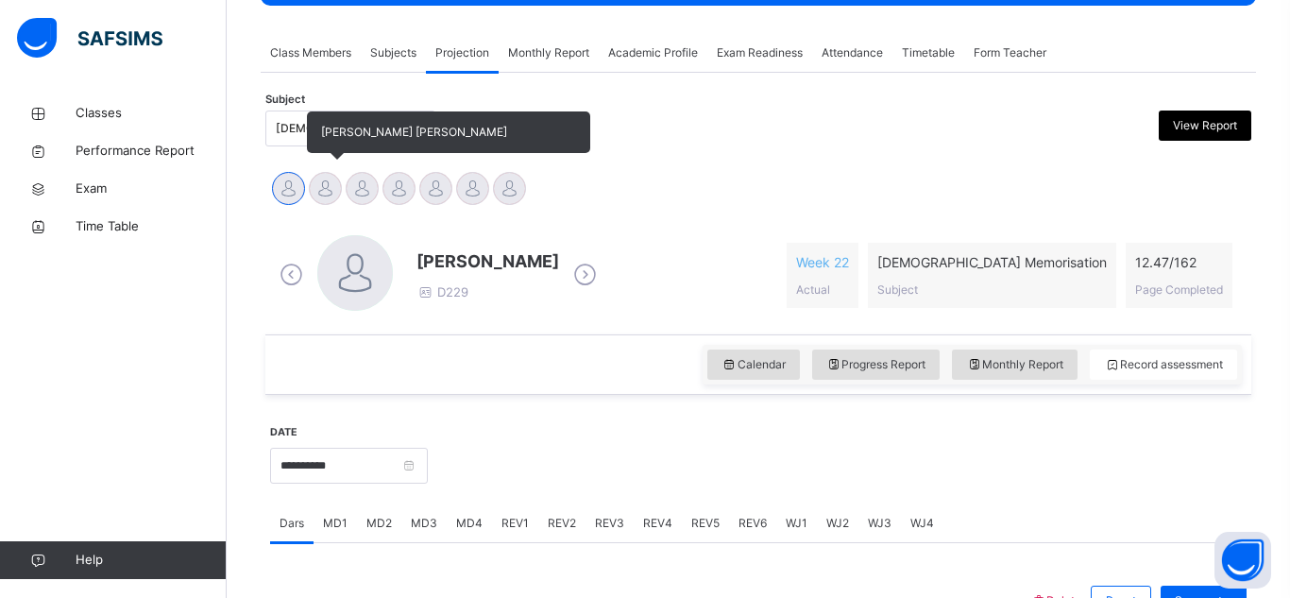
click at [324, 192] on div at bounding box center [325, 188] width 33 height 33
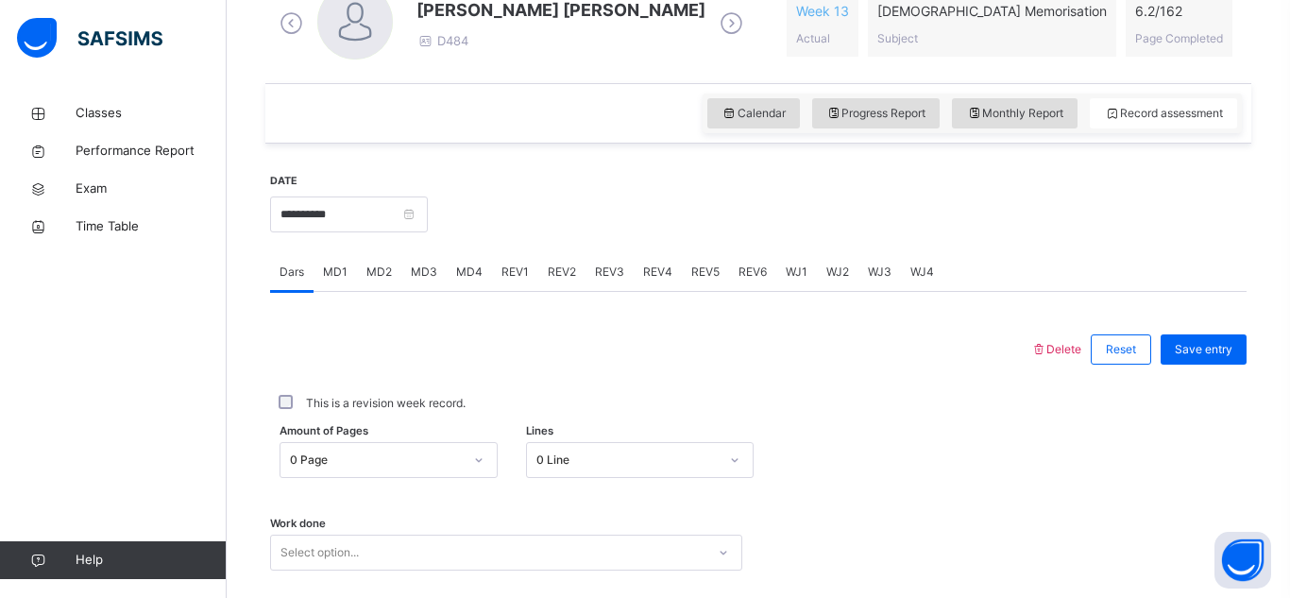
scroll to position [649, 0]
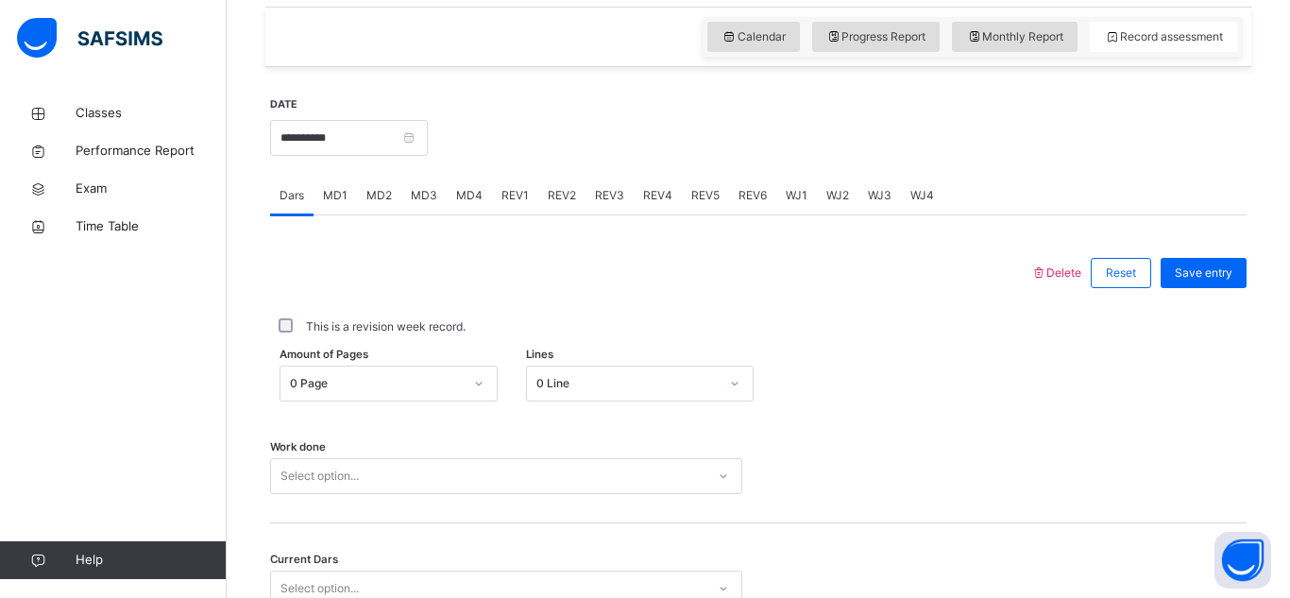
click at [611, 385] on div "Amount of Pages 0 Page Lines 0 Line" at bounding box center [758, 383] width 976 height 55
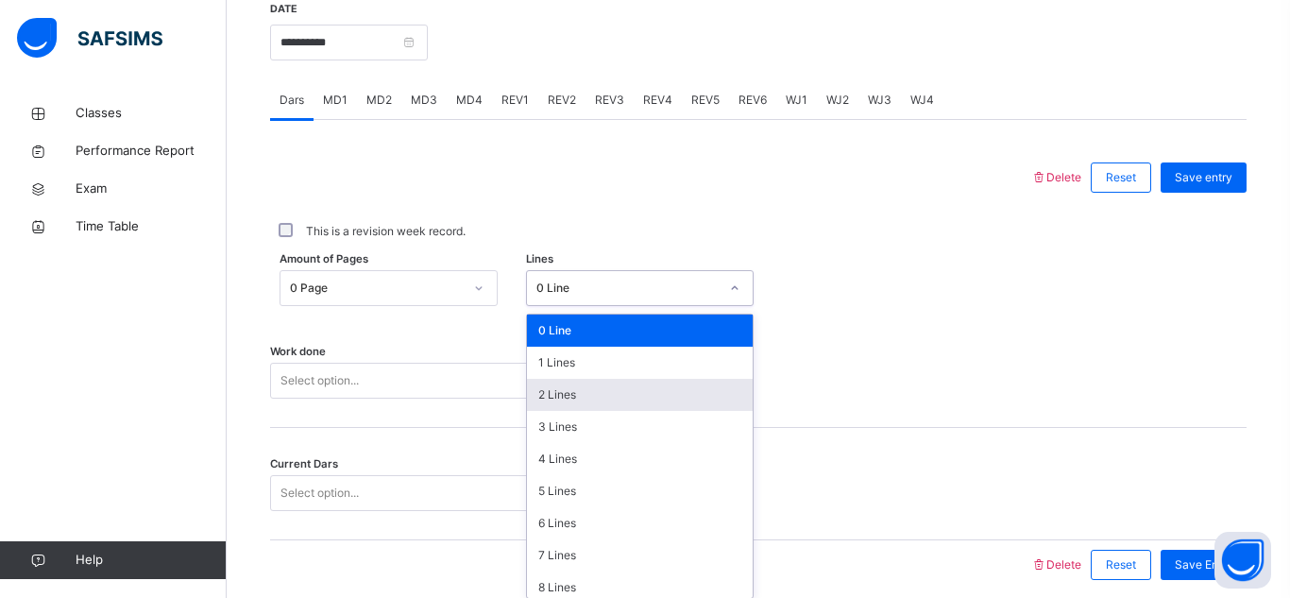
scroll to position [753, 0]
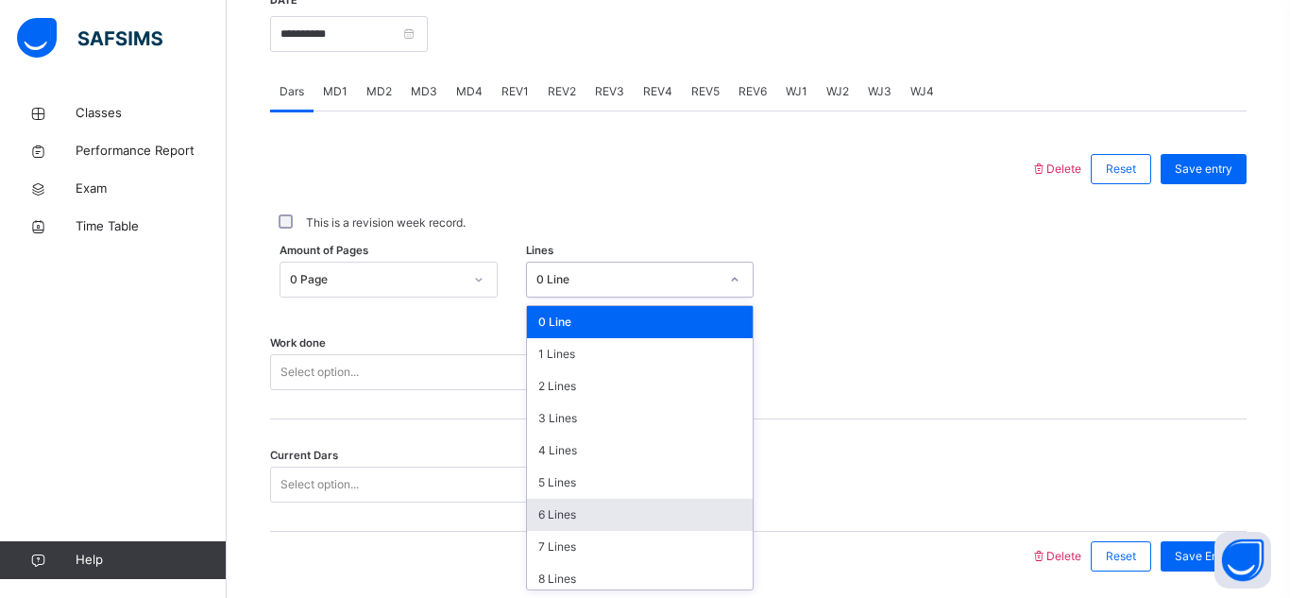
click at [557, 503] on div "6 Lines" at bounding box center [640, 515] width 226 height 32
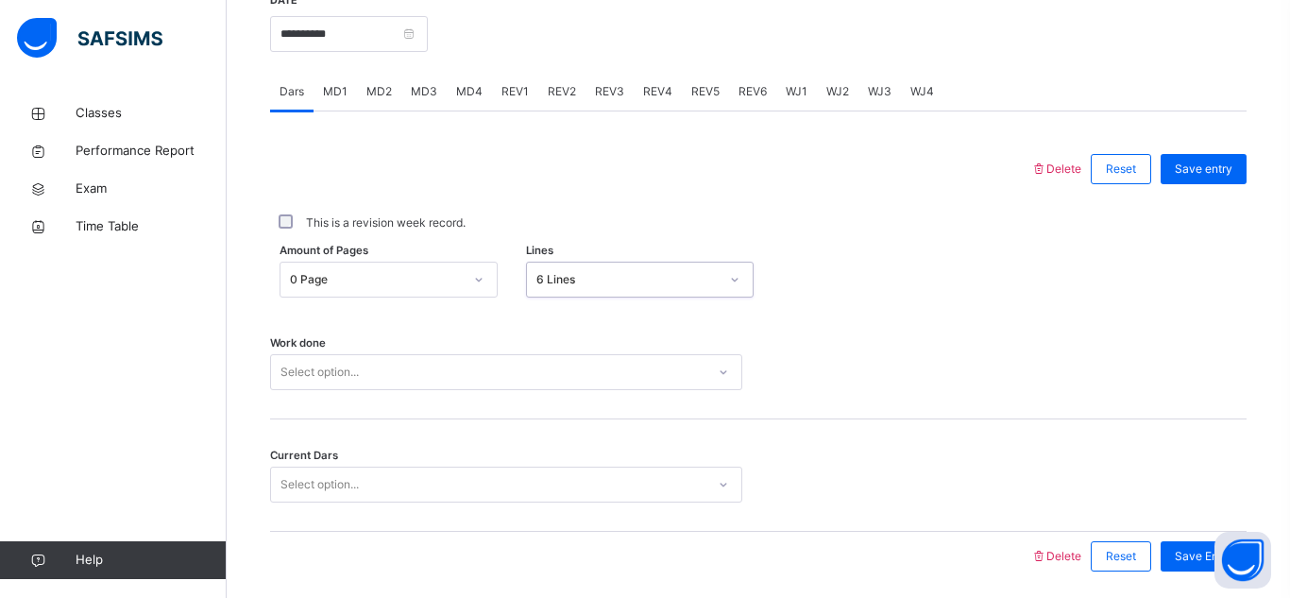
click at [480, 372] on div "Select option..." at bounding box center [506, 372] width 472 height 36
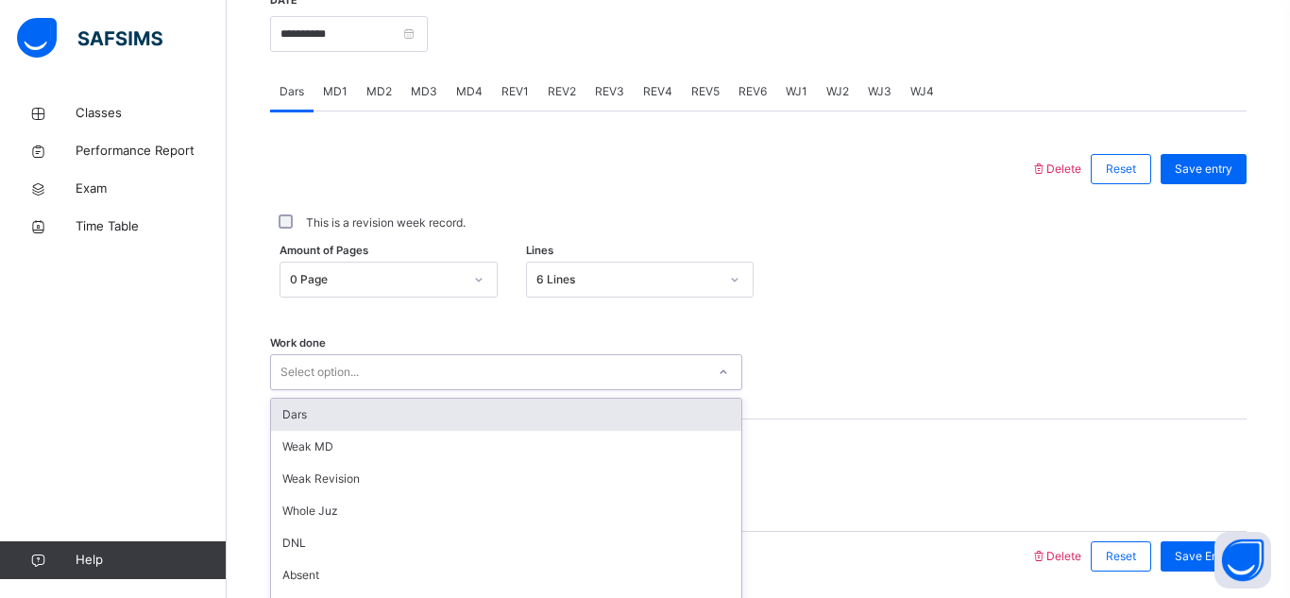
scroll to position [821, 0]
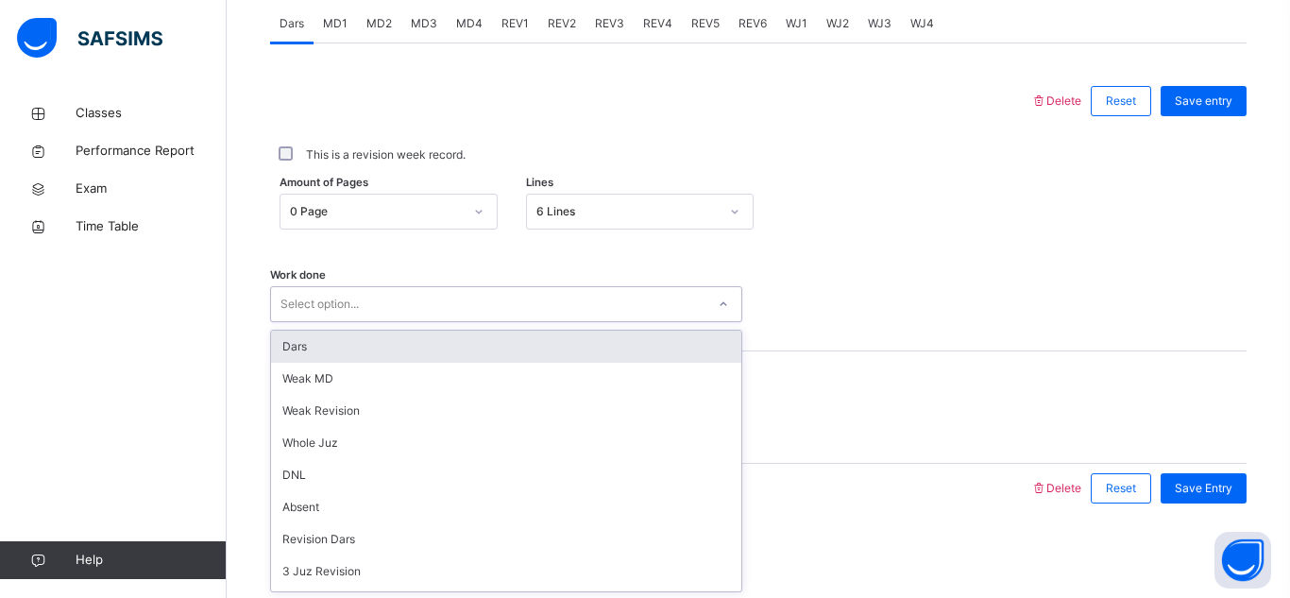
click at [478, 355] on div "Dars" at bounding box center [506, 346] width 470 height 32
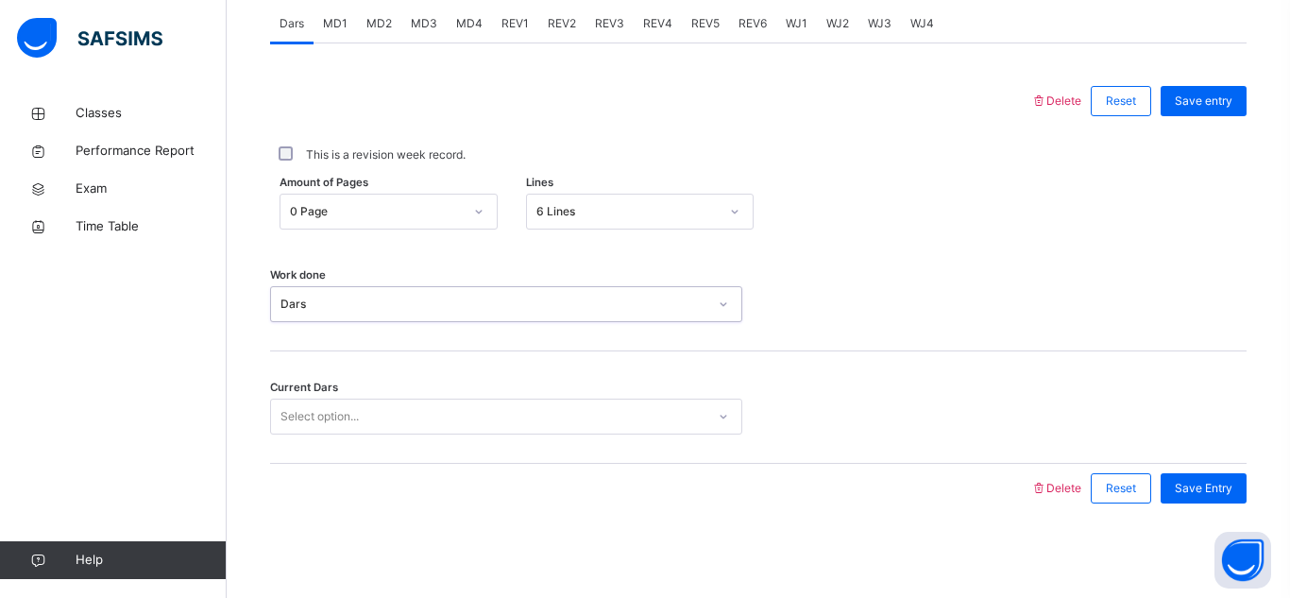
click at [452, 423] on div "Select option..." at bounding box center [488, 416] width 434 height 29
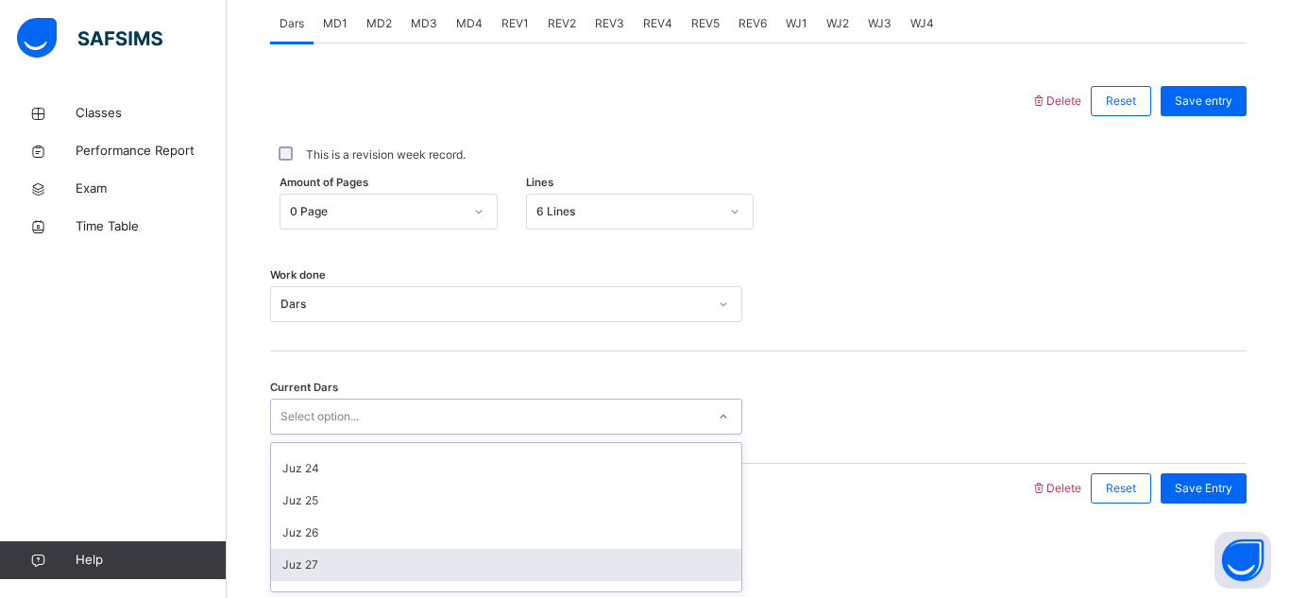
scroll to position [761, 0]
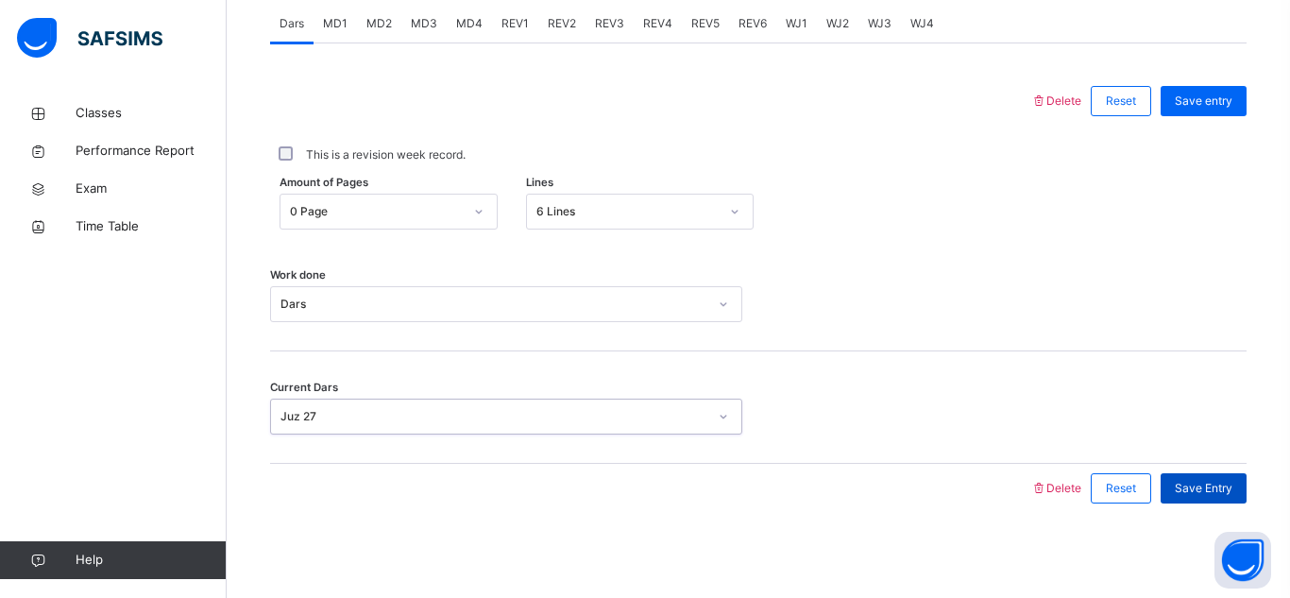
click at [1198, 485] on span "Save Entry" at bounding box center [1204, 488] width 58 height 17
click at [1198, 485] on span "Save Entry" at bounding box center [1204, 491] width 58 height 17
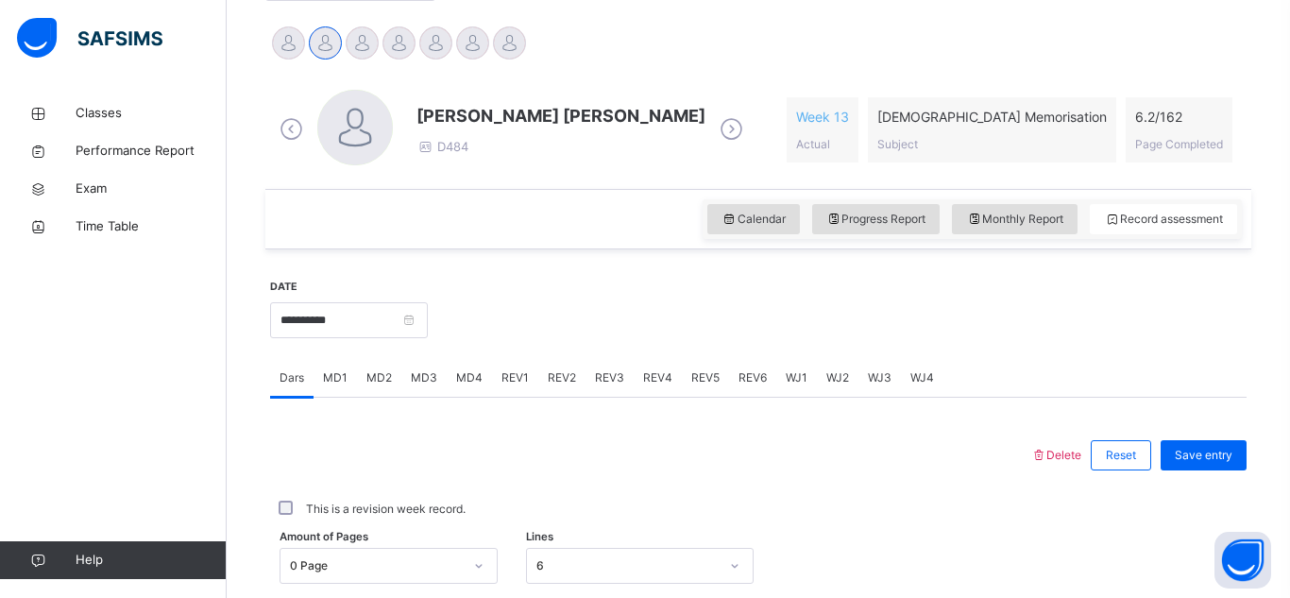
scroll to position [467, 0]
click at [417, 381] on span "MD3" at bounding box center [424, 376] width 26 height 17
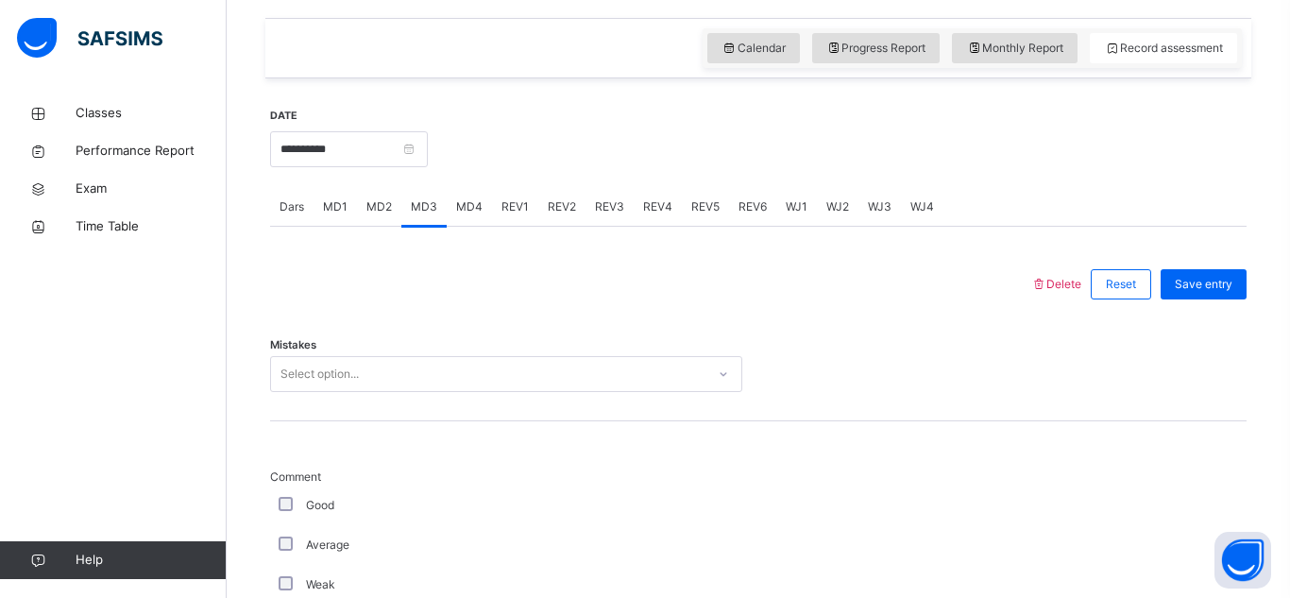
scroll to position [636, 0]
click at [417, 382] on div "Select option..." at bounding box center [488, 375] width 434 height 29
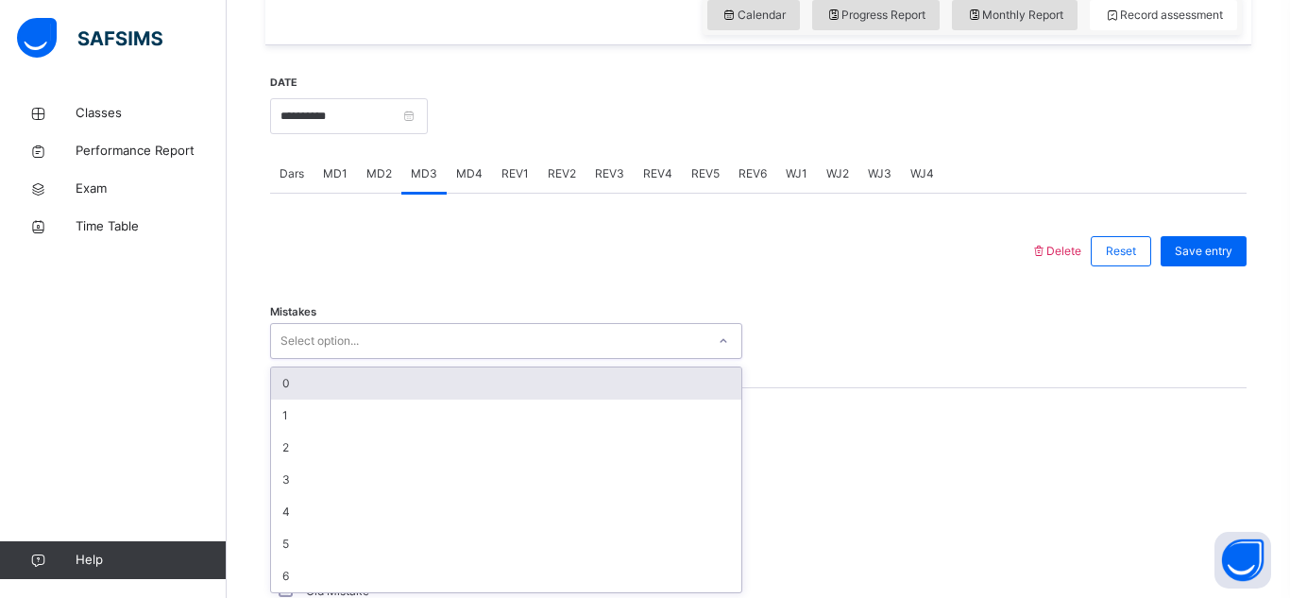
scroll to position [673, 0]
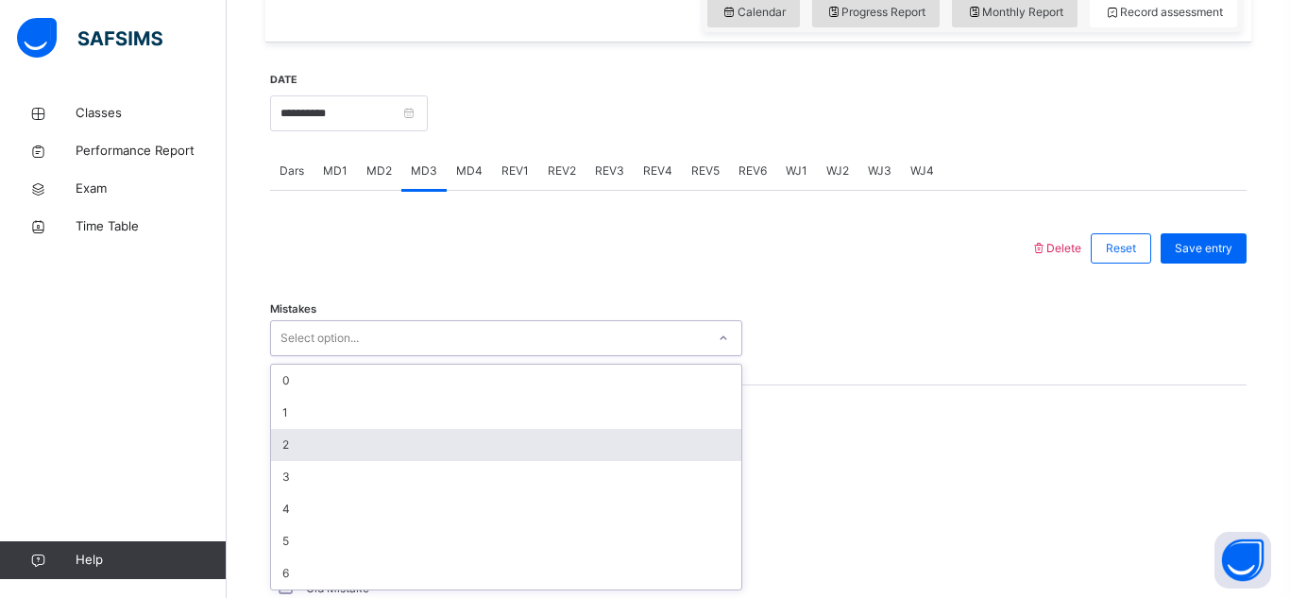
click at [405, 438] on div "2" at bounding box center [506, 445] width 470 height 32
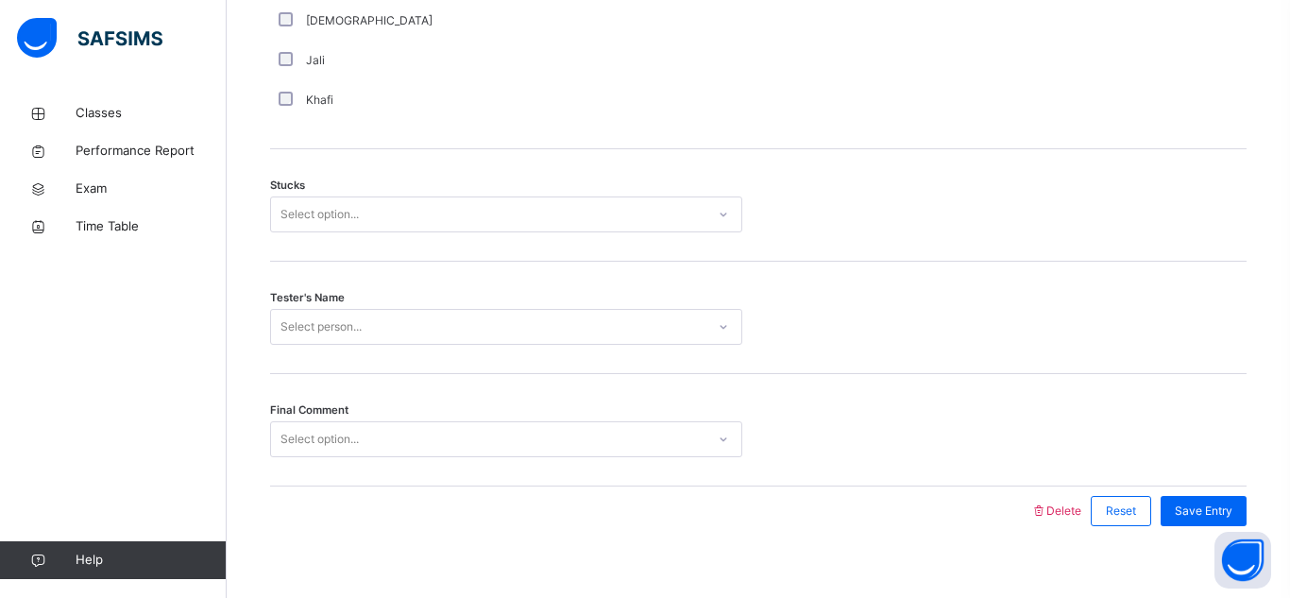
scroll to position [1524, 0]
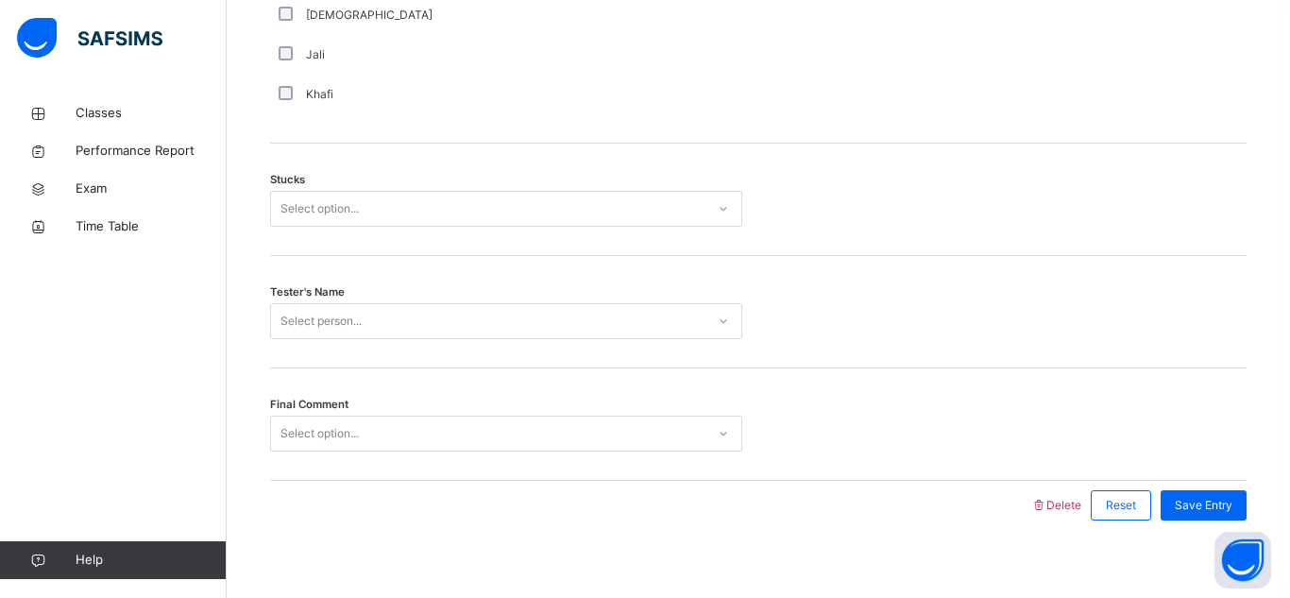
click at [431, 201] on div "Select option..." at bounding box center [488, 209] width 434 height 29
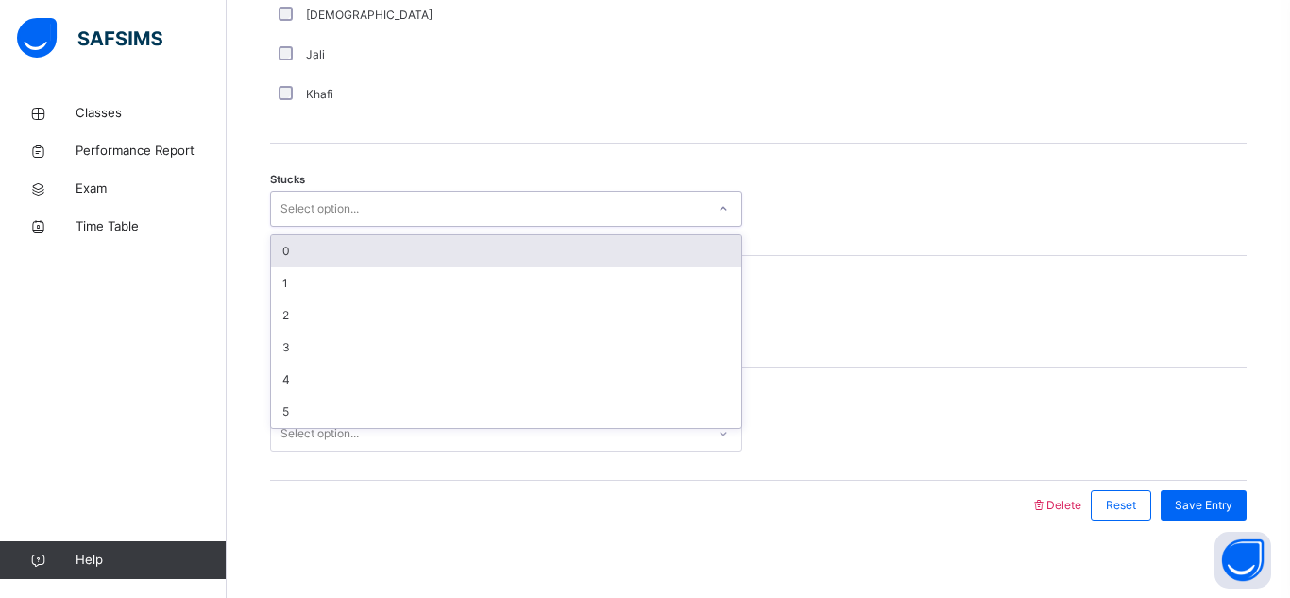
click at [428, 261] on div "0" at bounding box center [506, 251] width 470 height 32
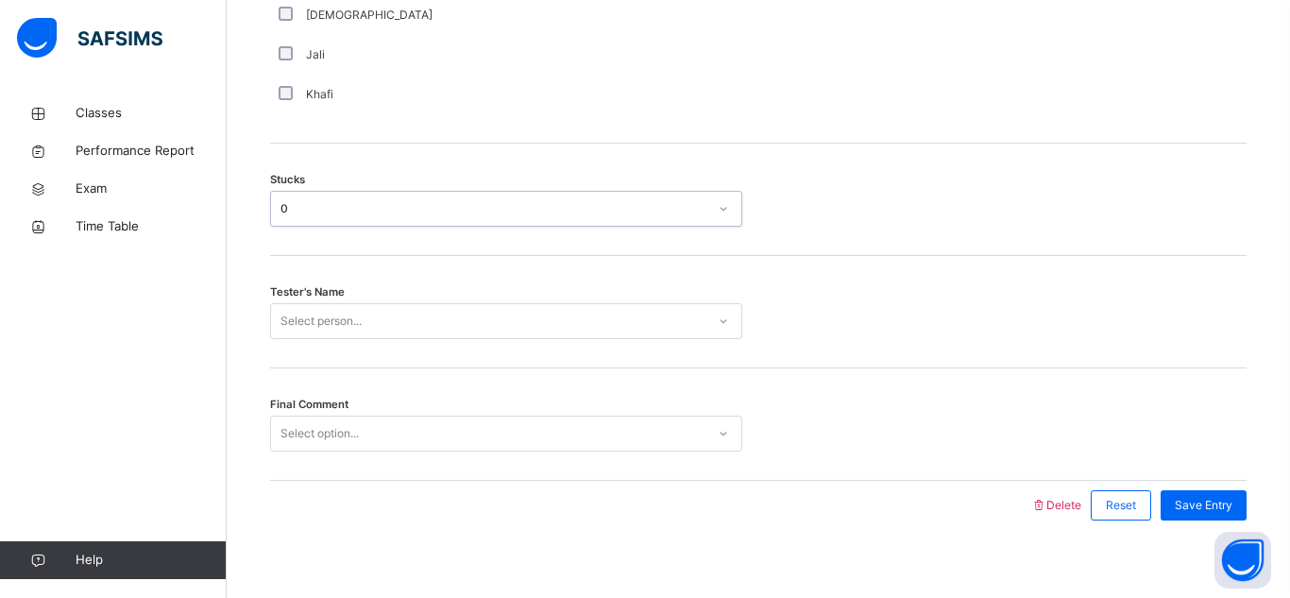
click at [449, 214] on div "0" at bounding box center [493, 208] width 427 height 17
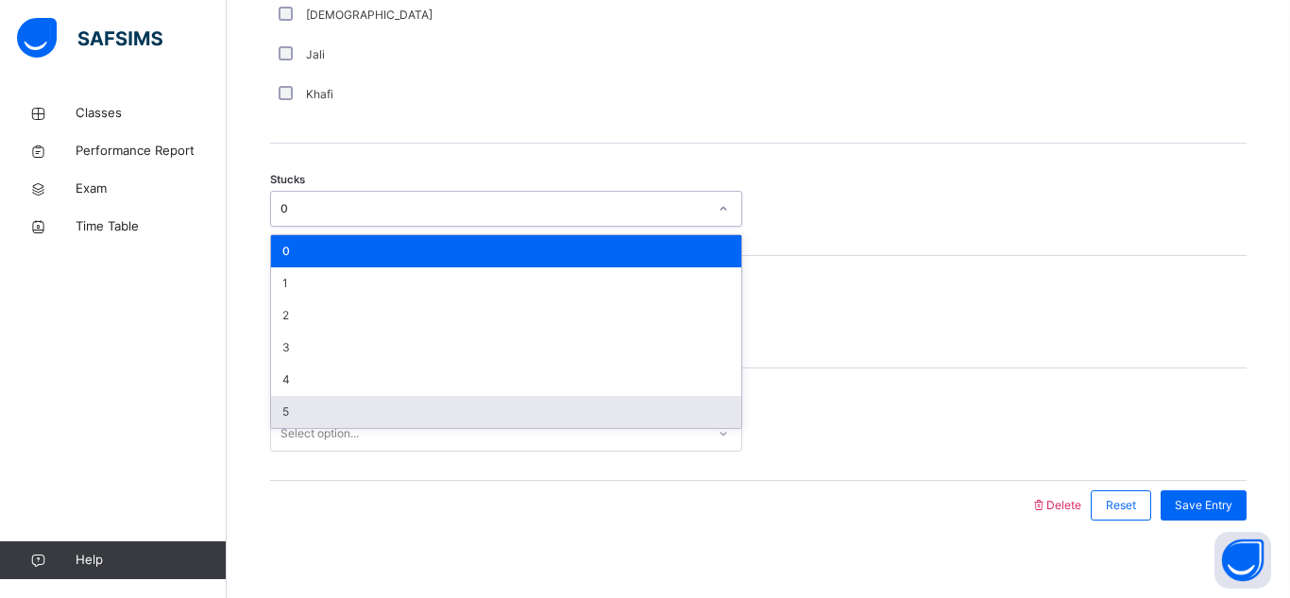
click at [406, 398] on div "5" at bounding box center [506, 412] width 470 height 32
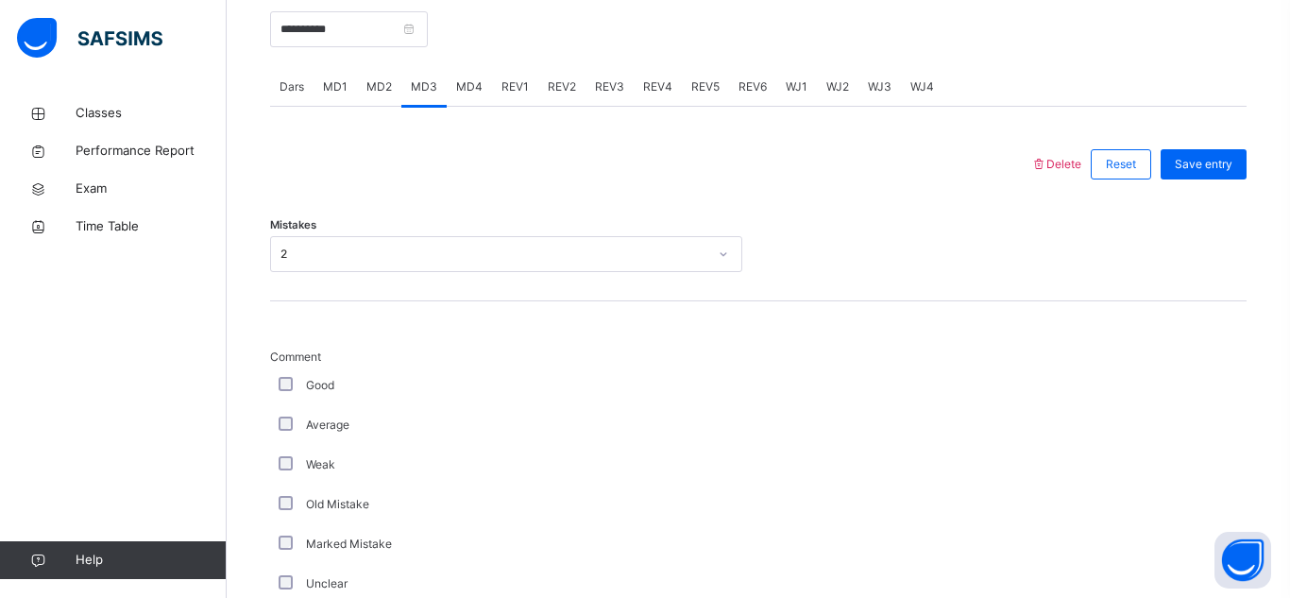
scroll to position [758, 0]
click at [515, 261] on div "2" at bounding box center [493, 253] width 427 height 17
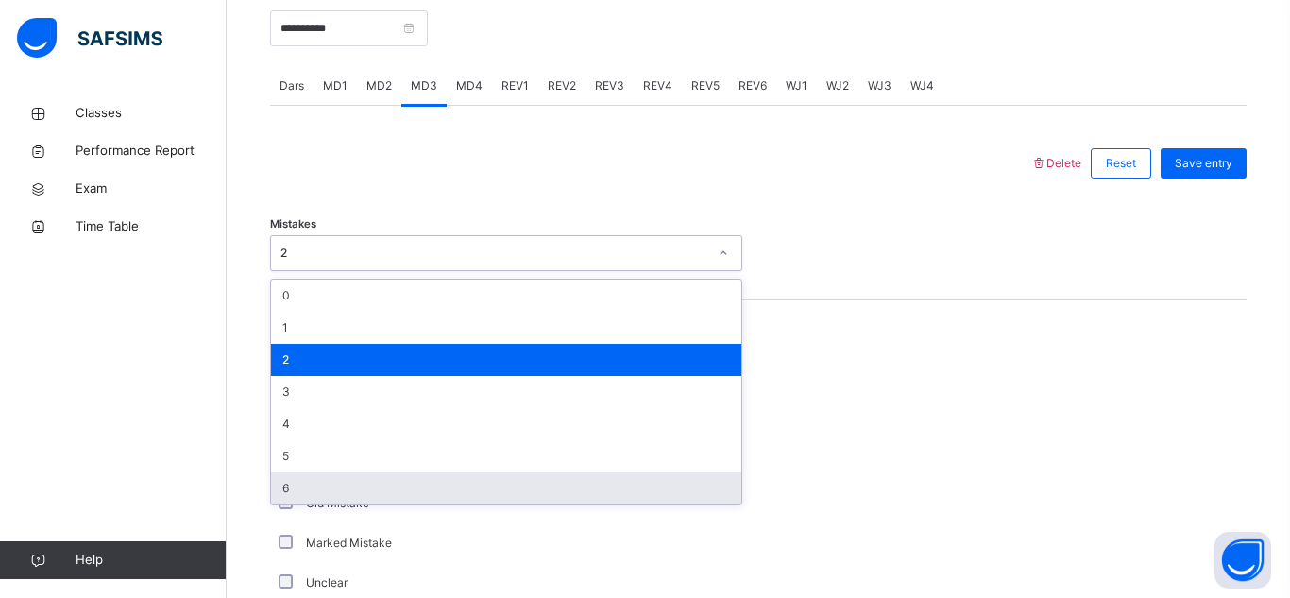
click at [439, 492] on div "6" at bounding box center [506, 488] width 470 height 32
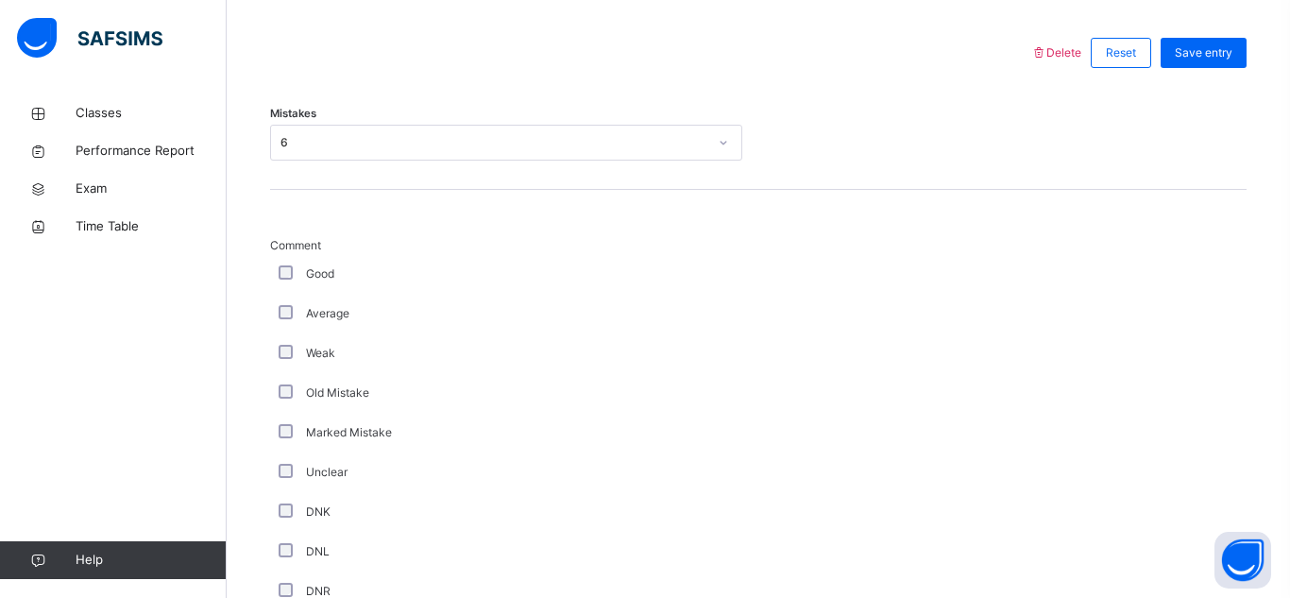
scroll to position [916, 0]
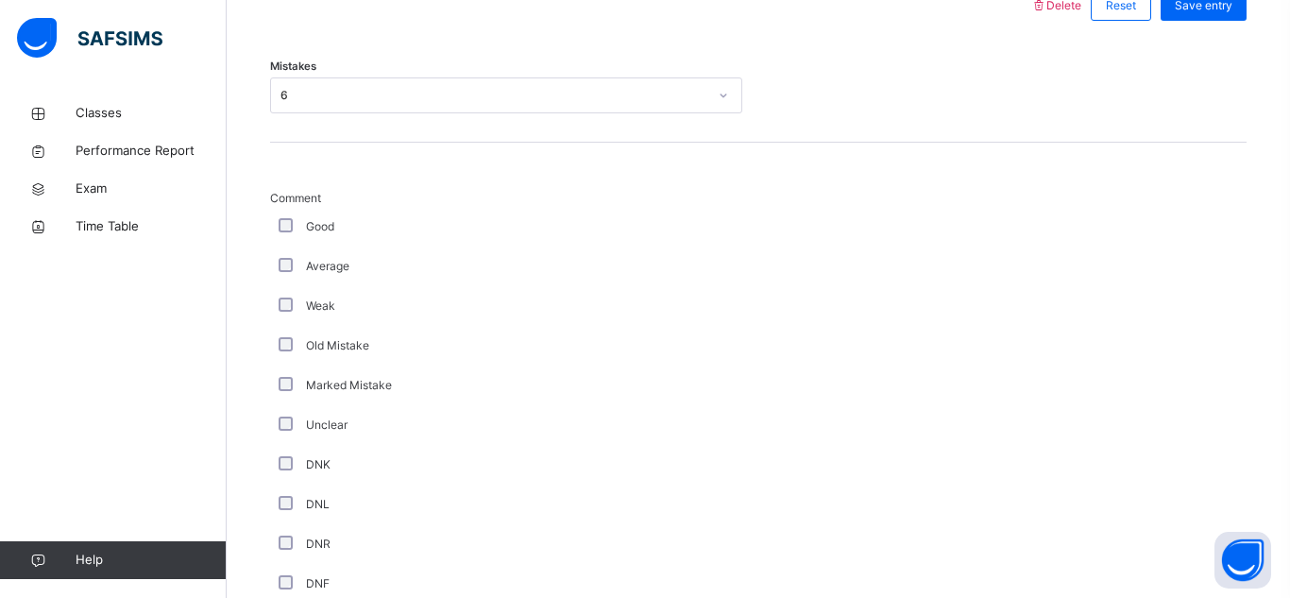
click at [281, 511] on div "DNL" at bounding box center [506, 504] width 463 height 17
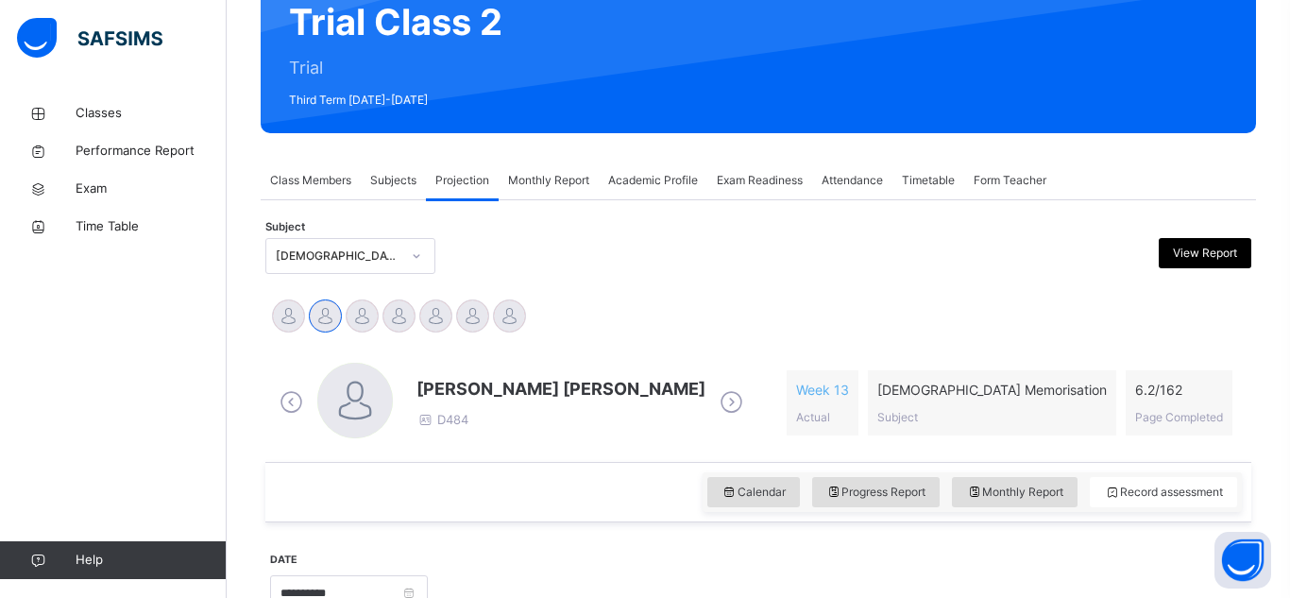
scroll to position [191, 0]
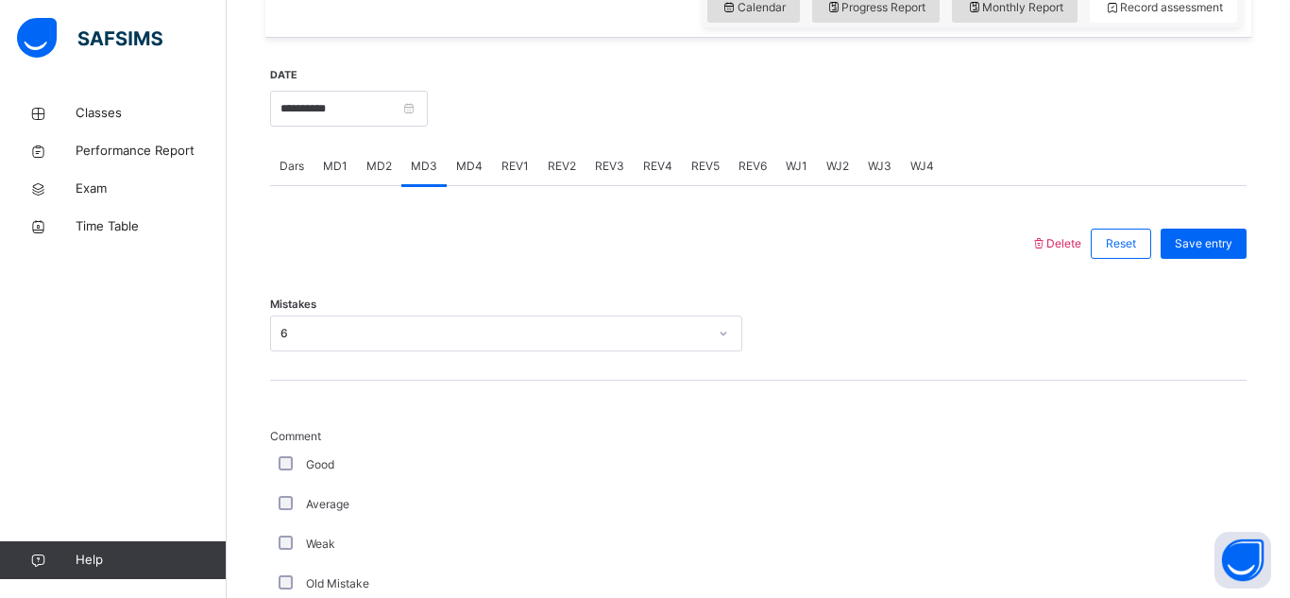
scroll to position [748, 0]
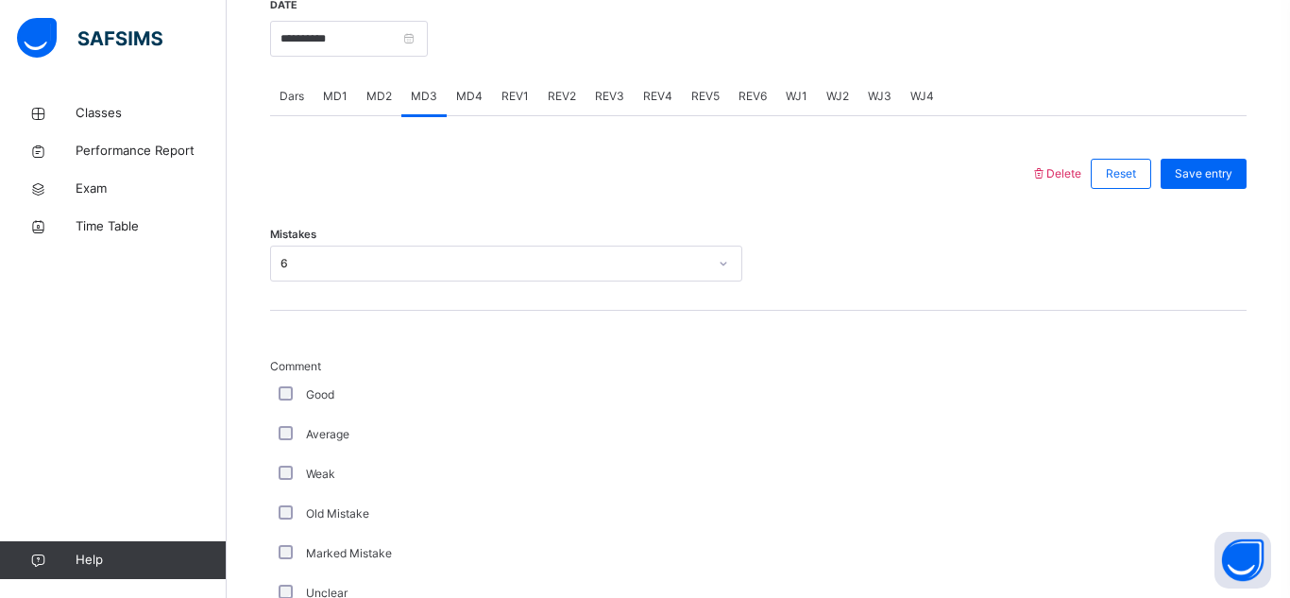
click at [288, 261] on div "6" at bounding box center [493, 263] width 427 height 17
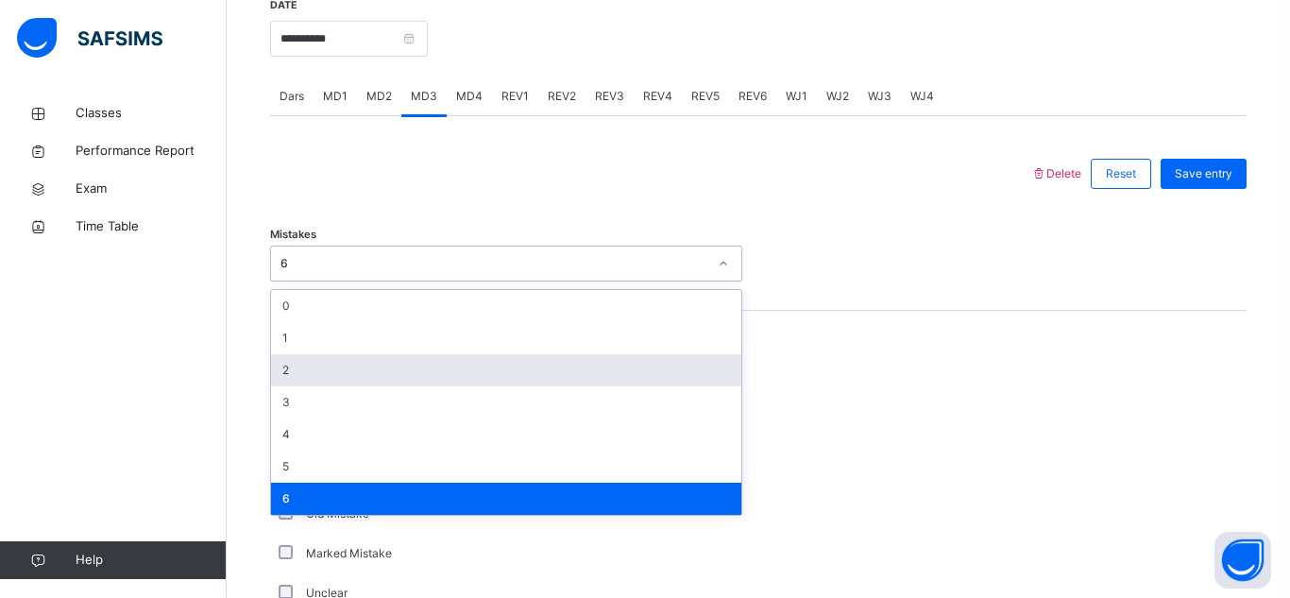
click at [274, 356] on div "2" at bounding box center [506, 370] width 470 height 32
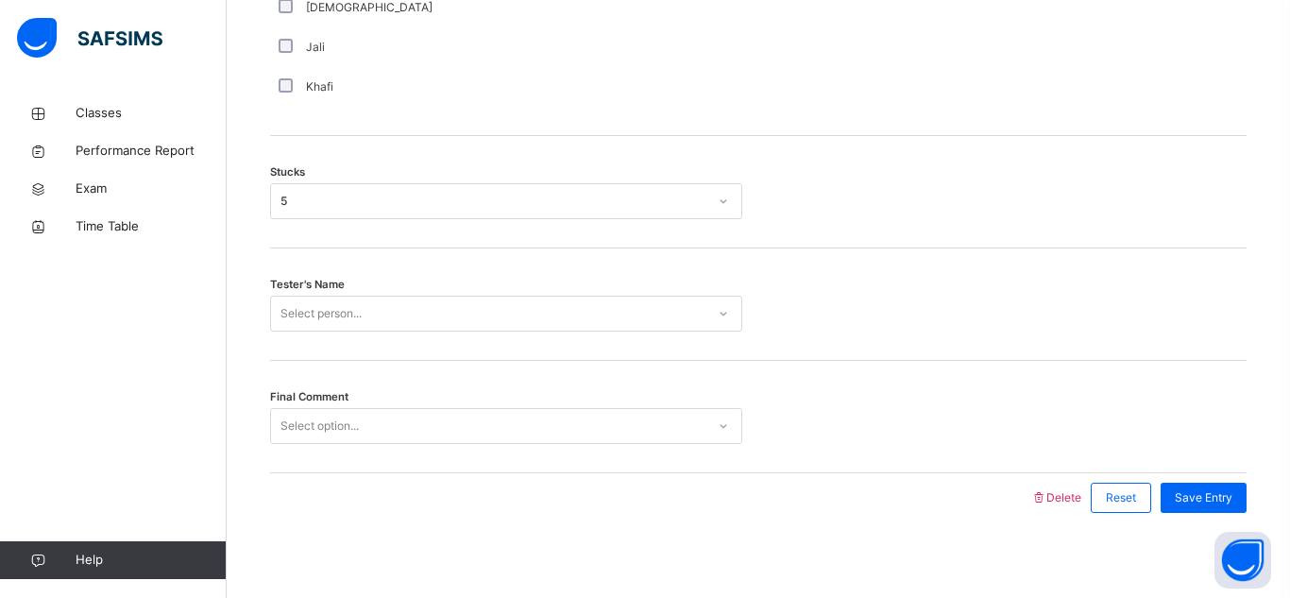
scroll to position [1541, 0]
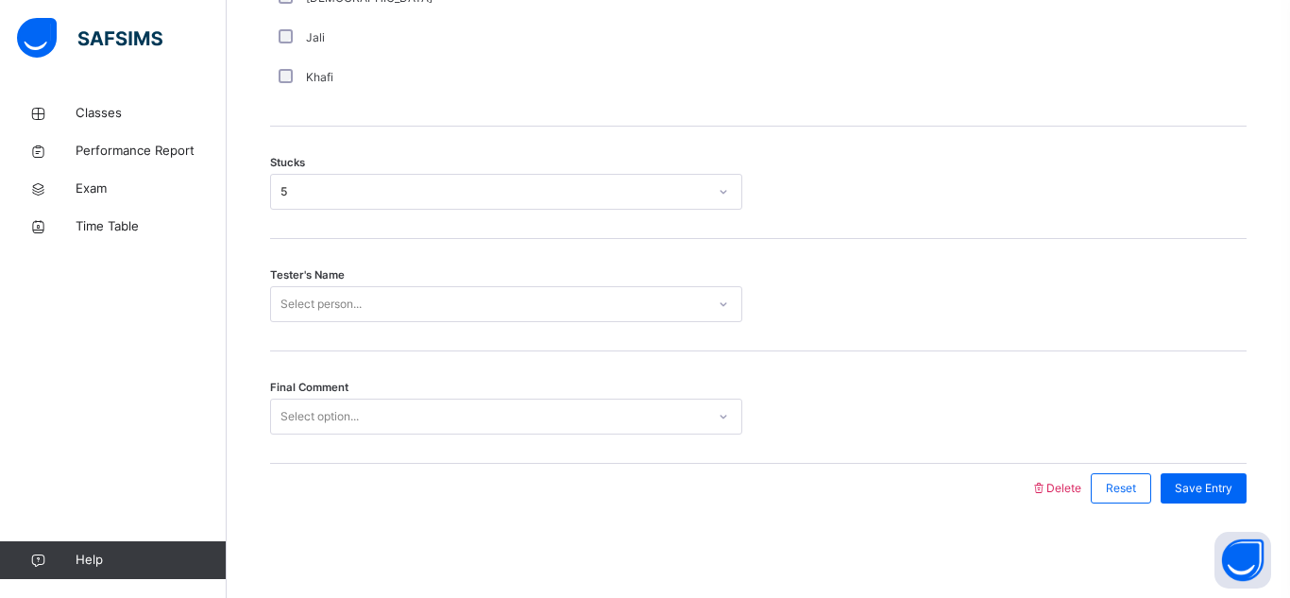
click at [386, 185] on div "5" at bounding box center [493, 191] width 427 height 17
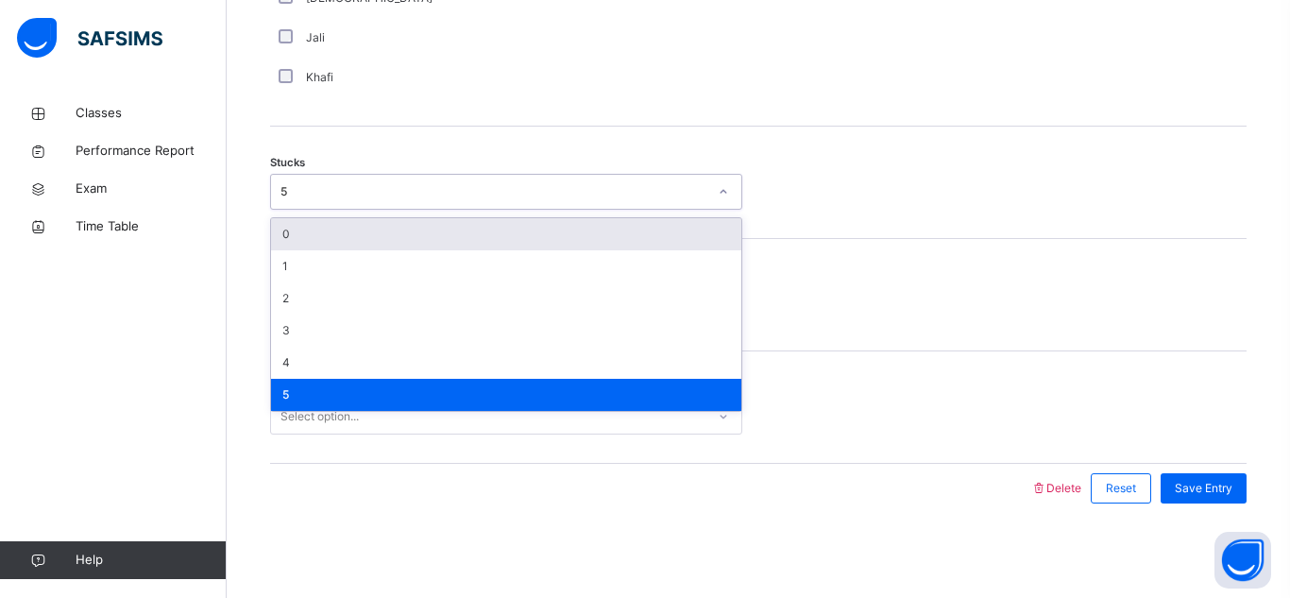
click at [357, 234] on div "0" at bounding box center [506, 234] width 470 height 32
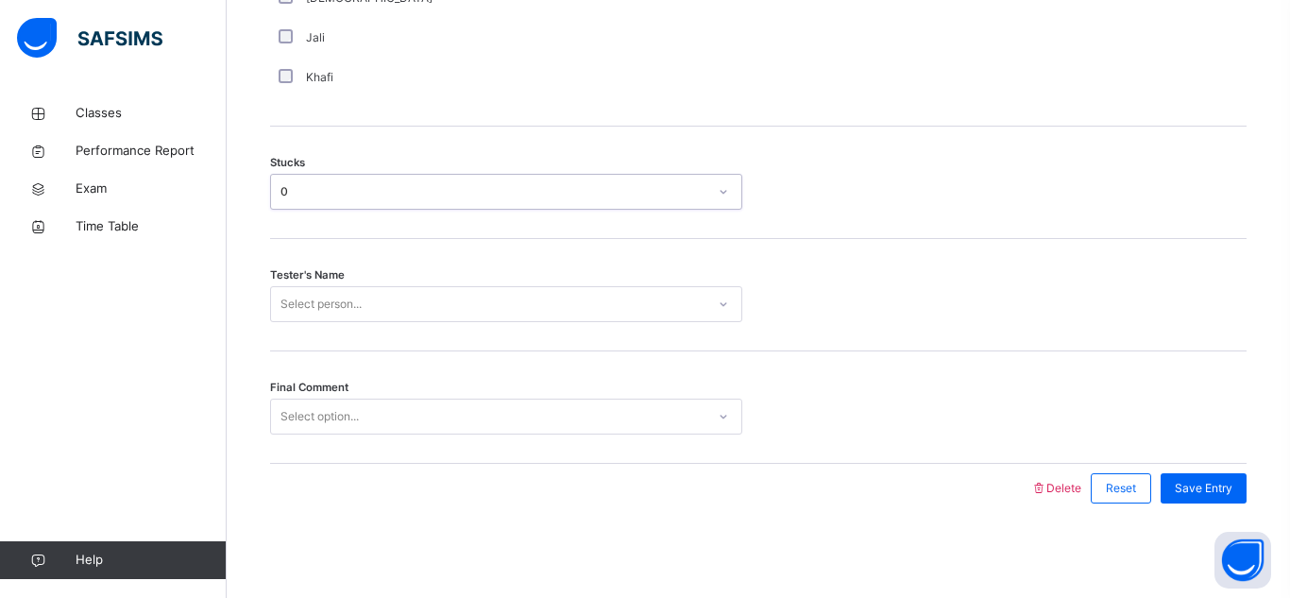
click at [361, 298] on div "Select person..." at bounding box center [320, 304] width 81 height 36
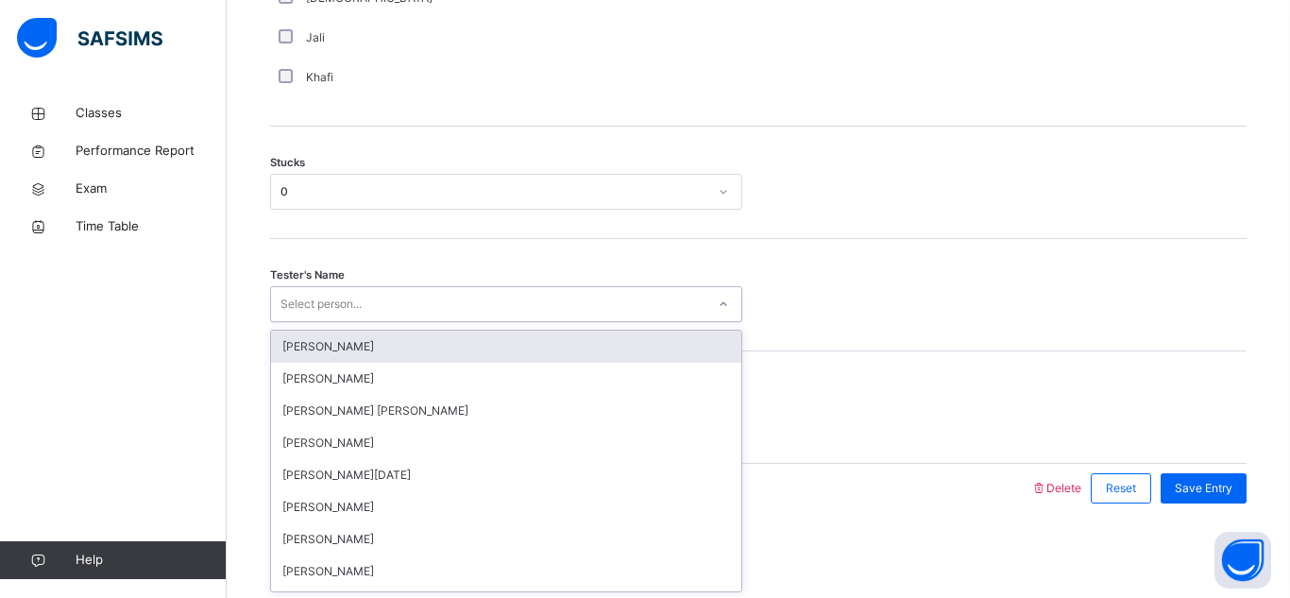
type input "*"
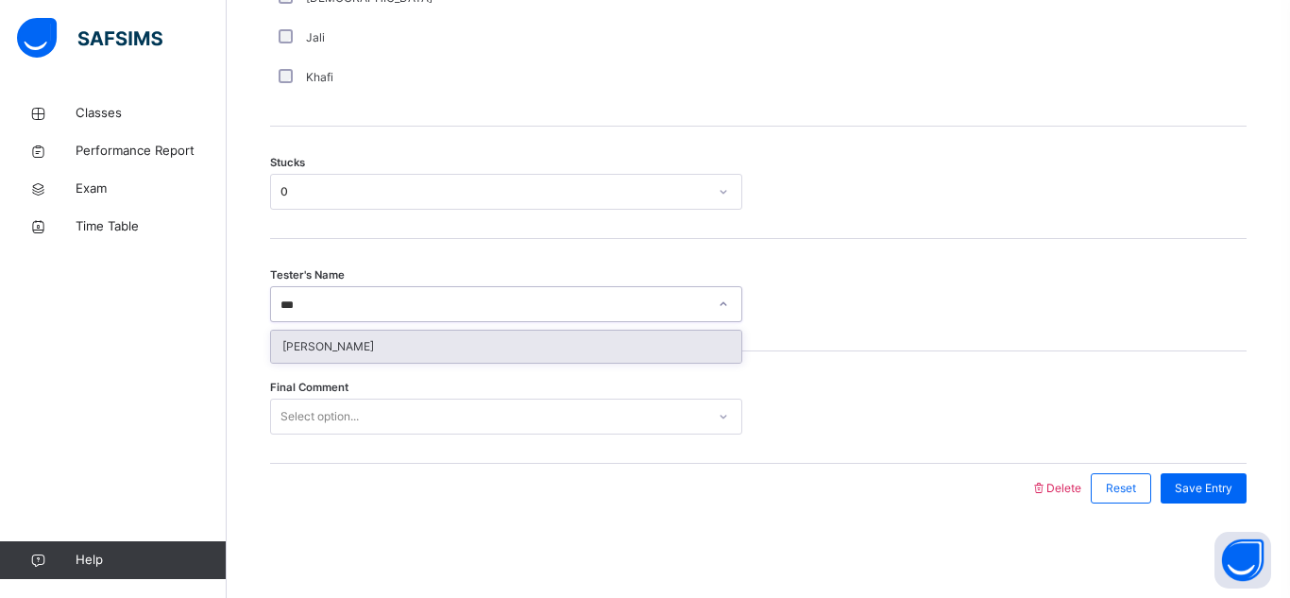
type input "****"
click at [365, 357] on div "[PERSON_NAME]" at bounding box center [506, 346] width 470 height 32
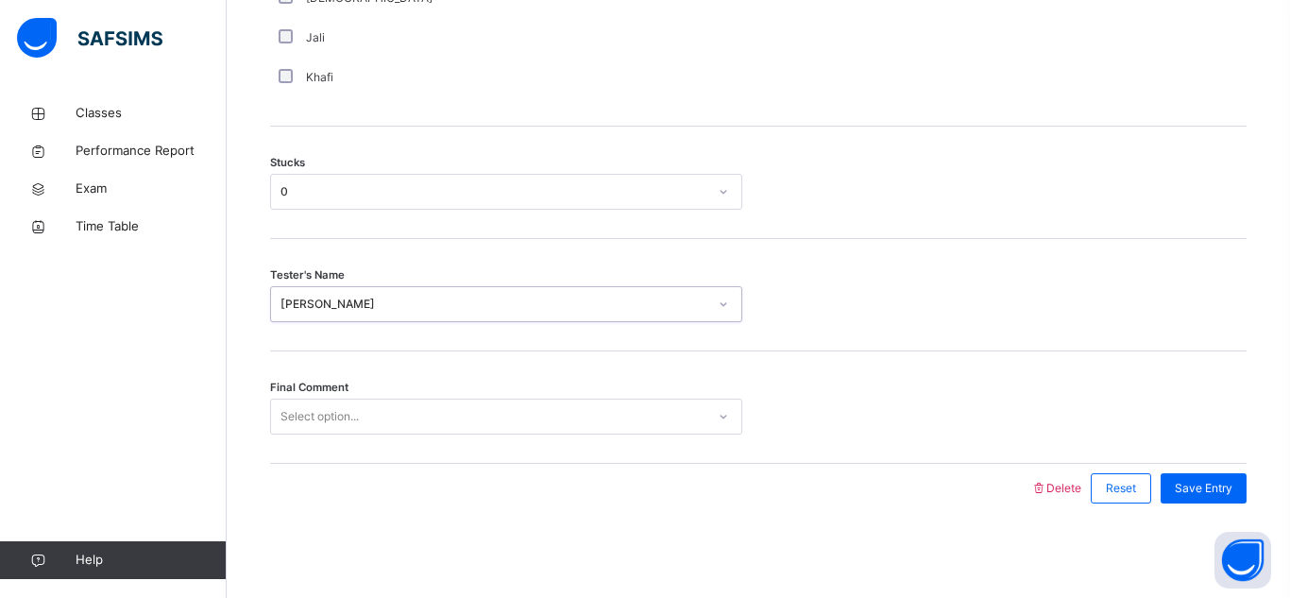
click at [370, 415] on div "Select option..." at bounding box center [488, 416] width 434 height 29
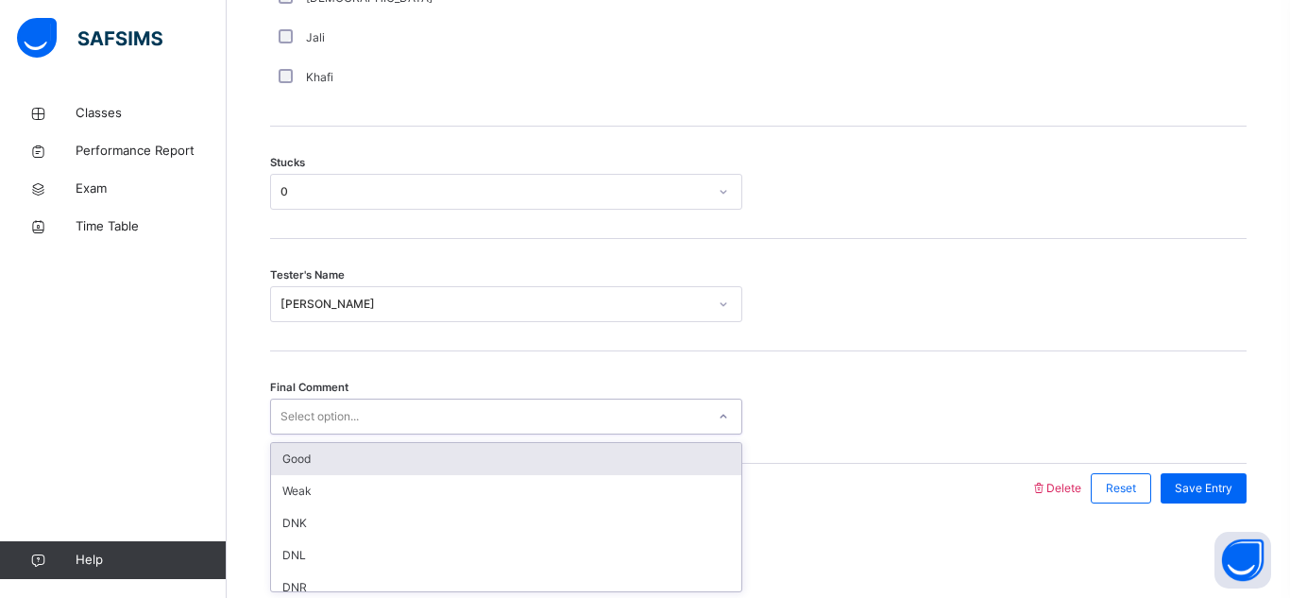
click at [360, 455] on div "Good" at bounding box center [506, 459] width 470 height 32
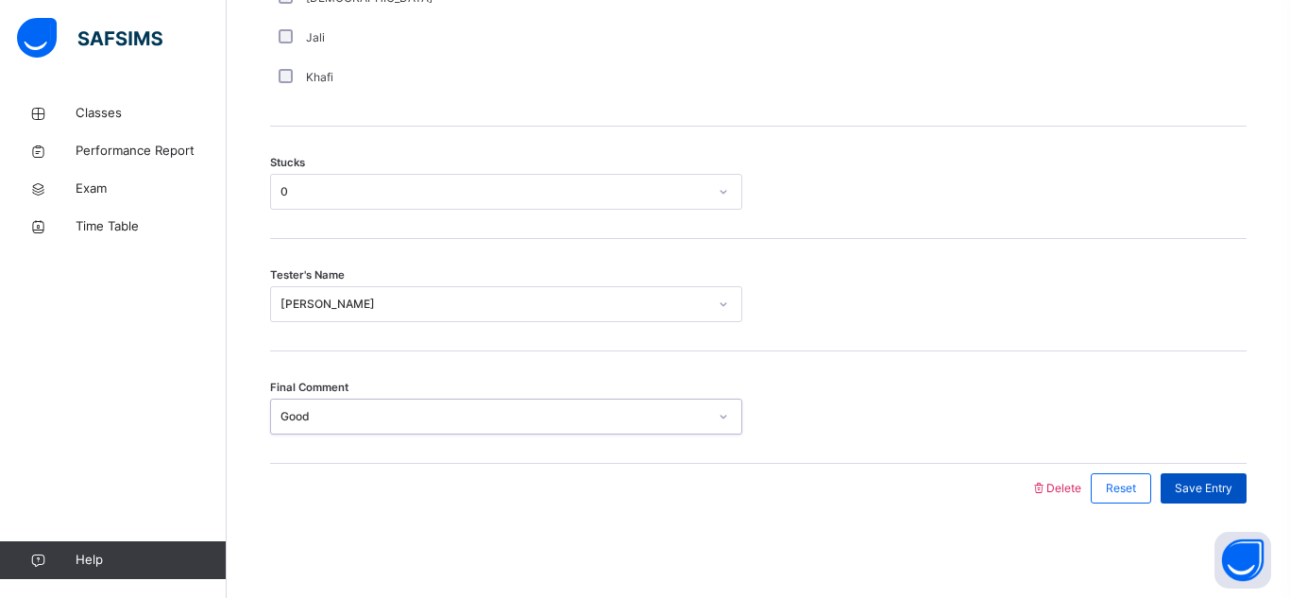
click at [1186, 487] on span "Save Entry" at bounding box center [1204, 488] width 58 height 17
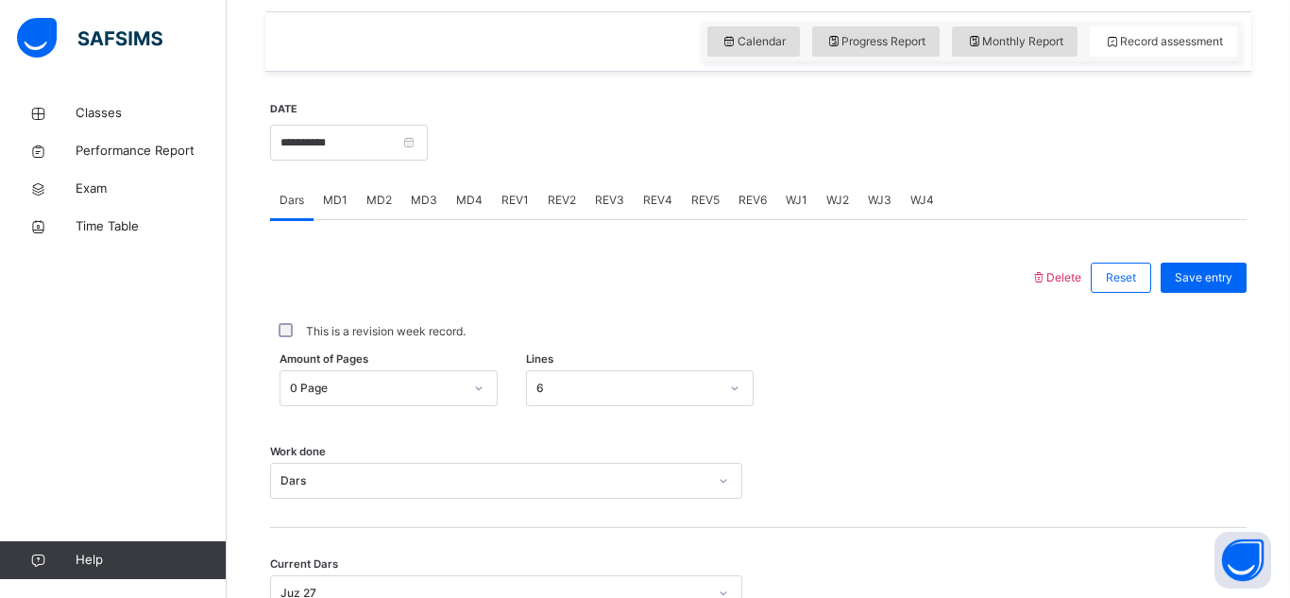
scroll to position [648, 0]
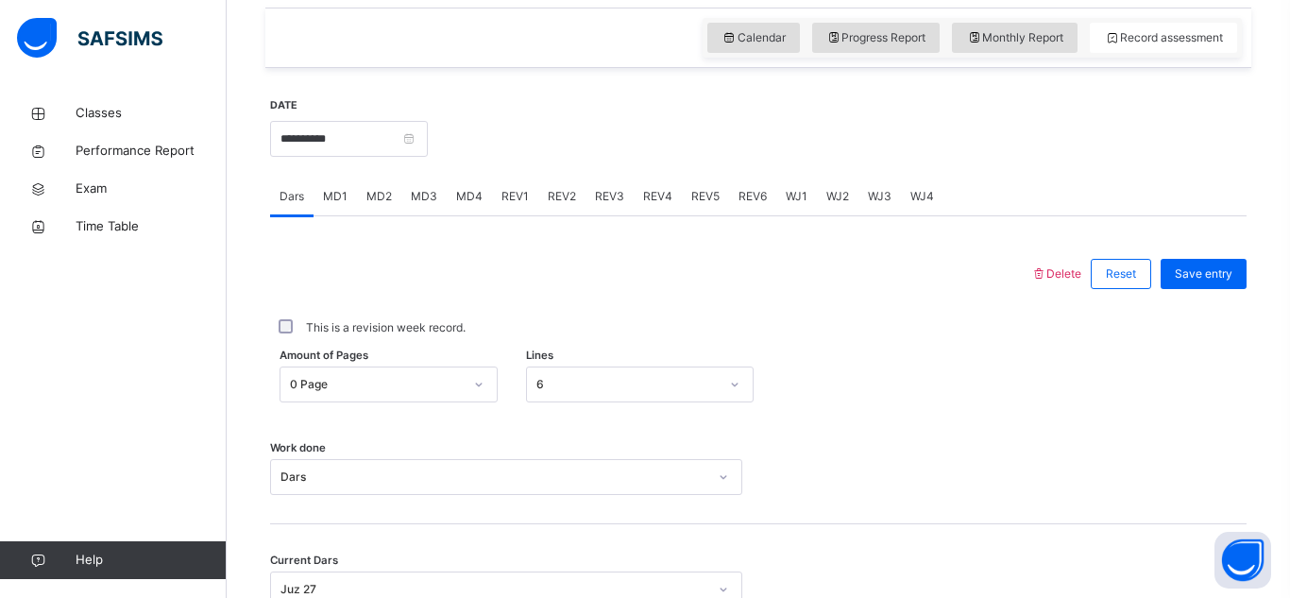
click at [476, 188] on span "MD4" at bounding box center [469, 196] width 26 height 17
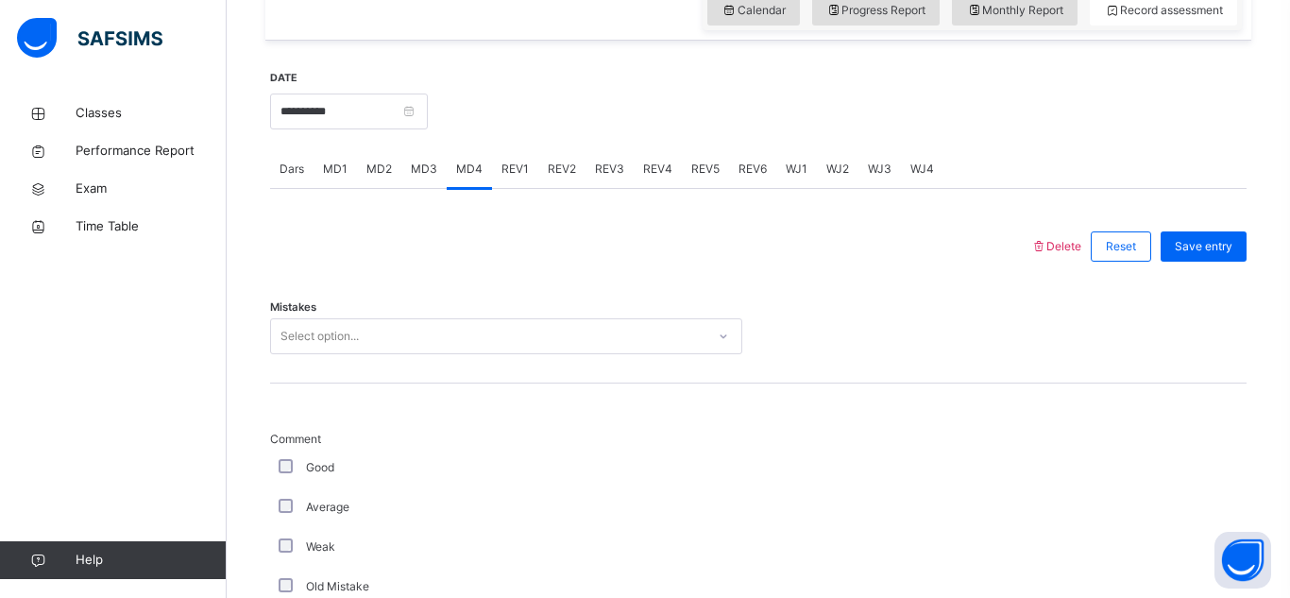
scroll to position [677, 0]
click at [362, 340] on div "Select option..." at bounding box center [488, 334] width 434 height 29
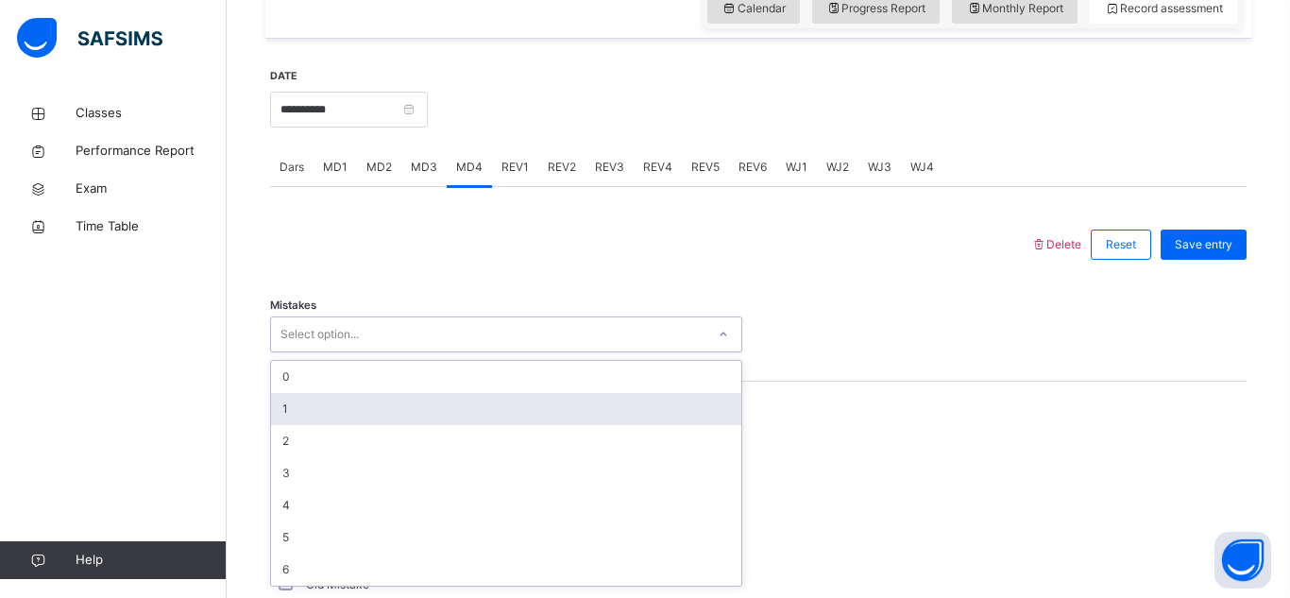
click at [349, 401] on div "1" at bounding box center [506, 409] width 470 height 32
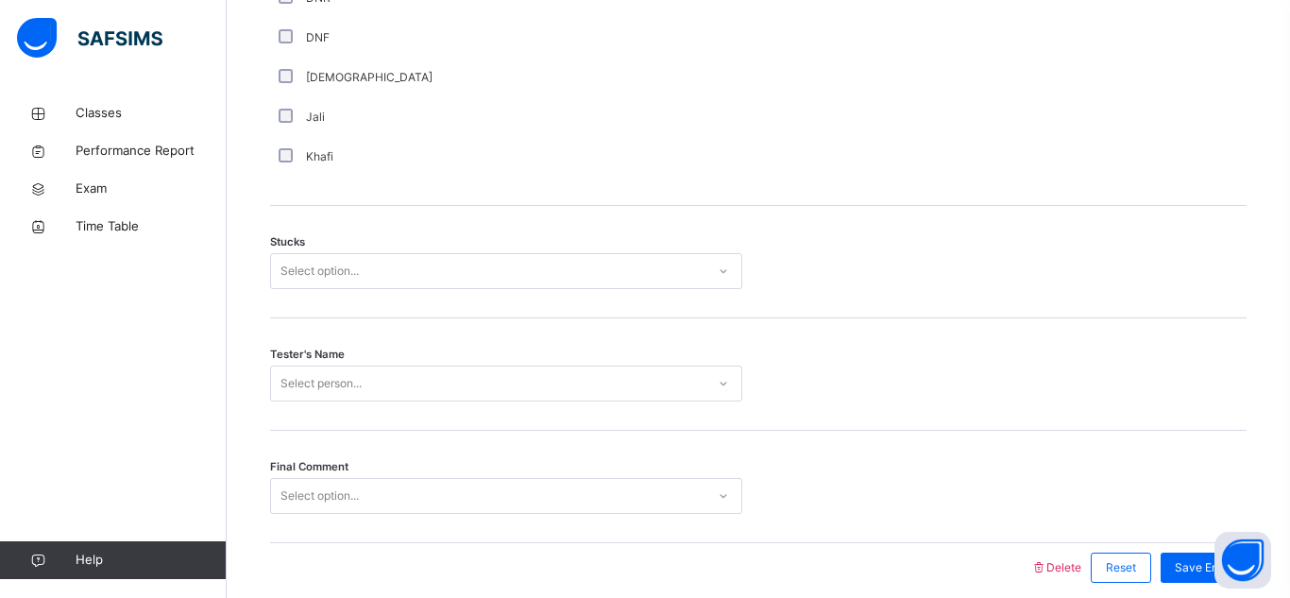
scroll to position [1466, 0]
click at [280, 269] on div "Select option..." at bounding box center [319, 266] width 78 height 36
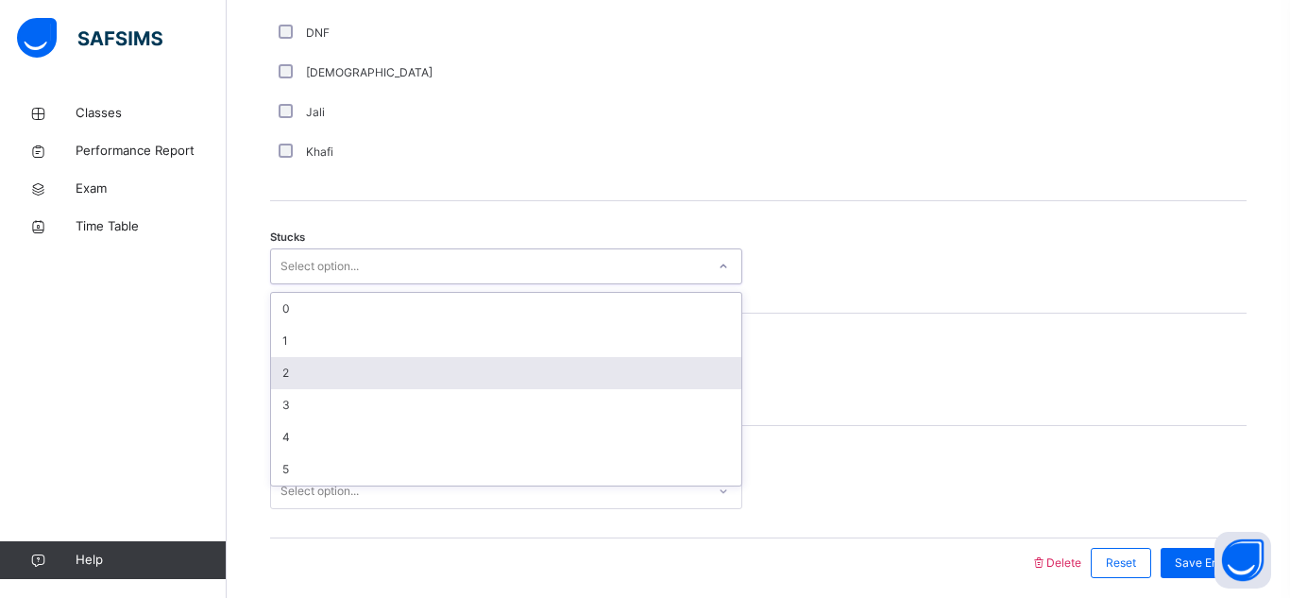
click at [283, 377] on div "2" at bounding box center [506, 373] width 470 height 32
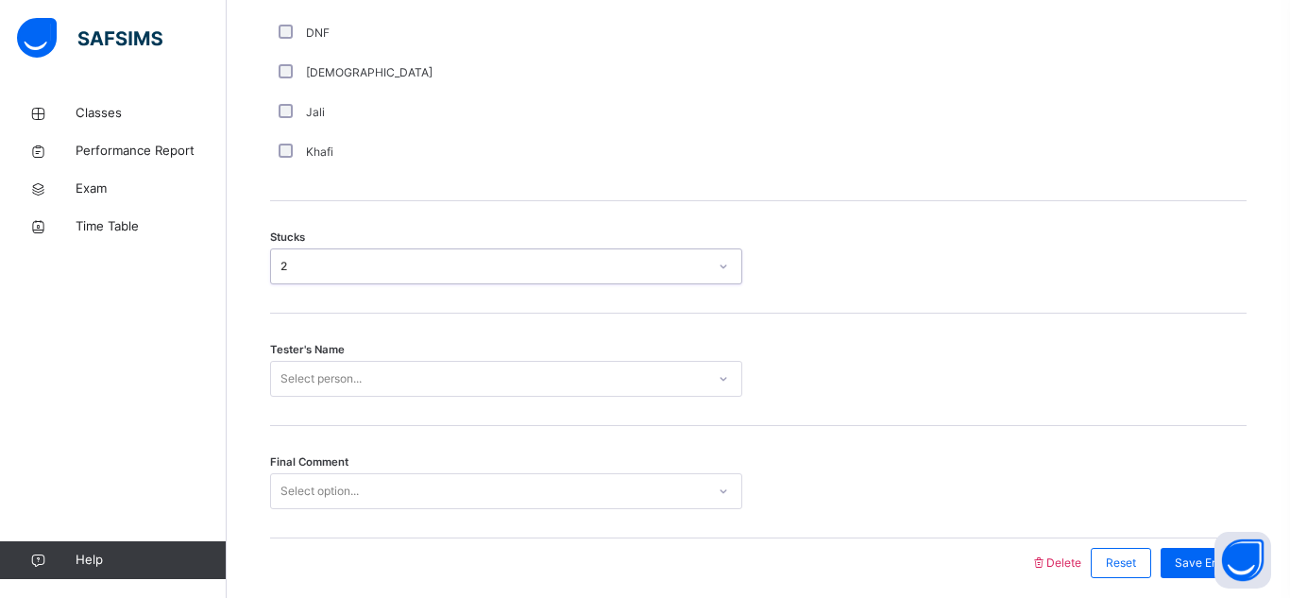
click at [312, 382] on div "Tester's Name Select person..." at bounding box center [758, 369] width 976 height 112
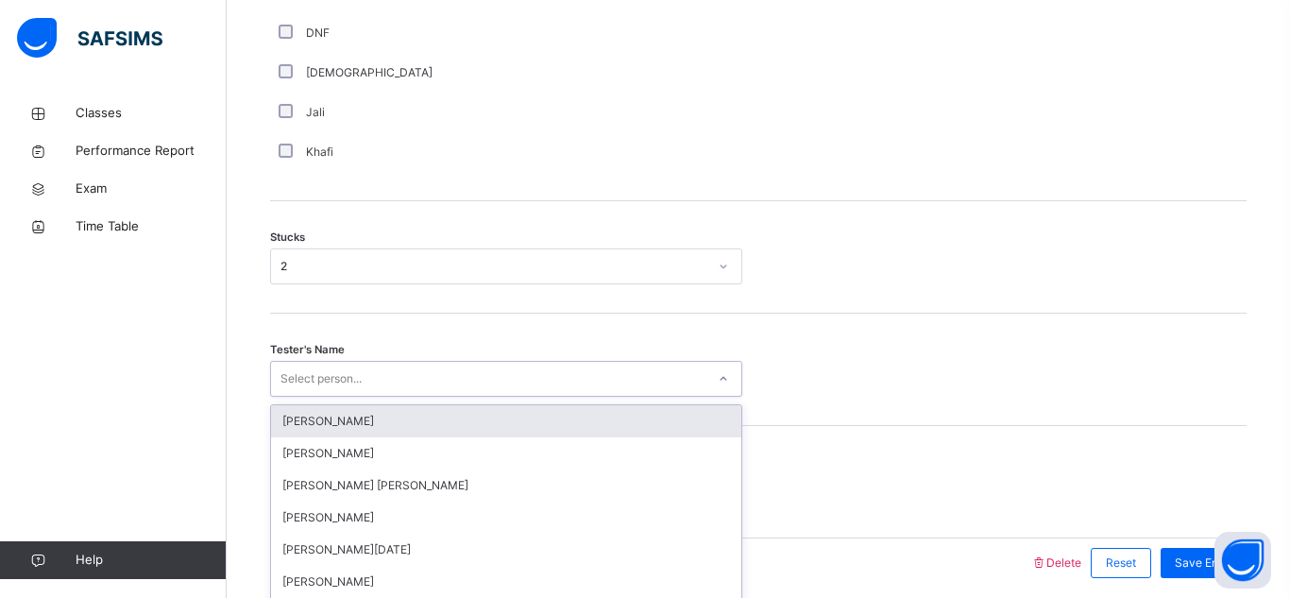
scroll to position [1541, 0]
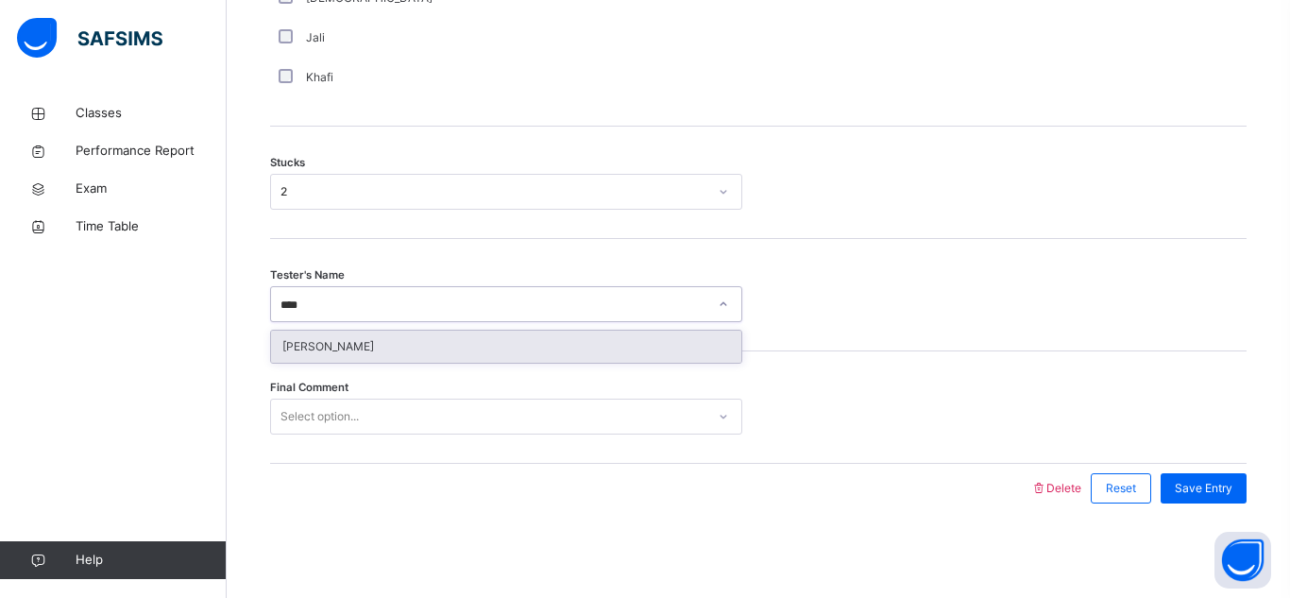
type input "*****"
click at [342, 350] on div "[PERSON_NAME]" at bounding box center [506, 346] width 470 height 32
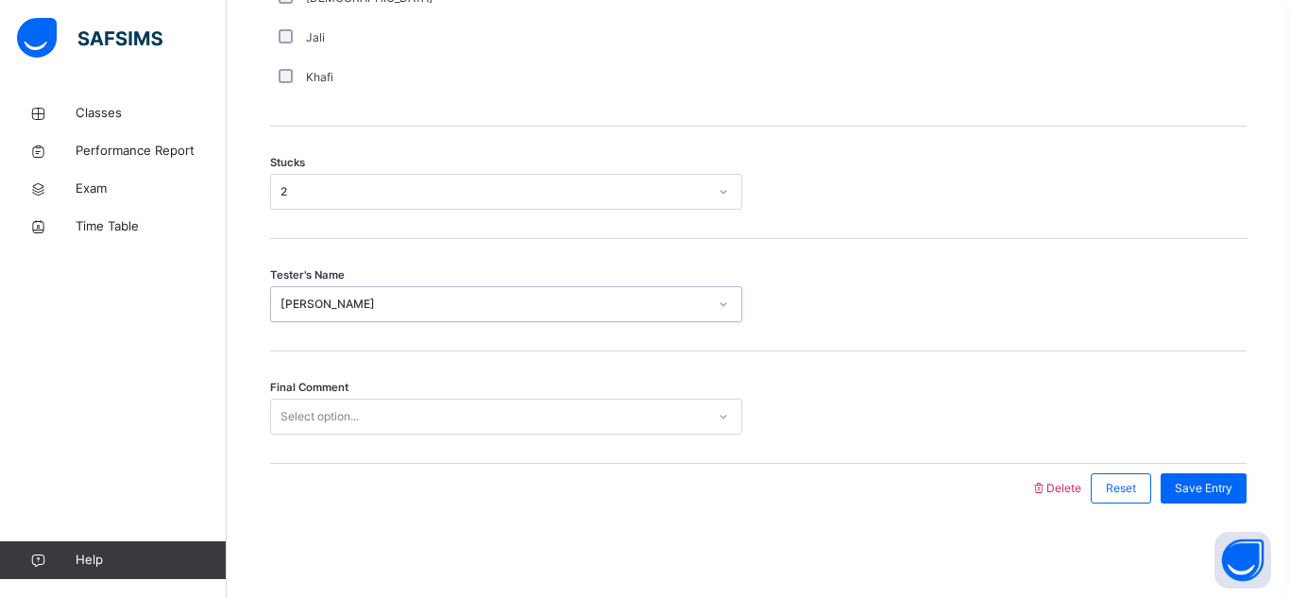
click at [345, 409] on div "Select option..." at bounding box center [319, 416] width 78 height 36
type input "*"
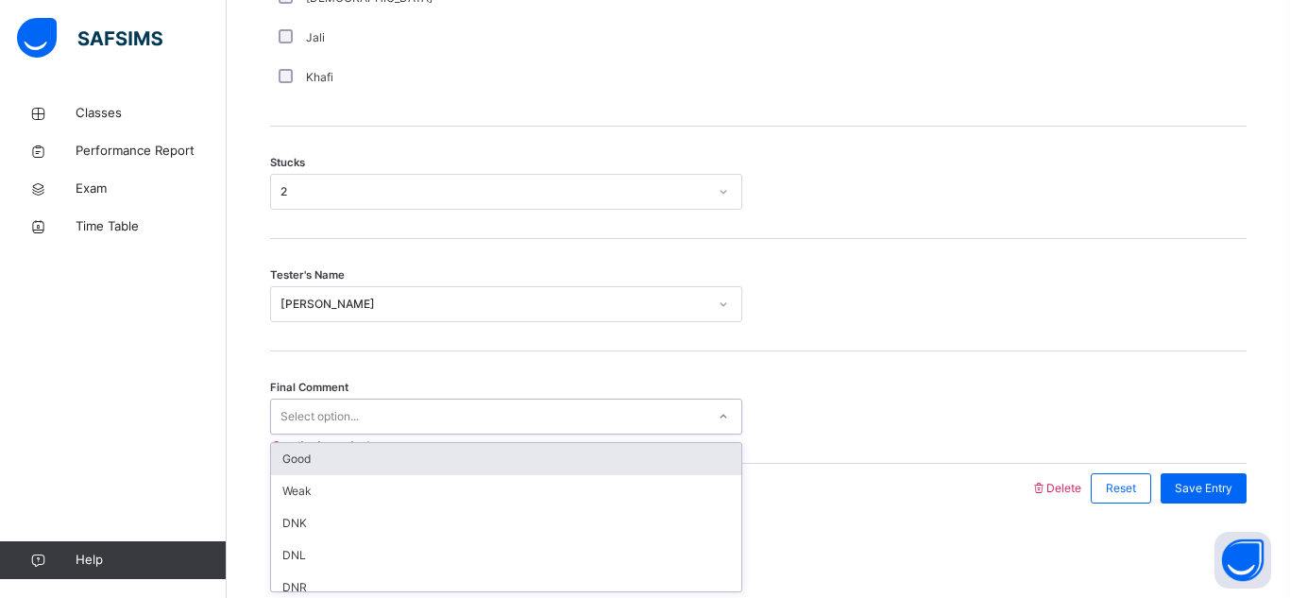
click at [342, 453] on div "Good" at bounding box center [506, 459] width 470 height 32
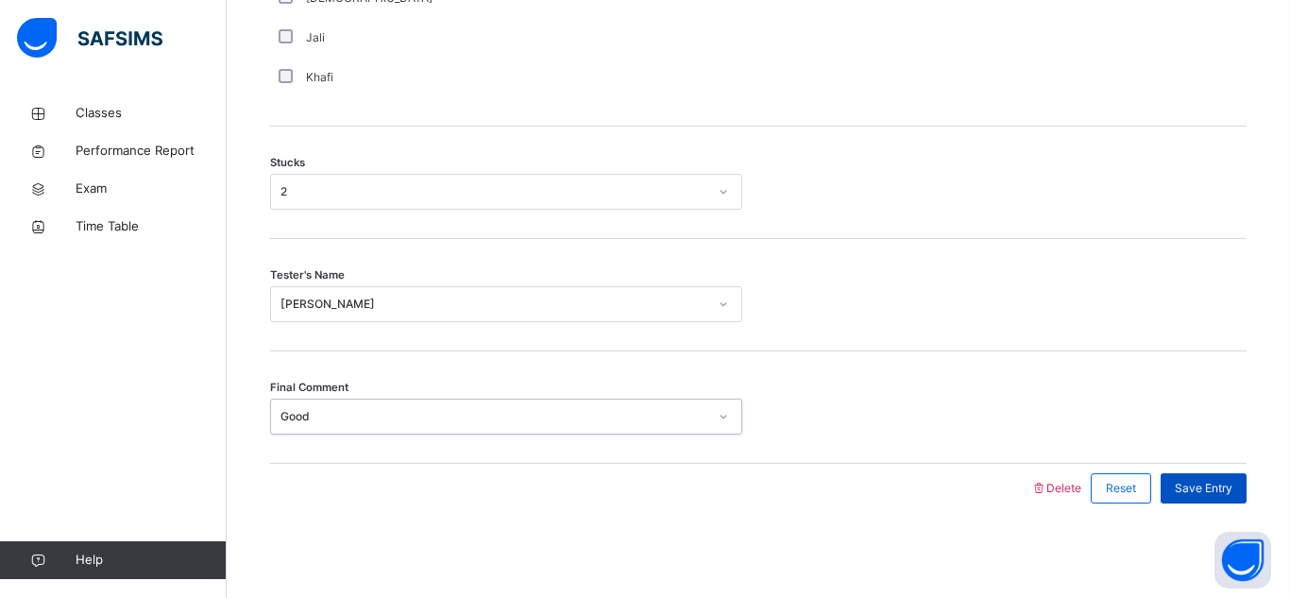
click at [1215, 483] on span "Save Entry" at bounding box center [1204, 488] width 58 height 17
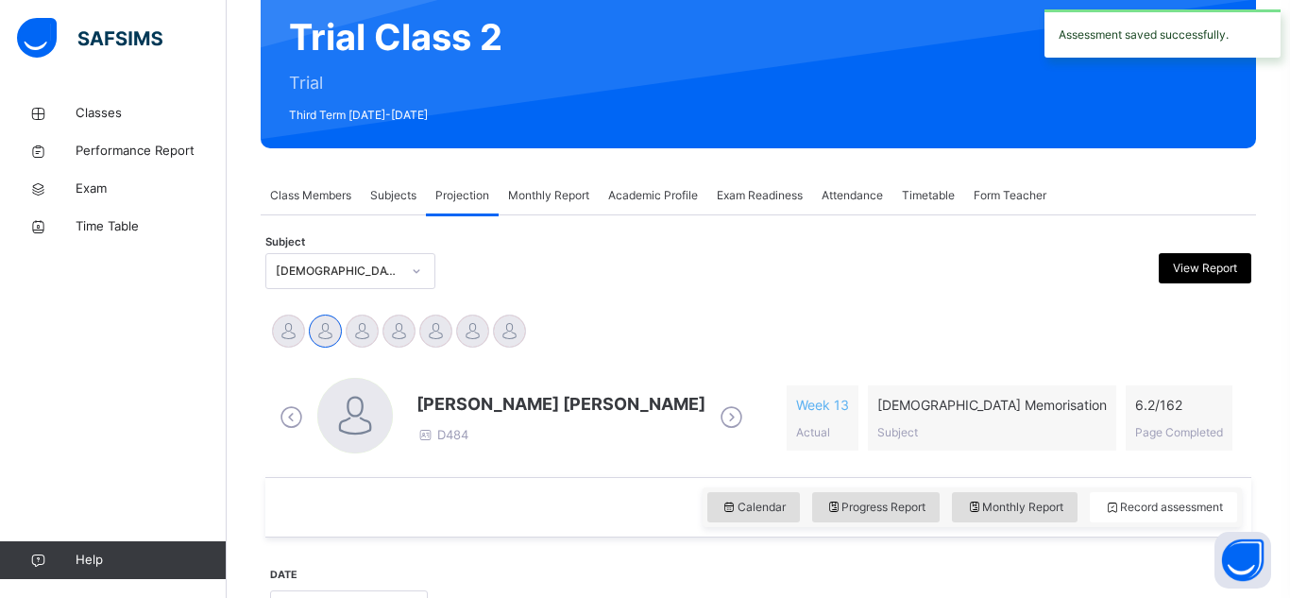
scroll to position [128, 0]
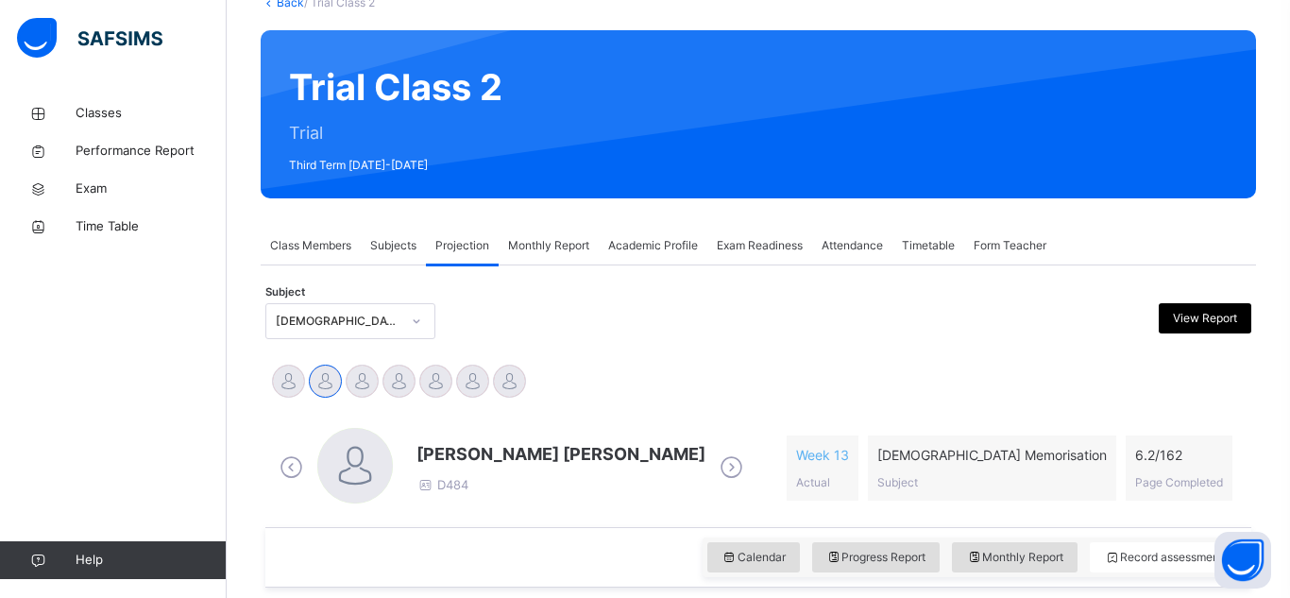
click at [337, 312] on div "Subject [DEMOGRAPHIC_DATA] Memorisation (008) View Report" at bounding box center [758, 321] width 986 height 55
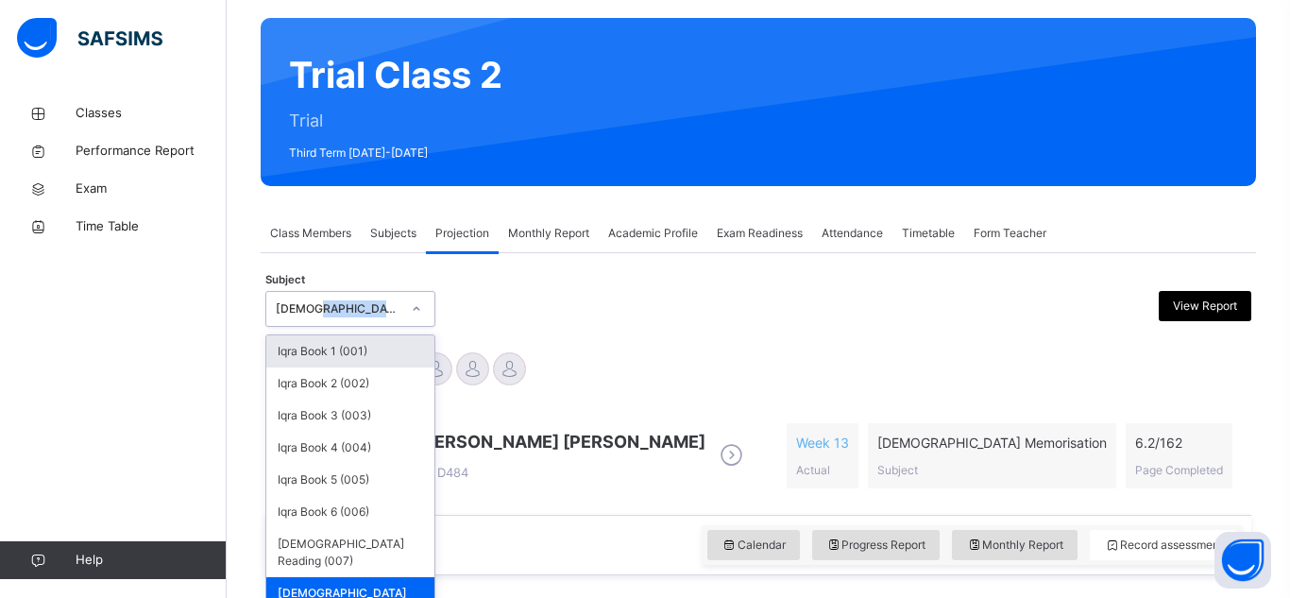
scroll to position [144, 0]
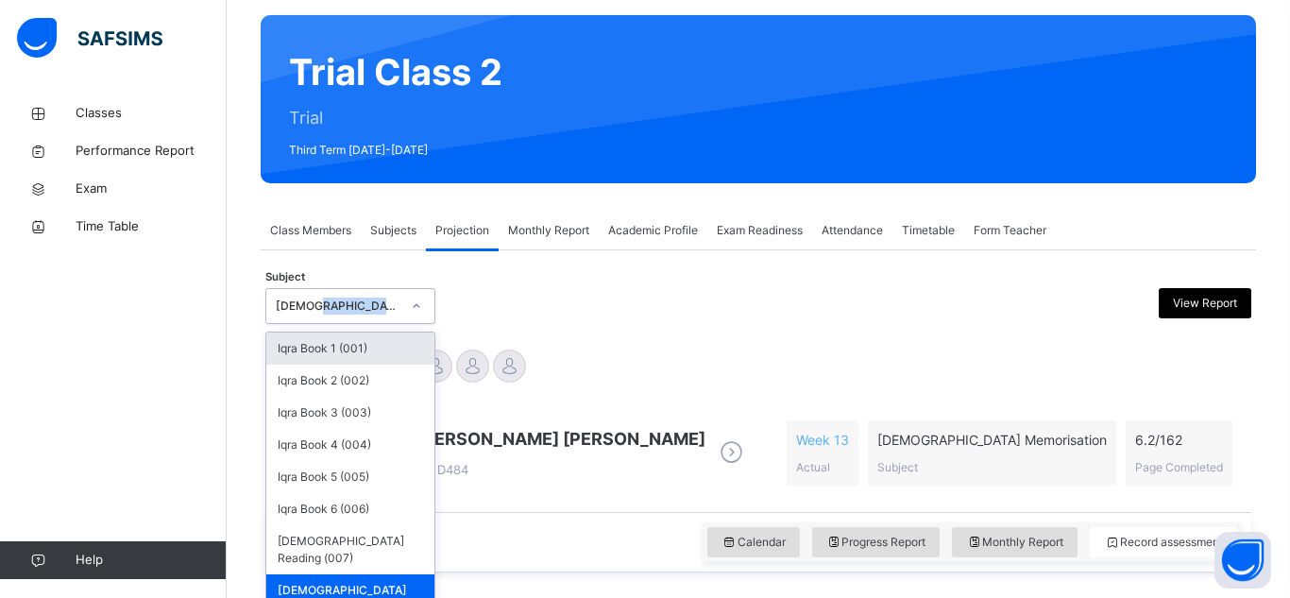
click at [721, 301] on div "Subject option [DEMOGRAPHIC_DATA] Memorisation (008), selected. option Iqra Boo…" at bounding box center [758, 306] width 986 height 36
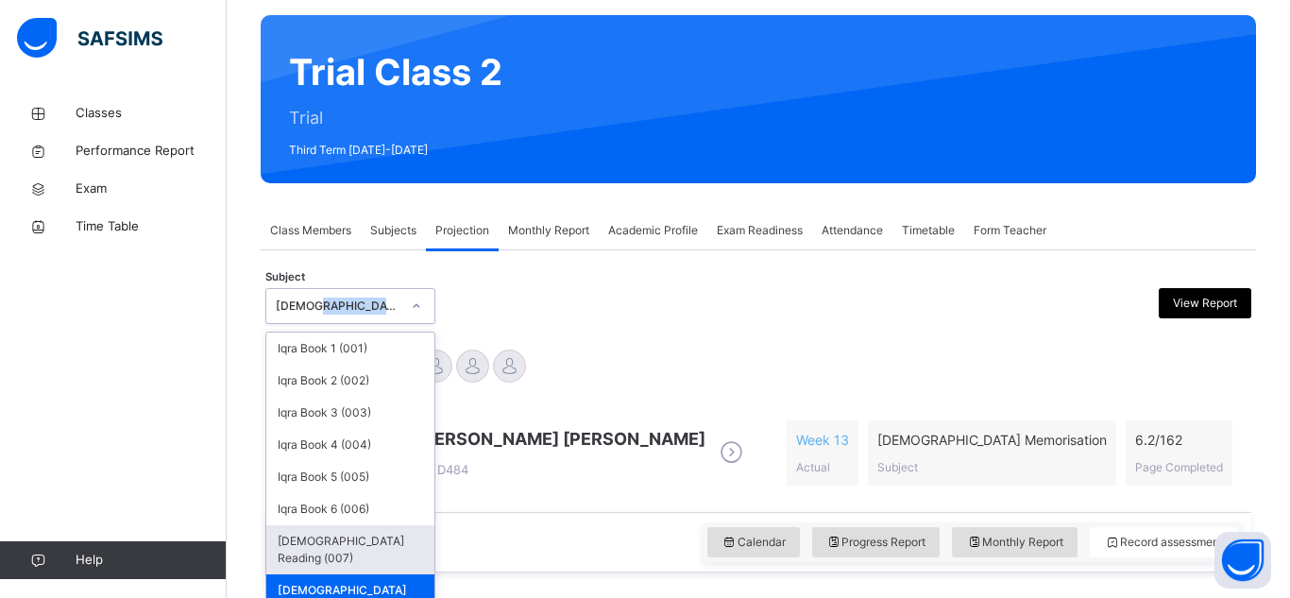
click at [364, 547] on div "[DEMOGRAPHIC_DATA] Reading (007)" at bounding box center [350, 549] width 168 height 49
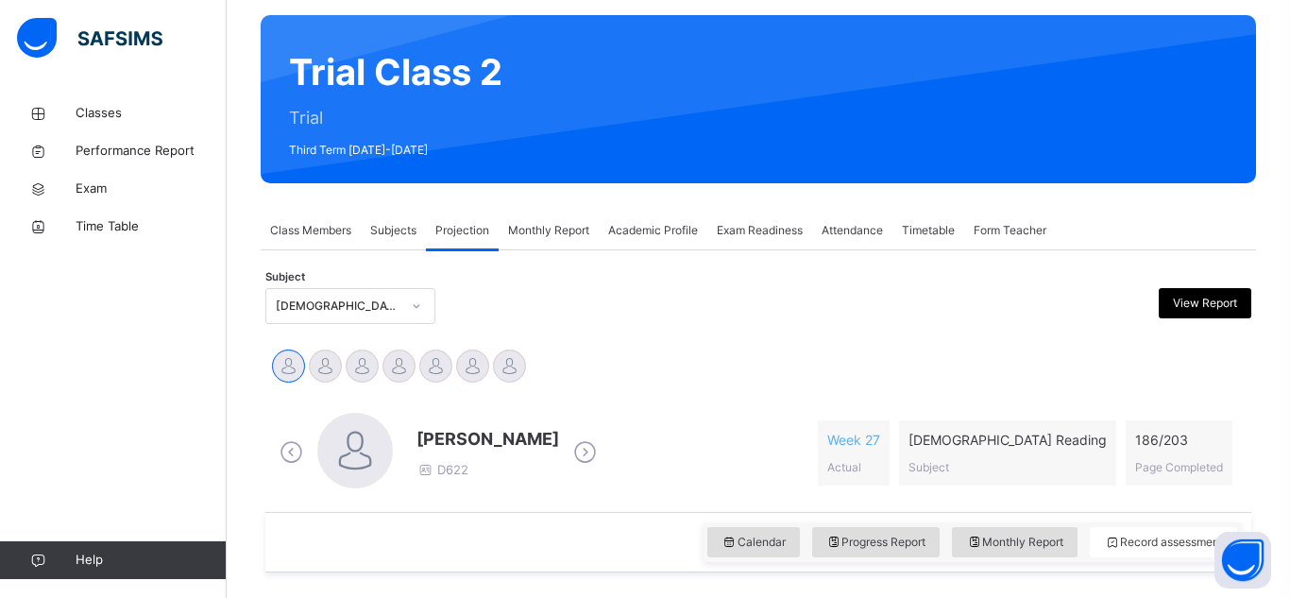
click at [601, 457] on div "Haseef [PERSON_NAME] D622 Week 27 Actual [DEMOGRAPHIC_DATA] Reading Subject 186…" at bounding box center [758, 453] width 967 height 80
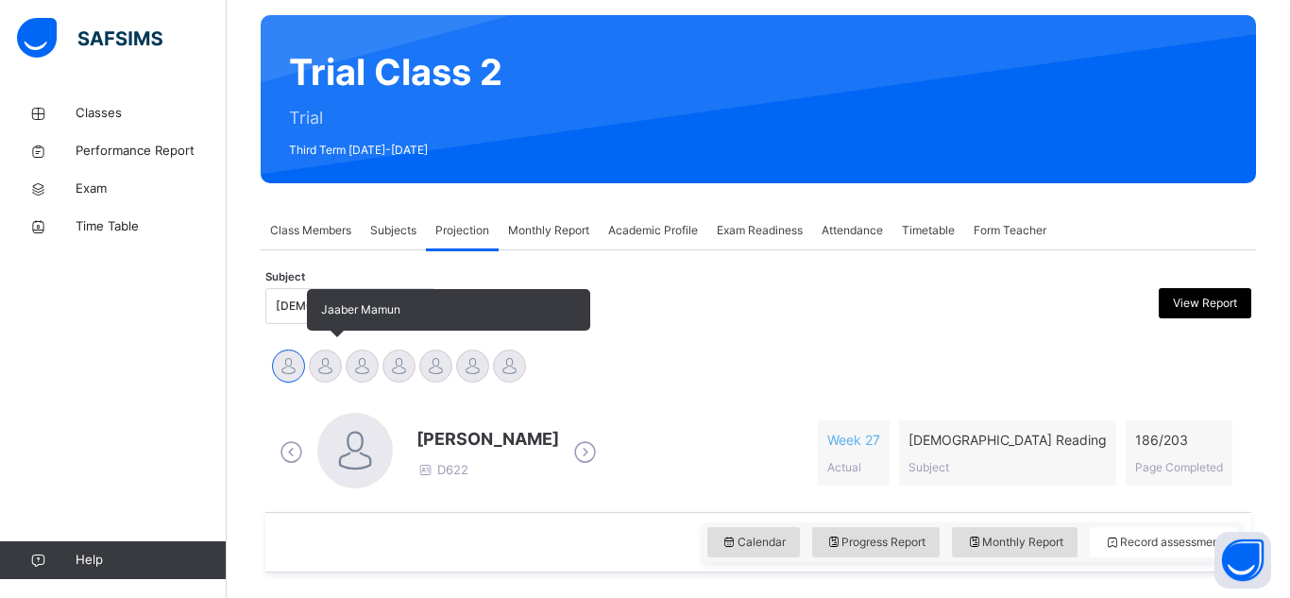
click at [330, 366] on div at bounding box center [325, 365] width 33 height 33
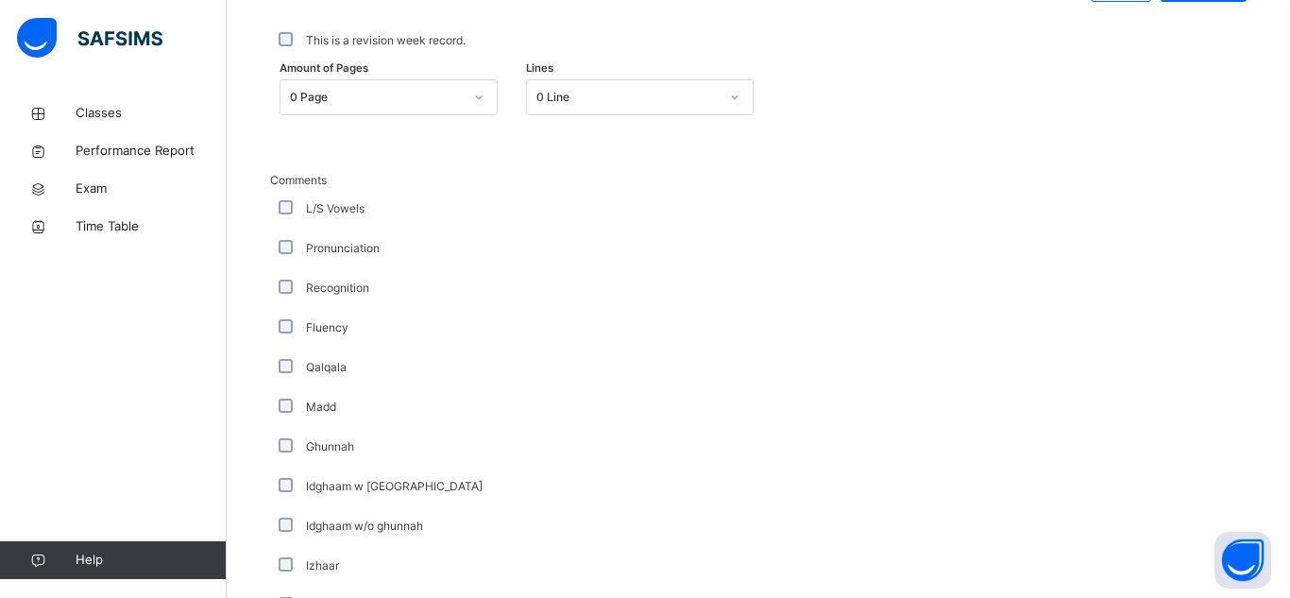
scroll to position [937, 0]
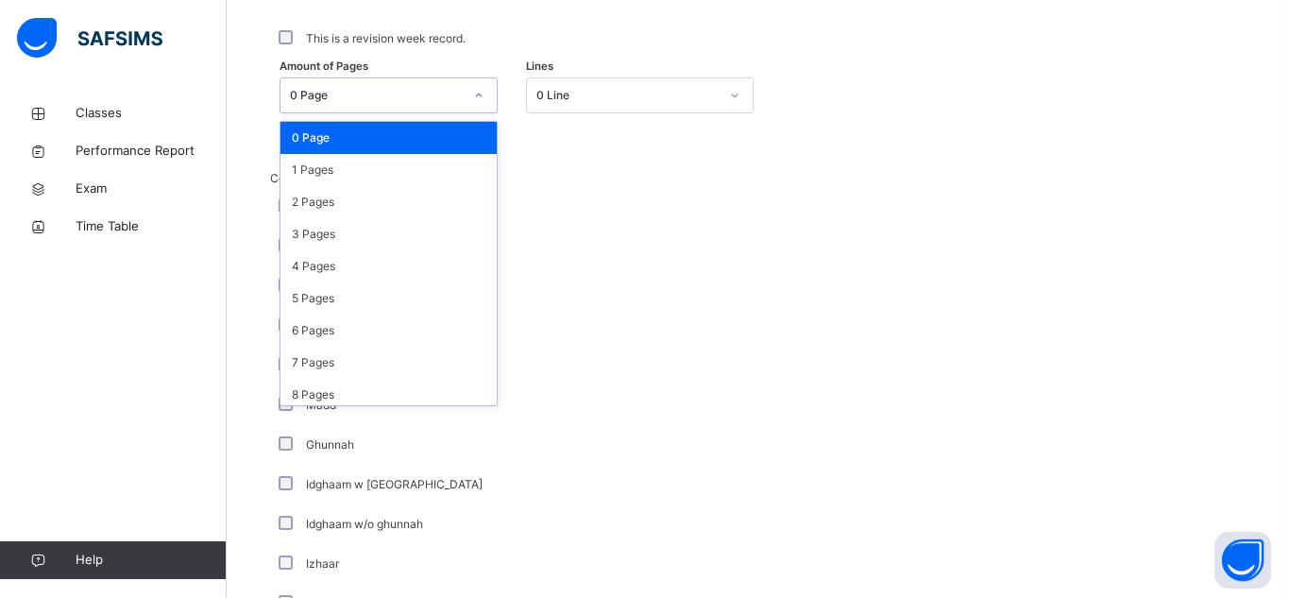
click at [407, 98] on div "0 Page" at bounding box center [376, 95] width 173 height 17
click at [414, 228] on div "3 Pages" at bounding box center [388, 234] width 216 height 32
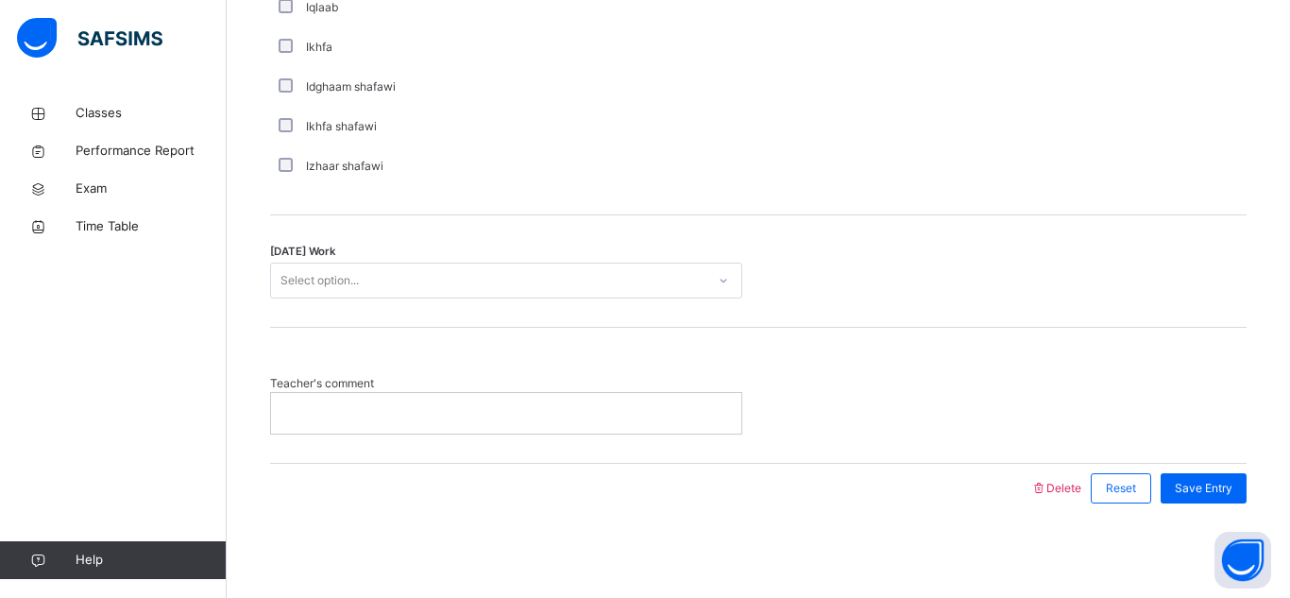
scroll to position [6266, 0]
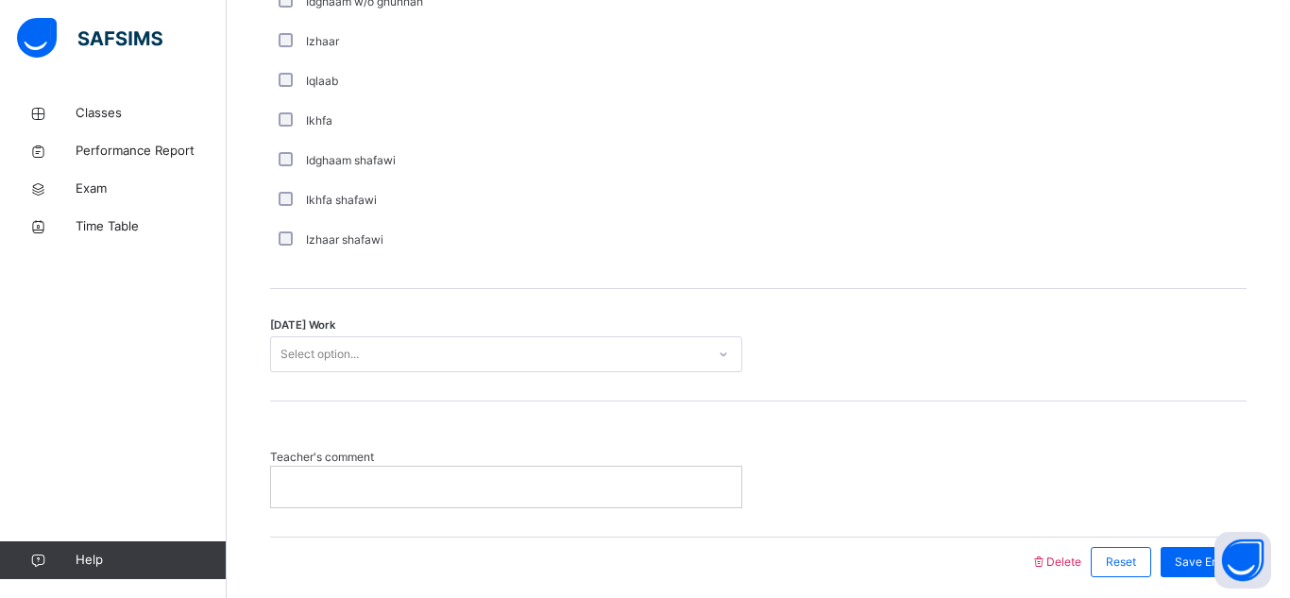
scroll to position [1495, 0]
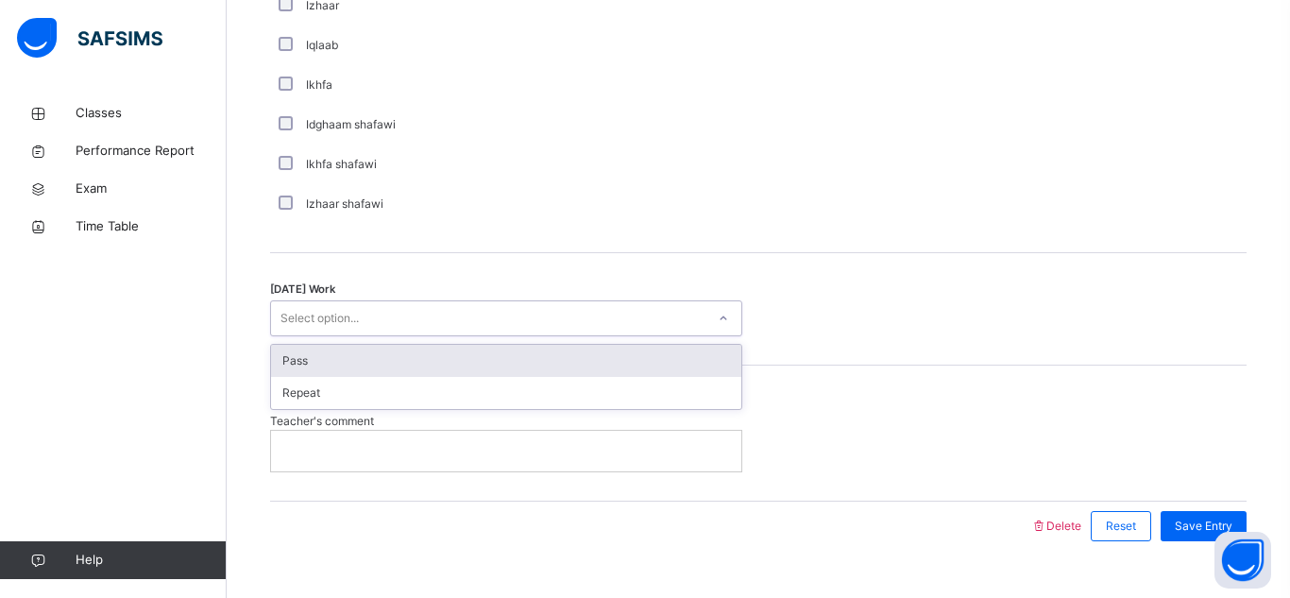
click at [466, 305] on div "Select option..." at bounding box center [488, 318] width 434 height 29
click at [464, 355] on div "Pass" at bounding box center [506, 361] width 470 height 32
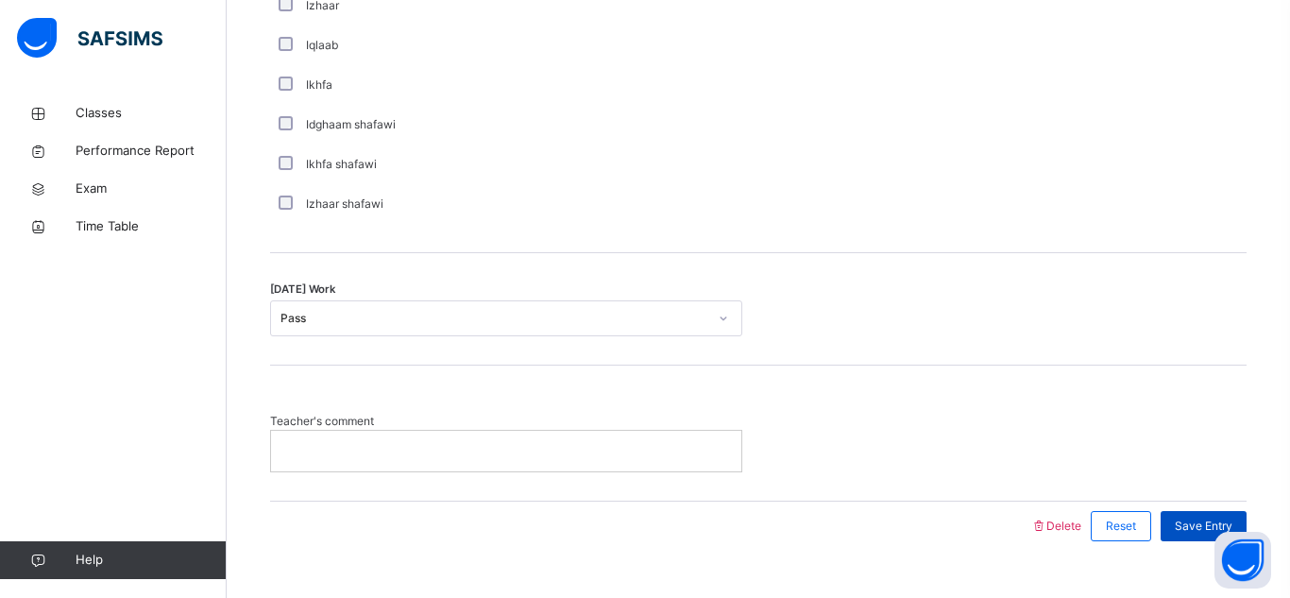
click at [1183, 522] on span "Save Entry" at bounding box center [1204, 525] width 58 height 17
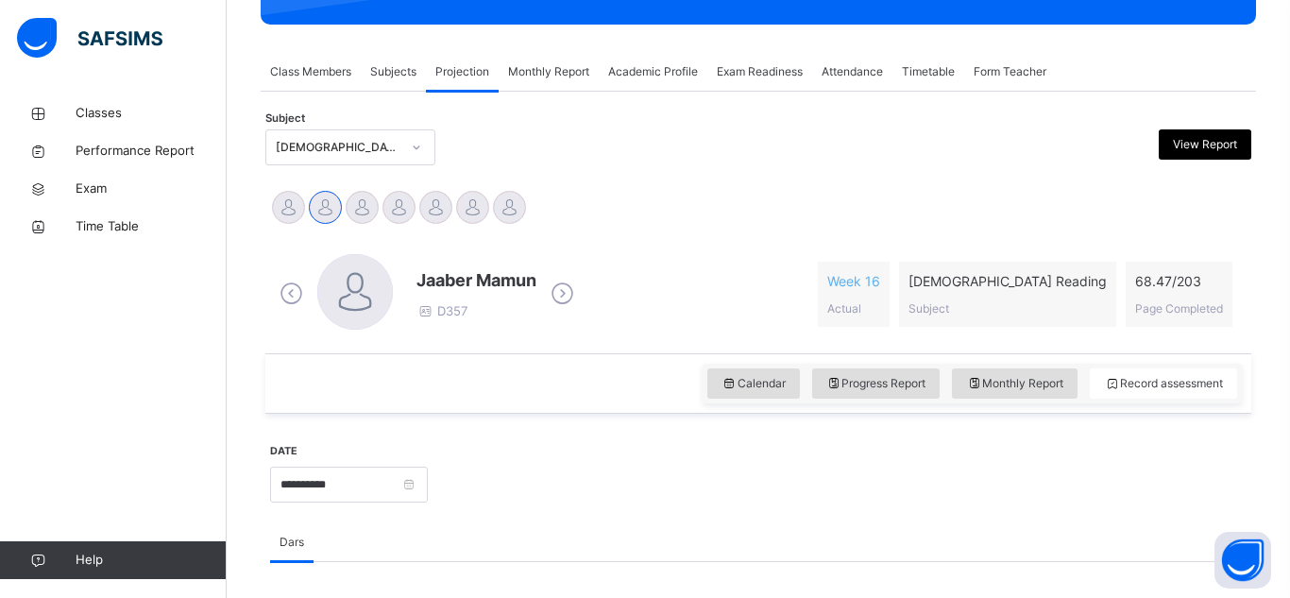
scroll to position [596, 0]
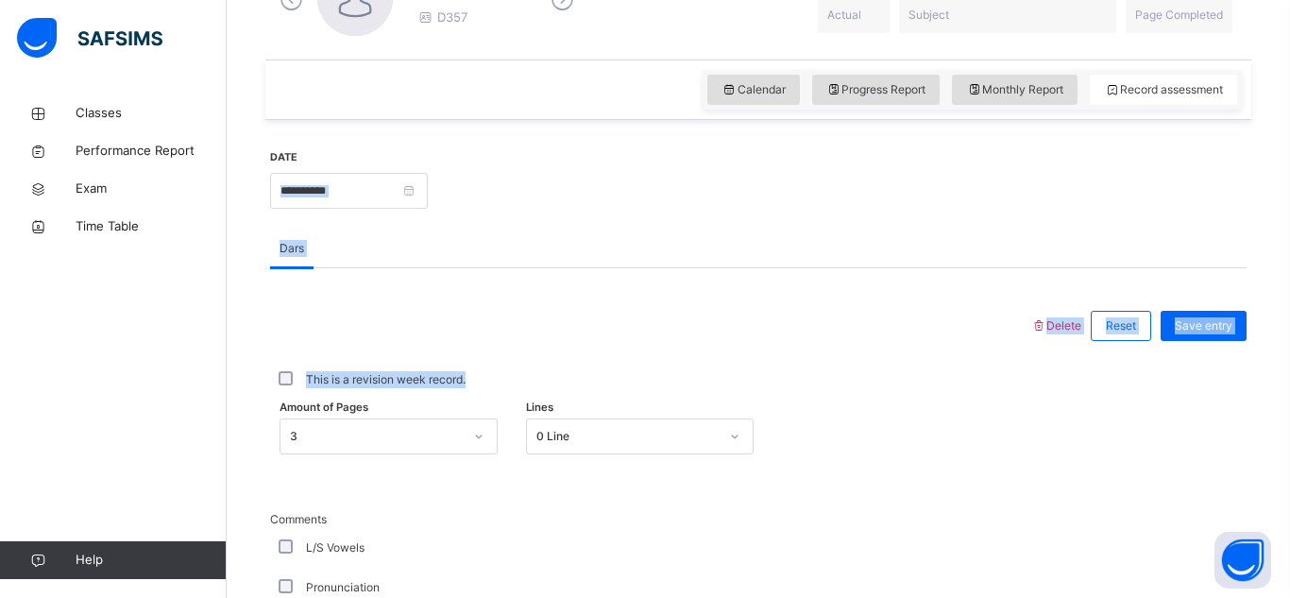
drag, startPoint x: 642, startPoint y: 376, endPoint x: 322, endPoint y: 183, distance: 373.6
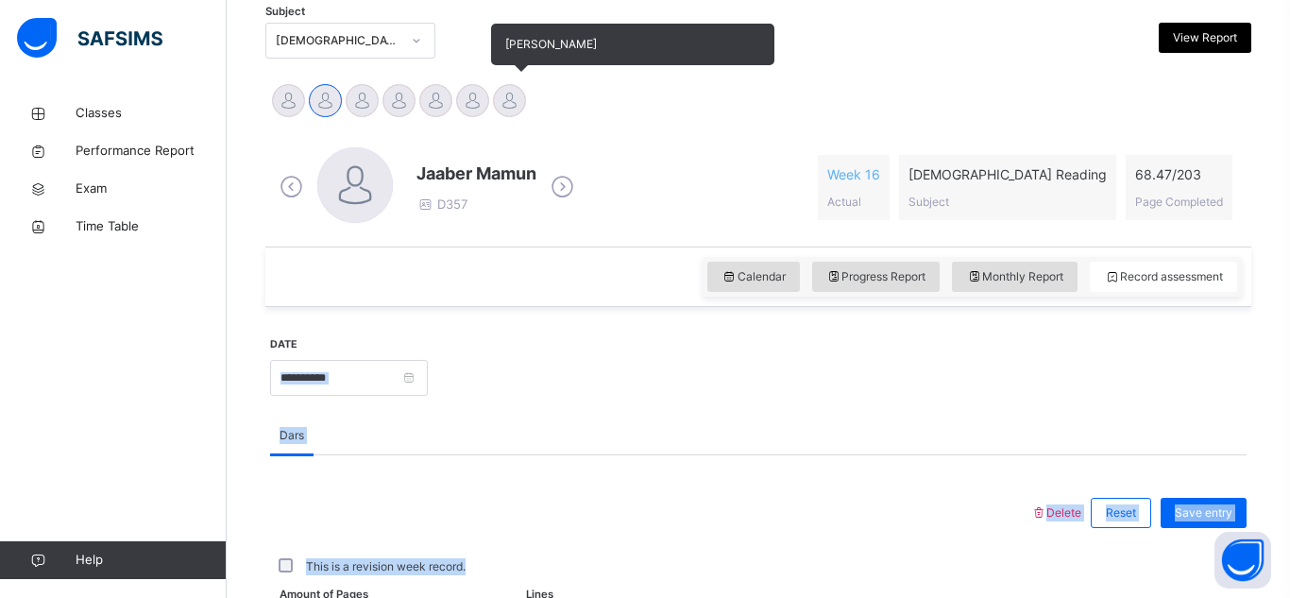
scroll to position [407, 0]
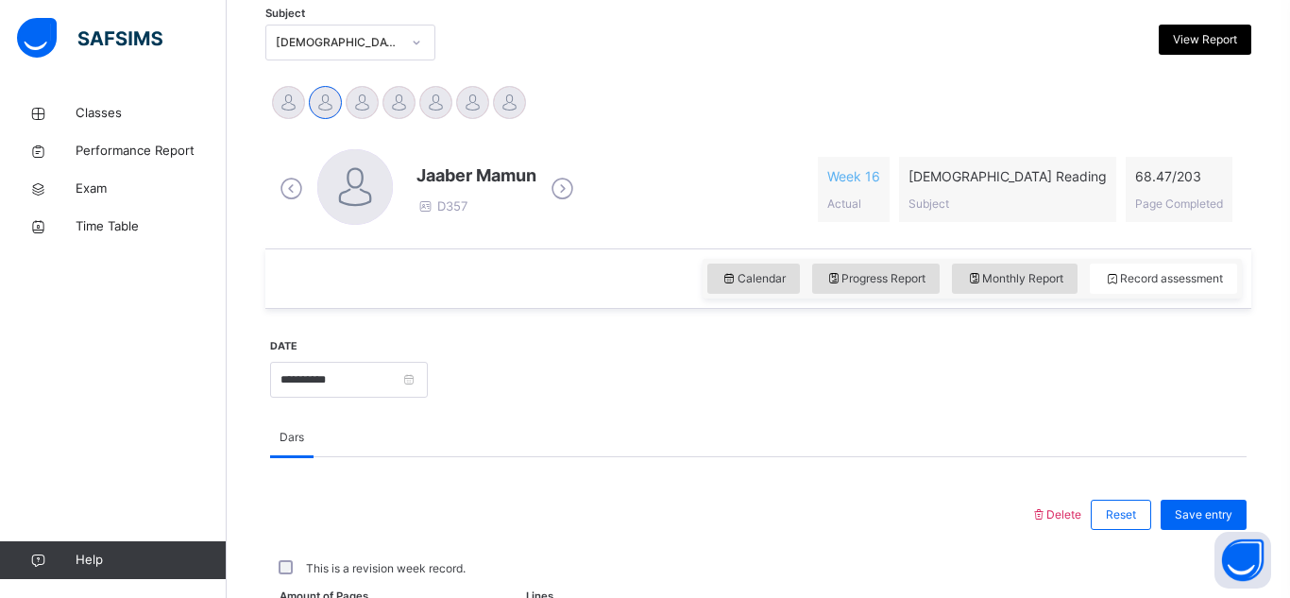
click at [333, 29] on div "[DEMOGRAPHIC_DATA] Reading (007)" at bounding box center [332, 42] width 132 height 29
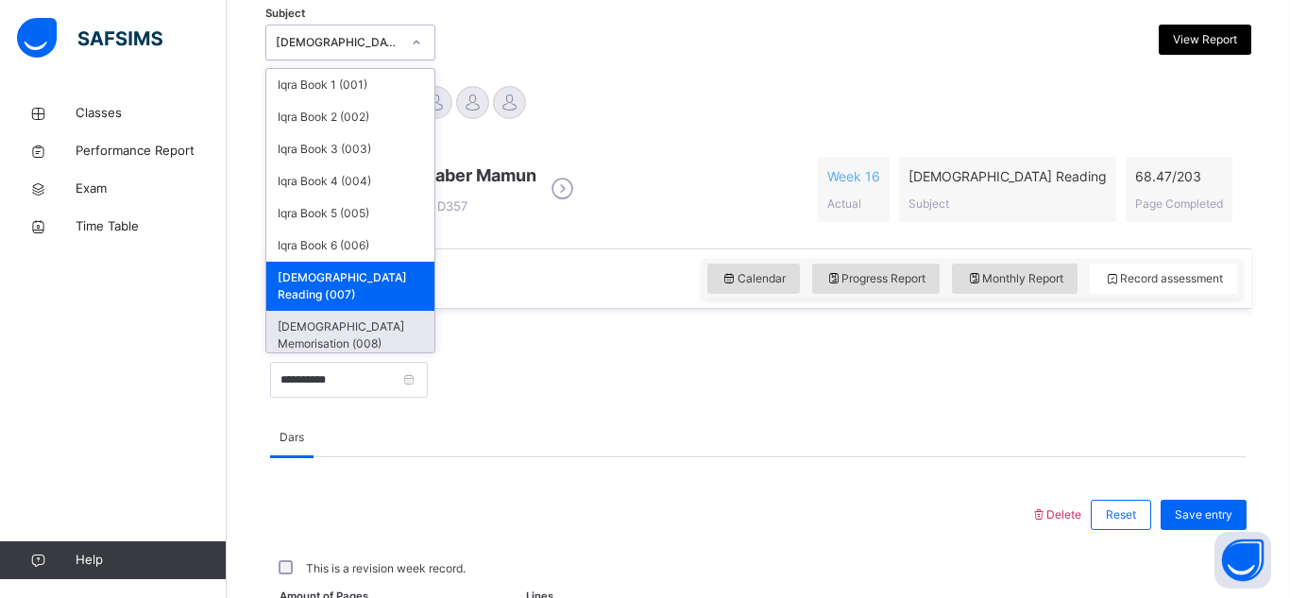
click at [385, 313] on div "[DEMOGRAPHIC_DATA] Memorisation (008)" at bounding box center [350, 335] width 168 height 49
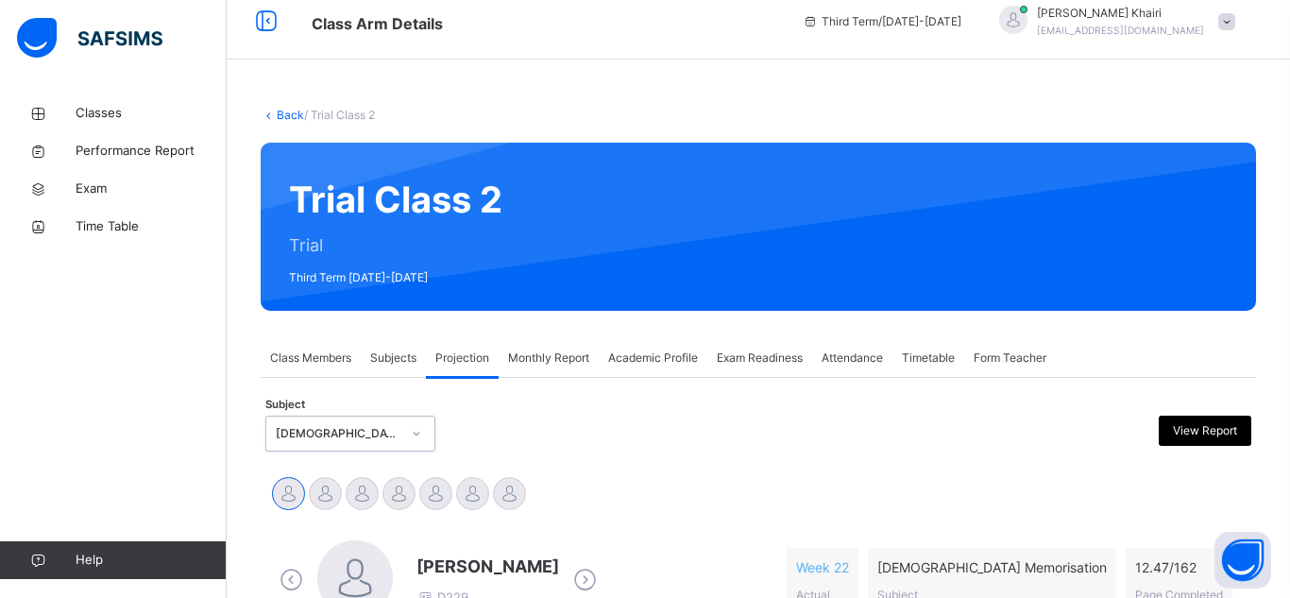
scroll to position [393, 0]
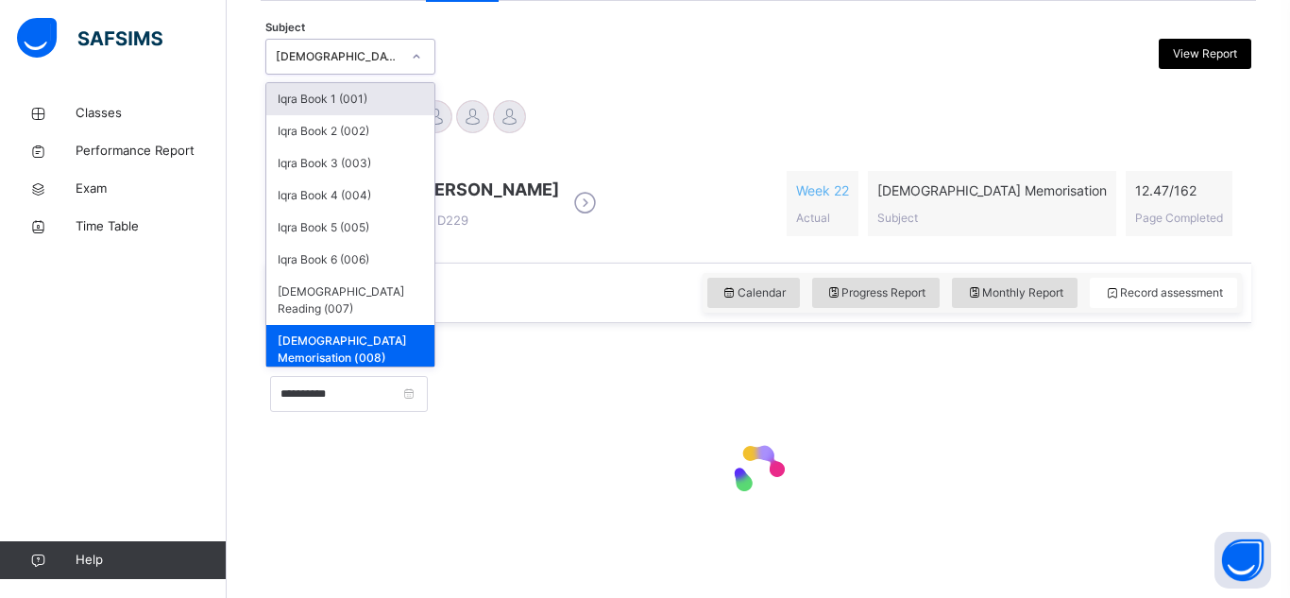
click at [784, 98] on div "[PERSON_NAME] [PERSON_NAME] [PERSON_NAME] [PERSON_NAME] Isa Azrin [PERSON_NAME]…" at bounding box center [758, 119] width 976 height 42
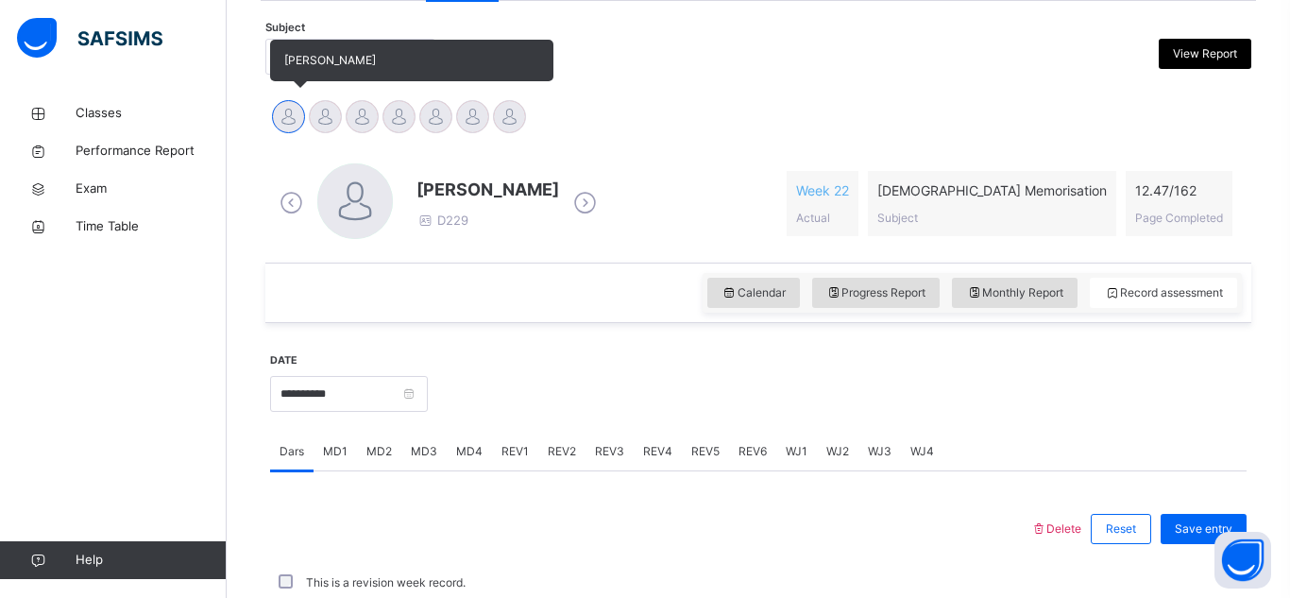
scroll to position [407, 0]
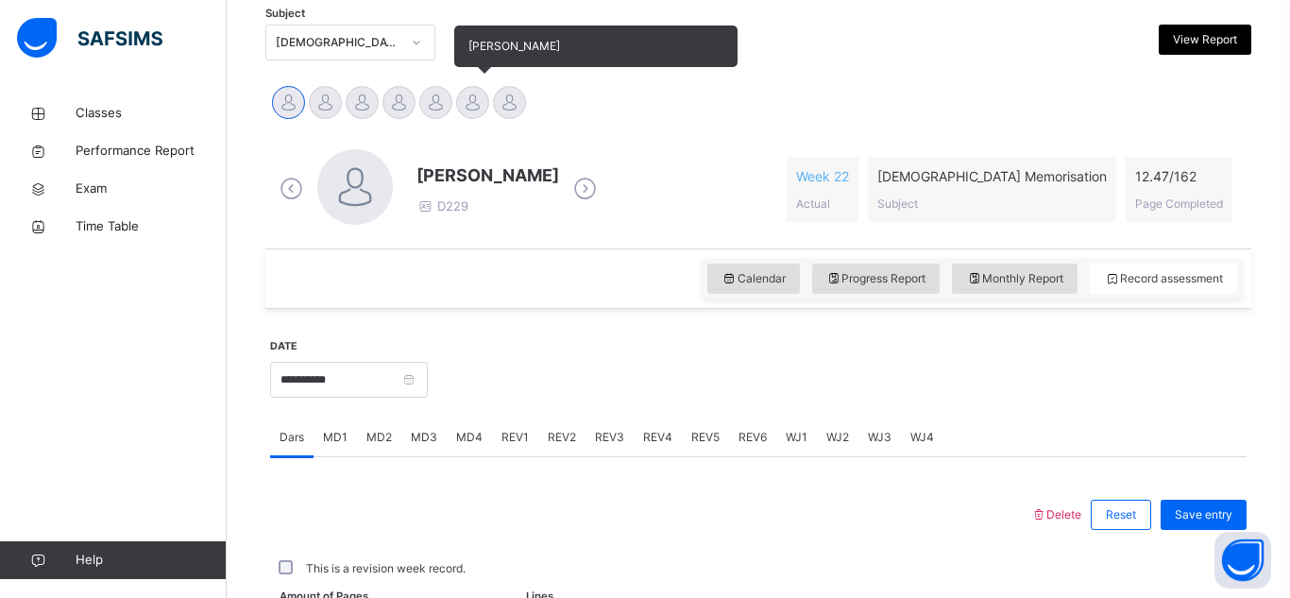
click at [465, 99] on div at bounding box center [472, 102] width 33 height 33
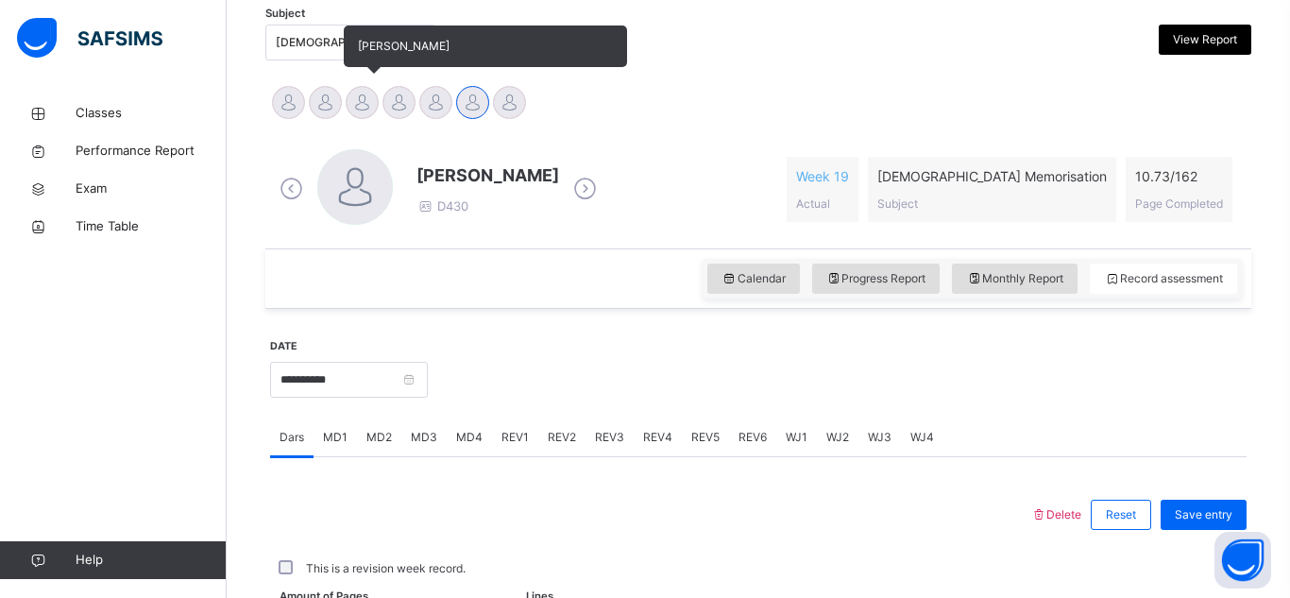
click at [349, 104] on div at bounding box center [362, 102] width 33 height 33
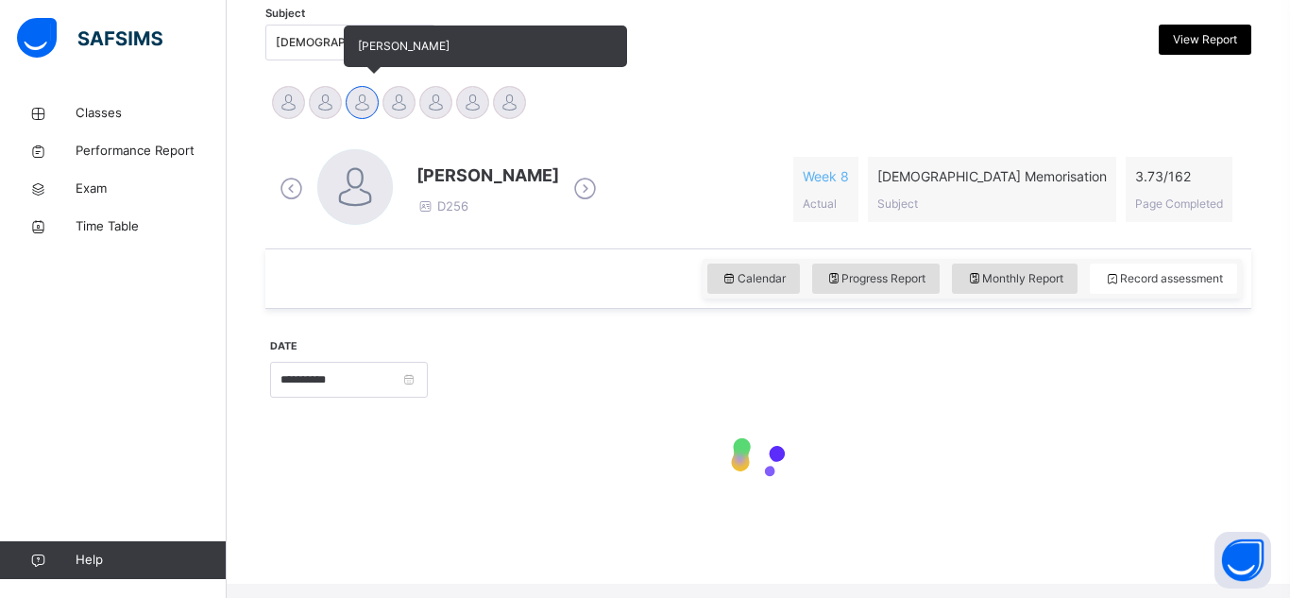
scroll to position [393, 0]
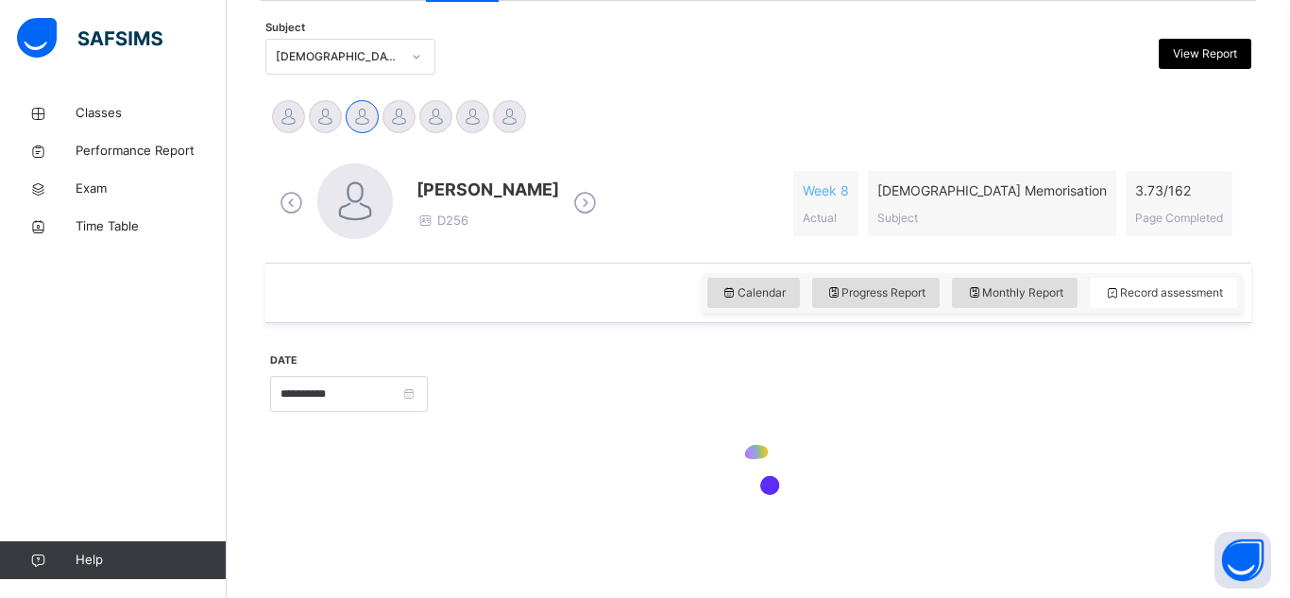
click at [313, 60] on div "[DEMOGRAPHIC_DATA] Memorisation (008)" at bounding box center [338, 56] width 125 height 17
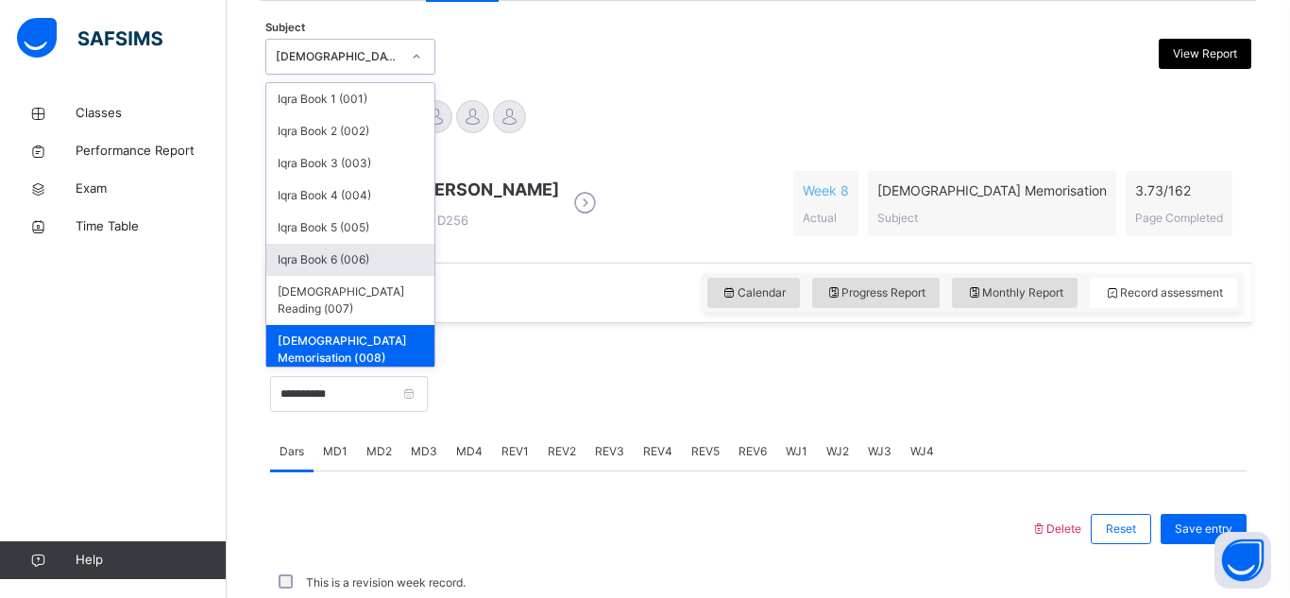
click at [322, 250] on div "Iqra Book 6 (006)" at bounding box center [350, 260] width 168 height 32
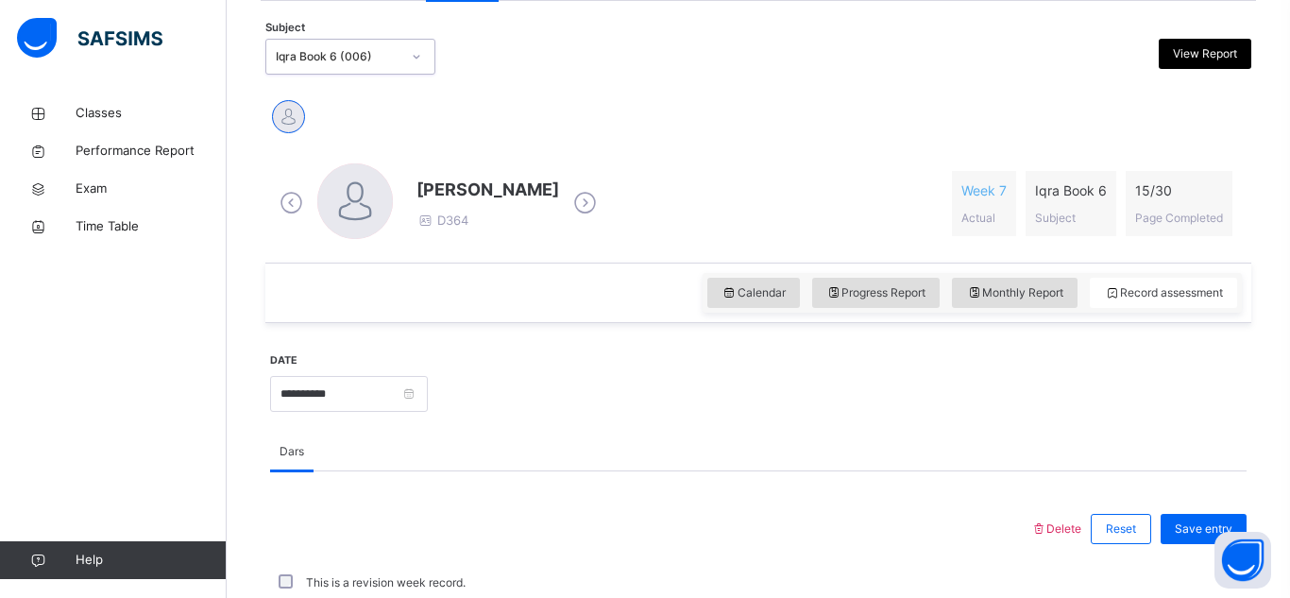
click at [398, 47] on div at bounding box center [416, 57] width 36 height 34
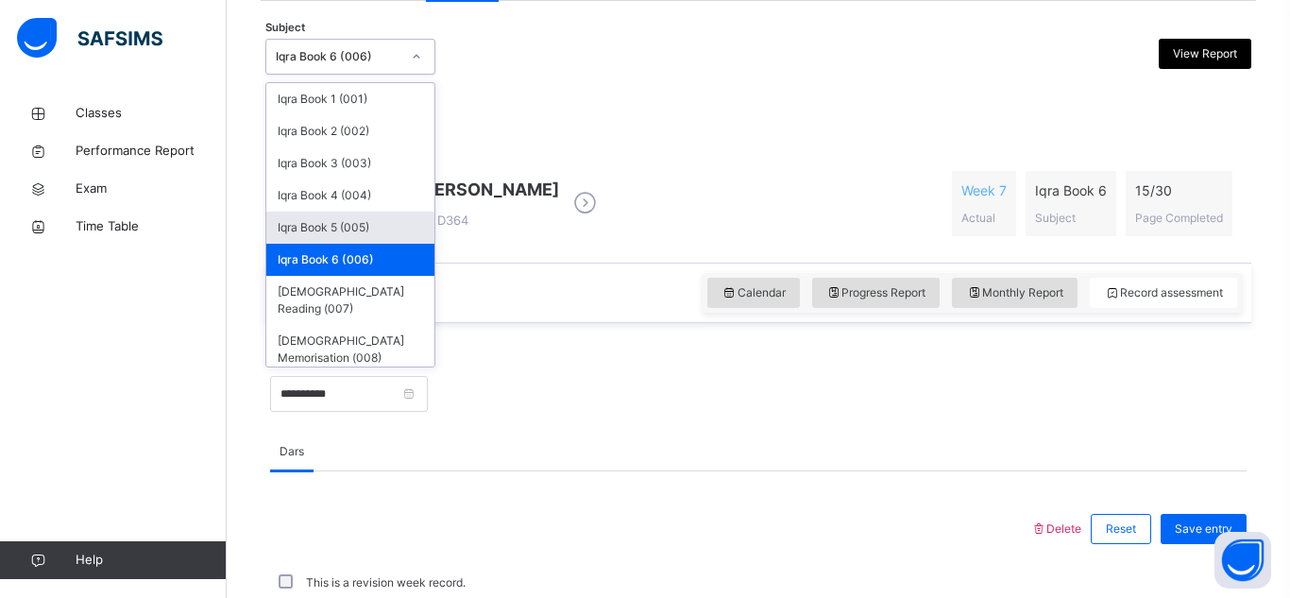
click at [326, 220] on div "Iqra Book 5 (005)" at bounding box center [350, 228] width 168 height 32
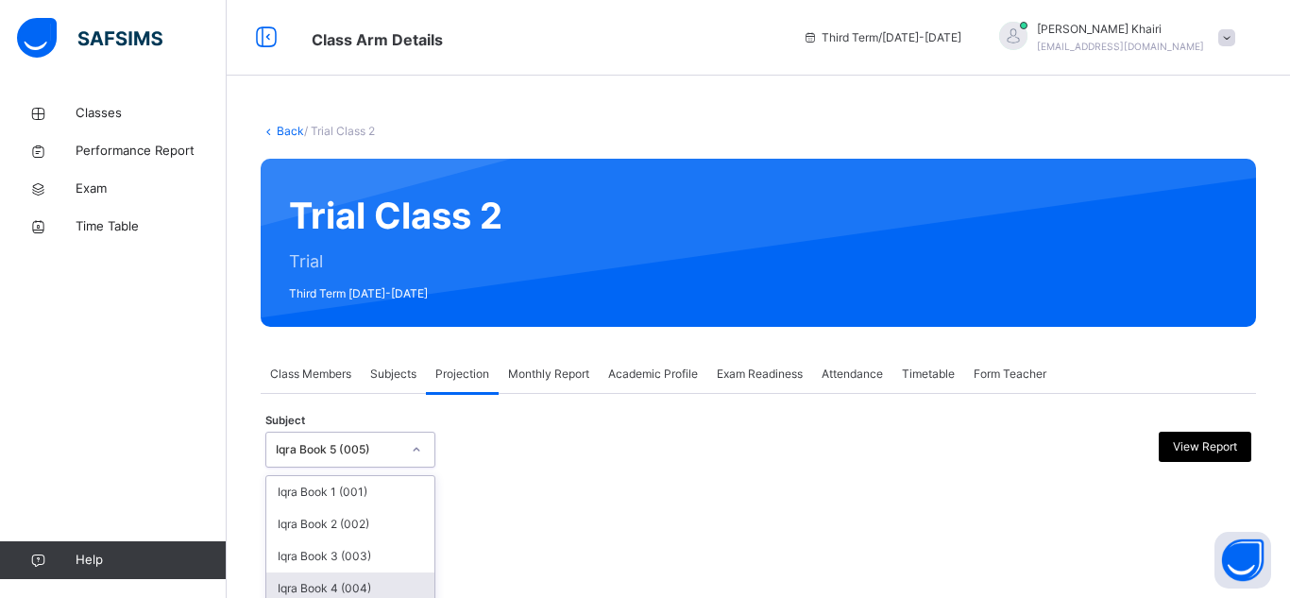
scroll to position [136, 0]
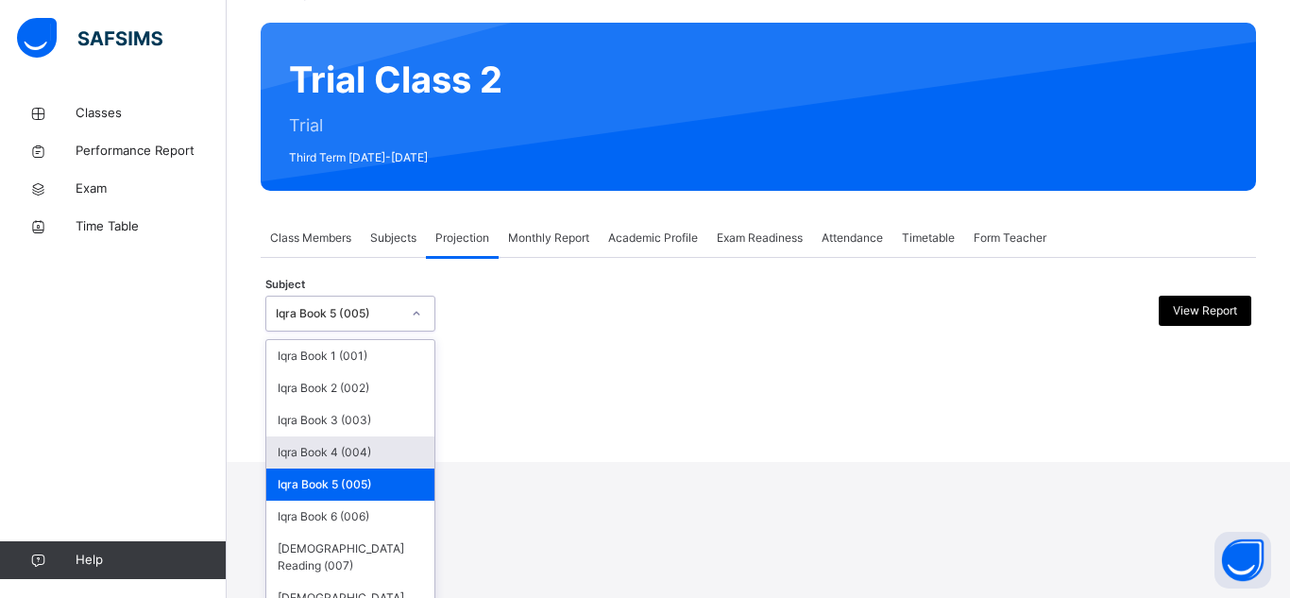
click at [415, 331] on div "option Iqra Book 5 (005), selected. option Iqra Book 4 (004) focused, 4 of 8. 8…" at bounding box center [350, 314] width 170 height 36
click at [408, 445] on div "Iqra Book 4 (004)" at bounding box center [350, 452] width 168 height 32
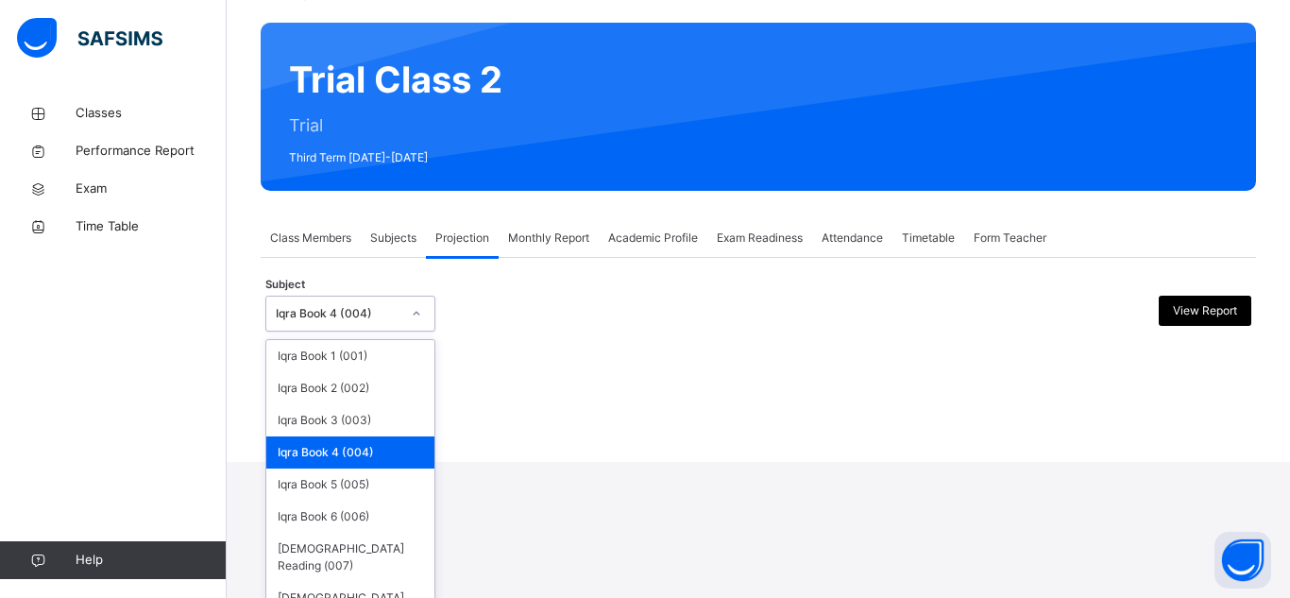
click at [404, 331] on div "option Iqra Book 4 (004), selected. option Iqra Book 4 (004) focused, 4 of 8. 8…" at bounding box center [350, 314] width 170 height 36
click at [398, 428] on div "Iqra Book 3 (003)" at bounding box center [350, 420] width 168 height 32
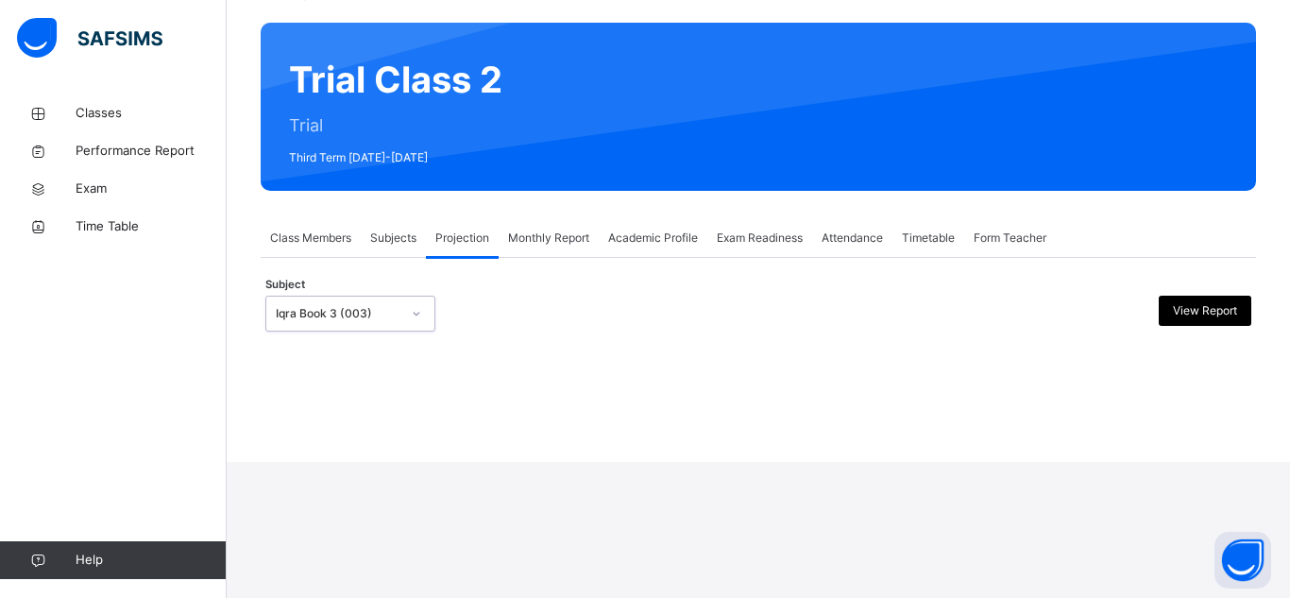
click at [399, 331] on div "option Iqra Book 3 (003), selected. 0 results available. Select is focused ,typ…" at bounding box center [350, 314] width 170 height 36
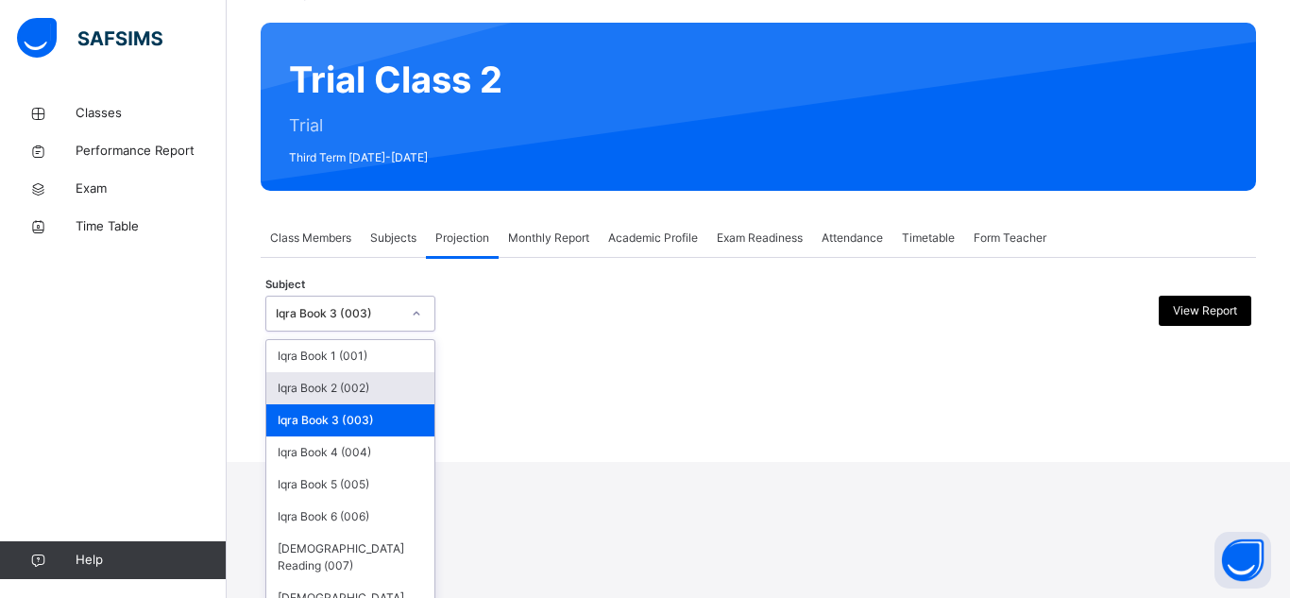
click at [401, 398] on div "Iqra Book 2 (002)" at bounding box center [350, 388] width 168 height 32
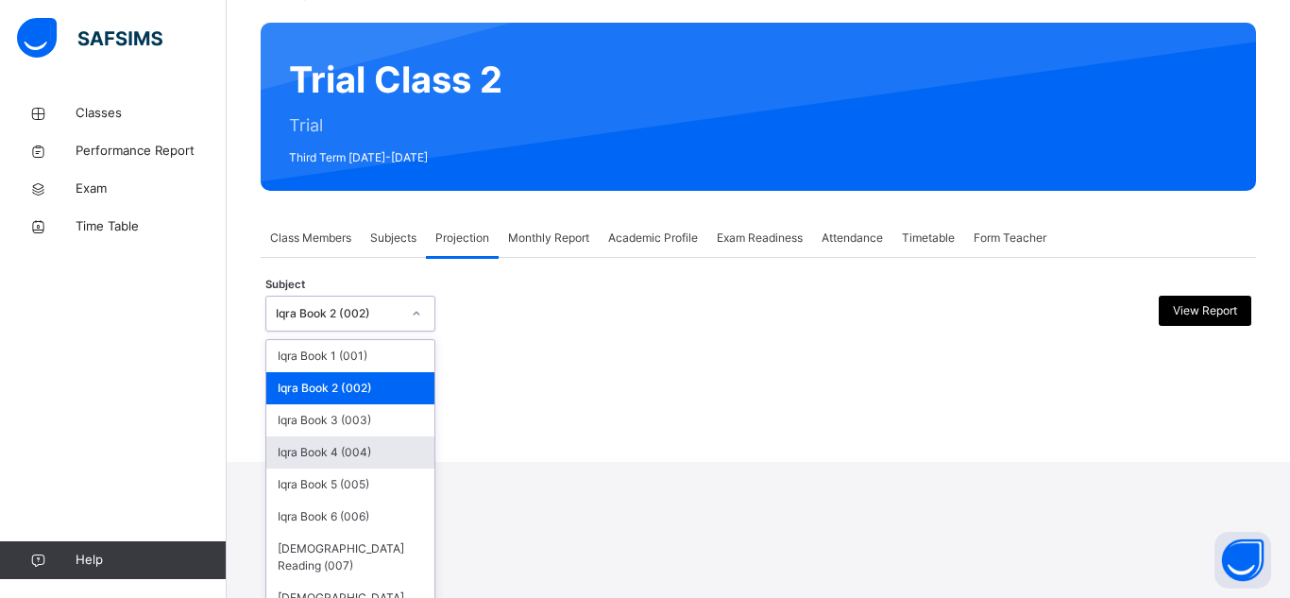
click at [398, 331] on div "option Iqra Book 2 (002), selected. option Iqra Book 4 (004) focused, 4 of 8. 8…" at bounding box center [350, 314] width 170 height 36
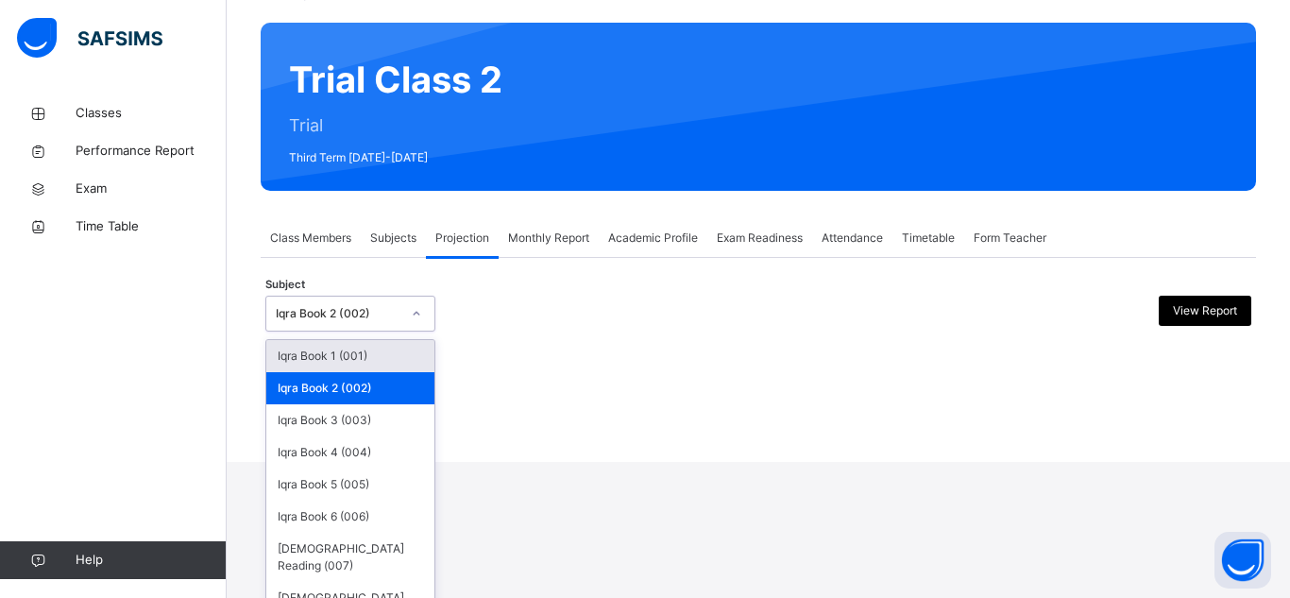
click at [369, 359] on div "Iqra Book 1 (001)" at bounding box center [350, 356] width 168 height 32
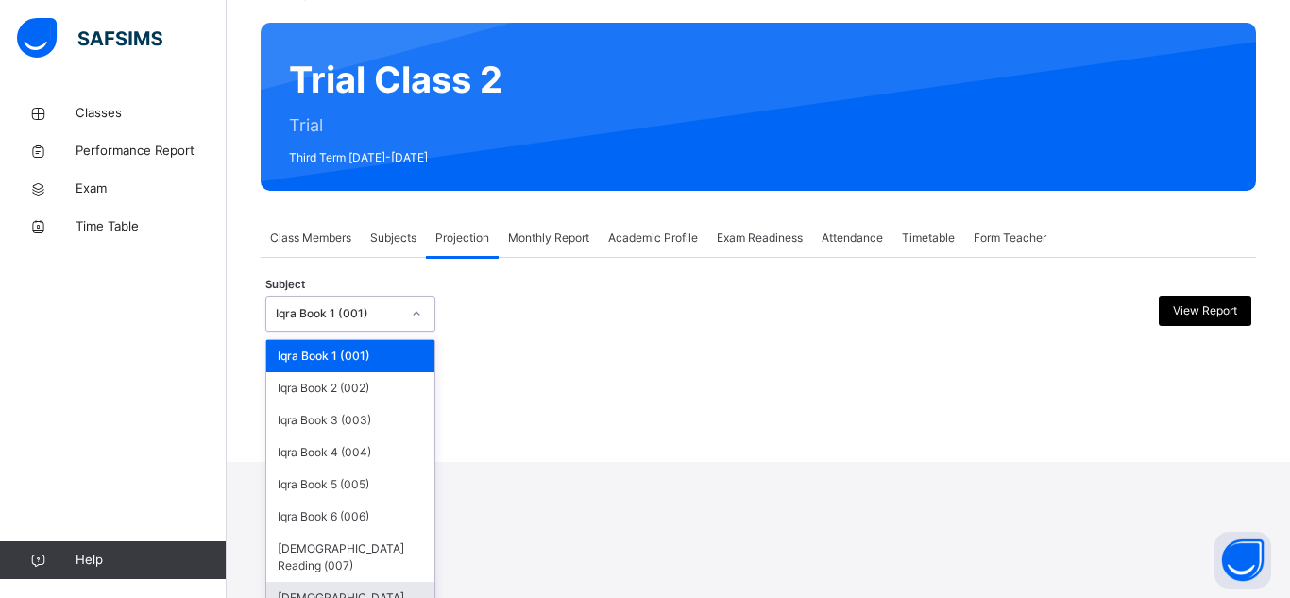
click at [388, 582] on div "[DEMOGRAPHIC_DATA] Memorisation (008)" at bounding box center [350, 606] width 168 height 49
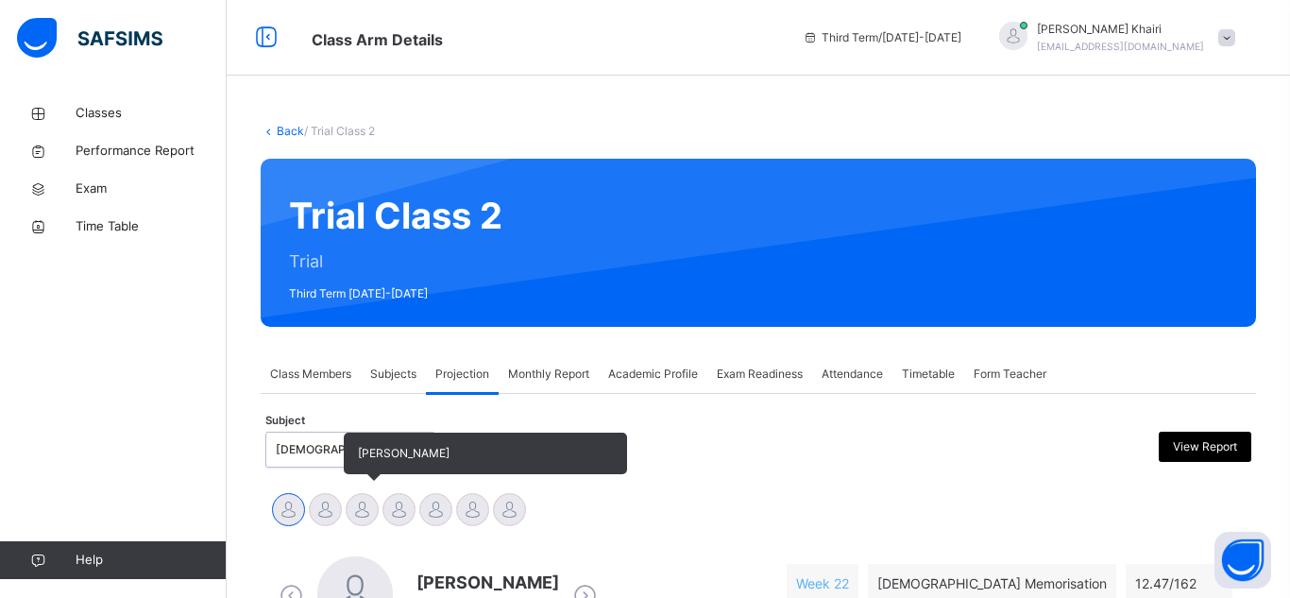
click at [357, 493] on div at bounding box center [362, 509] width 33 height 33
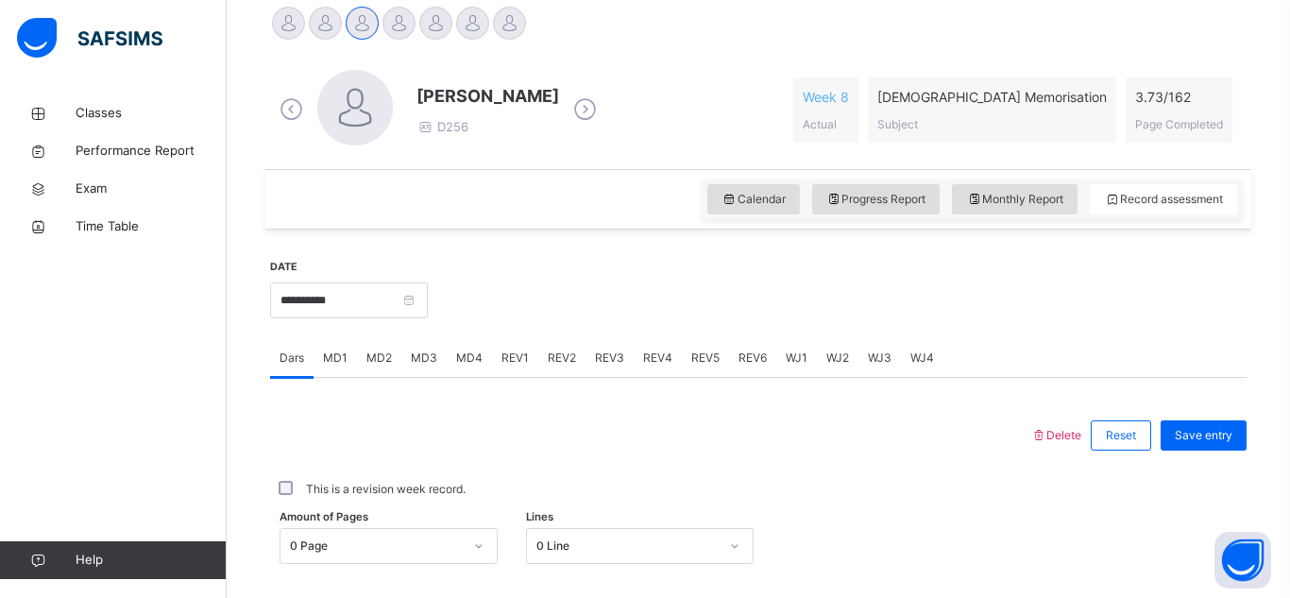
scroll to position [491, 0]
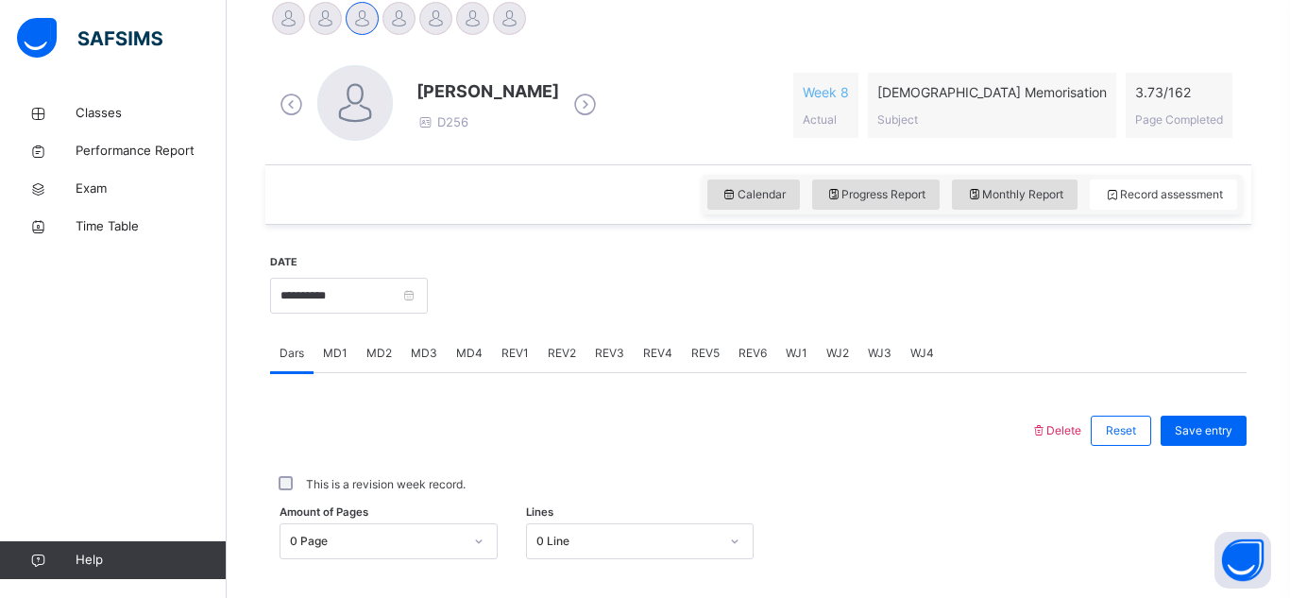
click at [755, 308] on div at bounding box center [837, 293] width 800 height 81
click at [460, 355] on span "MD4" at bounding box center [469, 353] width 26 height 17
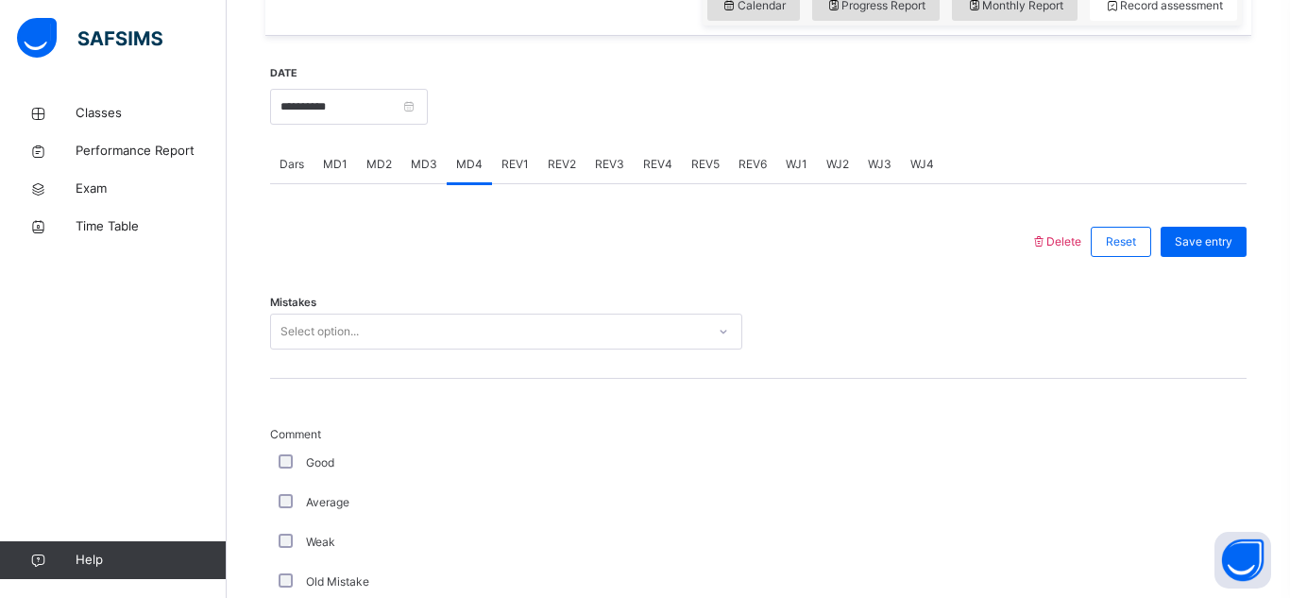
scroll to position [718, 0]
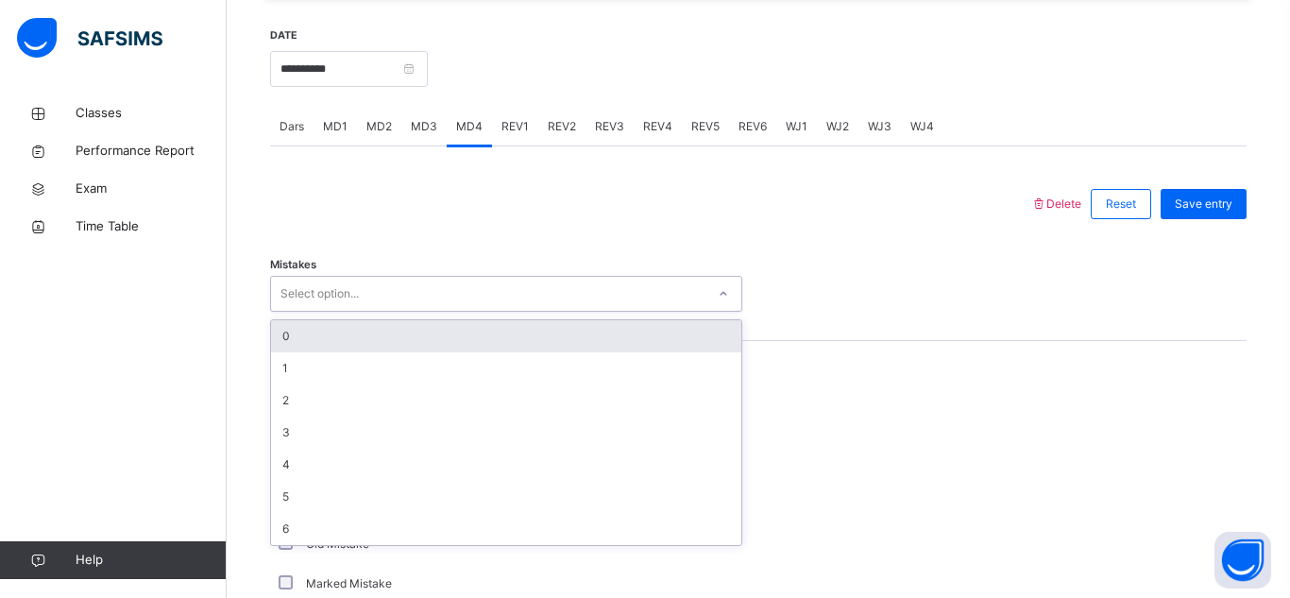
click at [313, 293] on div "Select option..." at bounding box center [319, 294] width 78 height 36
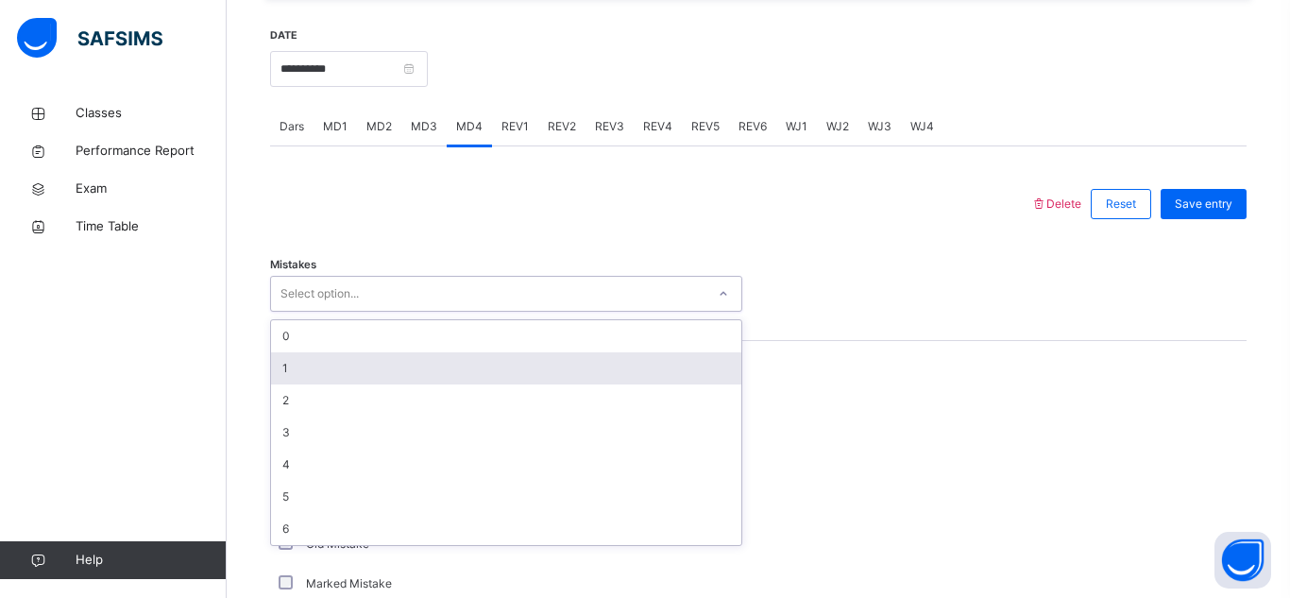
click at [322, 366] on div "1" at bounding box center [506, 368] width 470 height 32
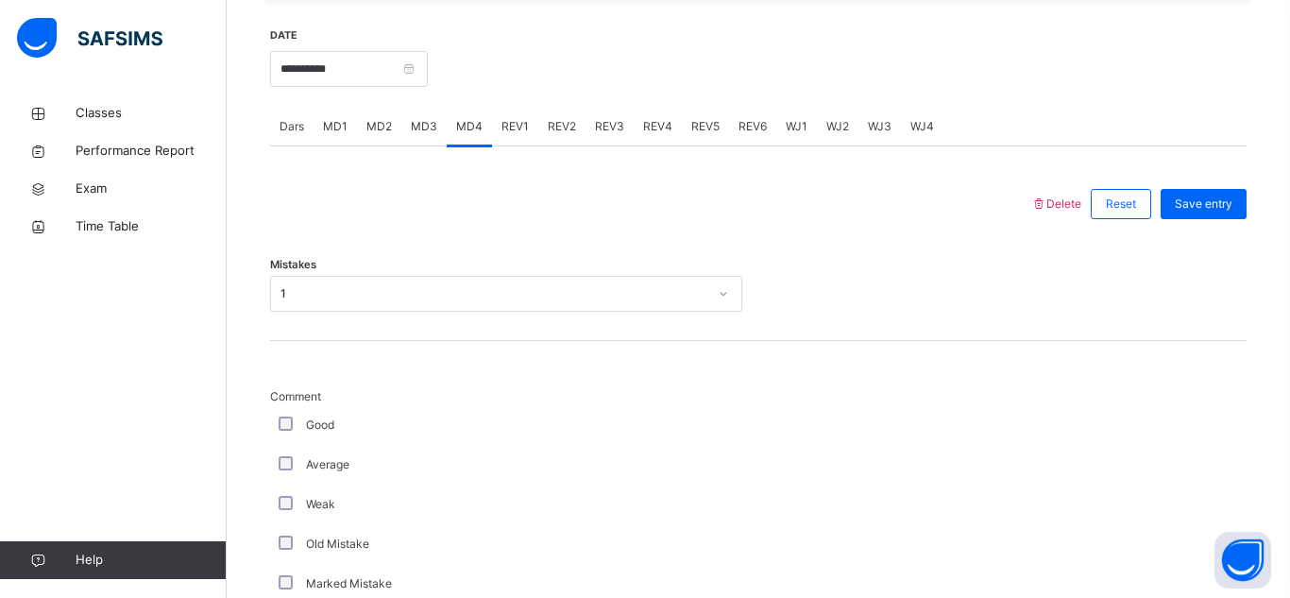
click at [836, 292] on div "Mistakes 1" at bounding box center [758, 294] width 976 height 36
click at [909, 304] on div "Mistakes 1" at bounding box center [758, 294] width 976 height 36
click at [690, 297] on div "1" at bounding box center [493, 293] width 427 height 17
click at [959, 335] on div "Mistakes 1" at bounding box center [758, 285] width 976 height 112
click at [958, 335] on div "Mistakes 1" at bounding box center [758, 285] width 976 height 112
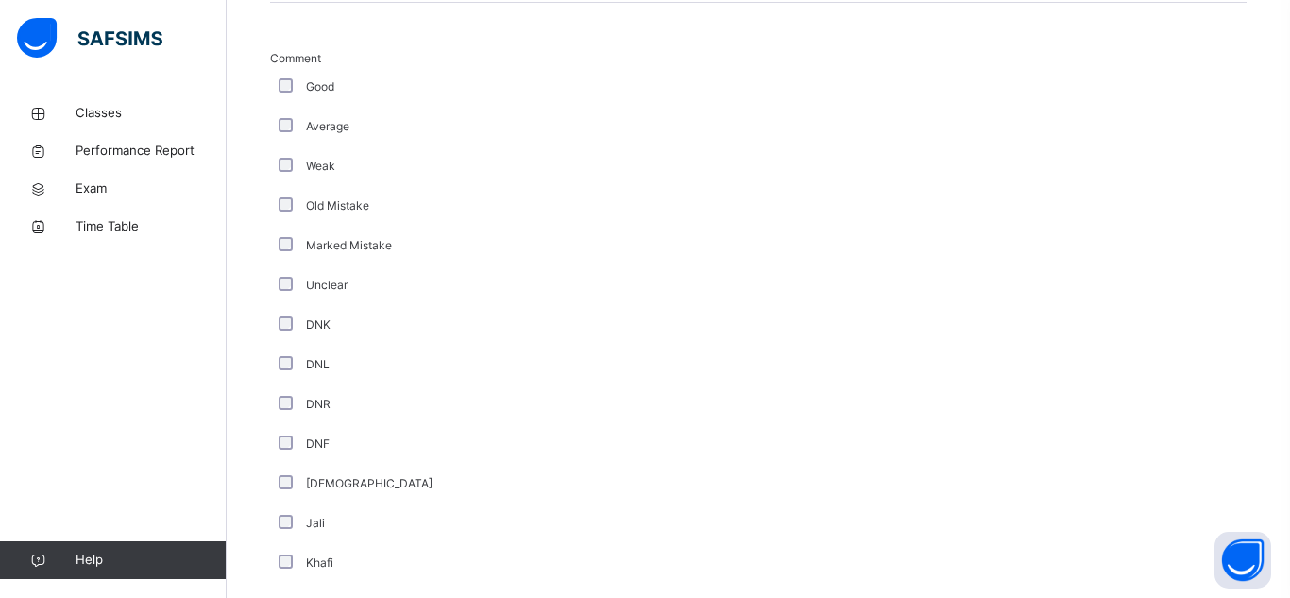
scroll to position [1020, 0]
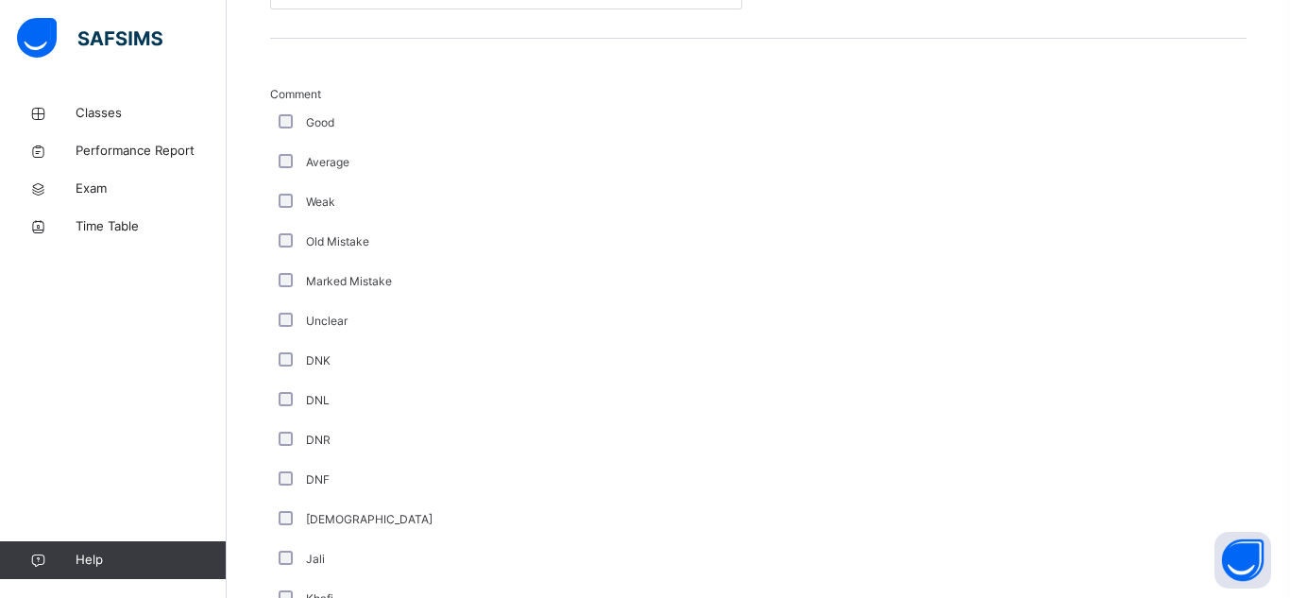
click at [279, 152] on div "Average" at bounding box center [506, 163] width 472 height 40
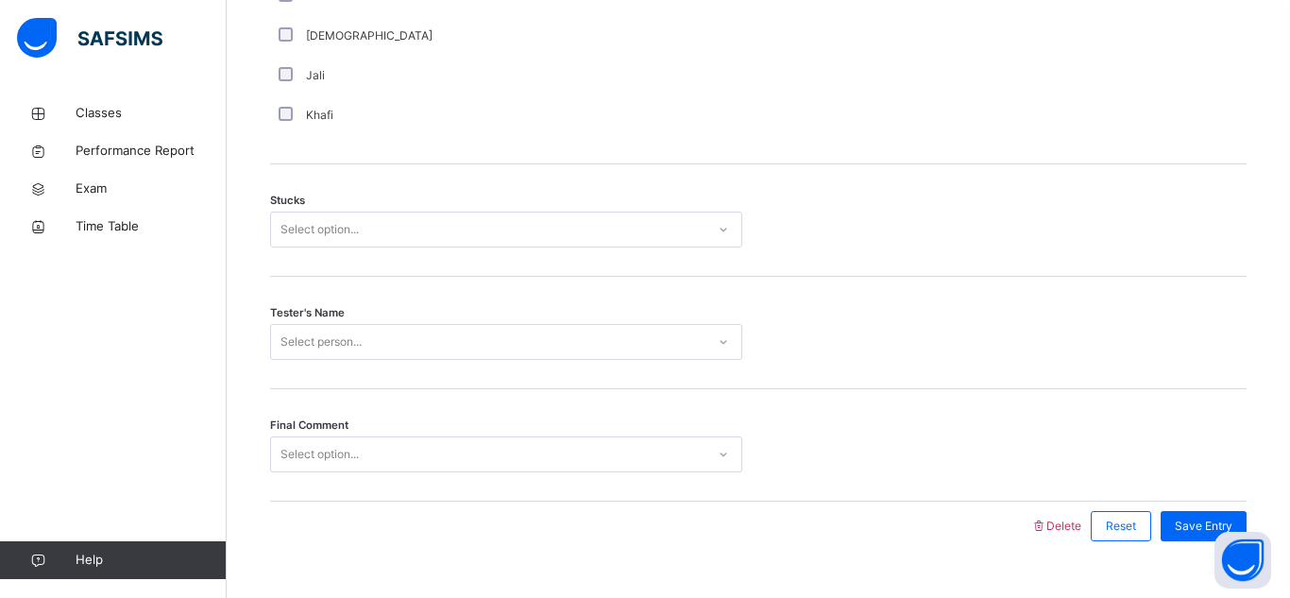
scroll to position [1541, 0]
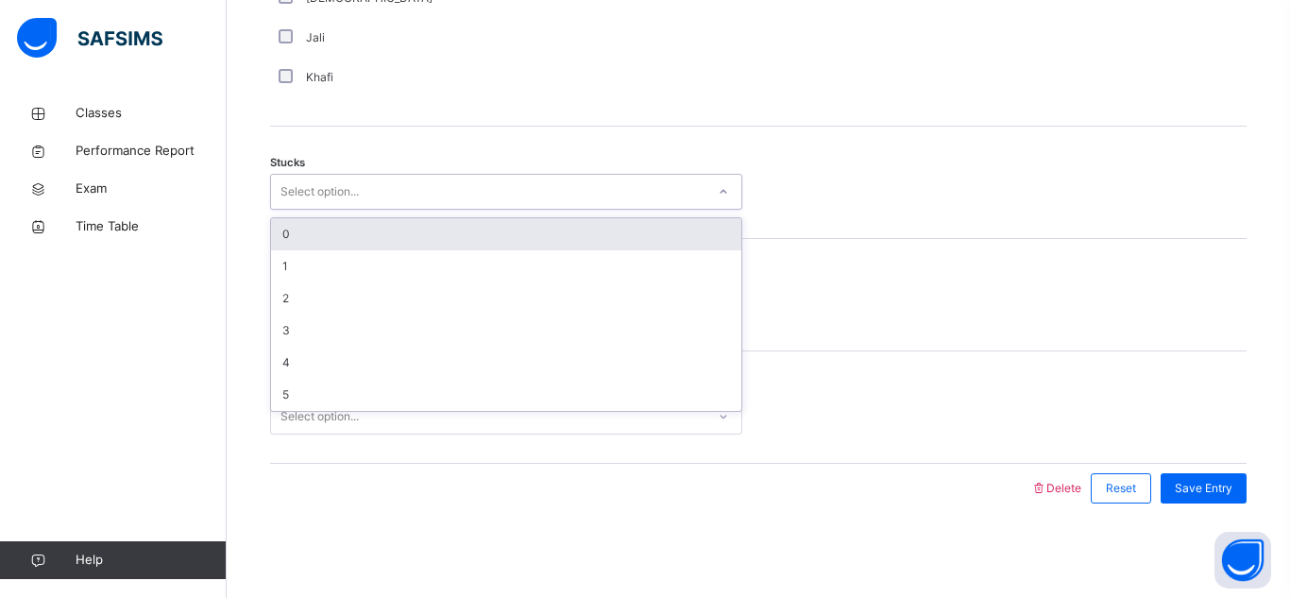
click at [286, 178] on div "Select option..." at bounding box center [319, 192] width 78 height 36
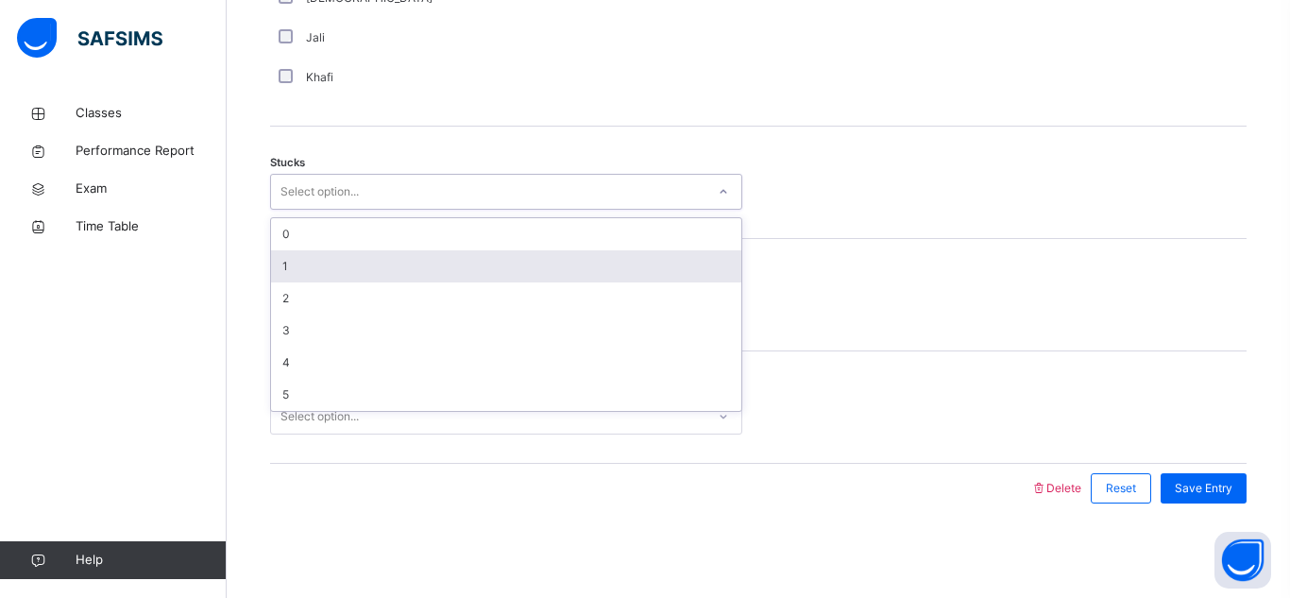
click at [317, 254] on div "1" at bounding box center [506, 266] width 470 height 32
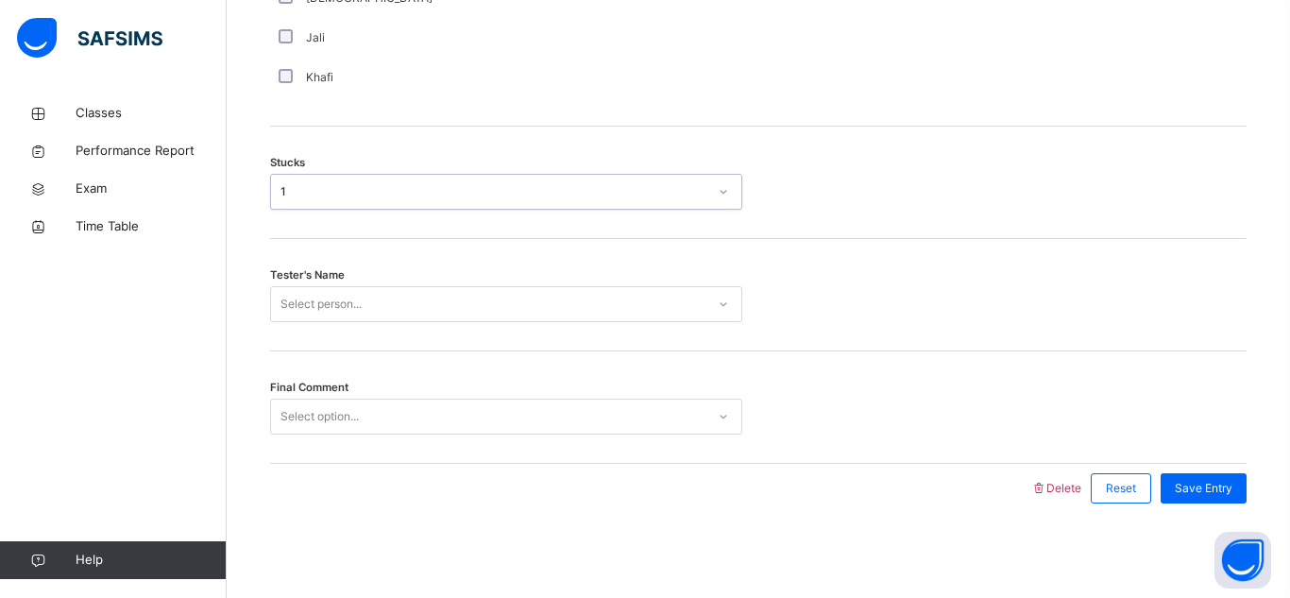
click at [323, 307] on div "Select person..." at bounding box center [320, 304] width 81 height 36
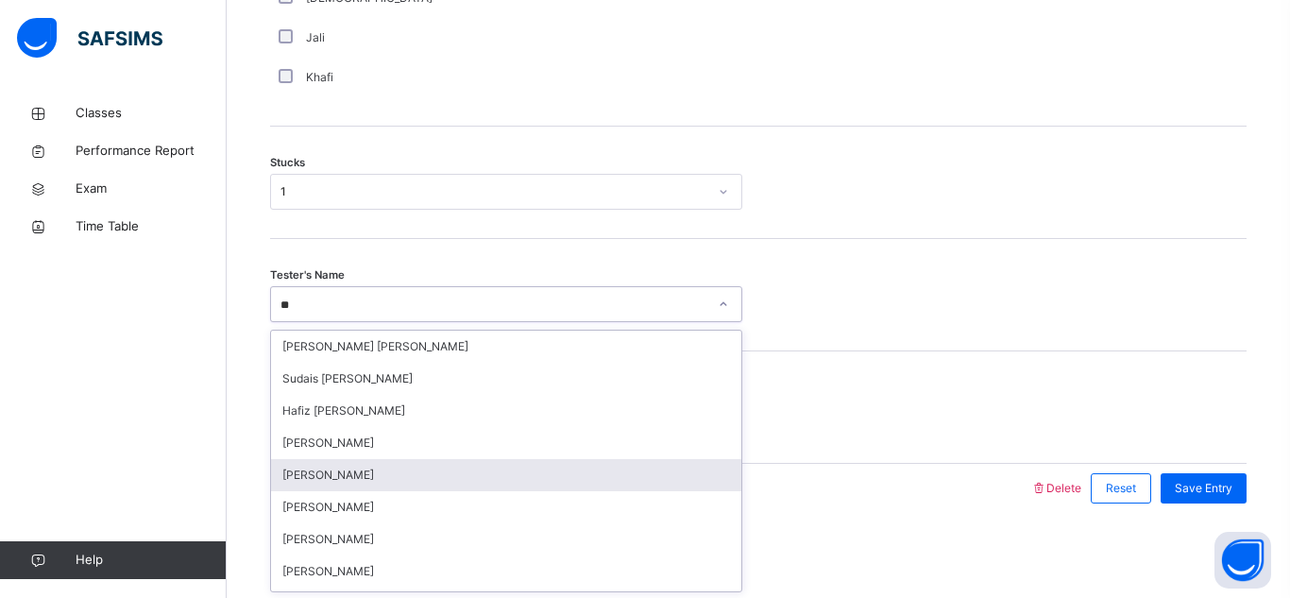
type input "*"
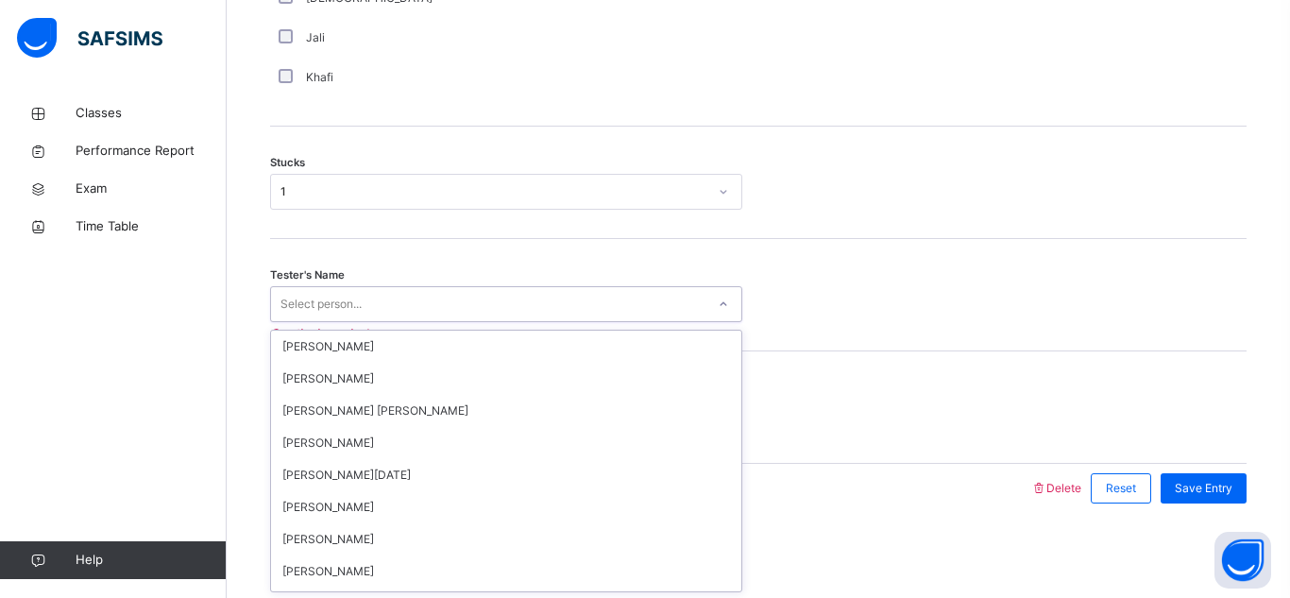
type input "*"
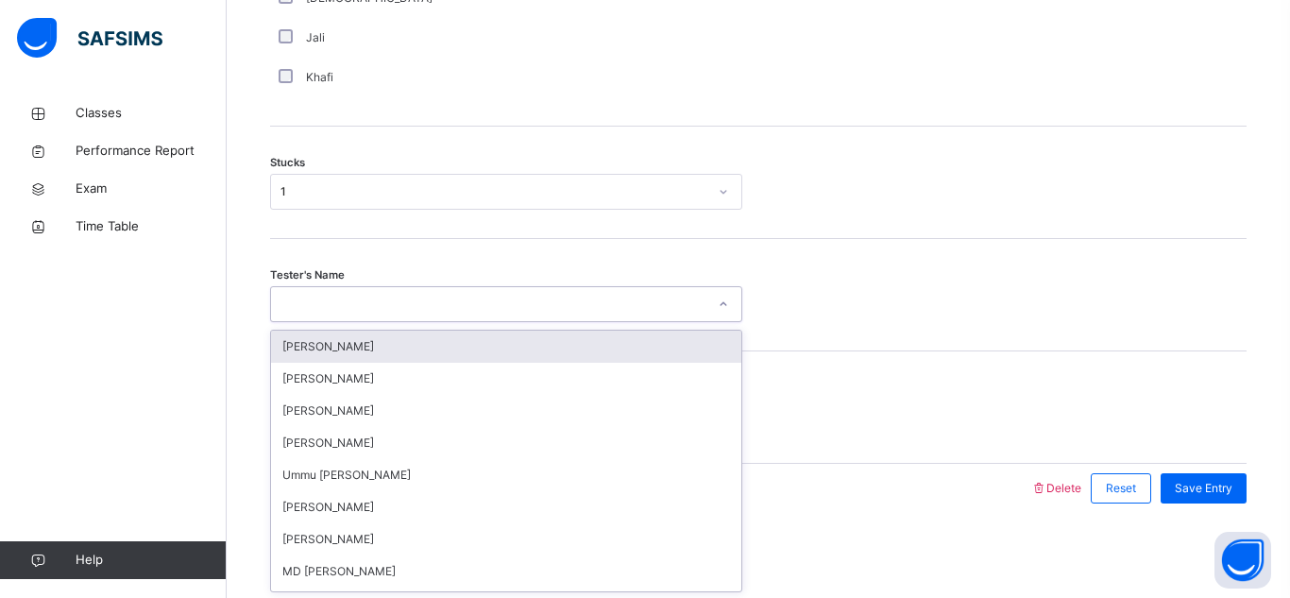
type input "*"
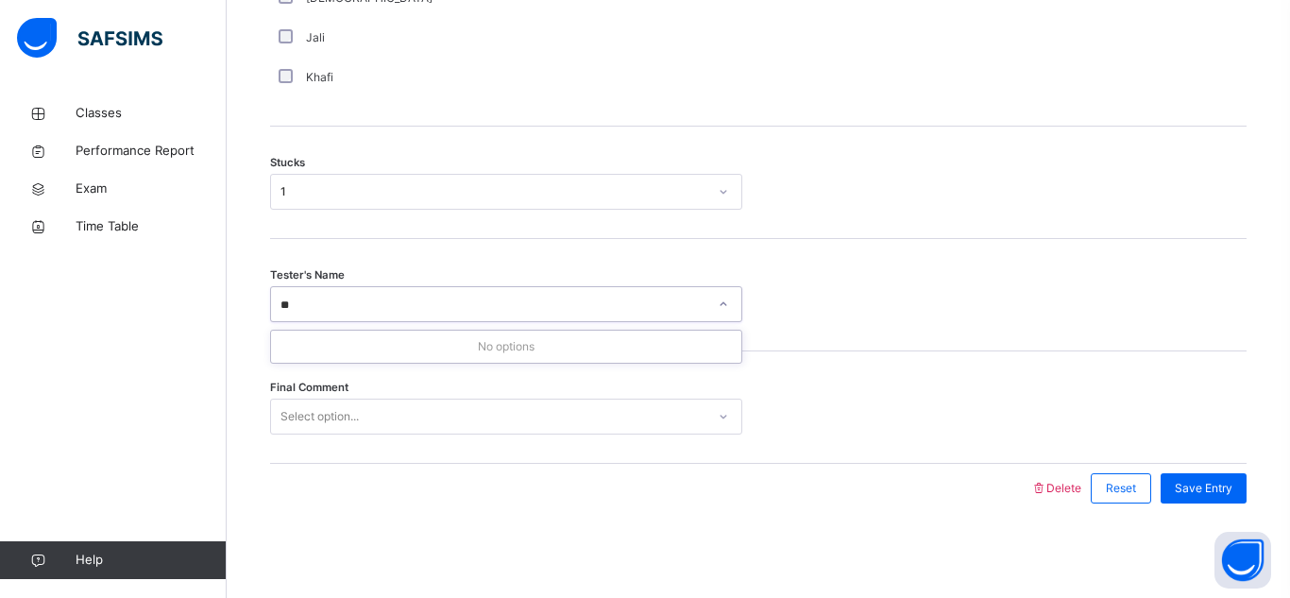
type input "*"
type input "*****"
type input "*"
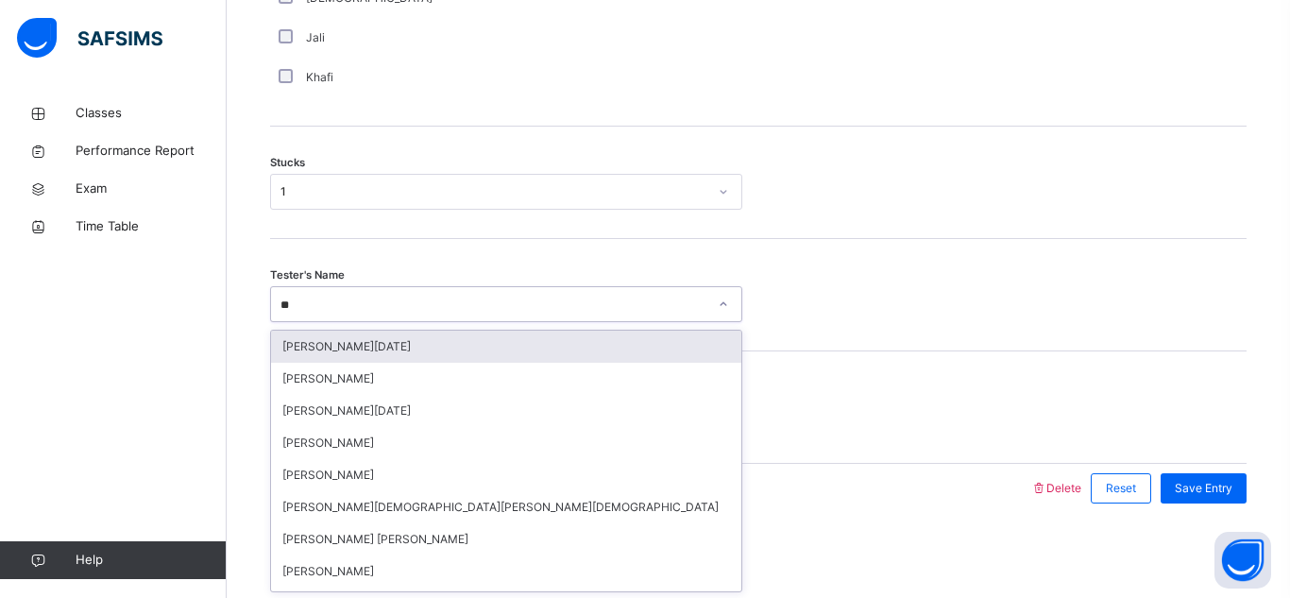
type input "*"
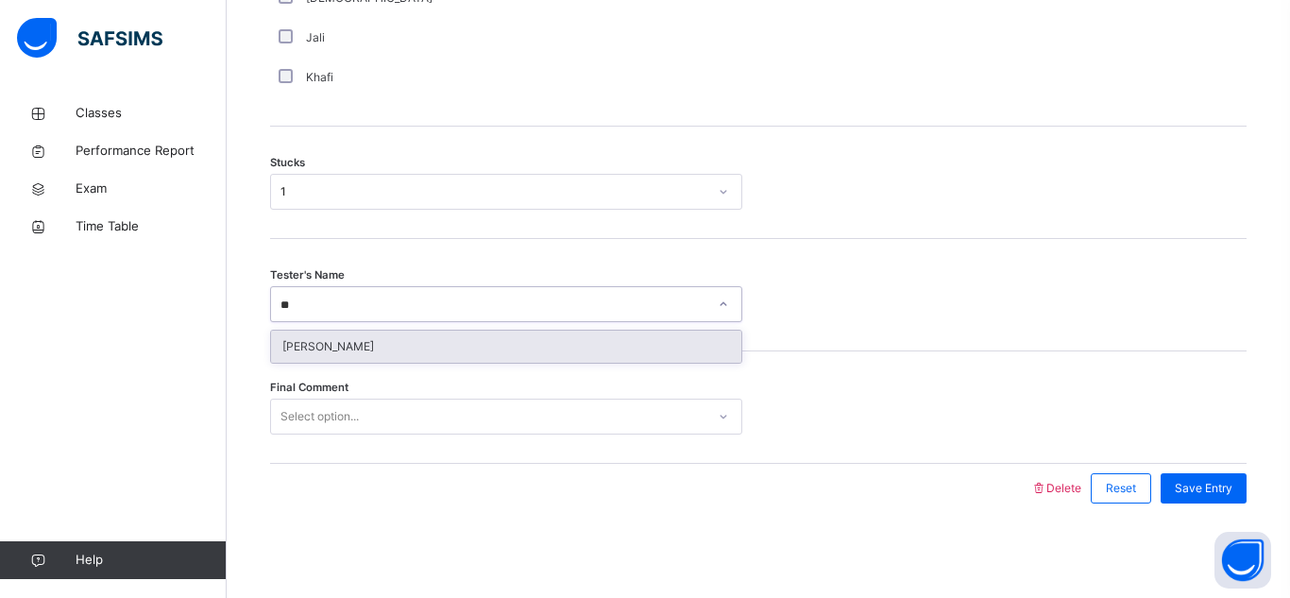
type input "*"
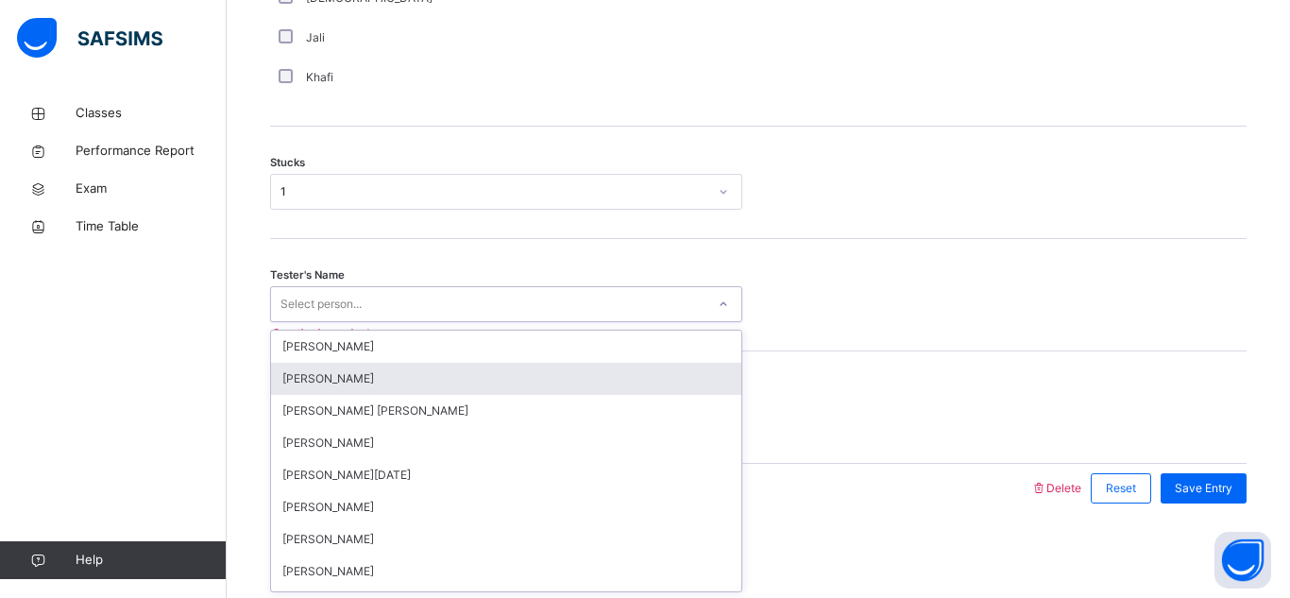
type input "*"
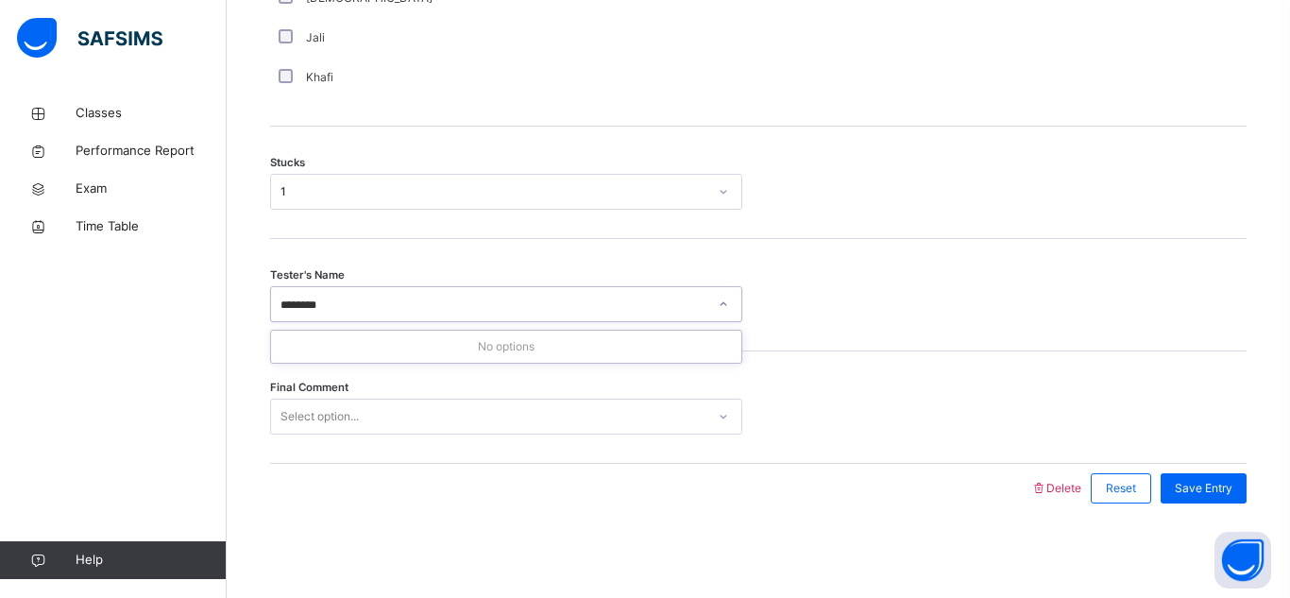
type input "*******"
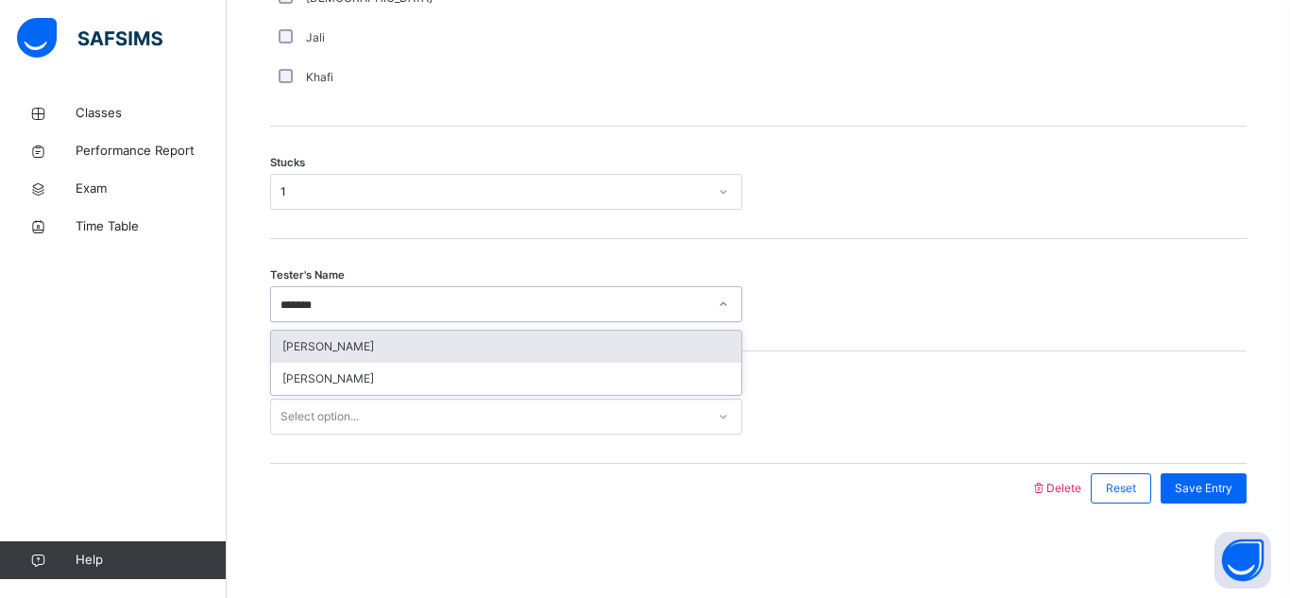
click at [298, 344] on div "[PERSON_NAME]" at bounding box center [506, 346] width 470 height 32
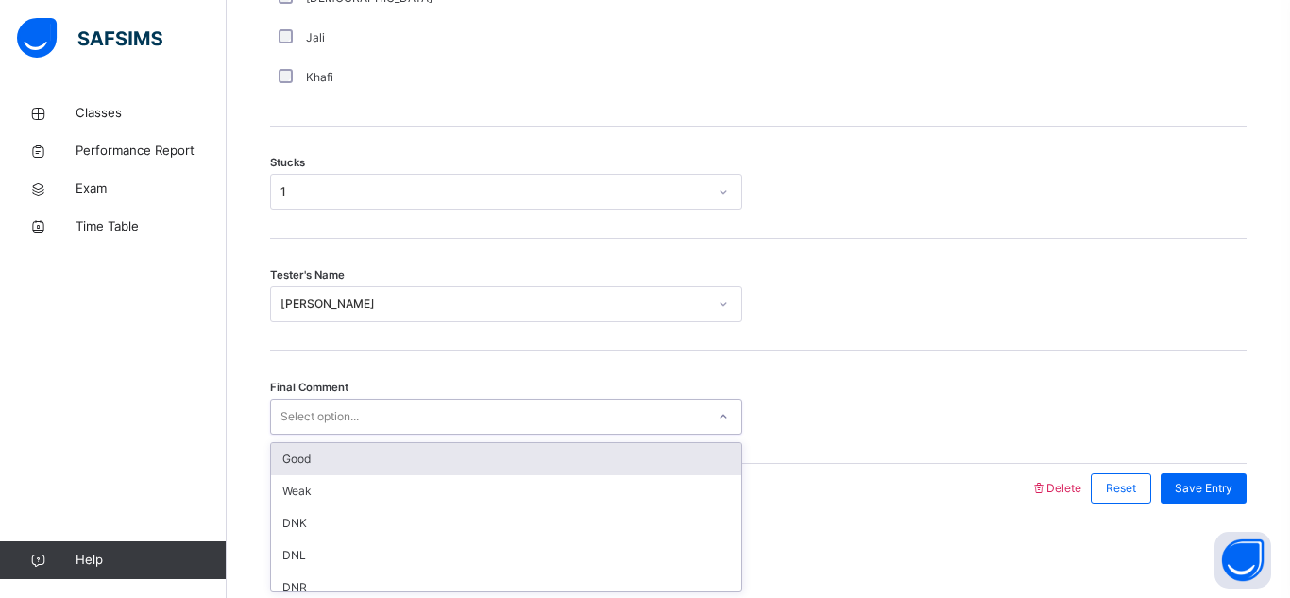
click at [508, 422] on div "Select option..." at bounding box center [488, 416] width 434 height 29
click at [521, 471] on div "Good" at bounding box center [506, 459] width 470 height 32
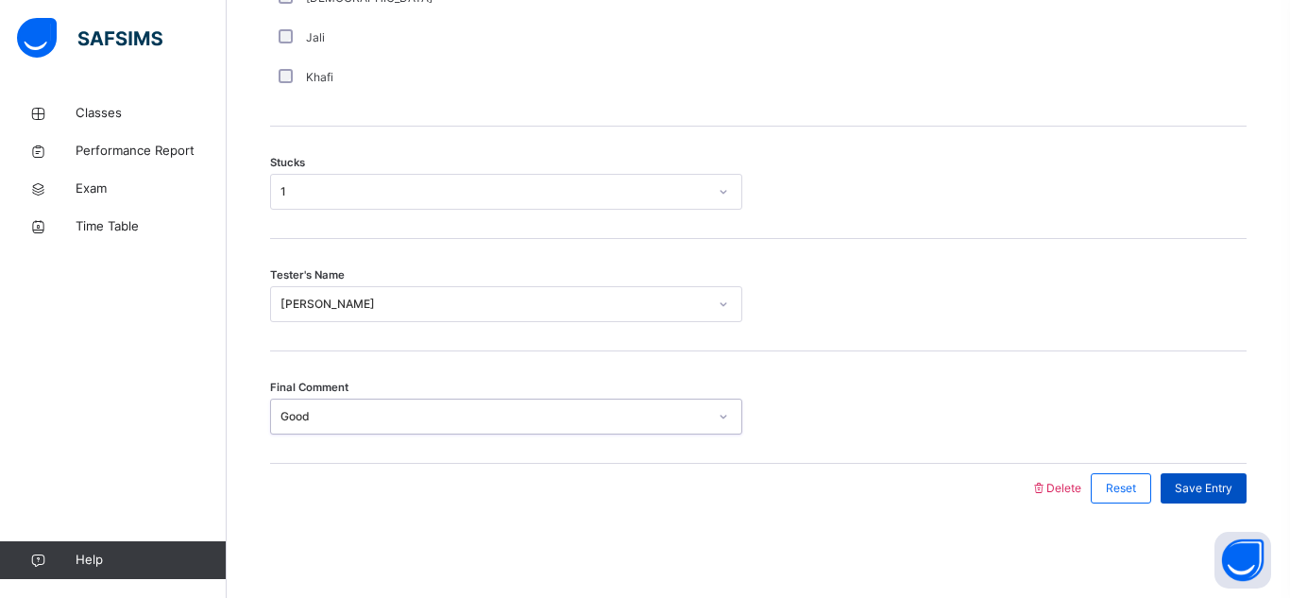
click at [1215, 492] on span "Save Entry" at bounding box center [1204, 488] width 58 height 17
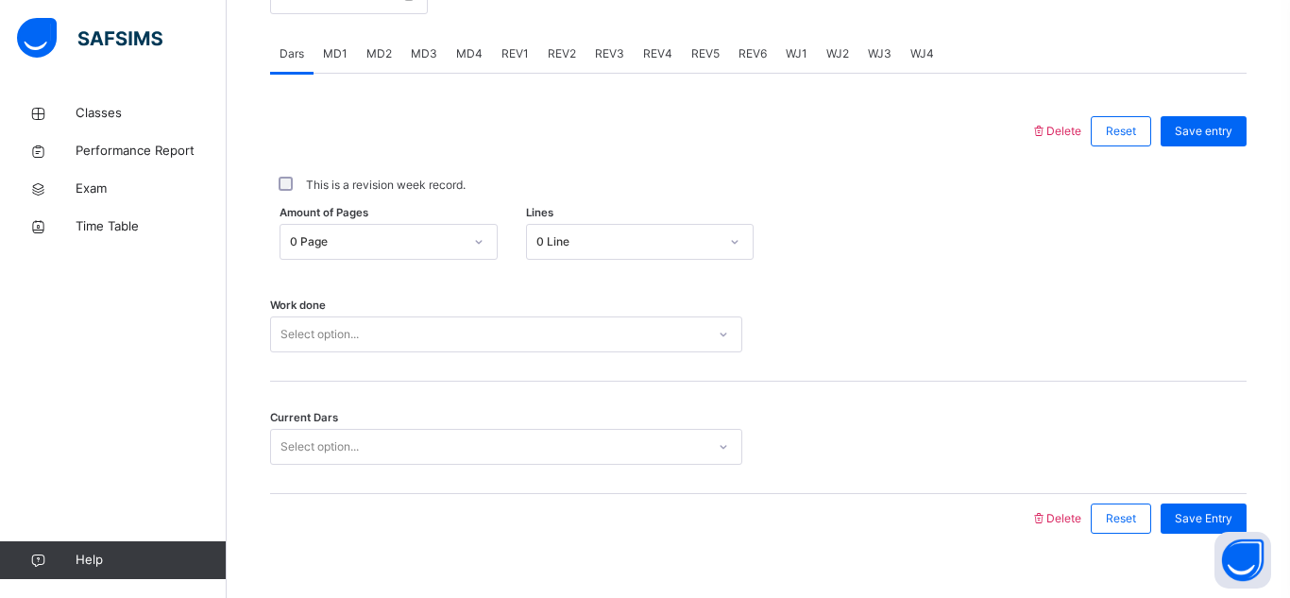
scroll to position [787, 0]
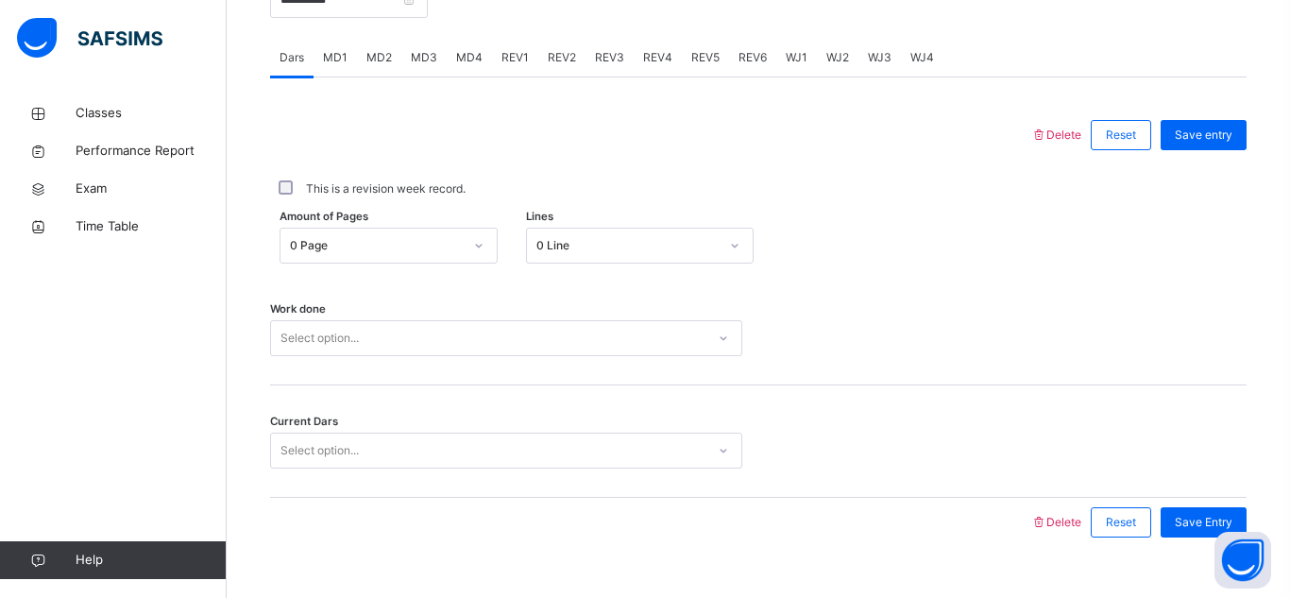
click at [659, 237] on div "0 Line" at bounding box center [627, 245] width 182 height 17
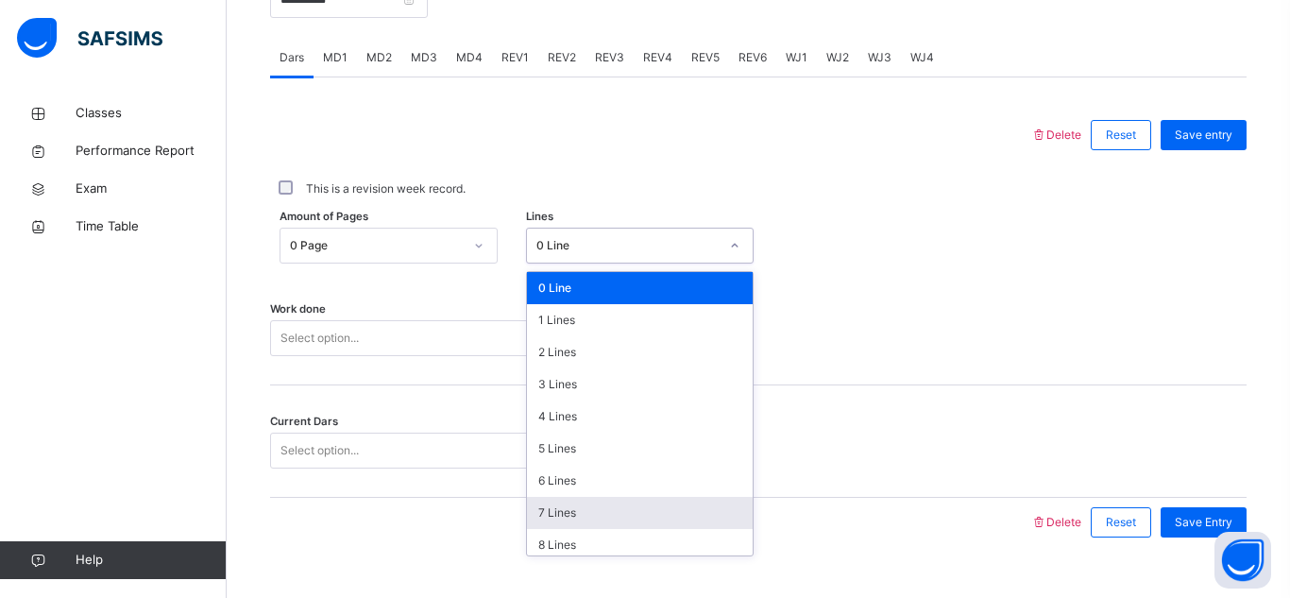
click at [564, 505] on div "7 Lines" at bounding box center [640, 513] width 226 height 32
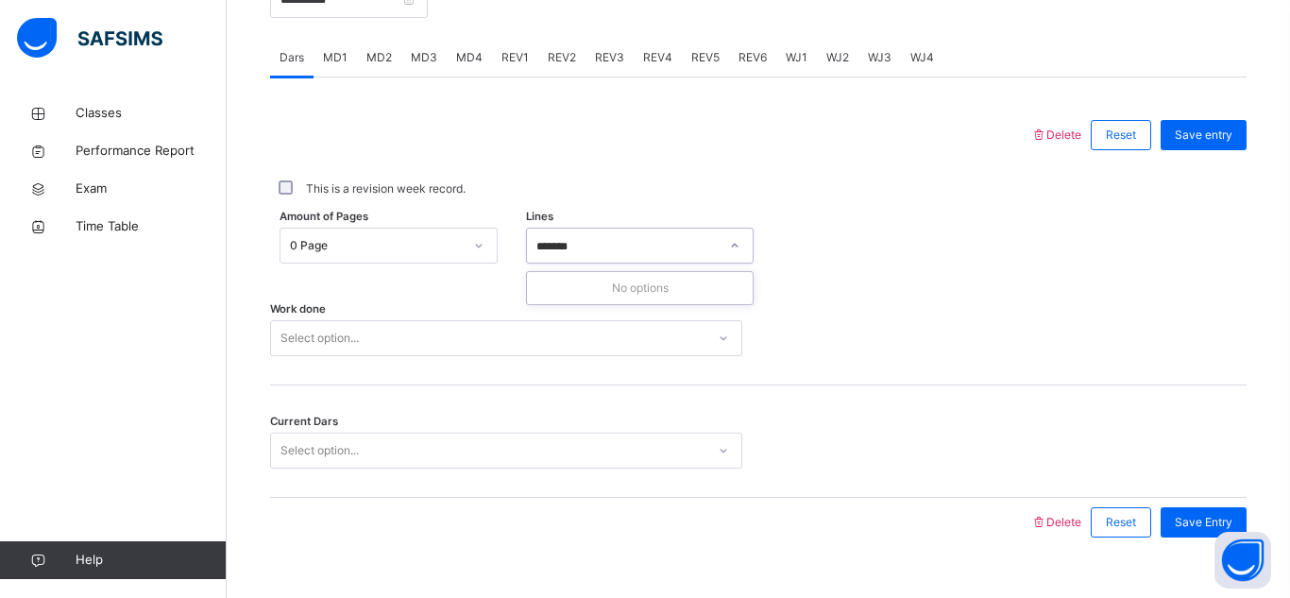
type input "*******"
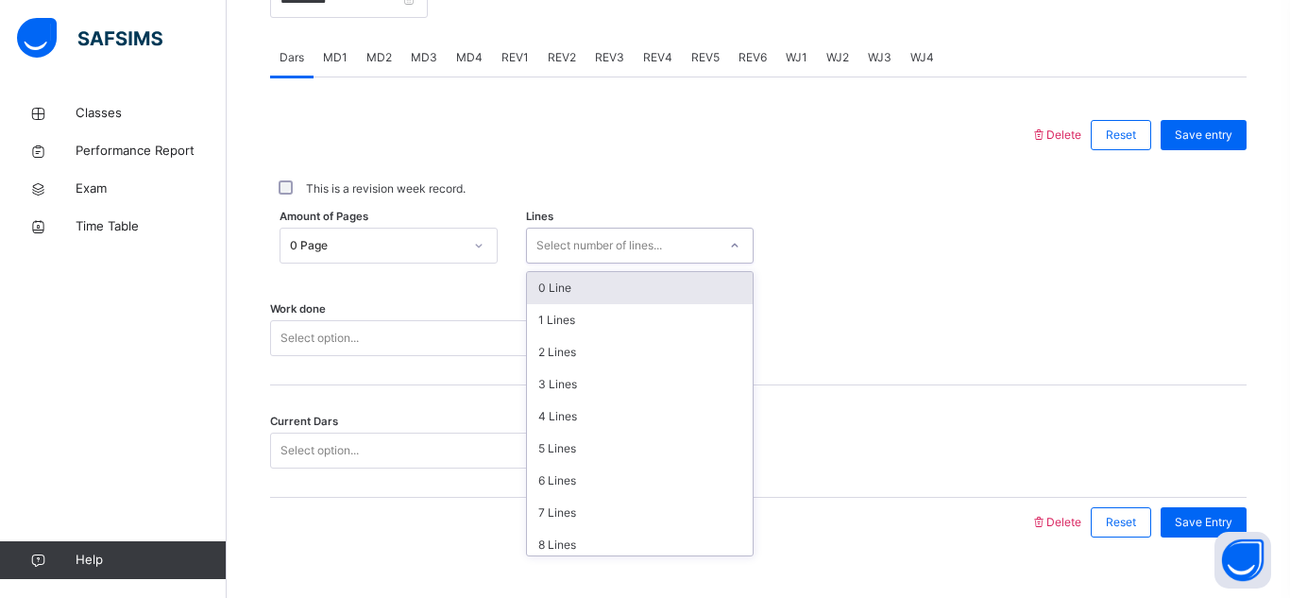
click at [650, 233] on div "Select number of lines..." at bounding box center [599, 246] width 126 height 36
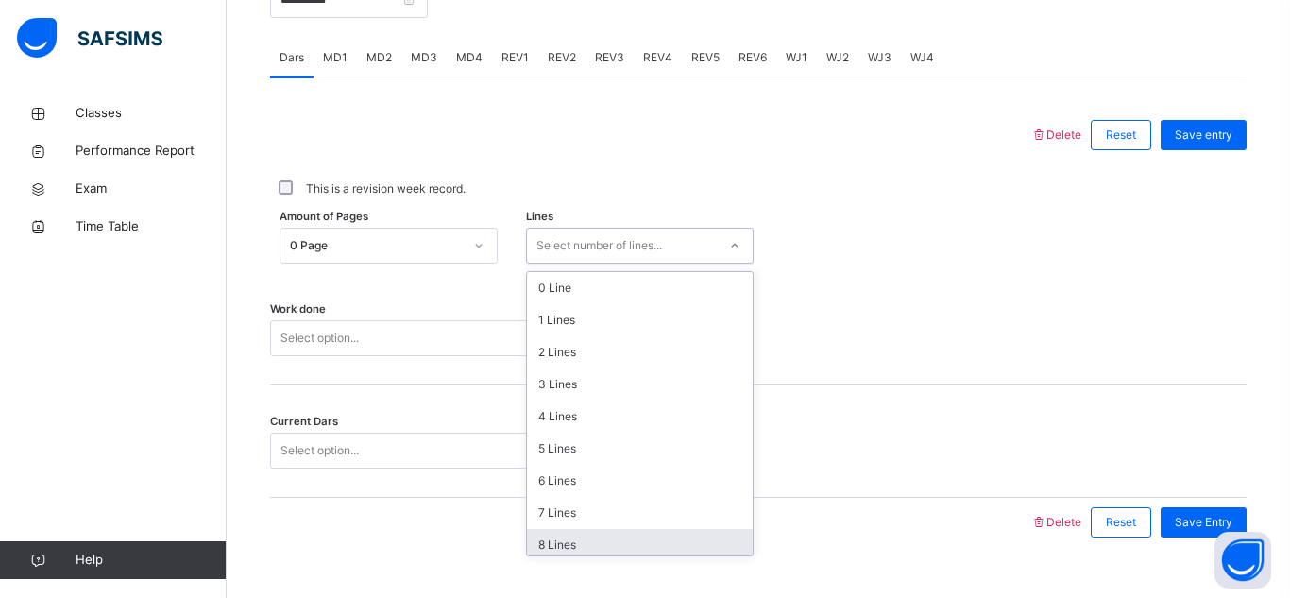
click at [595, 533] on div "8 Lines" at bounding box center [640, 545] width 226 height 32
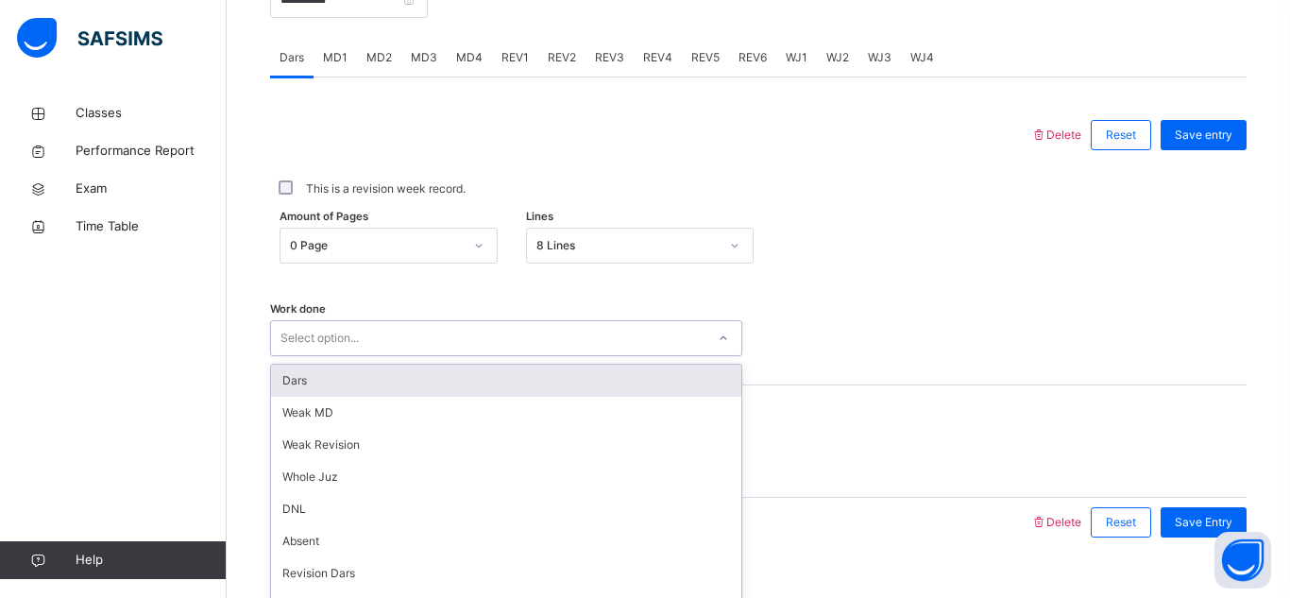
click at [392, 345] on div "option Dars focused, 1 of 14. 14 results available. Use Up and Down to choose o…" at bounding box center [506, 338] width 472 height 36
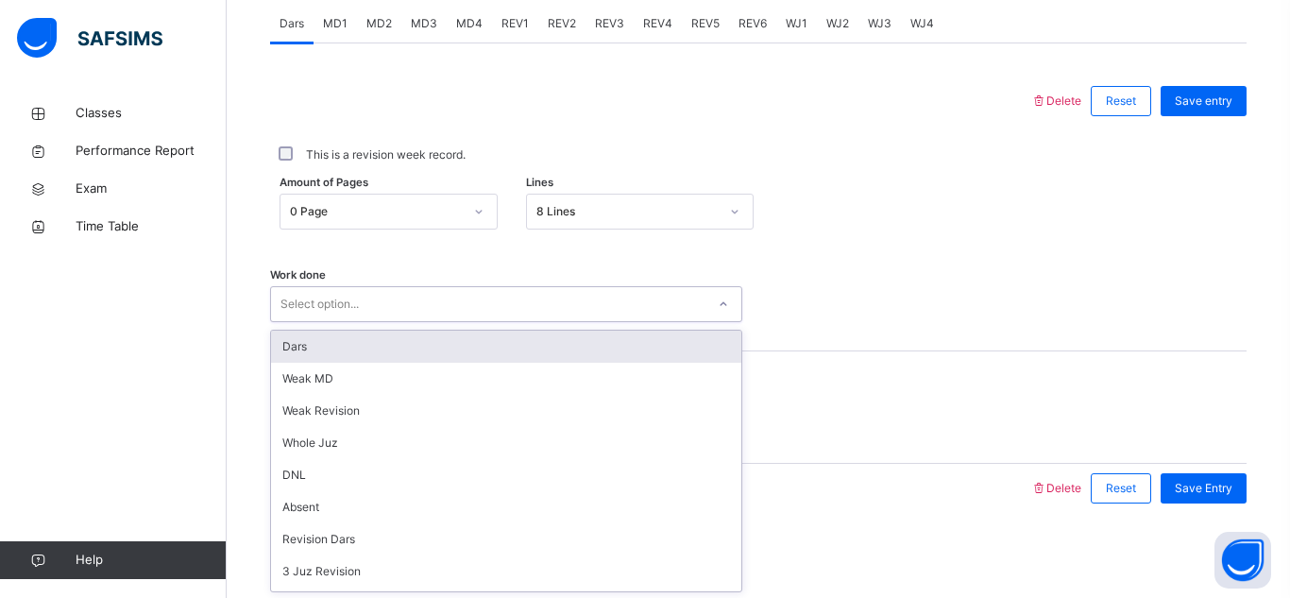
click at [397, 351] on div "Dars" at bounding box center [506, 346] width 470 height 32
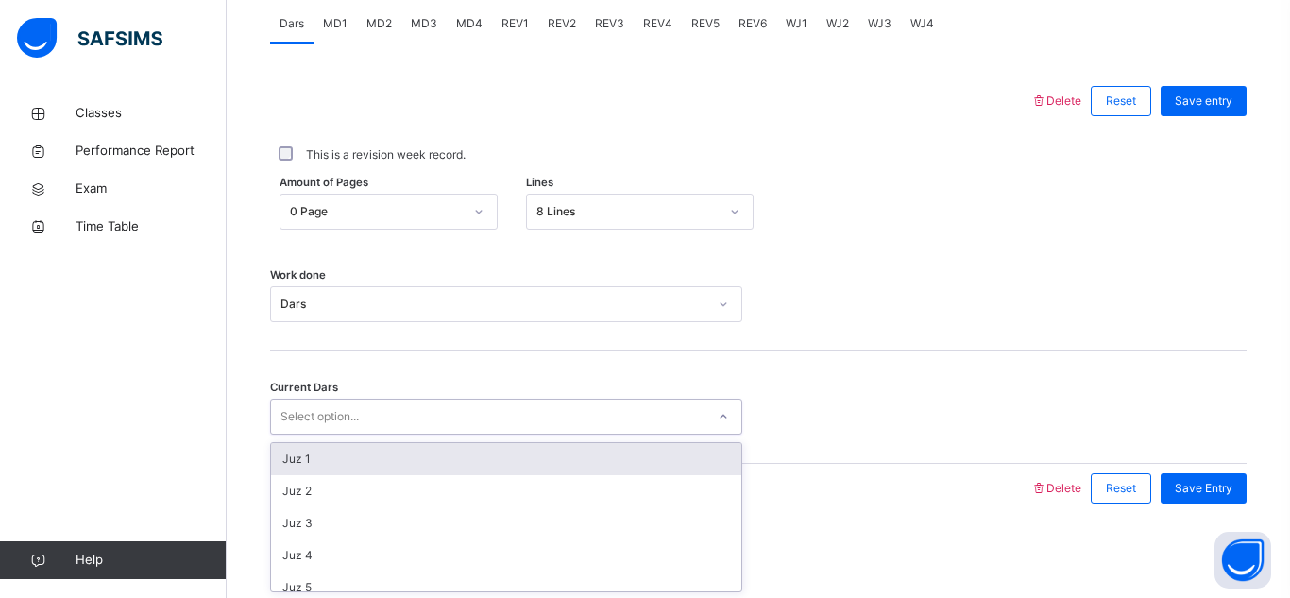
click at [396, 403] on div "Select option..." at bounding box center [488, 416] width 434 height 29
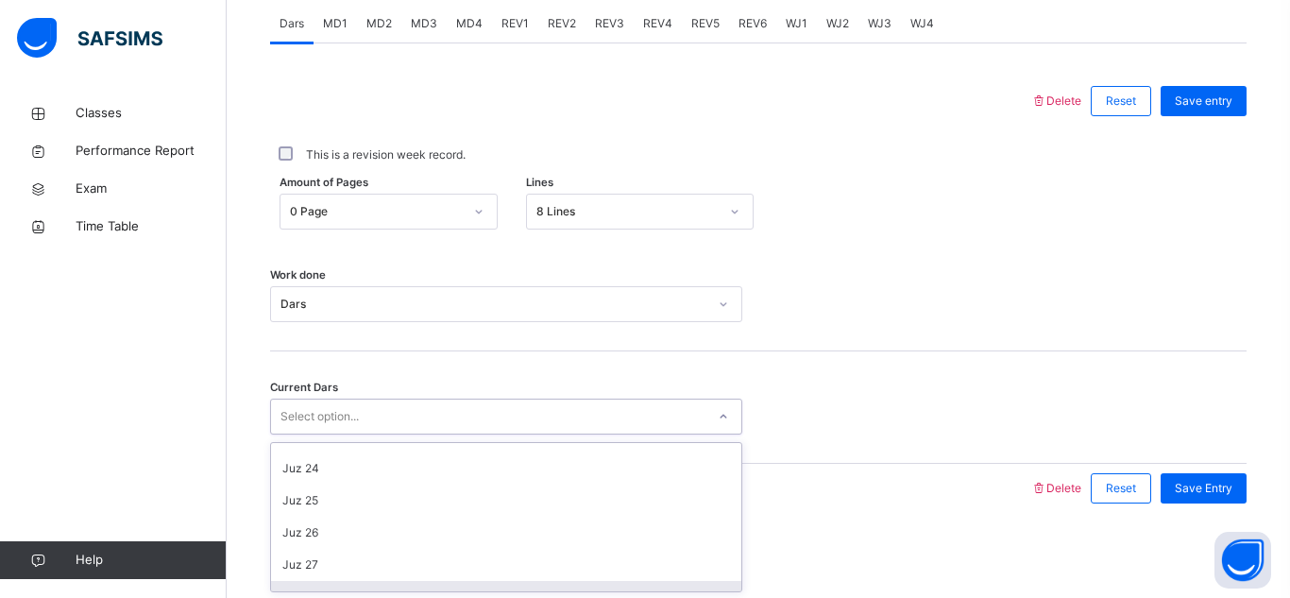
scroll to position [761, 0]
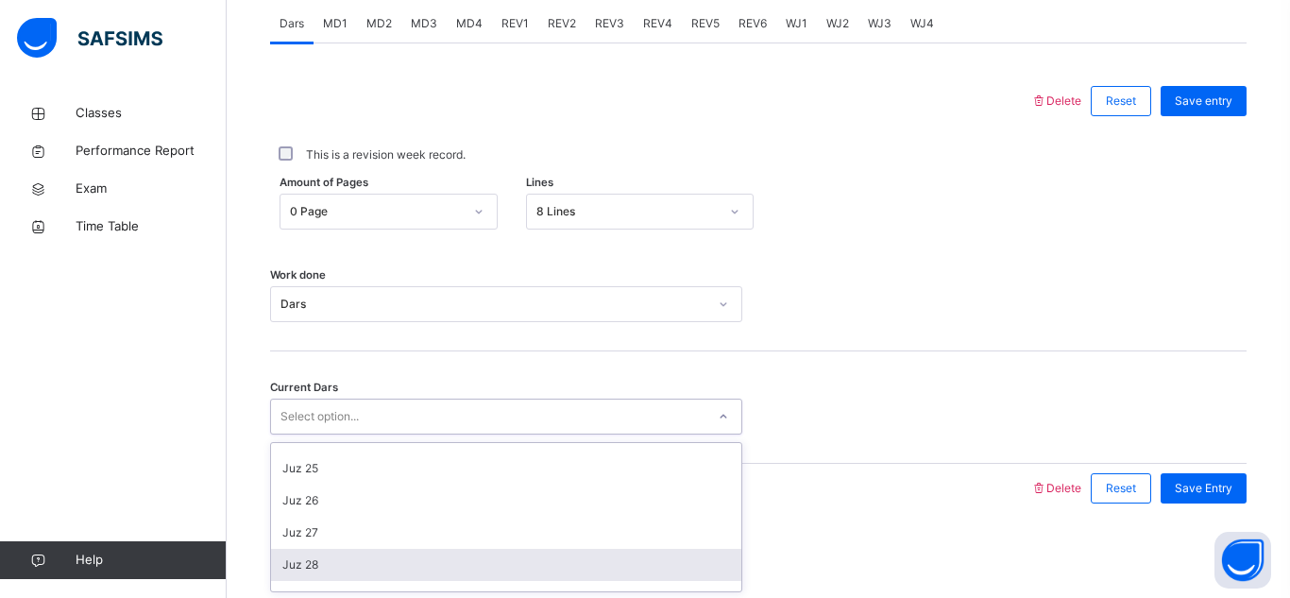
click at [468, 556] on div "Juz 28" at bounding box center [506, 565] width 470 height 32
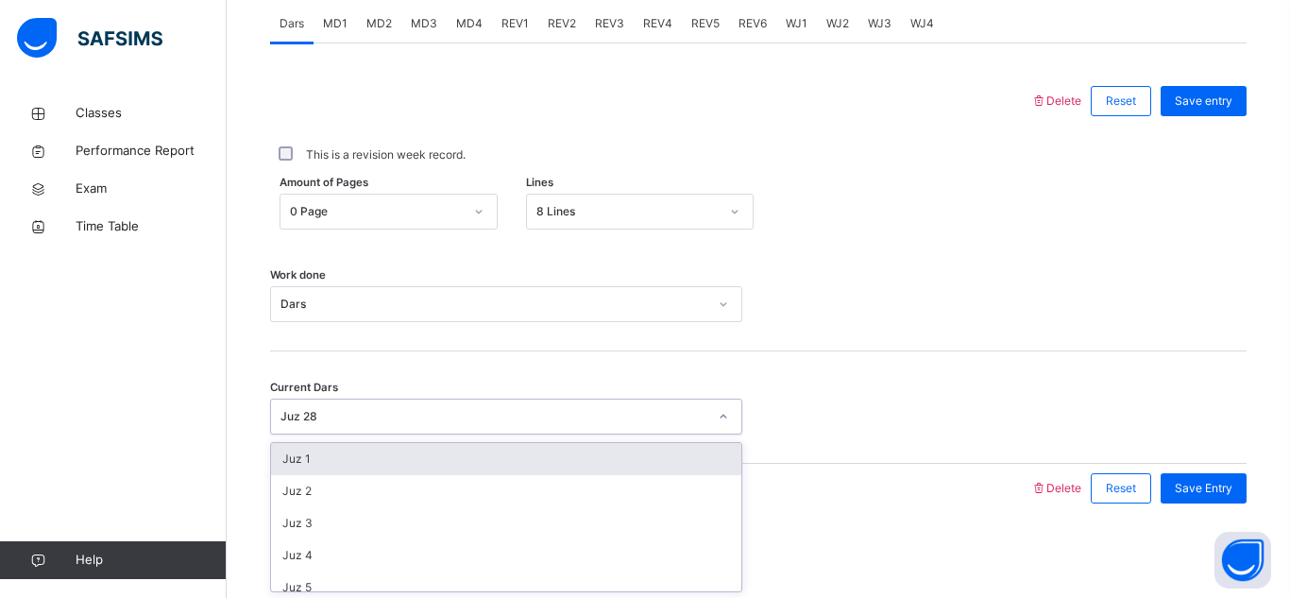
click at [428, 421] on div "Juz 28" at bounding box center [493, 416] width 427 height 17
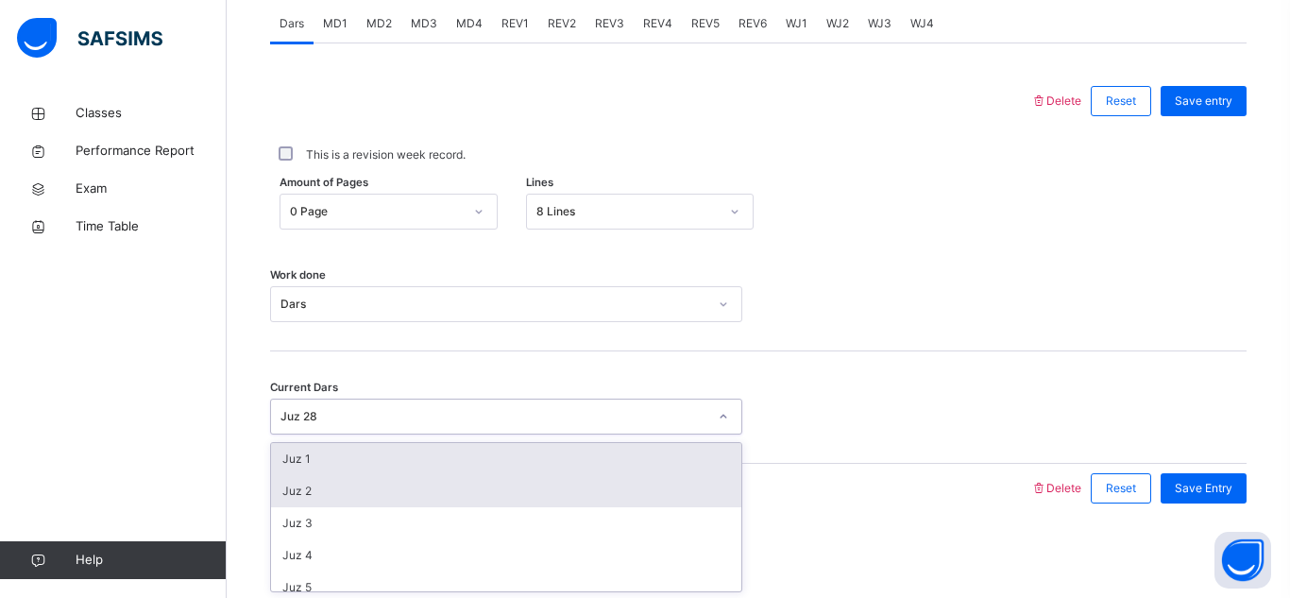
scroll to position [815, 0]
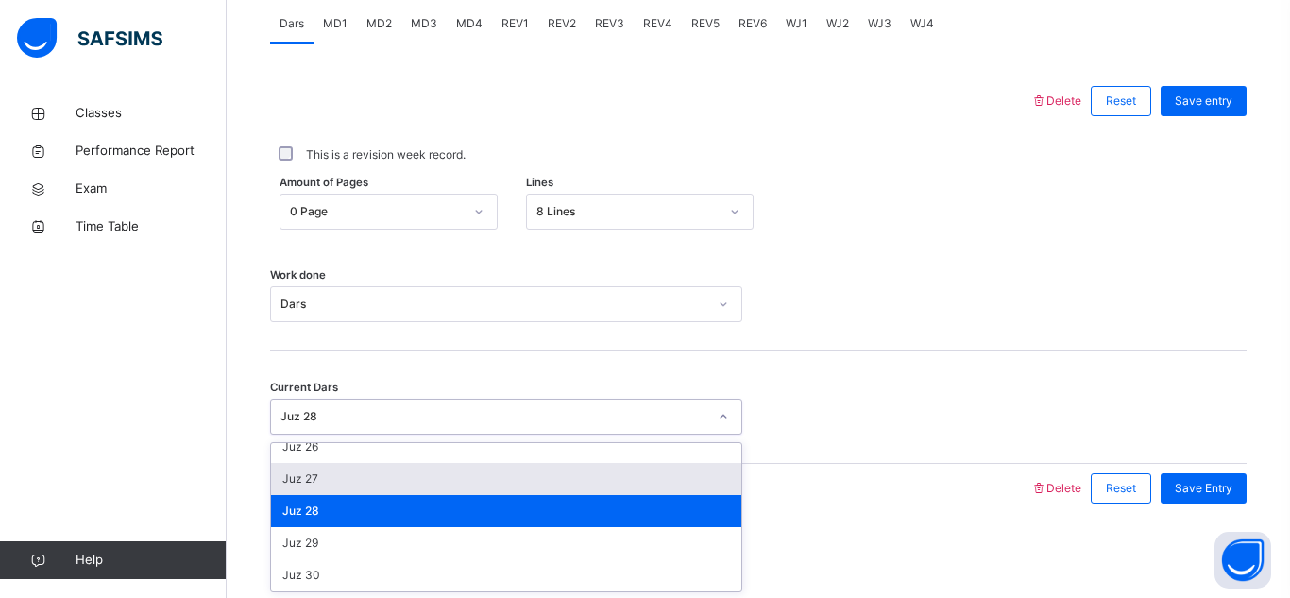
click at [342, 466] on div "Juz 27" at bounding box center [506, 479] width 470 height 32
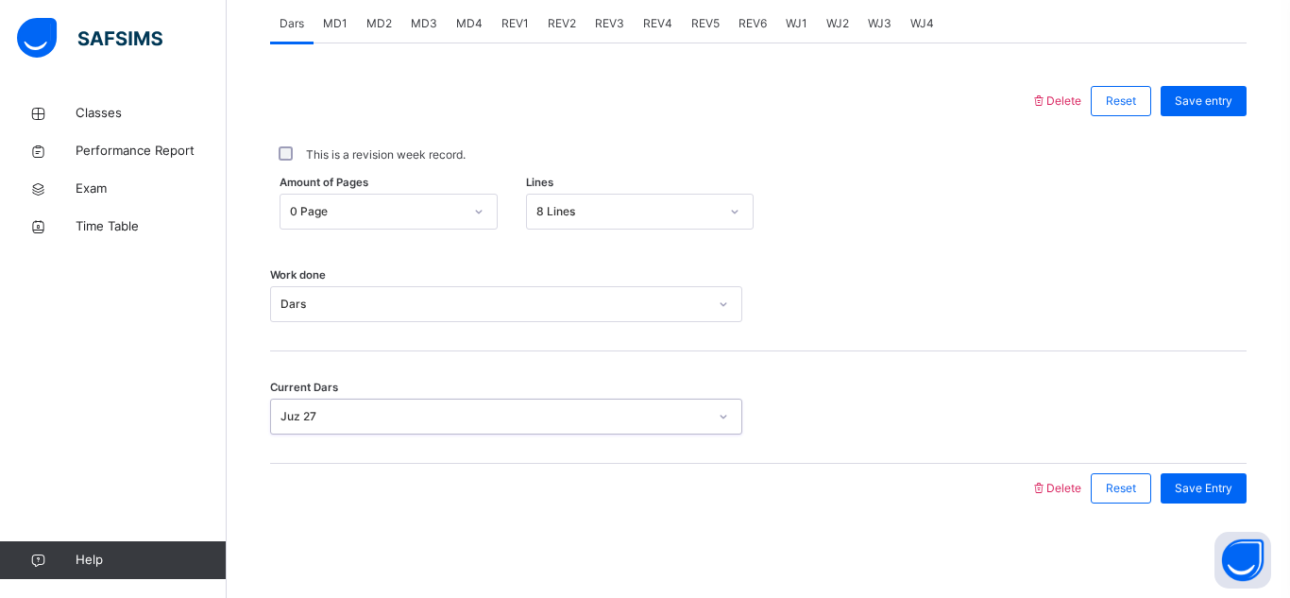
click at [1201, 469] on div "Save Entry" at bounding box center [1198, 488] width 95 height 49
click at [1215, 485] on span "Save Entry" at bounding box center [1204, 488] width 58 height 17
click at [1226, 500] on div "Save Entry" at bounding box center [1203, 488] width 86 height 30
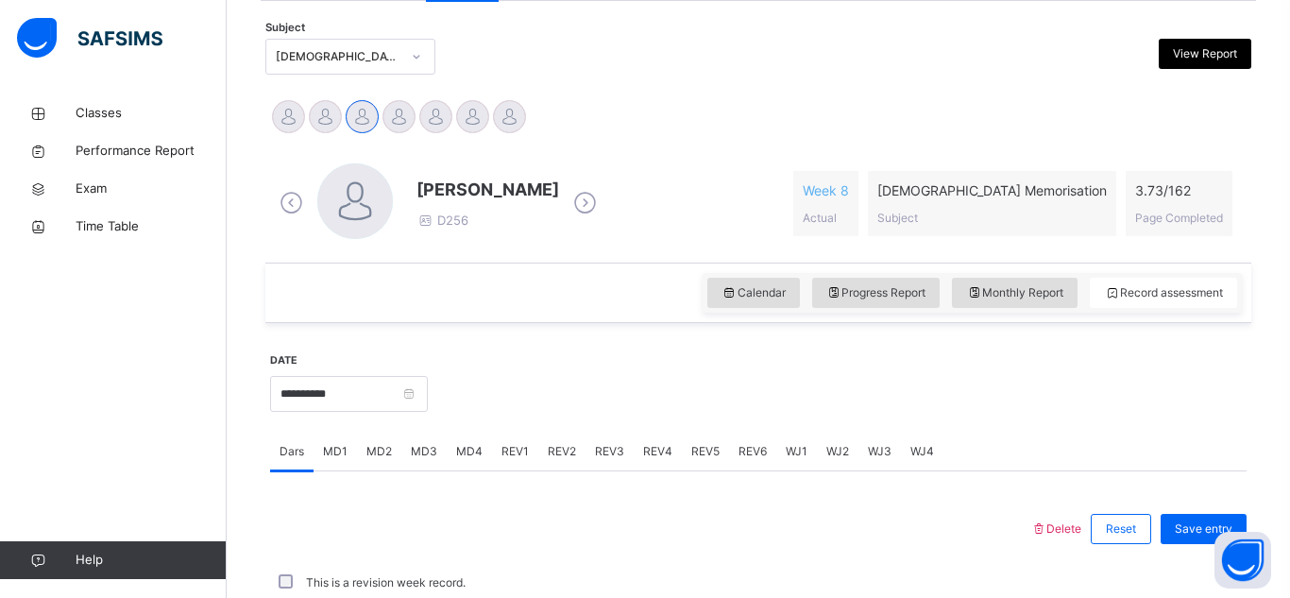
scroll to position [821, 0]
